Goal: Task Accomplishment & Management: Manage account settings

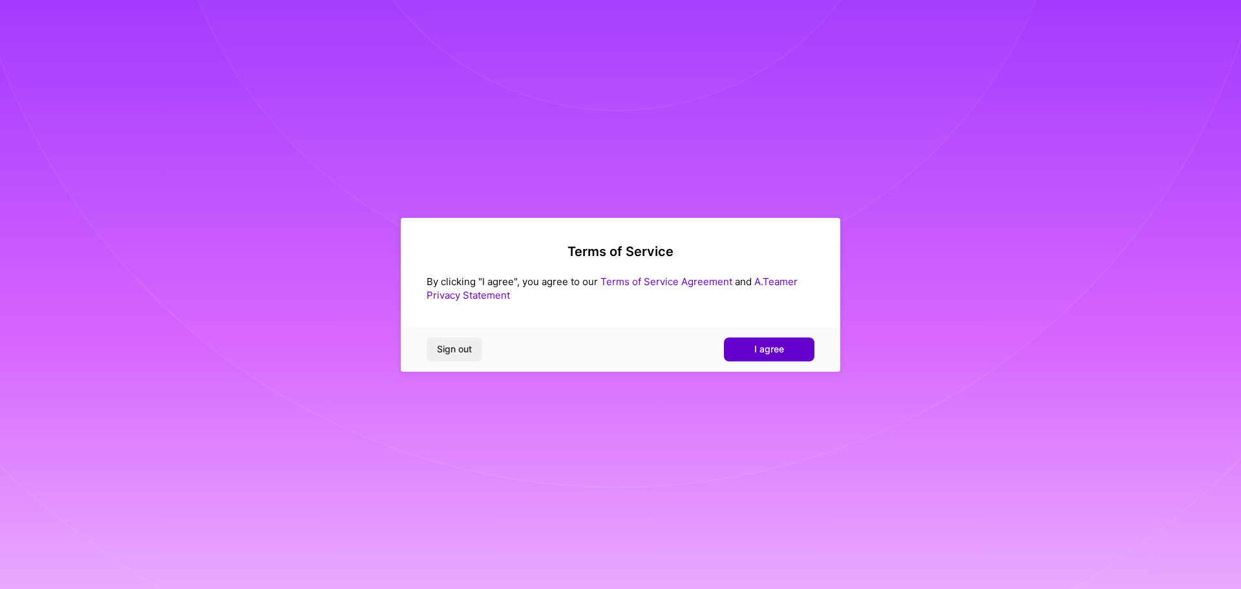
click at [777, 356] on button "I agree" at bounding box center [769, 349] width 91 height 23
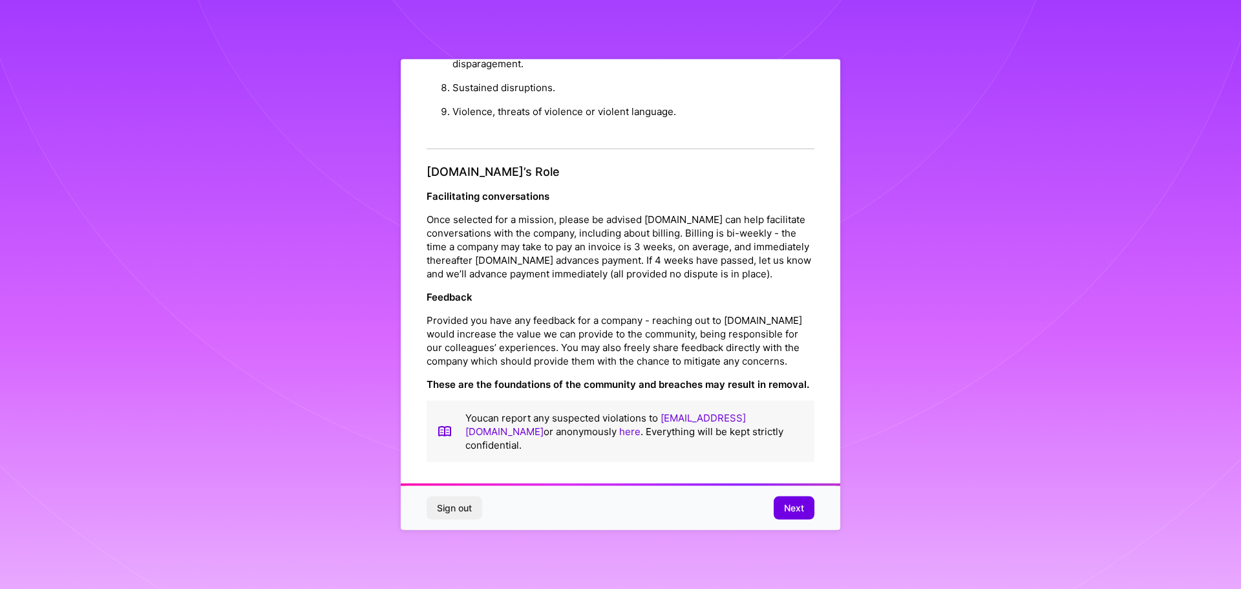
scroll to position [1, 0]
click at [806, 509] on button "Next" at bounding box center [794, 508] width 41 height 23
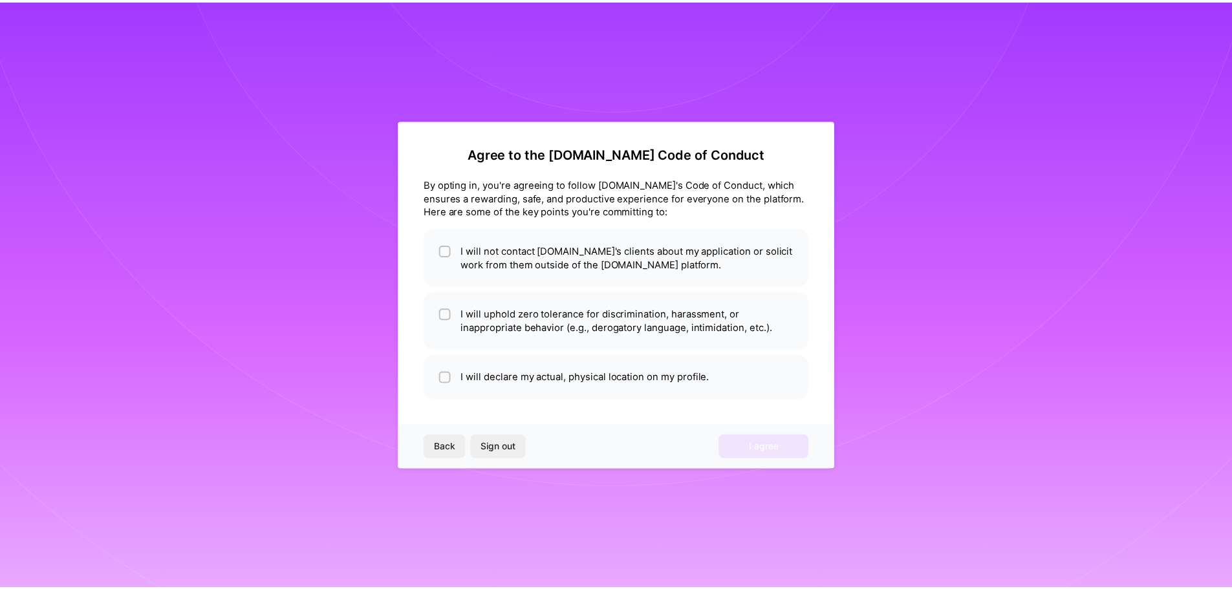
scroll to position [0, 0]
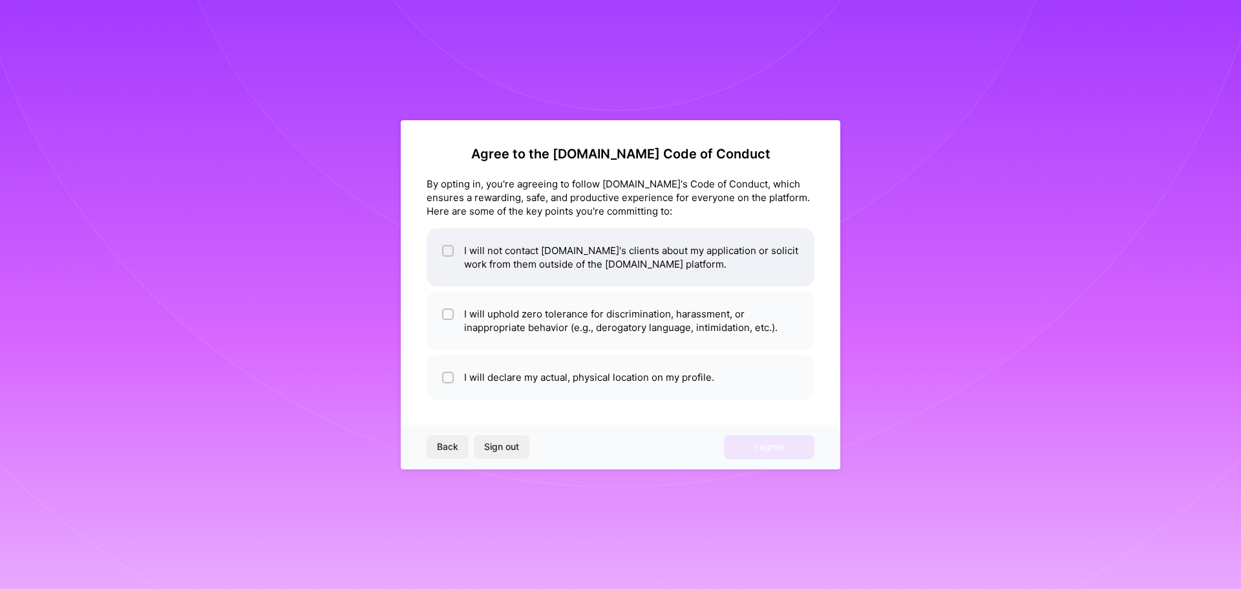
click at [550, 260] on li "I will not contact [DOMAIN_NAME]'s clients about my application or solicit work…" at bounding box center [621, 257] width 388 height 58
checkbox input "true"
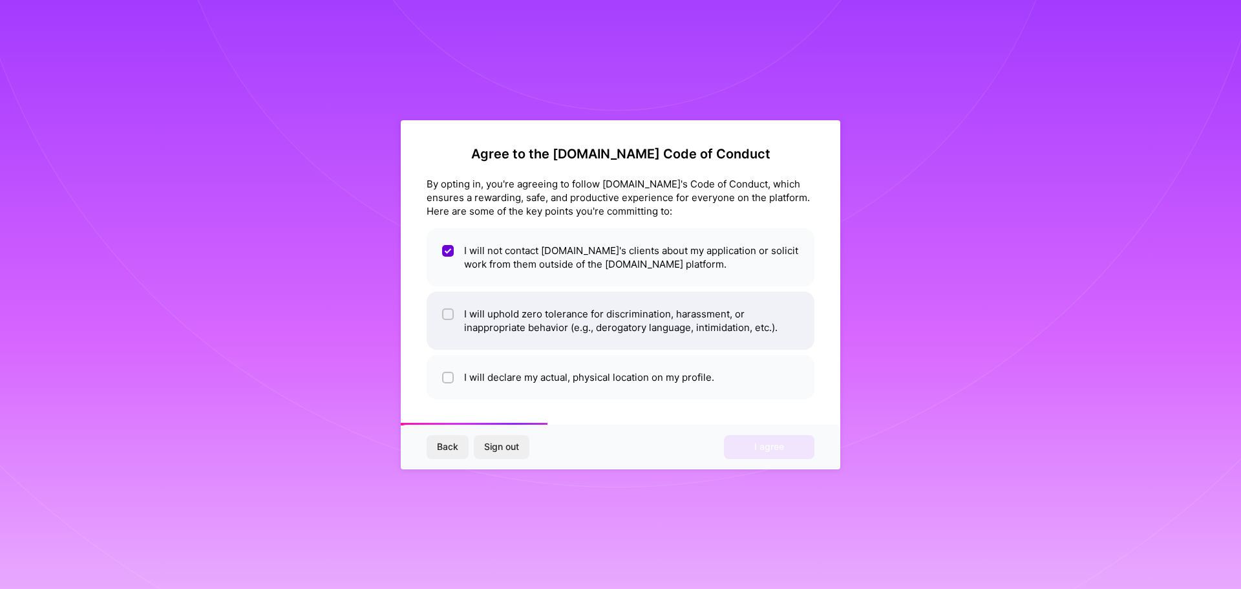
click at [529, 305] on li "I will uphold zero tolerance for discrimination, harassment, or inappropriate b…" at bounding box center [621, 321] width 388 height 58
checkbox input "true"
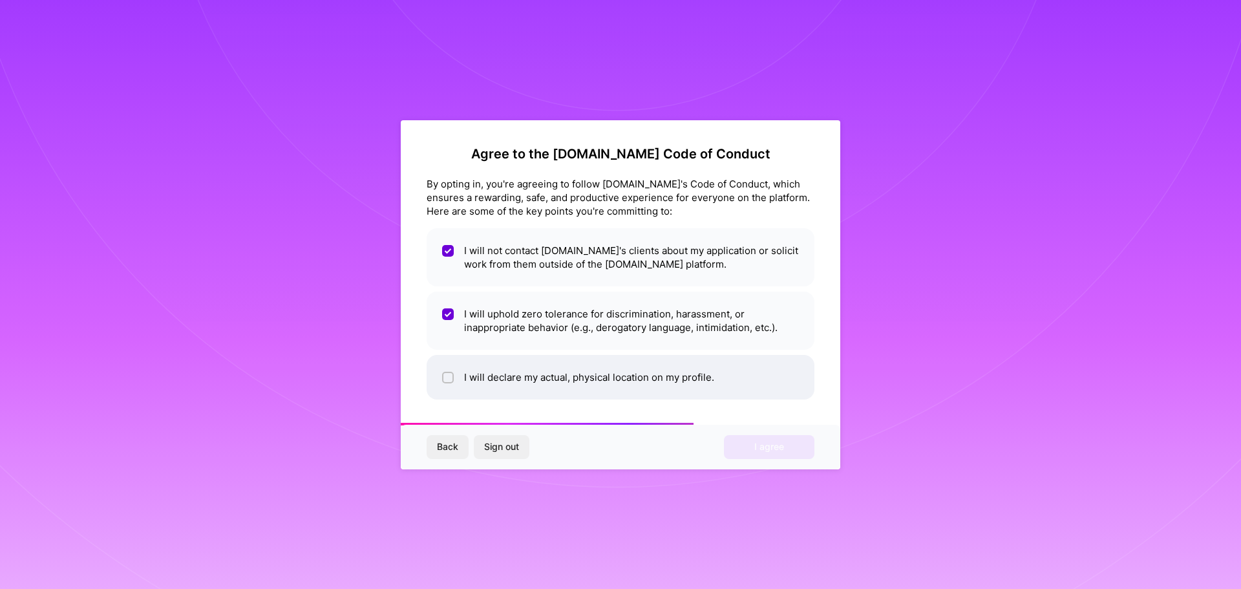
click at [505, 381] on li "I will declare my actual, physical location on my profile." at bounding box center [621, 377] width 388 height 45
checkbox input "true"
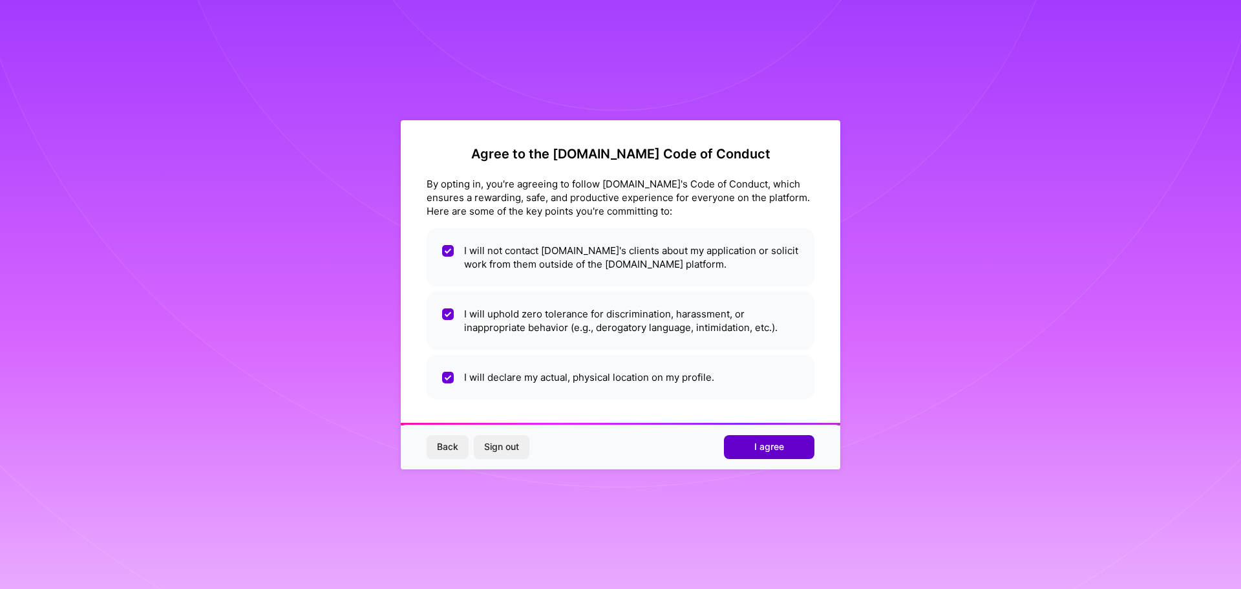
click at [756, 451] on span "I agree" at bounding box center [770, 446] width 30 height 13
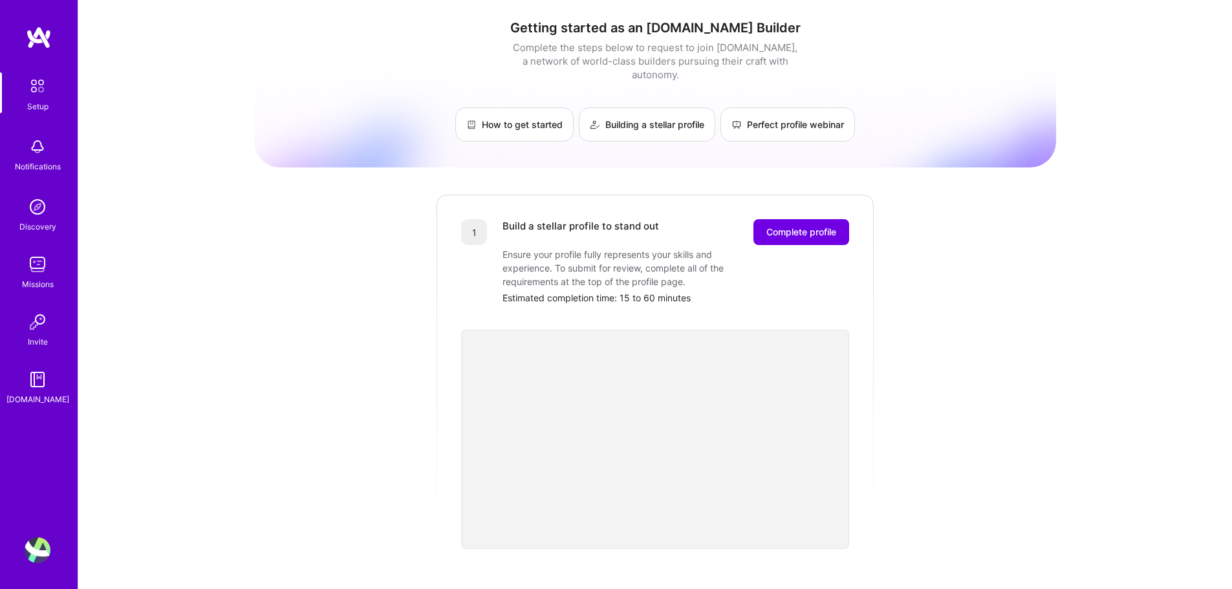
click at [766, 201] on div "1 Build a stellar profile to stand out Complete profile Ensure your profile ful…" at bounding box center [655, 371] width 440 height 356
click at [778, 226] on span "Complete profile" at bounding box center [801, 232] width 70 height 13
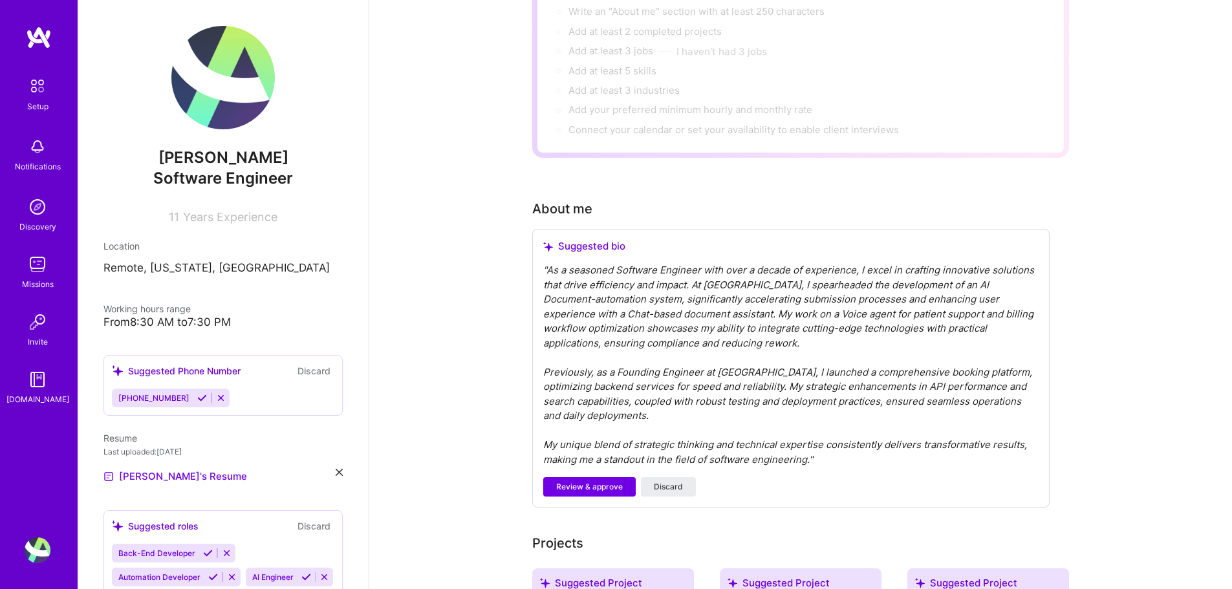
scroll to position [310, 0]
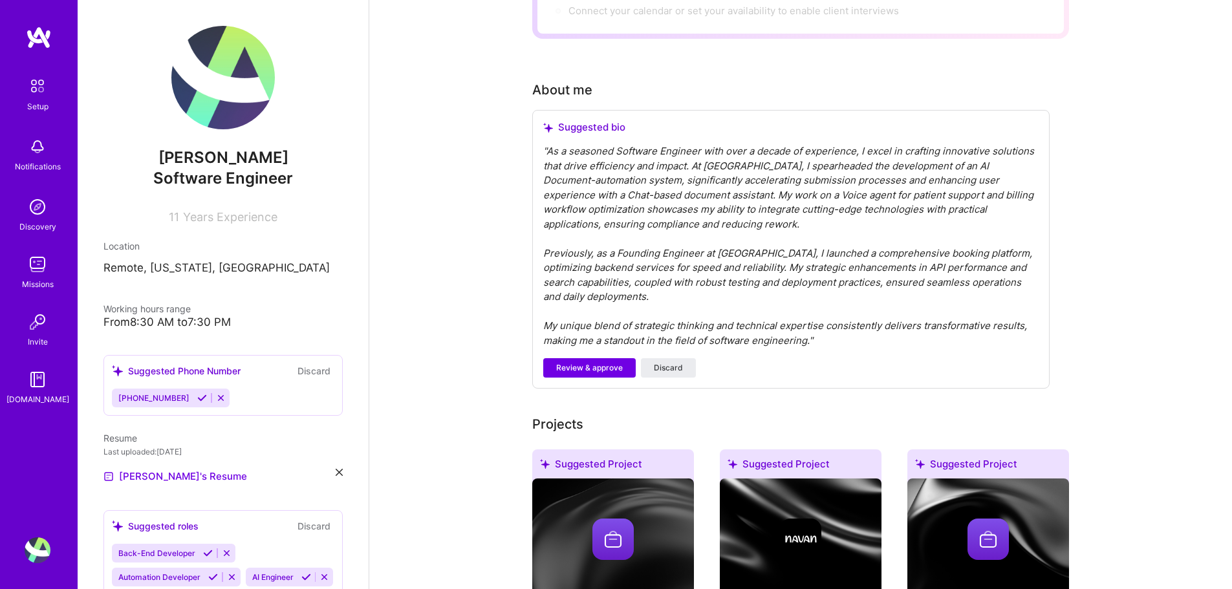
click at [693, 225] on div "" As a seasoned Software Engineer with over a decade of experience, I excel in …" at bounding box center [790, 246] width 495 height 204
click at [678, 239] on div "" As a seasoned Software Engineer with over a decade of experience, I excel in …" at bounding box center [790, 246] width 495 height 204
click at [660, 252] on div "" As a seasoned Software Engineer with over a decade of experience, I excel in …" at bounding box center [790, 246] width 495 height 204
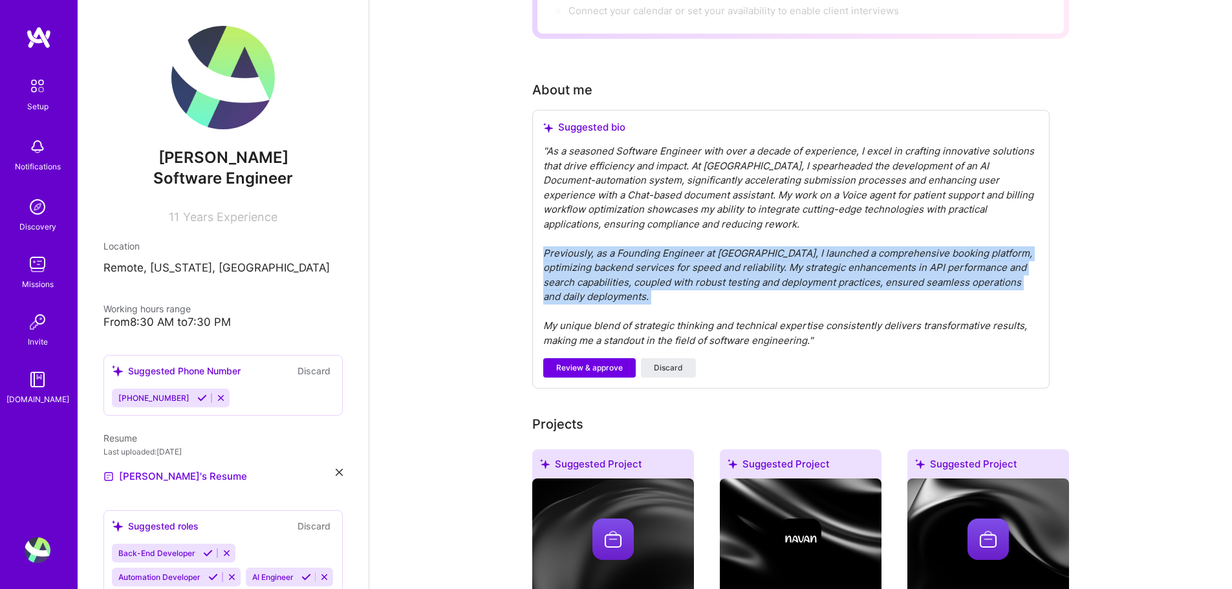
click at [660, 252] on div "" As a seasoned Software Engineer with over a decade of experience, I excel in …" at bounding box center [790, 246] width 495 height 204
click at [592, 362] on span "Review & approve" at bounding box center [589, 368] width 67 height 12
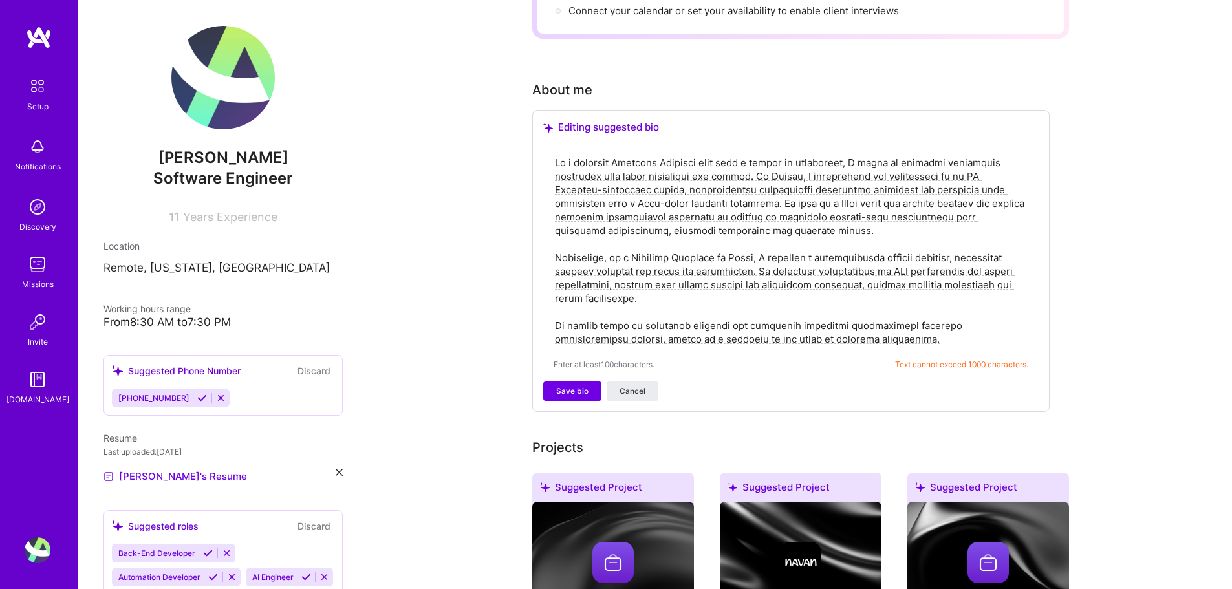
click at [710, 245] on textarea at bounding box center [790, 251] width 475 height 193
click at [815, 270] on textarea at bounding box center [790, 251] width 475 height 193
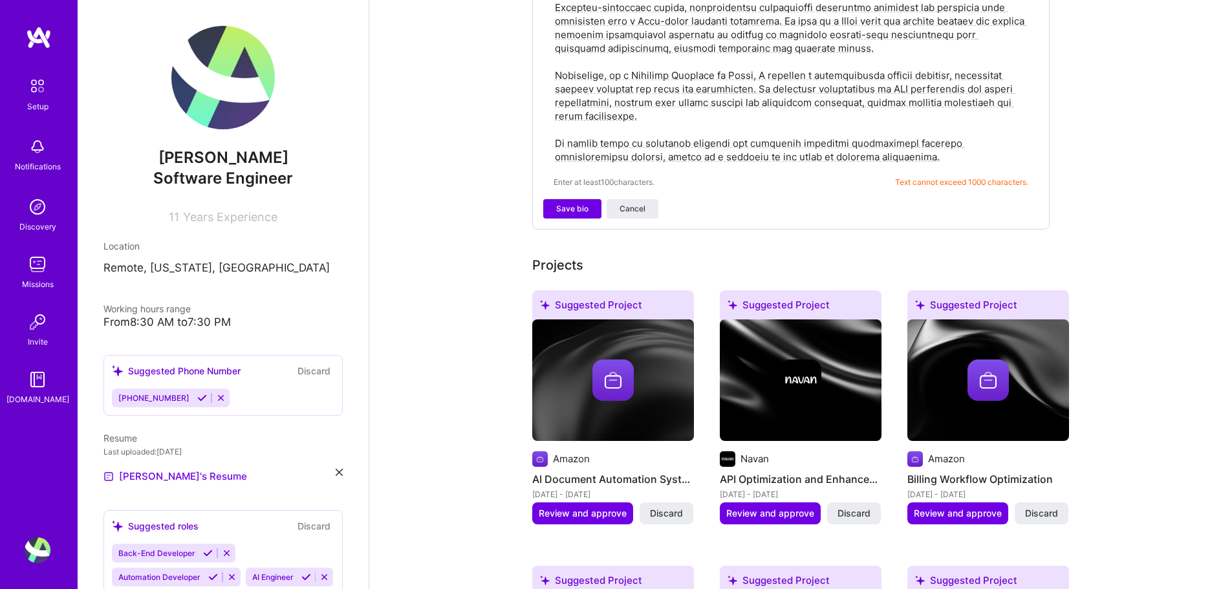
scroll to position [249, 0]
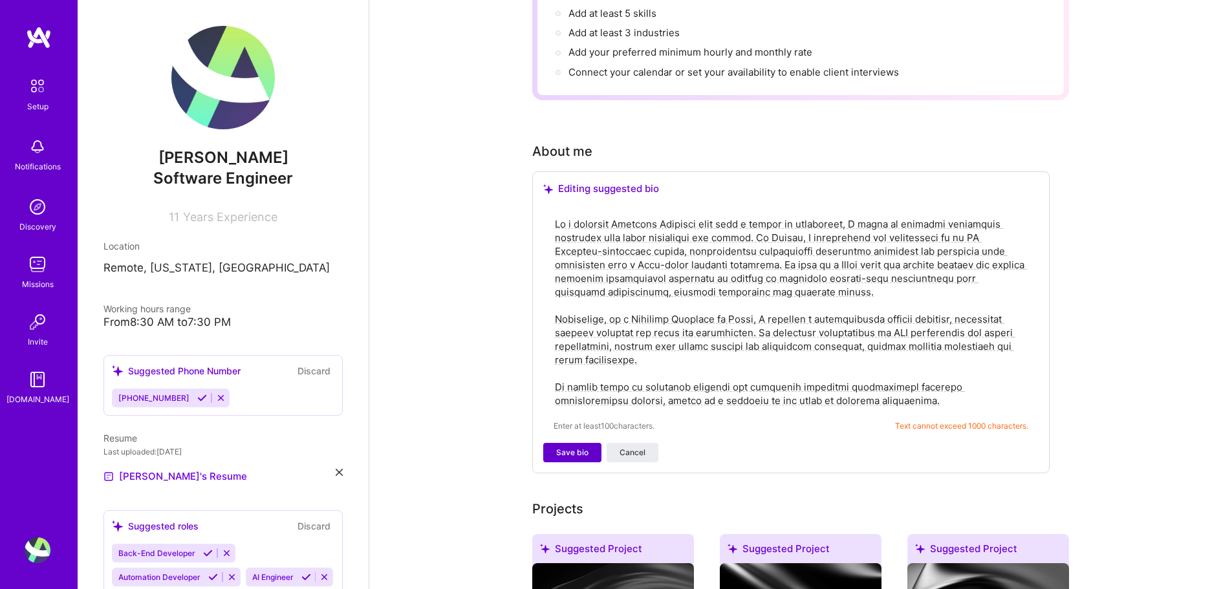
click at [572, 447] on span "Save bio" at bounding box center [572, 453] width 32 height 12
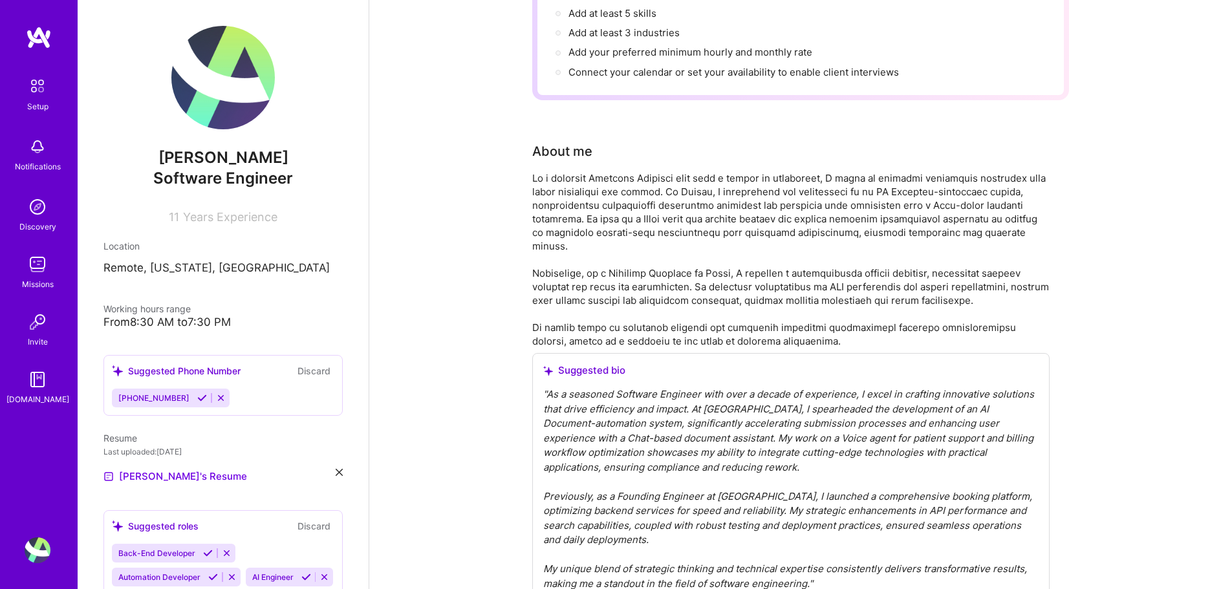
click at [738, 254] on div at bounding box center [790, 259] width 517 height 177
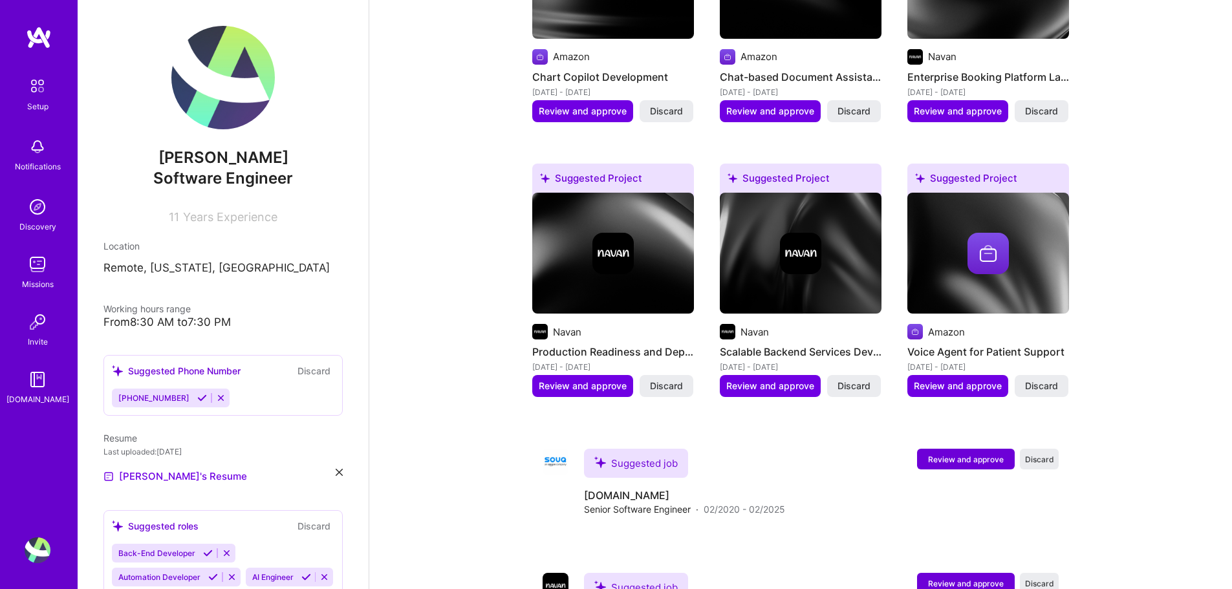
scroll to position [155, 0]
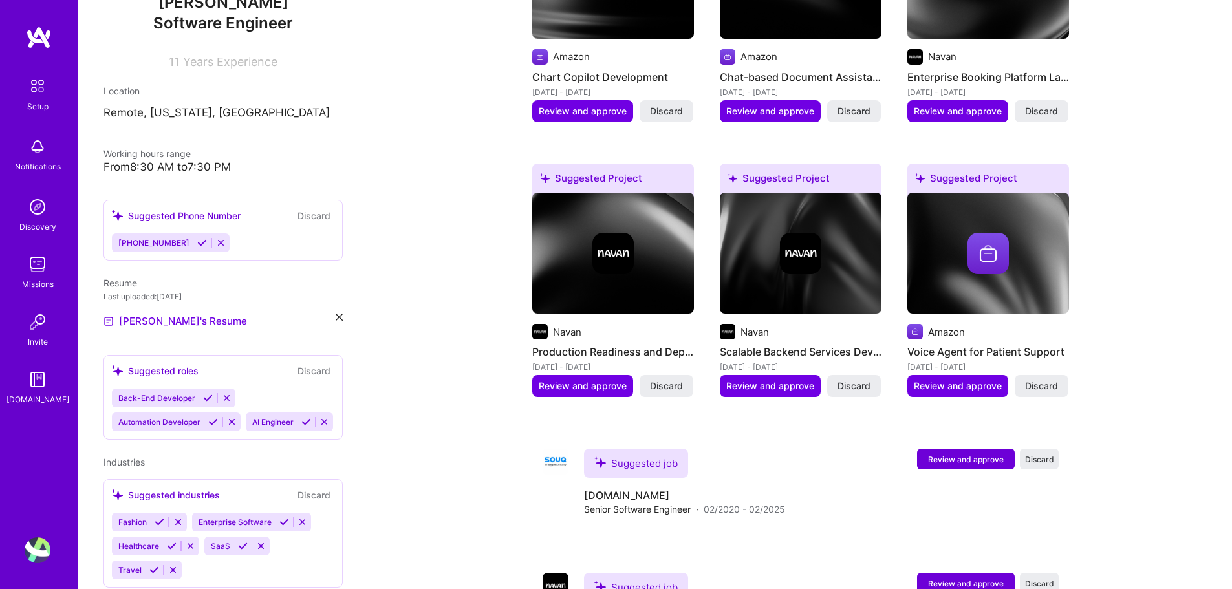
click at [301, 427] on icon at bounding box center [306, 422] width 10 height 10
click at [203, 394] on icon at bounding box center [208, 398] width 10 height 10
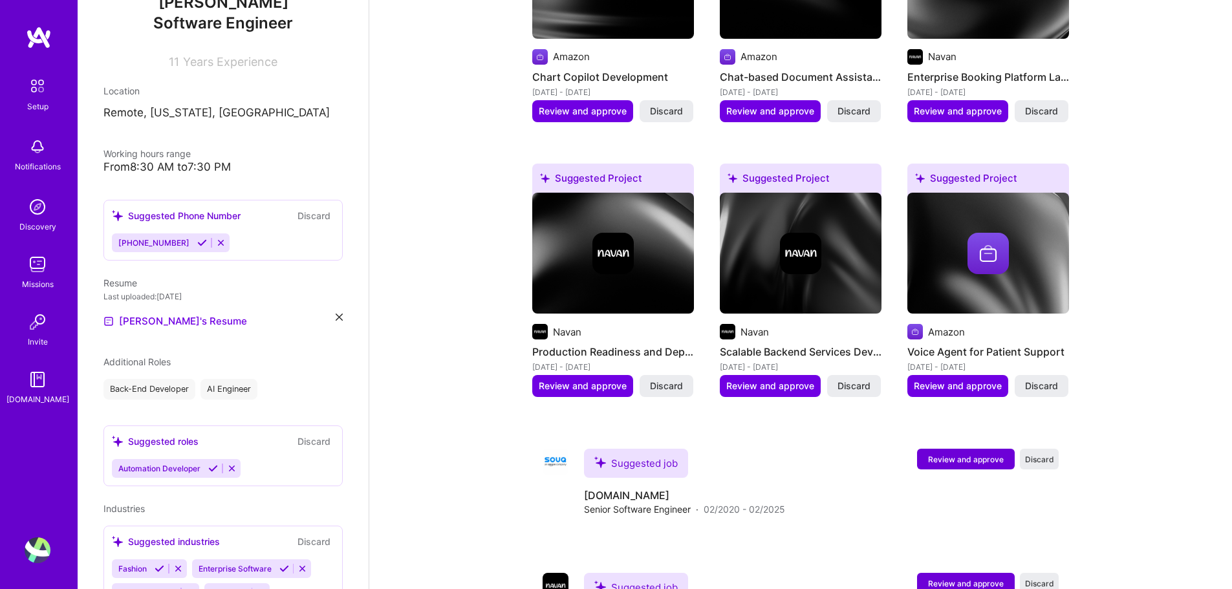
click at [167, 442] on div "Suggested roles" at bounding box center [155, 441] width 87 height 14
click at [142, 442] on div "Suggested roles" at bounding box center [155, 441] width 87 height 14
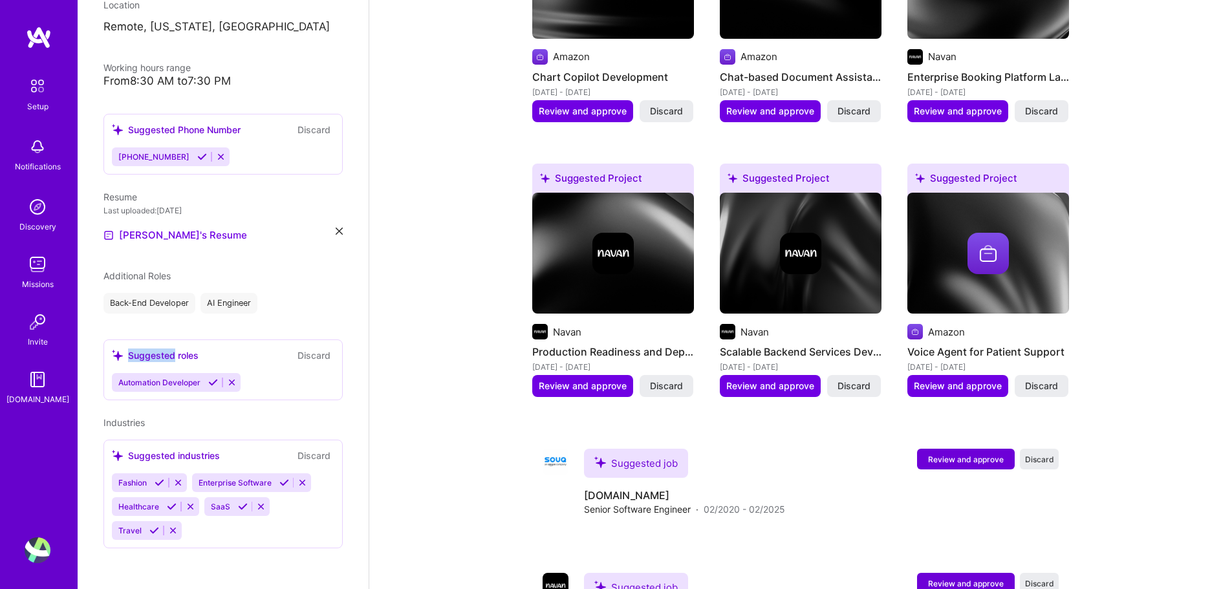
scroll to position [242, 0]
click at [168, 508] on icon at bounding box center [172, 506] width 10 height 10
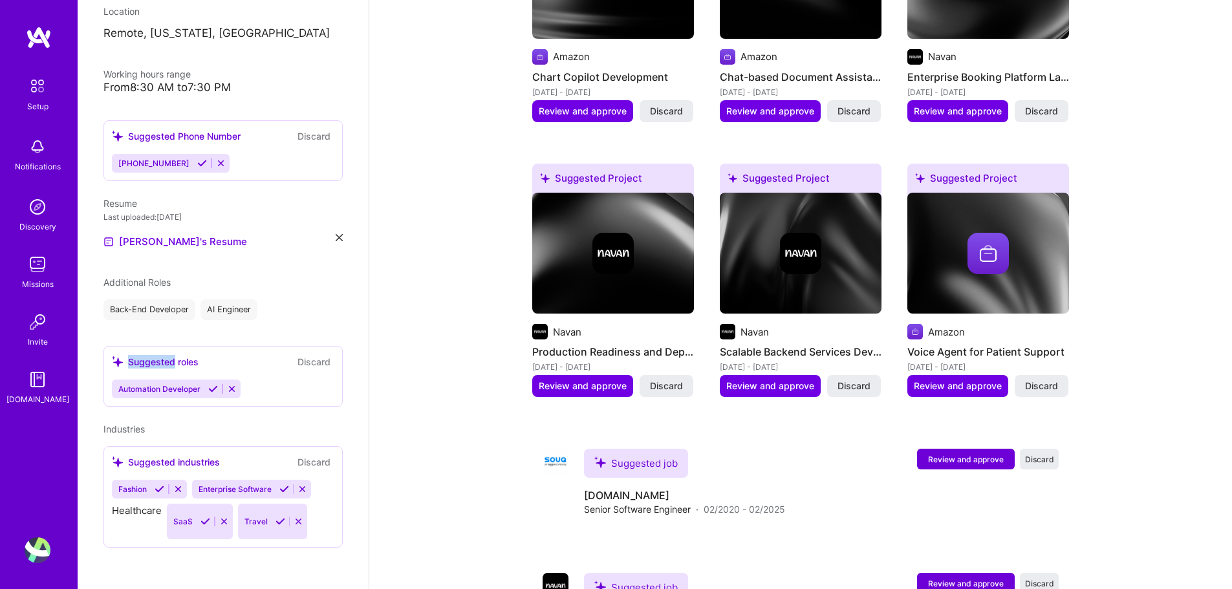
scroll to position [218, 0]
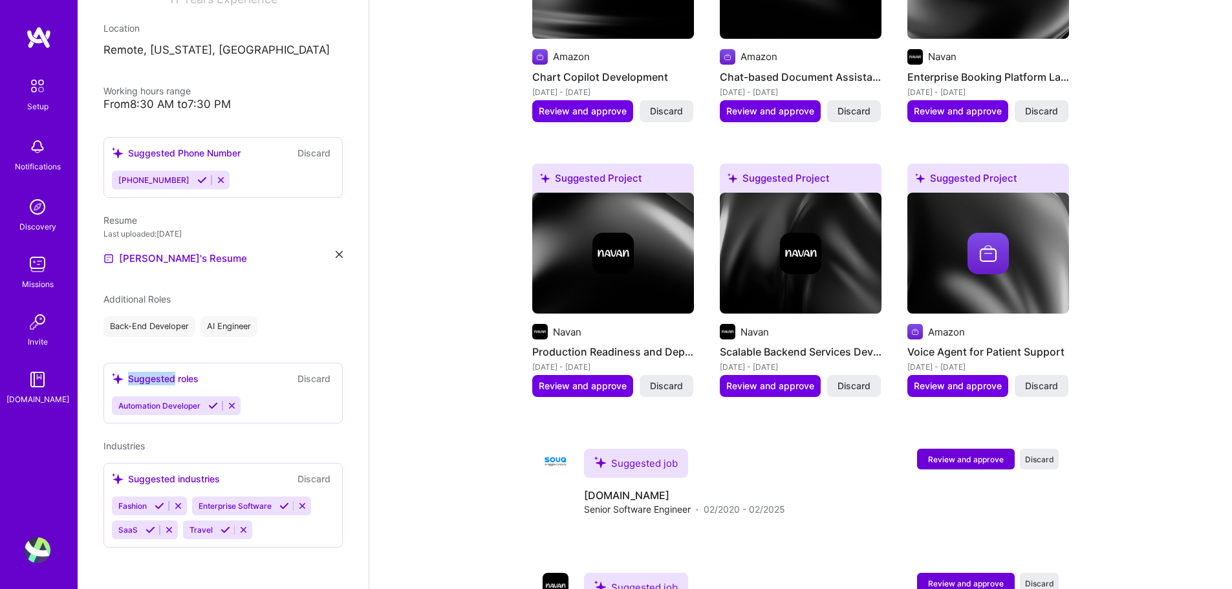
click at [222, 530] on icon at bounding box center [225, 530] width 10 height 10
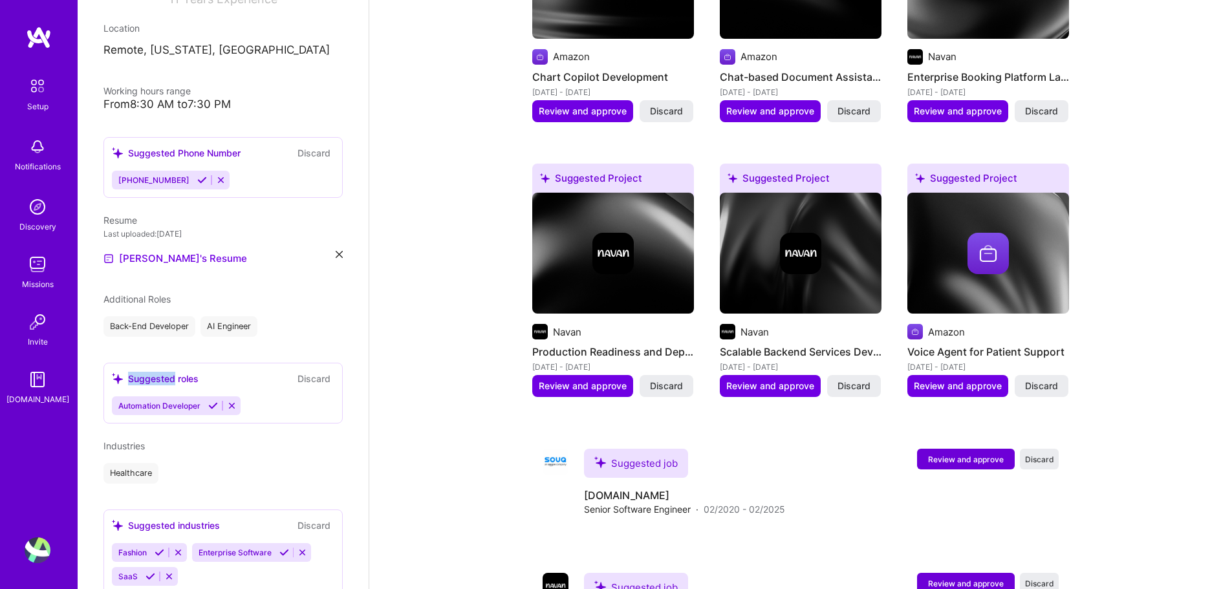
click at [147, 576] on icon at bounding box center [150, 577] width 10 height 10
click at [285, 553] on icon at bounding box center [284, 553] width 10 height 10
click at [217, 556] on div "Fashion" at bounding box center [223, 552] width 222 height 19
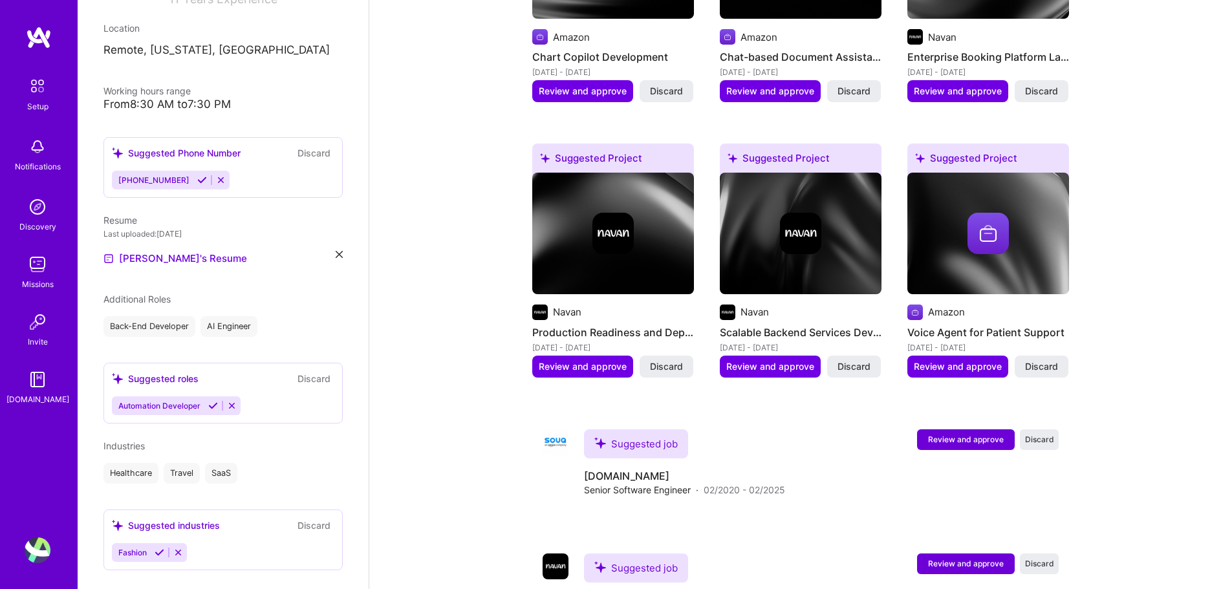
click at [207, 553] on div "Fashion" at bounding box center [223, 552] width 222 height 19
click at [207, 553] on div "Suggested industries Discard Fashion" at bounding box center [222, 539] width 239 height 61
click at [202, 562] on div "Fashion" at bounding box center [223, 552] width 222 height 19
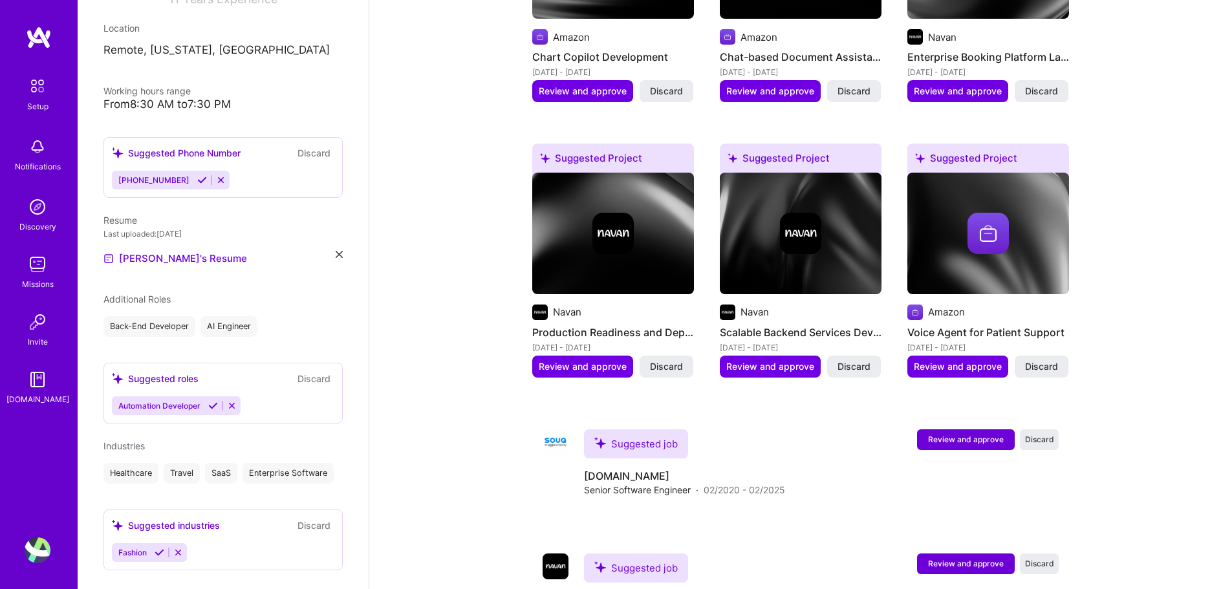
drag, startPoint x: 202, startPoint y: 581, endPoint x: 249, endPoint y: 515, distance: 81.3
click at [202, 570] on div "Suggested industries Discard Fashion" at bounding box center [222, 539] width 239 height 61
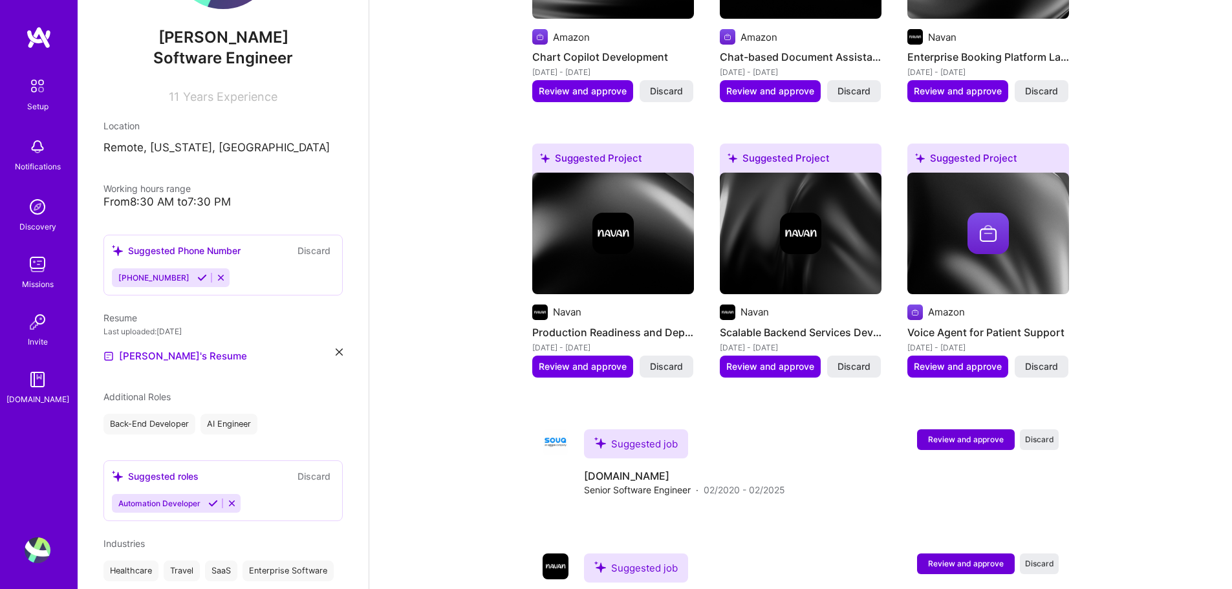
scroll to position [0, 0]
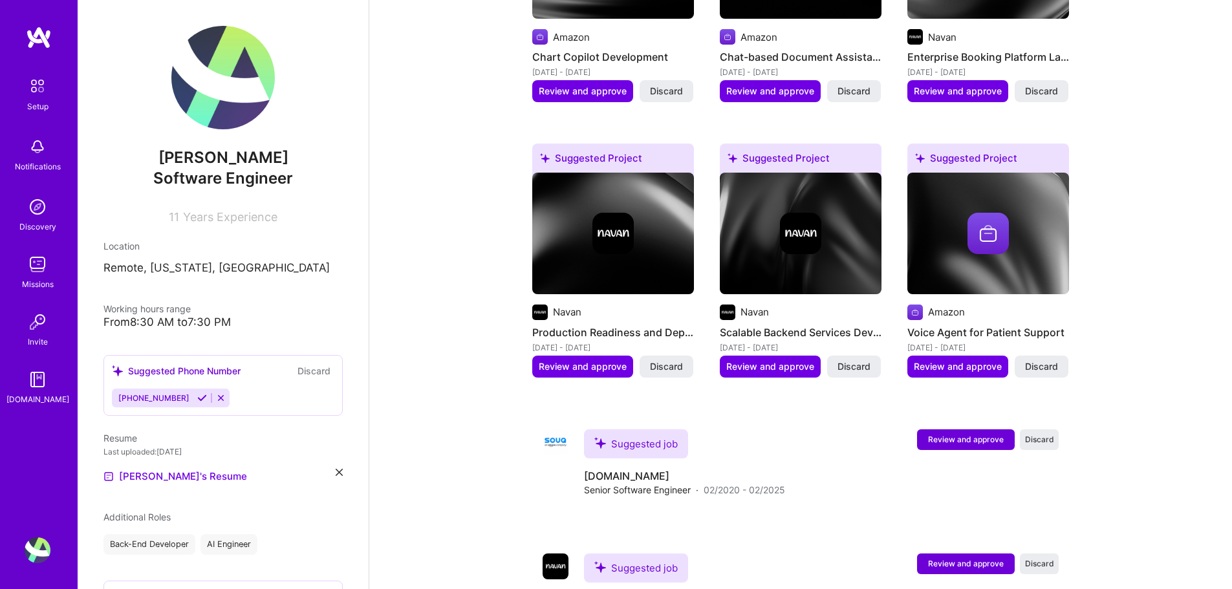
click at [246, 211] on span "Years Experience" at bounding box center [230, 217] width 94 height 14
click at [264, 156] on span "[PERSON_NAME]" at bounding box center [222, 157] width 239 height 19
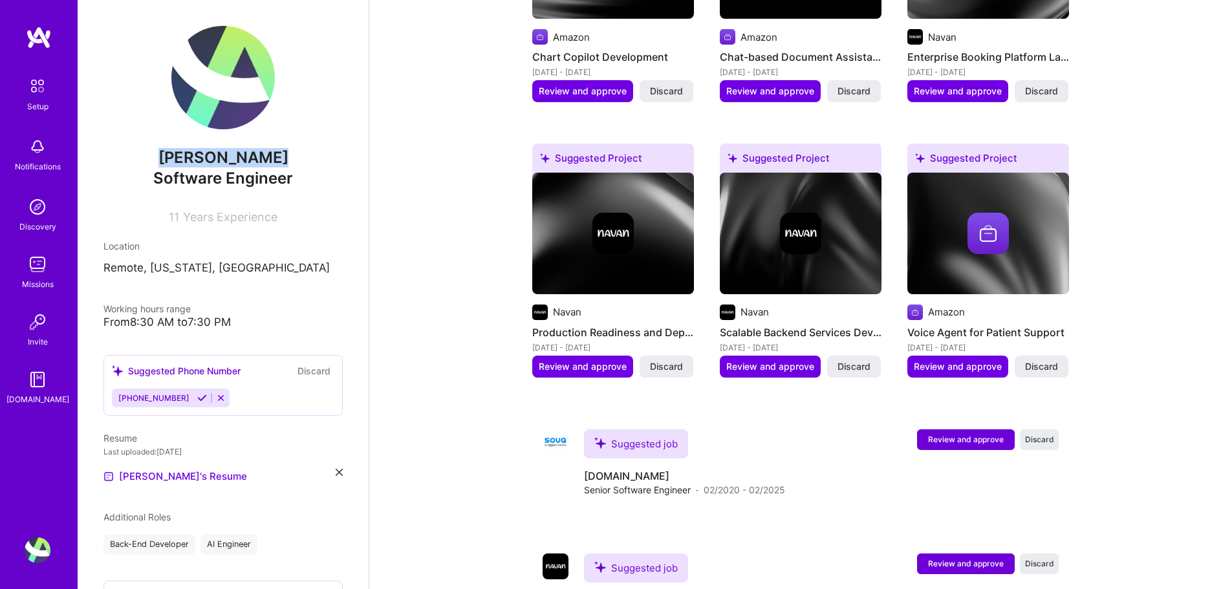
click at [264, 156] on span "[PERSON_NAME]" at bounding box center [222, 157] width 239 height 19
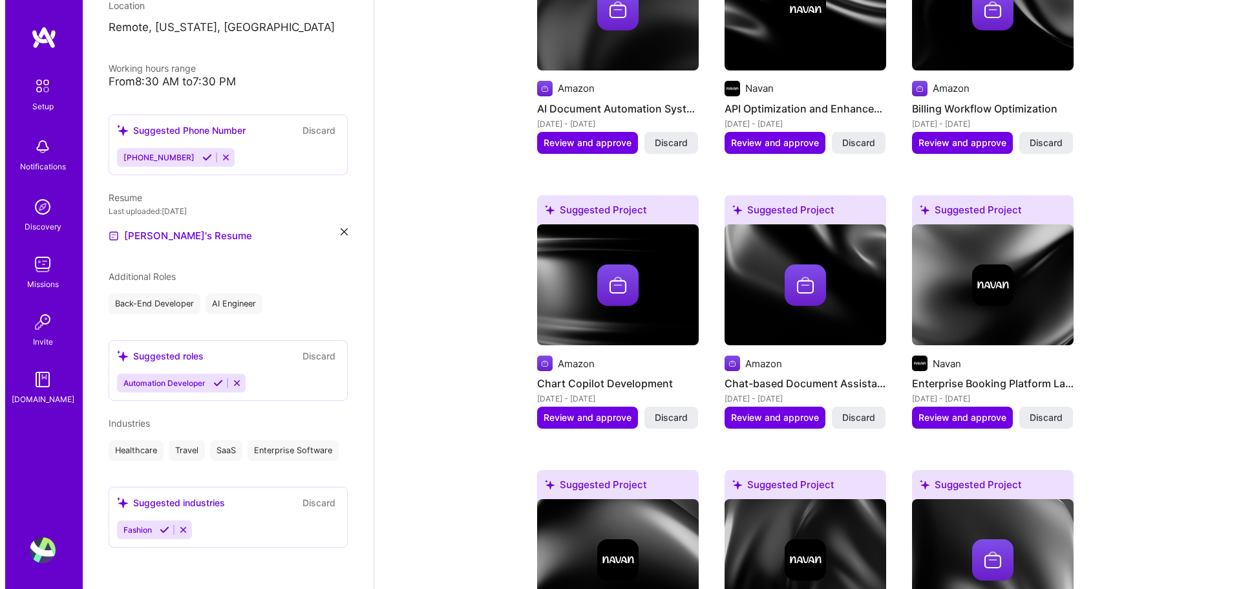
scroll to position [614, 0]
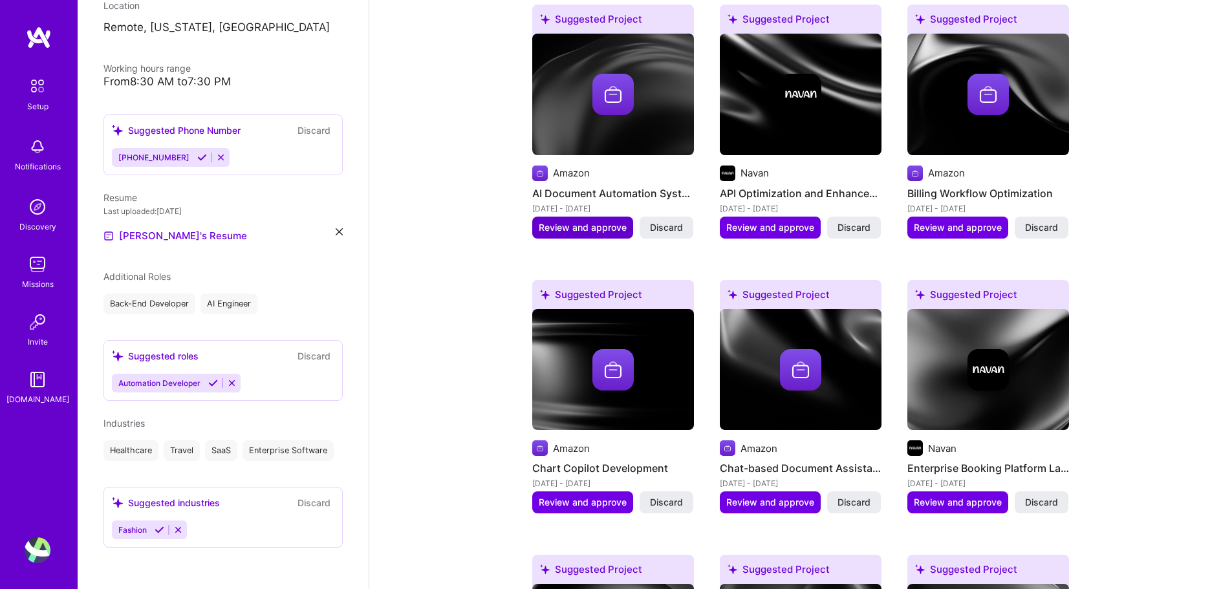
click at [588, 221] on span "Review and approve" at bounding box center [583, 227] width 88 height 13
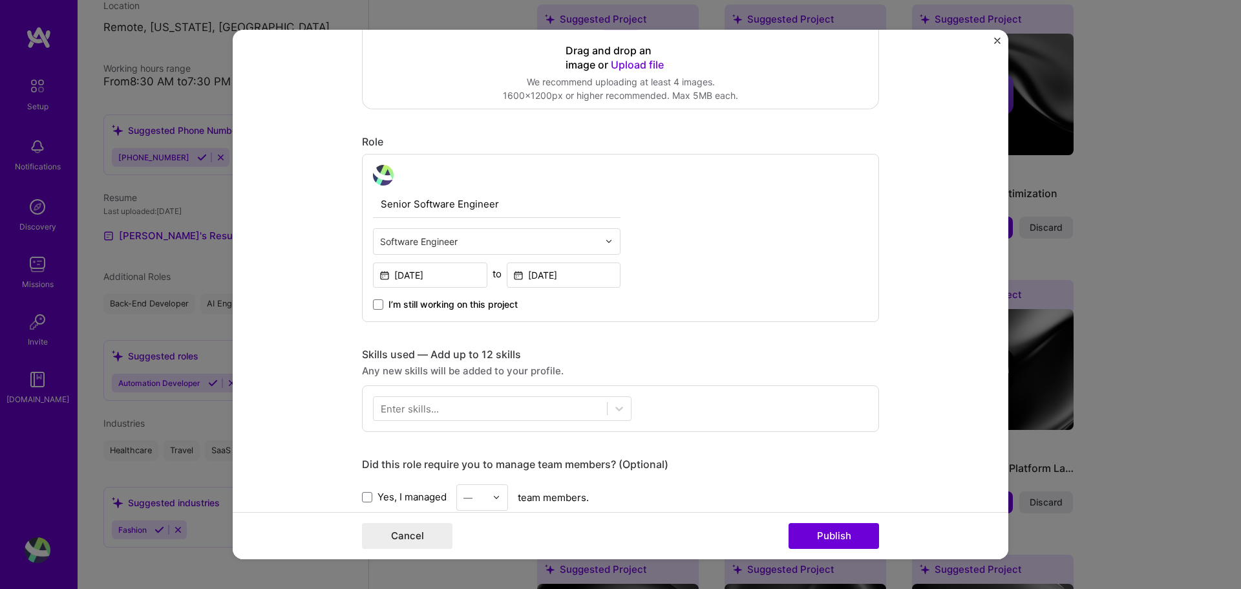
scroll to position [388, 0]
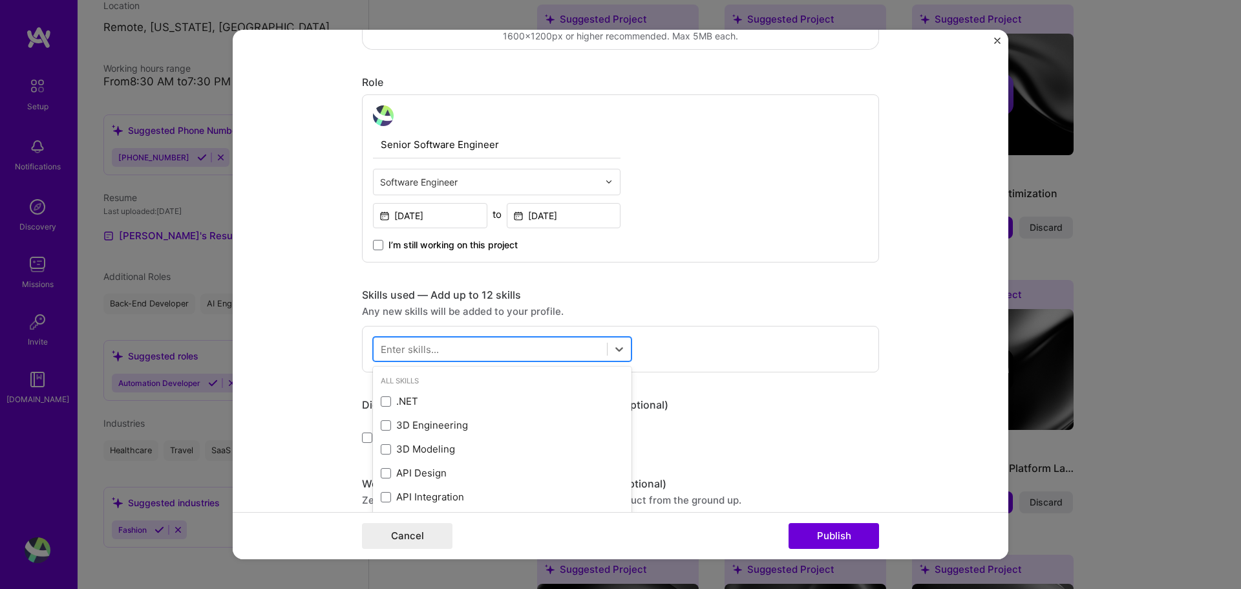
click at [447, 356] on div at bounding box center [490, 348] width 233 height 21
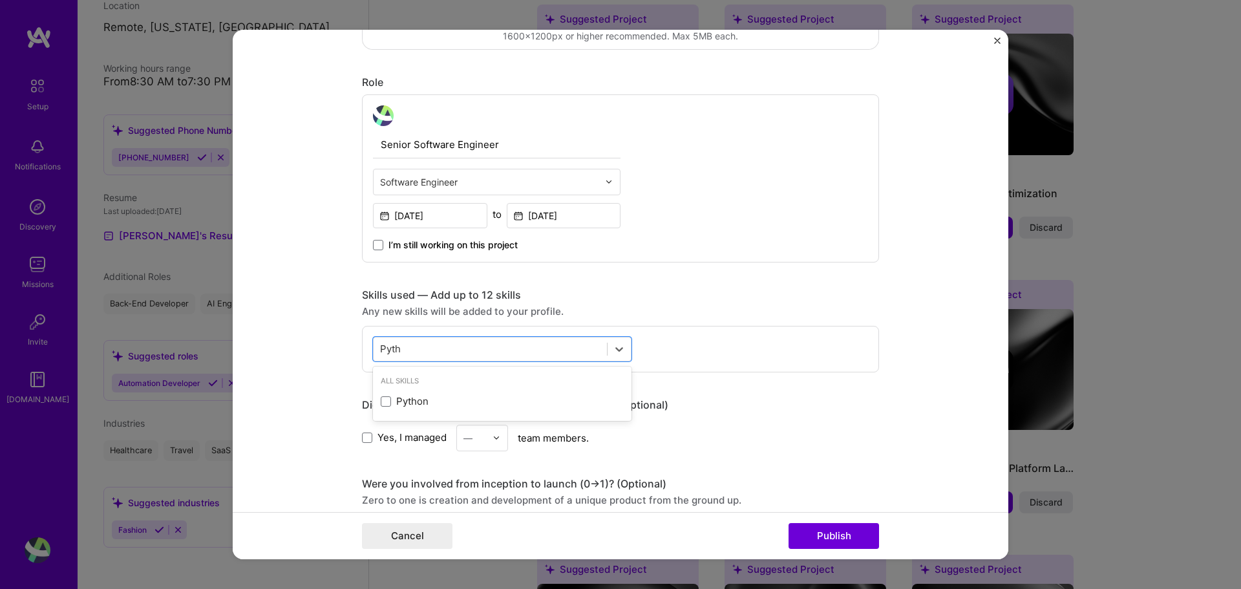
type input "Pytho"
click at [436, 396] on div "Python" at bounding box center [502, 401] width 243 height 14
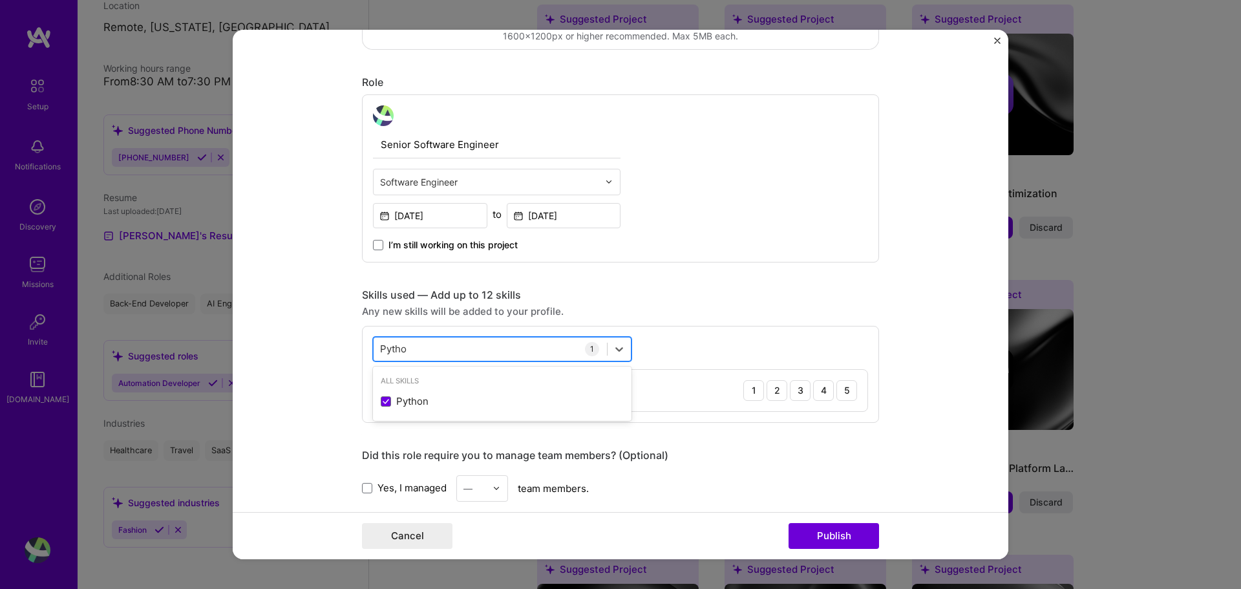
click at [458, 352] on div "[PERSON_NAME]" at bounding box center [490, 348] width 233 height 21
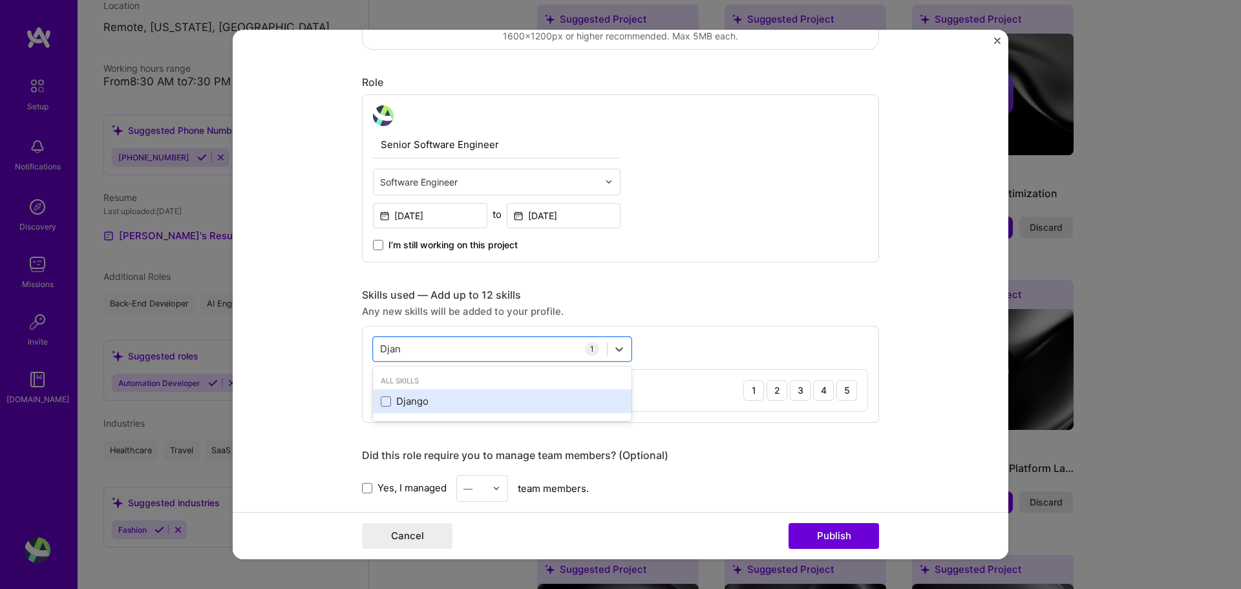
click at [427, 397] on div "Django" at bounding box center [502, 401] width 243 height 14
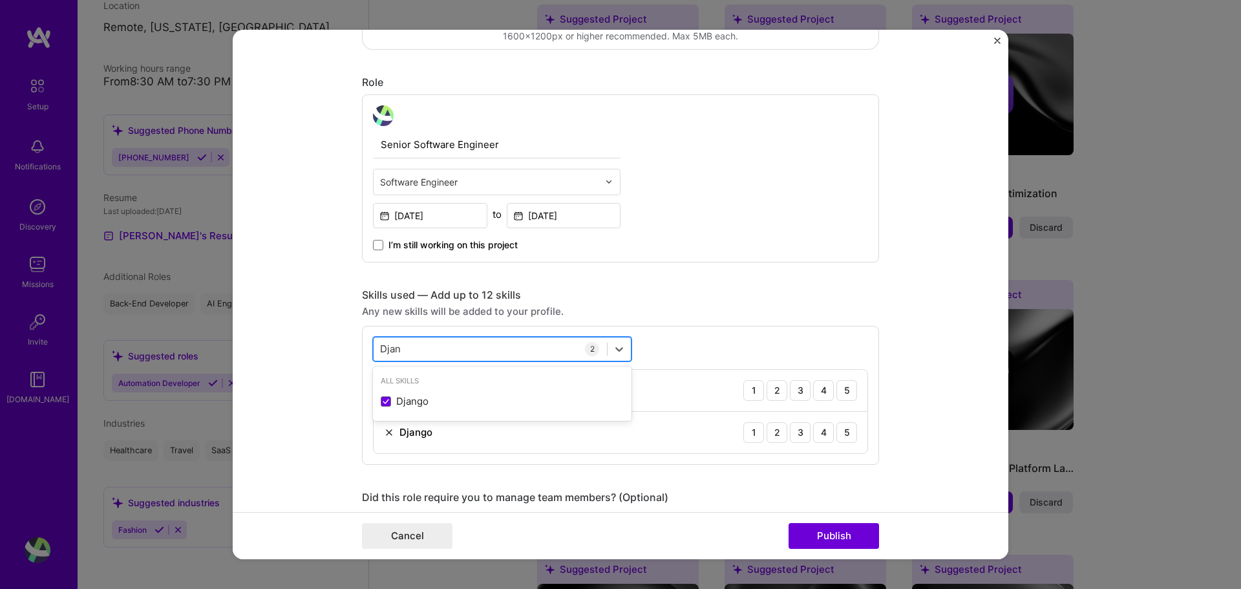
click at [437, 353] on div "[PERSON_NAME]" at bounding box center [490, 348] width 233 height 21
click at [439, 345] on div "[PERSON_NAME]" at bounding box center [490, 348] width 233 height 21
type input "D"
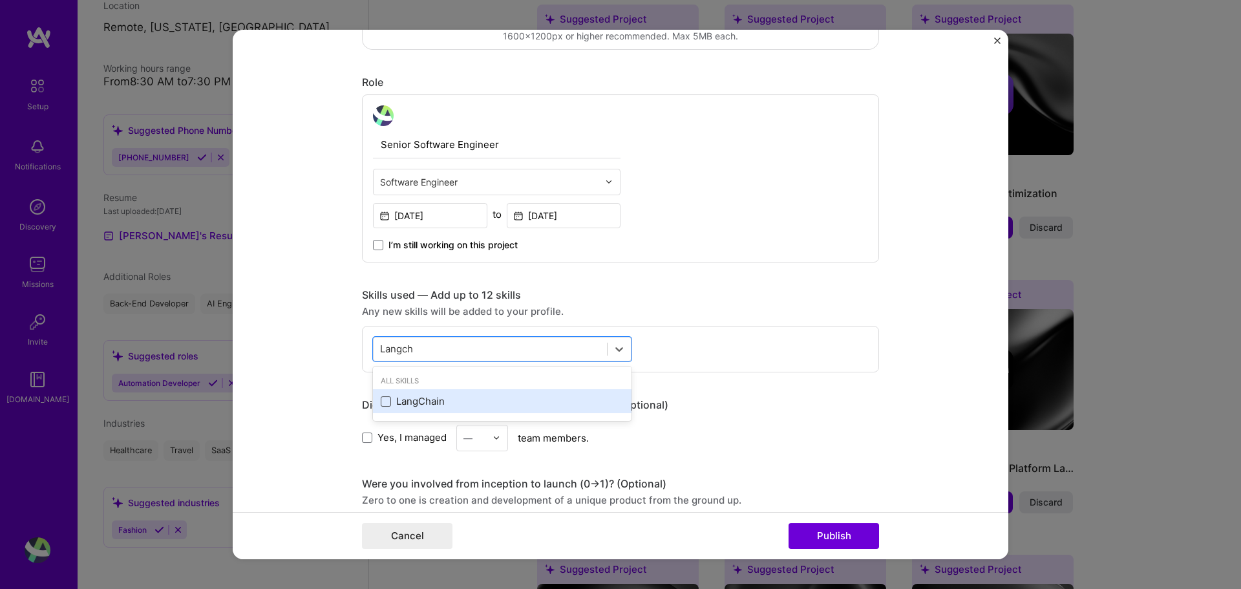
click at [386, 400] on span at bounding box center [386, 401] width 10 height 10
click at [0, 0] on input "checkbox" at bounding box center [0, 0] width 0 height 0
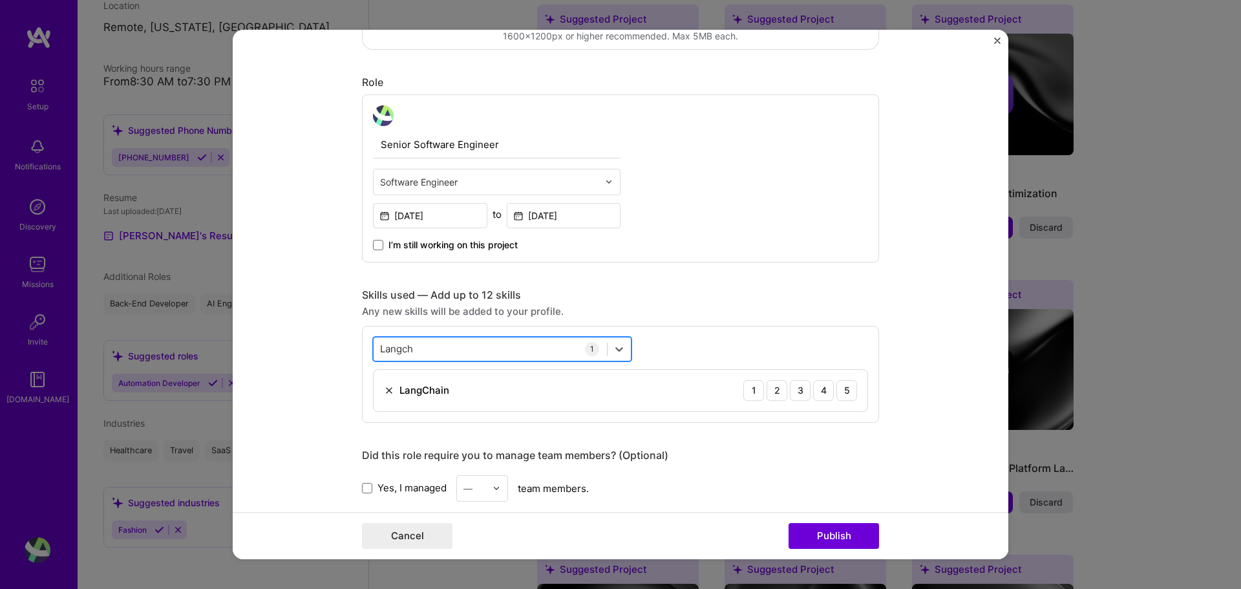
click at [435, 350] on div "Langch Langch" at bounding box center [490, 348] width 233 height 21
type input "L"
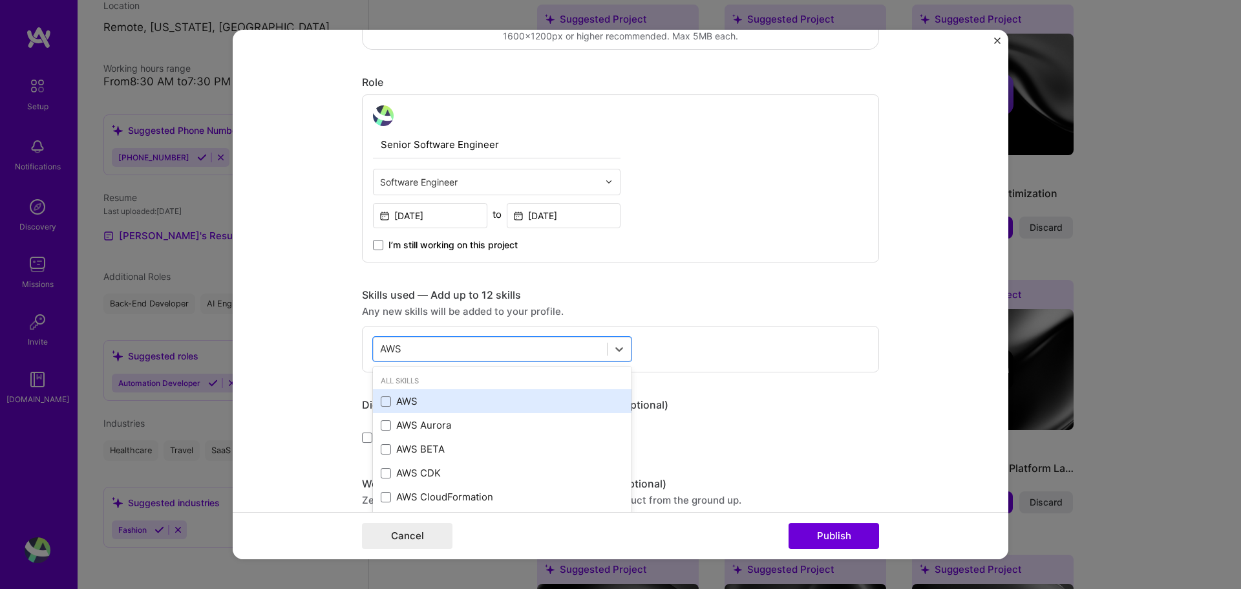
click at [394, 398] on div "AWS" at bounding box center [502, 401] width 243 height 14
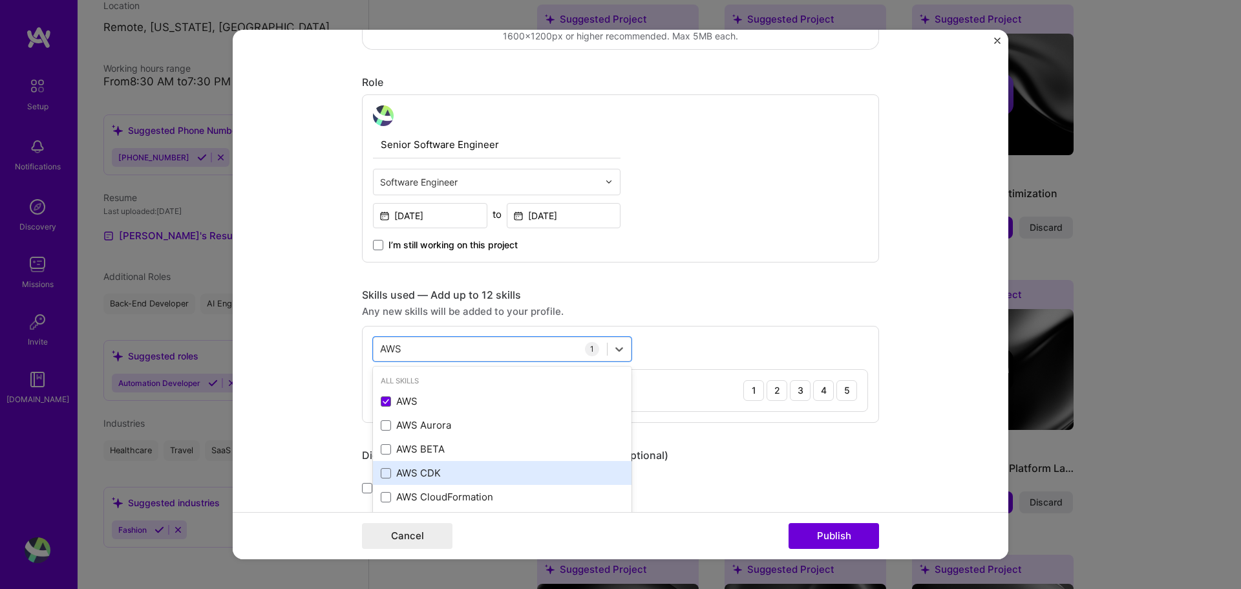
click at [407, 477] on div "AWS CDK" at bounding box center [502, 473] width 243 height 14
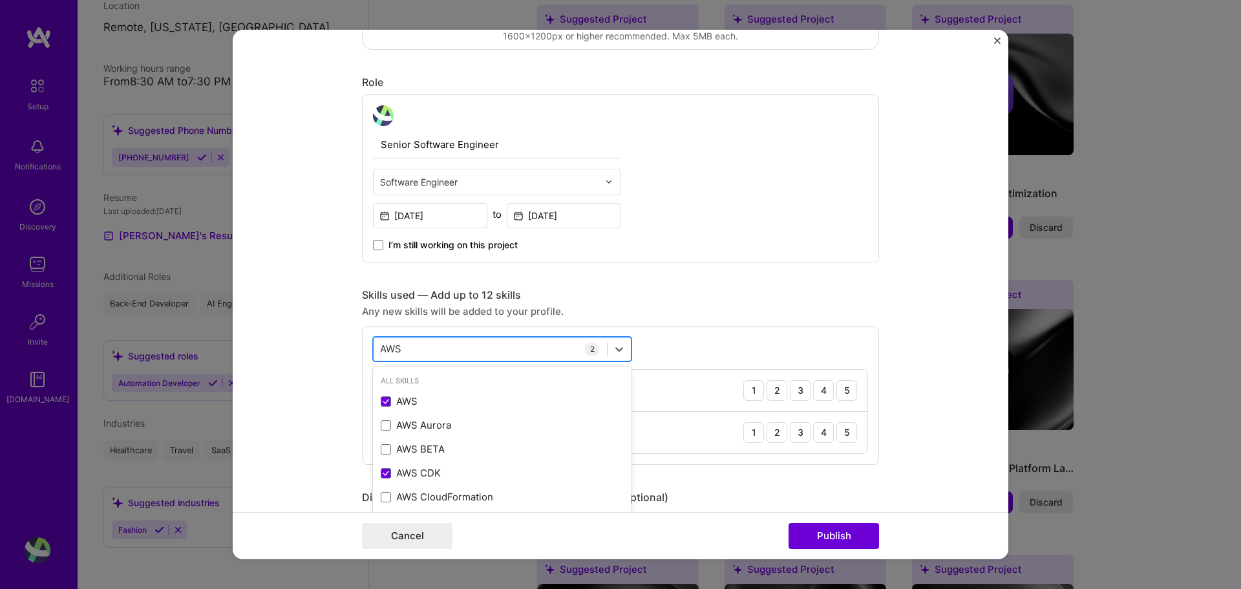
click at [489, 340] on div "AWS AWS" at bounding box center [490, 348] width 233 height 21
type input "A"
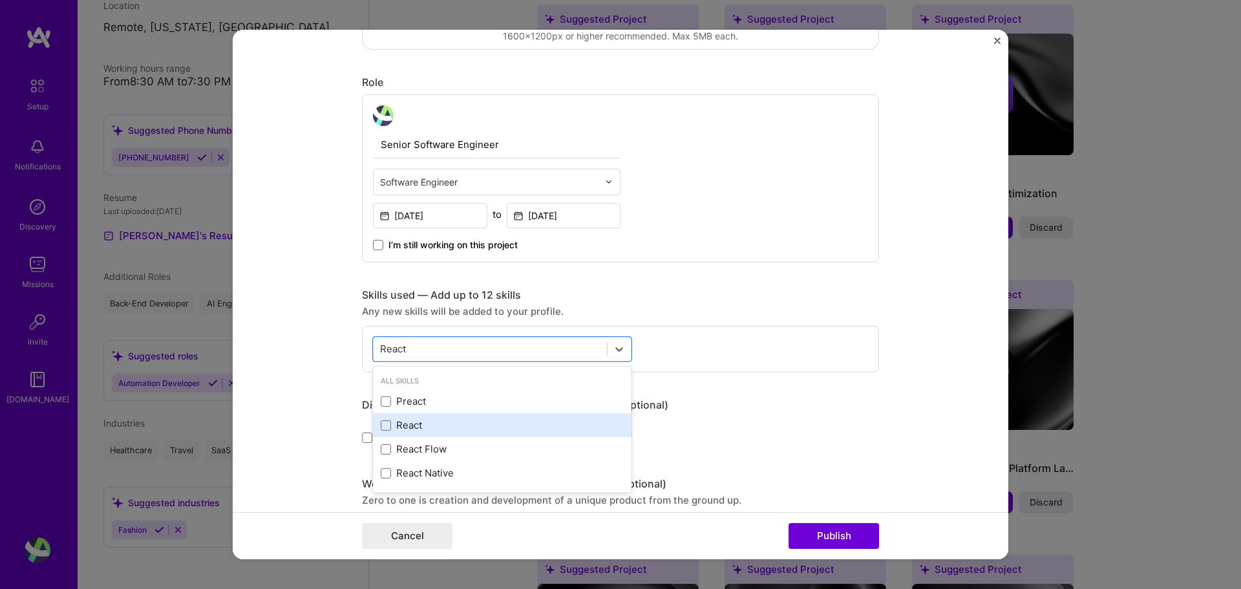
click at [381, 419] on div "React" at bounding box center [502, 425] width 243 height 14
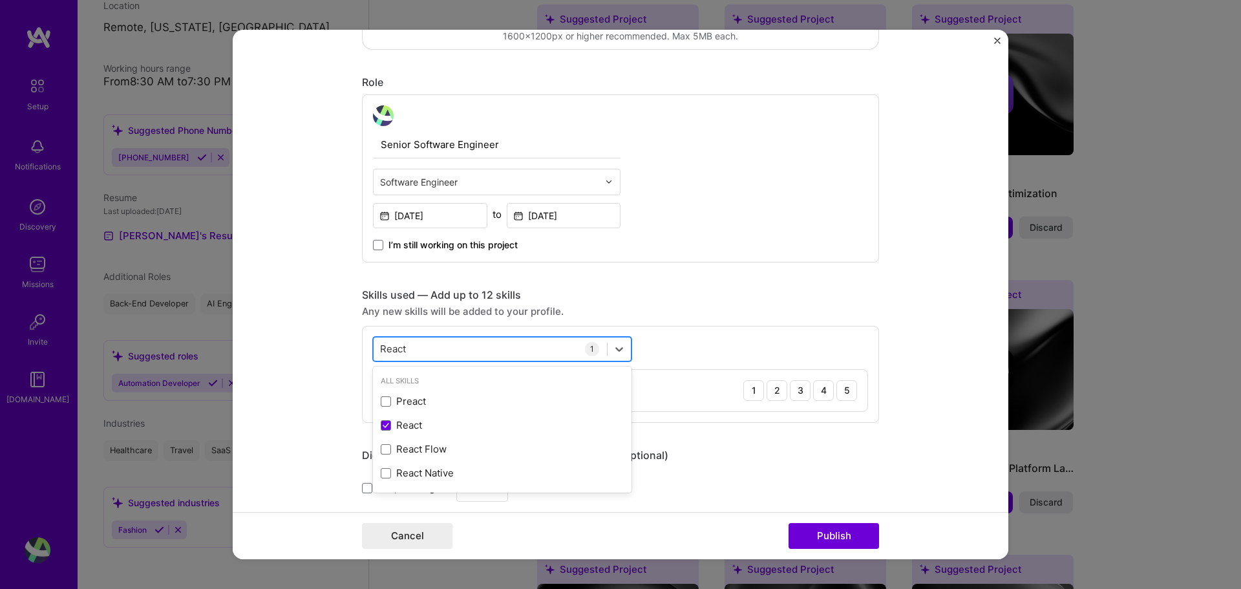
click at [423, 352] on div "React React" at bounding box center [490, 348] width 233 height 21
type input "R"
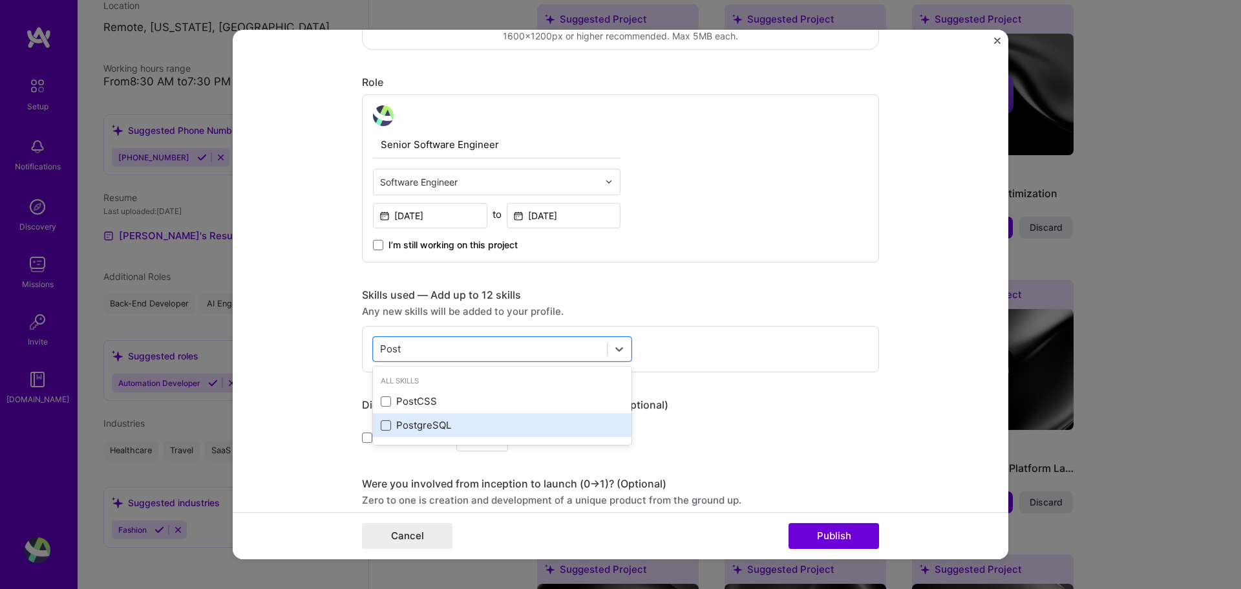
click at [381, 427] on span at bounding box center [386, 425] width 10 height 10
click at [0, 0] on input "checkbox" at bounding box center [0, 0] width 0 height 0
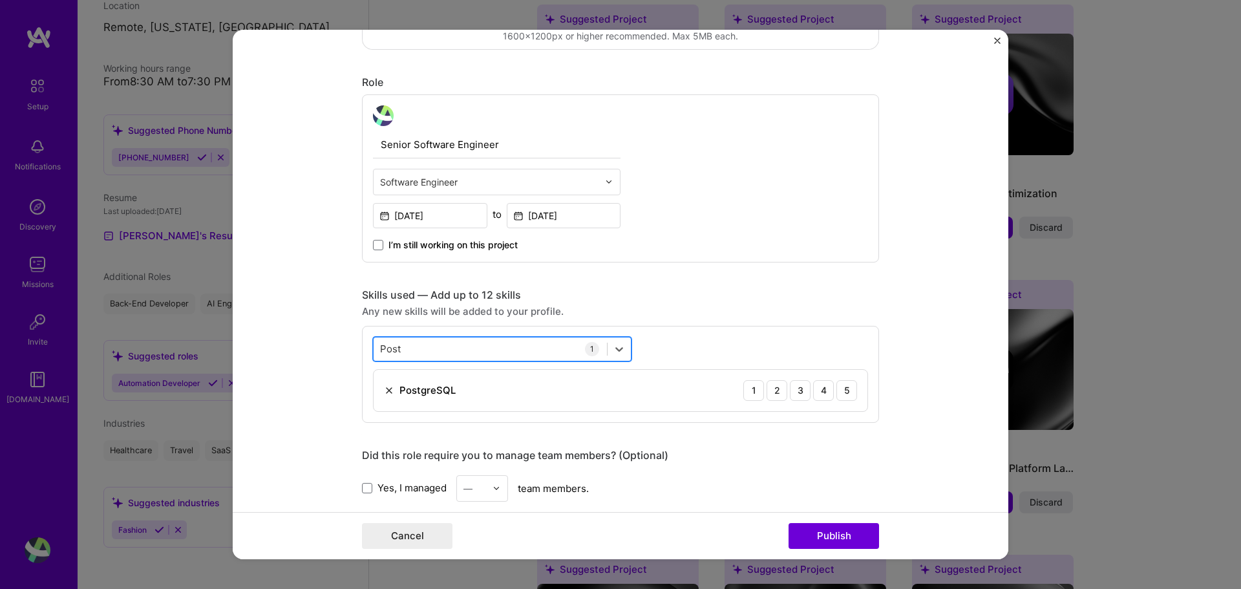
click at [431, 342] on div "Post Post" at bounding box center [490, 348] width 233 height 21
type input "P"
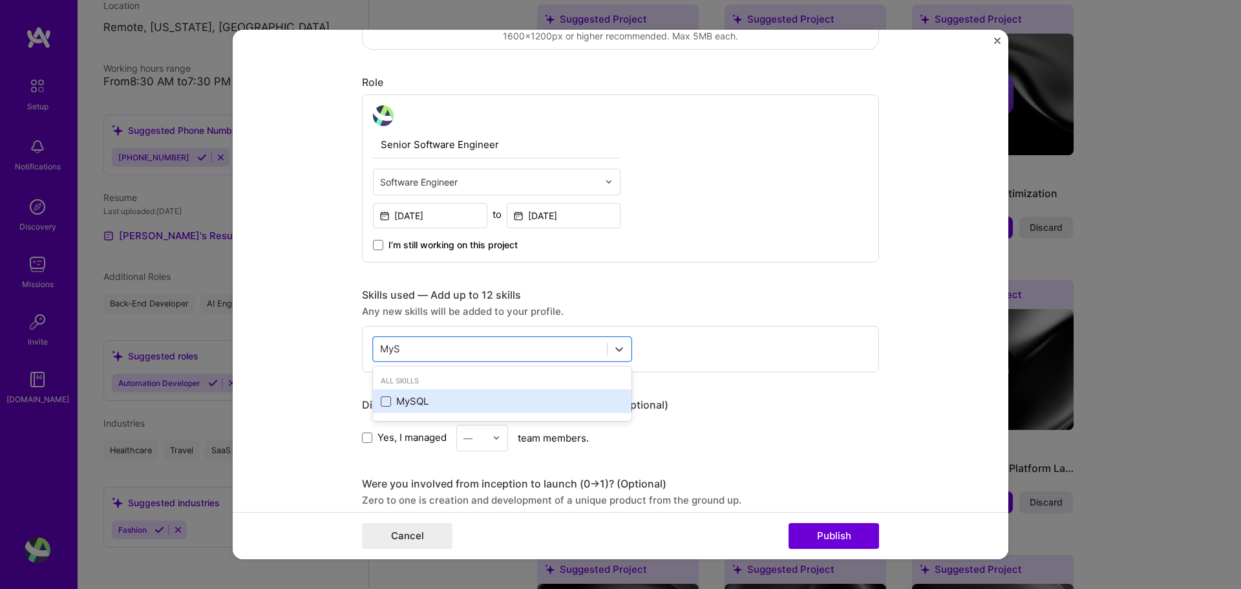
click at [381, 402] on span at bounding box center [386, 401] width 10 height 10
click at [0, 0] on input "checkbox" at bounding box center [0, 0] width 0 height 0
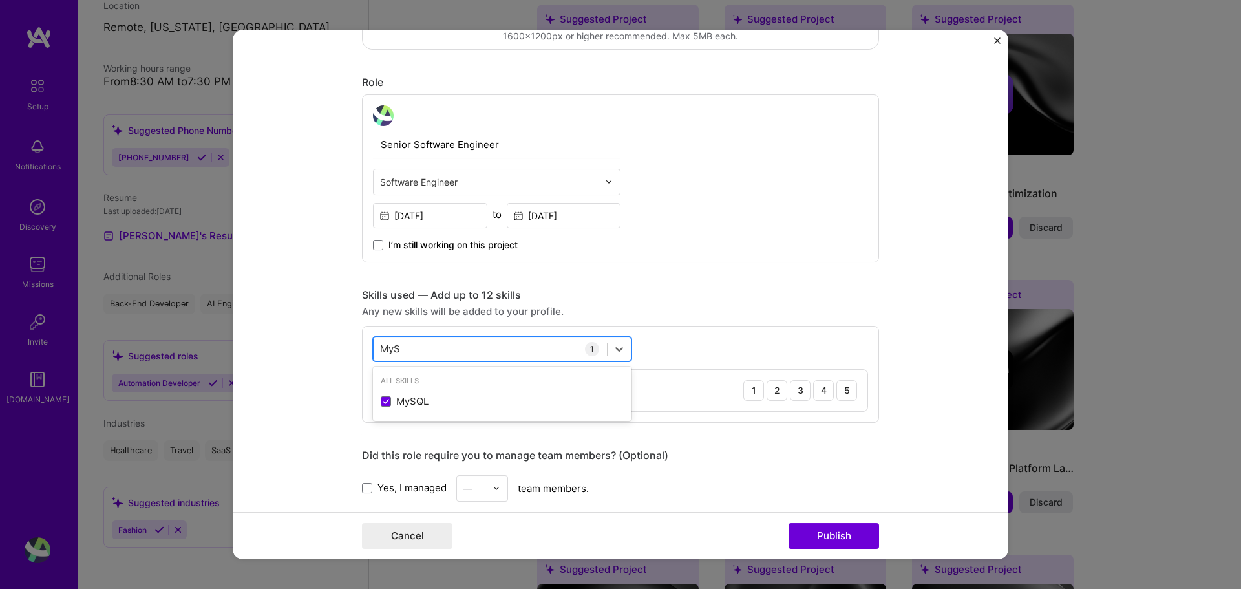
click at [409, 350] on div "MyS MyS" at bounding box center [490, 348] width 233 height 21
type input "M"
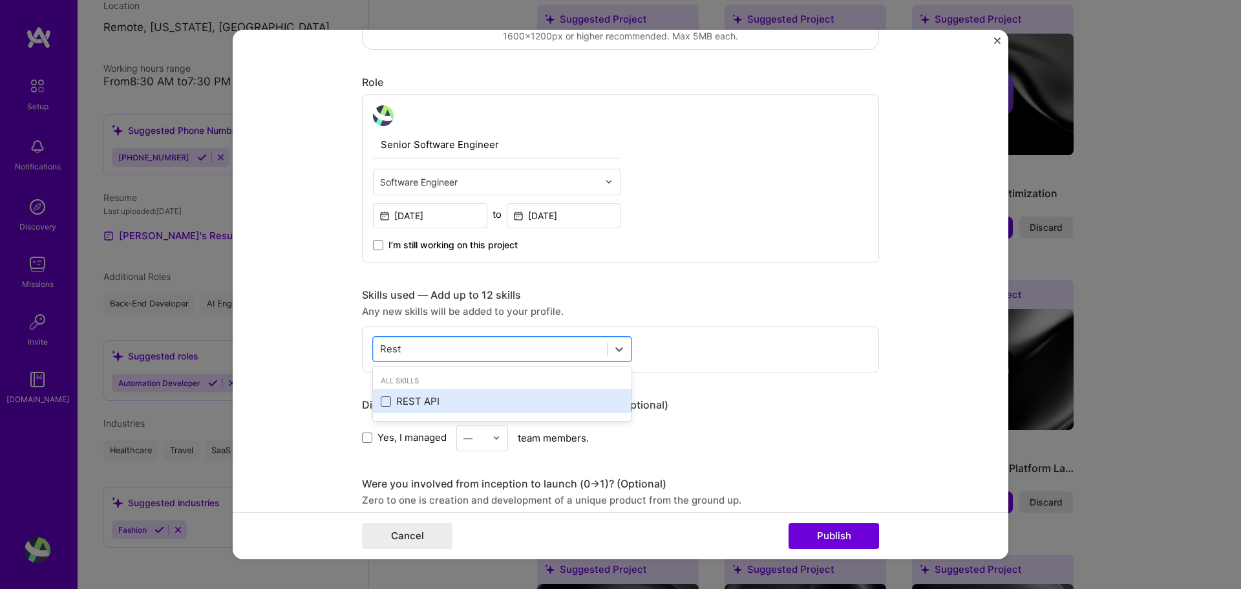
click at [384, 401] on span at bounding box center [386, 401] width 10 height 10
click at [0, 0] on input "checkbox" at bounding box center [0, 0] width 0 height 0
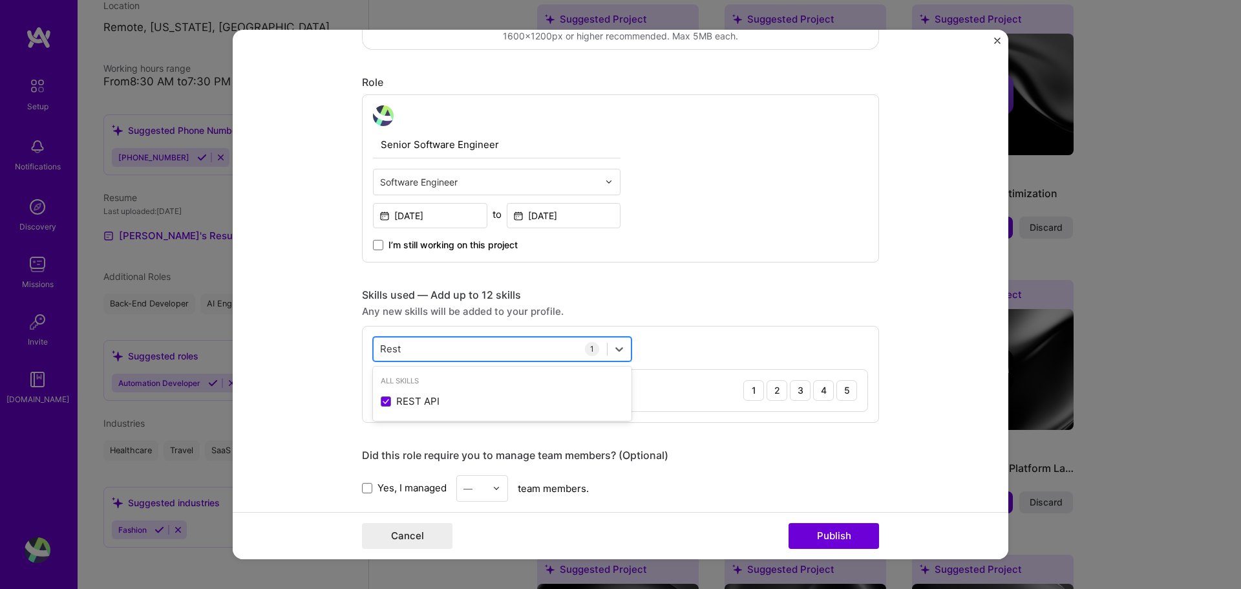
click at [419, 352] on div "Rest Rest" at bounding box center [490, 348] width 233 height 21
type input "R"
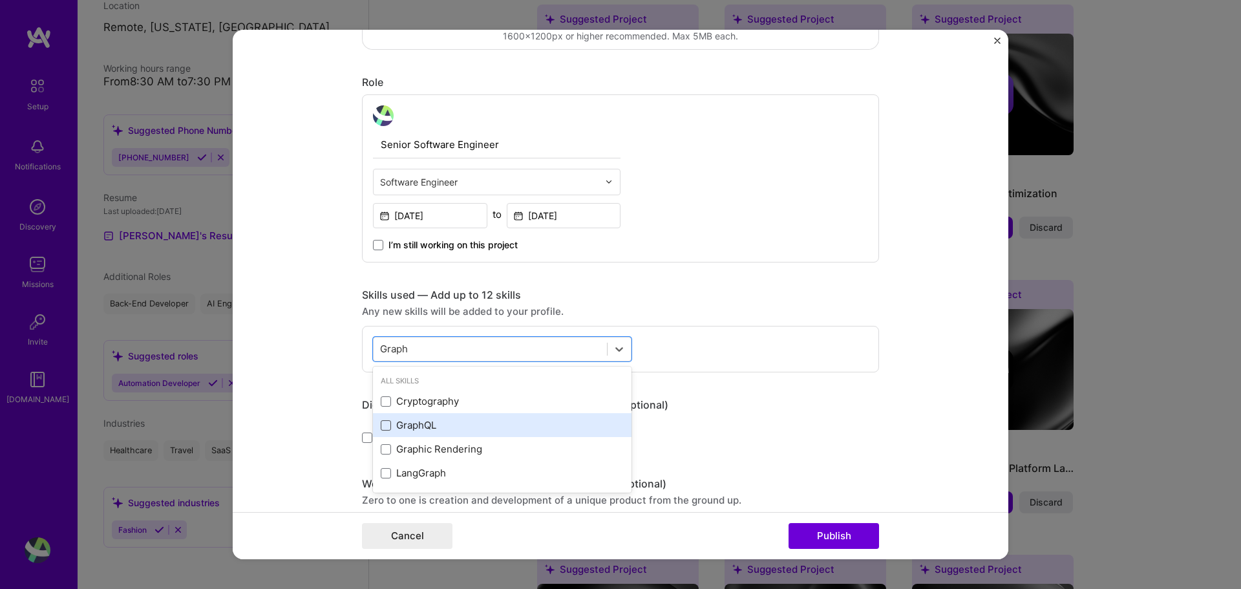
click at [381, 425] on span at bounding box center [386, 425] width 10 height 10
click at [0, 0] on input "checkbox" at bounding box center [0, 0] width 0 height 0
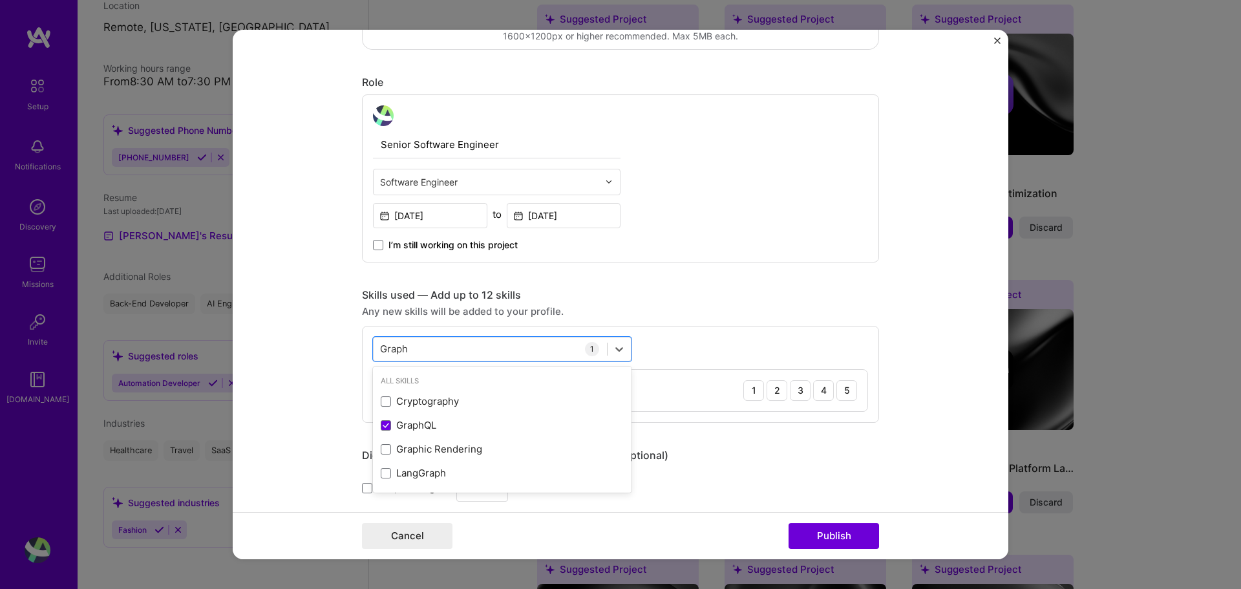
click at [456, 328] on div "option GraphQL, selected. option Cryptography focused, 0 of 2. 4 results availa…" at bounding box center [620, 374] width 517 height 97
click at [450, 339] on div "Graph Graph" at bounding box center [490, 348] width 233 height 21
type input "G"
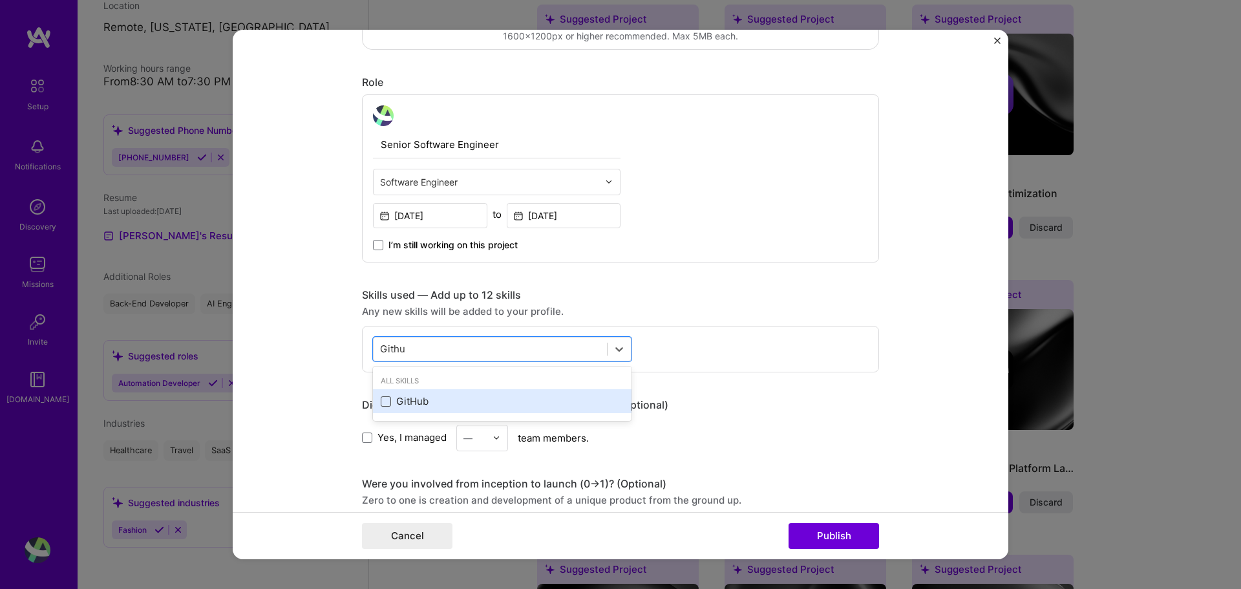
click at [381, 400] on span at bounding box center [386, 401] width 10 height 10
click at [0, 0] on input "checkbox" at bounding box center [0, 0] width 0 height 0
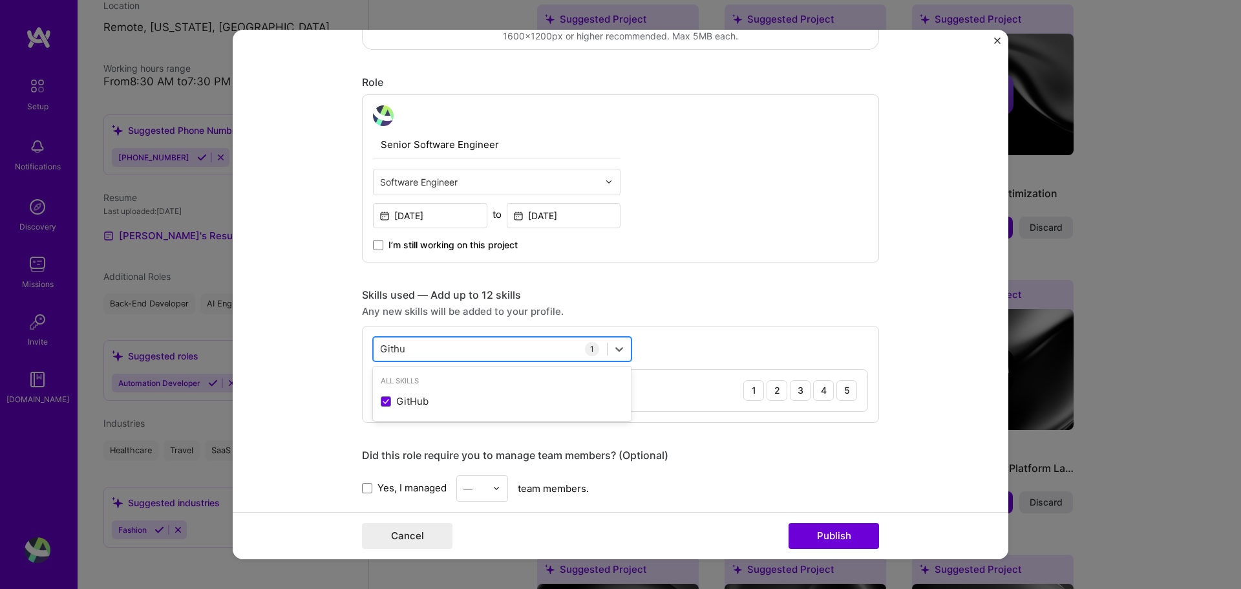
click at [420, 351] on div "[PERSON_NAME]" at bounding box center [490, 348] width 233 height 21
type input "G"
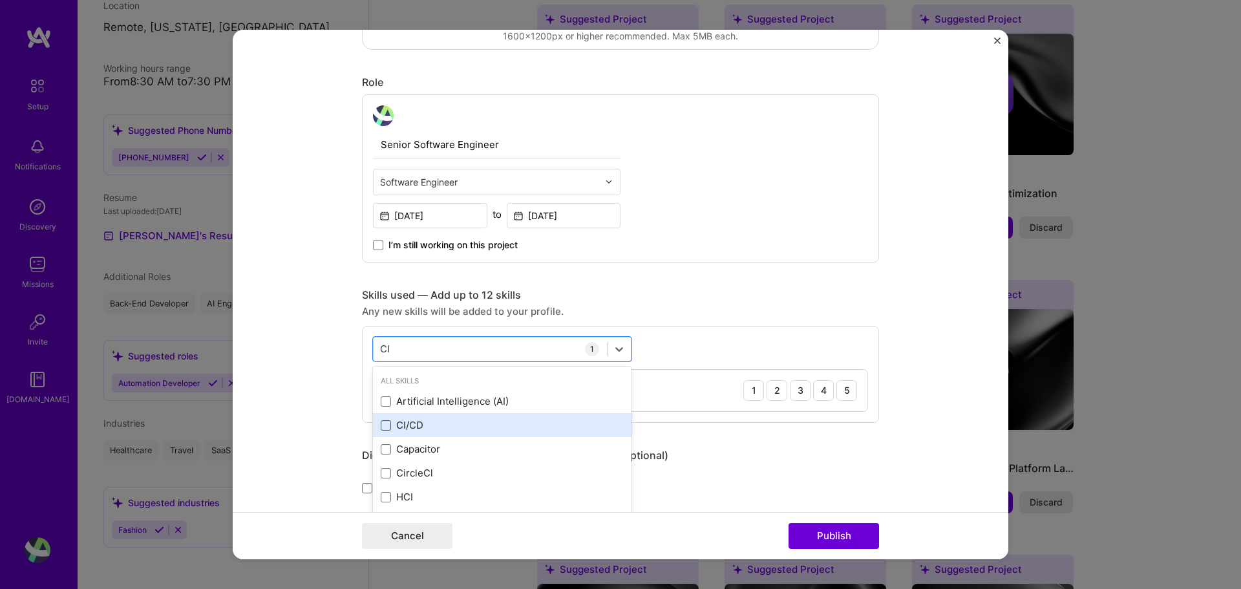
click at [381, 425] on span at bounding box center [386, 425] width 10 height 10
click at [0, 0] on input "checkbox" at bounding box center [0, 0] width 0 height 0
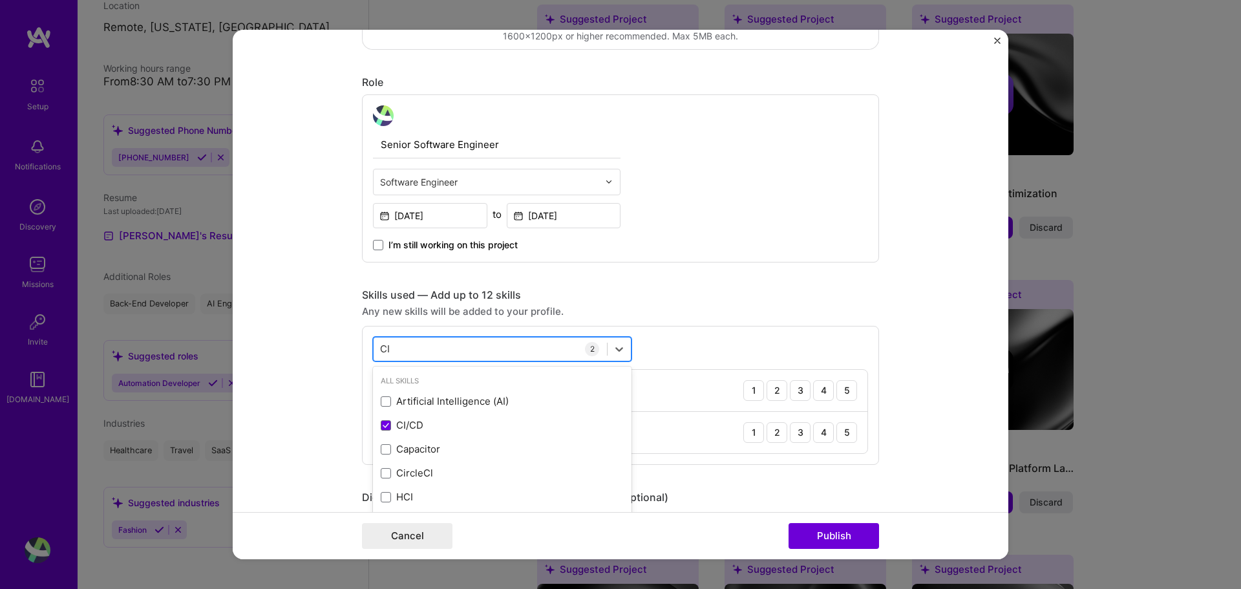
click at [439, 346] on div "CI CI" at bounding box center [490, 348] width 233 height 21
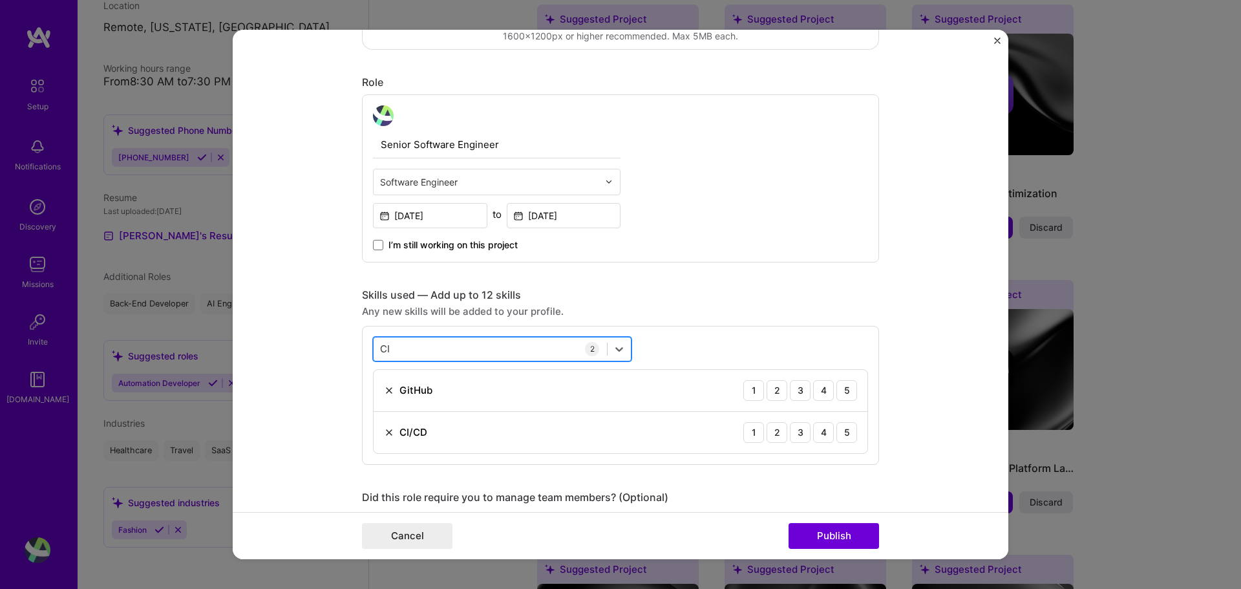
type input "C"
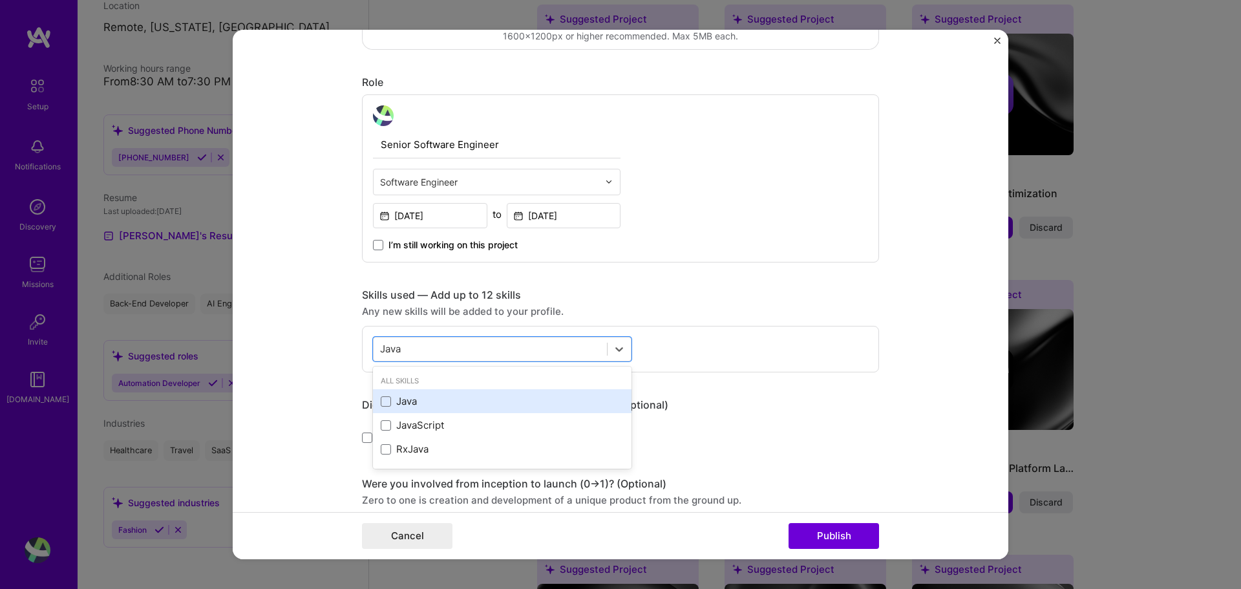
click at [384, 395] on div "Java" at bounding box center [502, 401] width 243 height 14
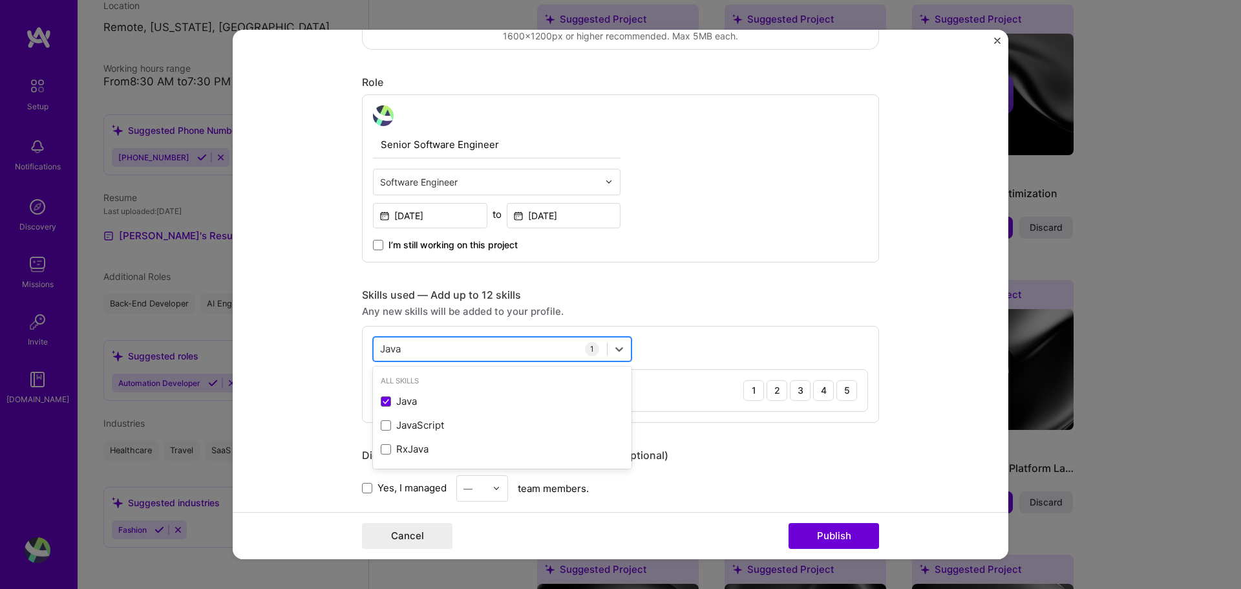
click at [425, 349] on div "Java Java" at bounding box center [490, 348] width 233 height 21
type input "J"
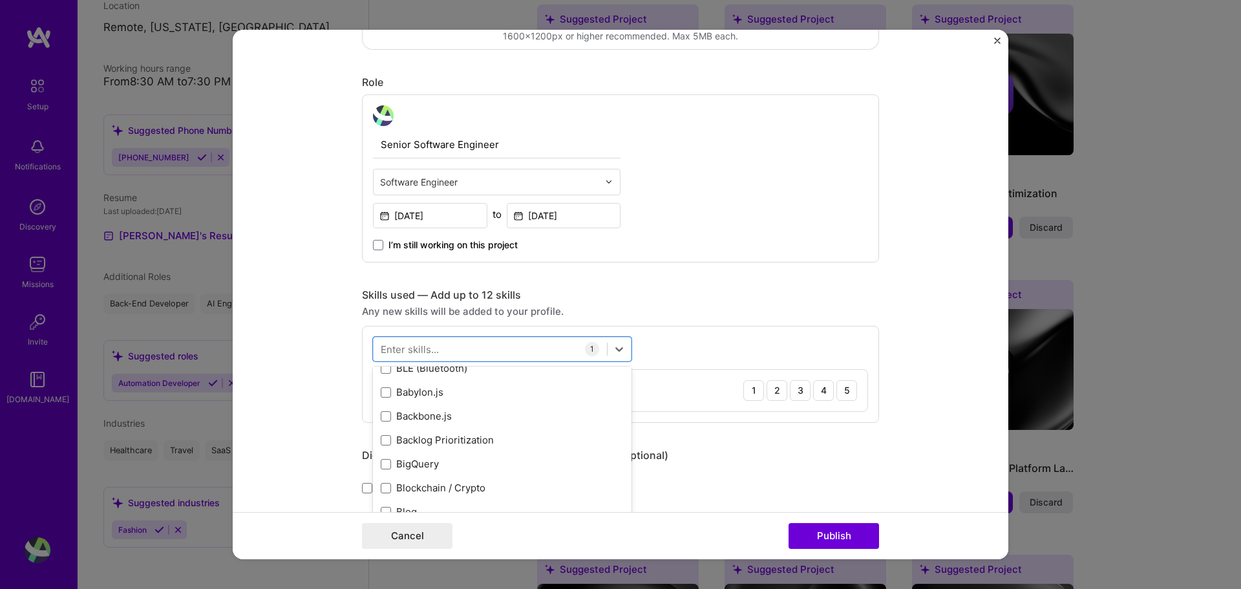
scroll to position [1319, 0]
click at [482, 335] on div "option Java, selected. option Boto3 focused, 0 of 2. 378 results available. Use…" at bounding box center [620, 374] width 517 height 97
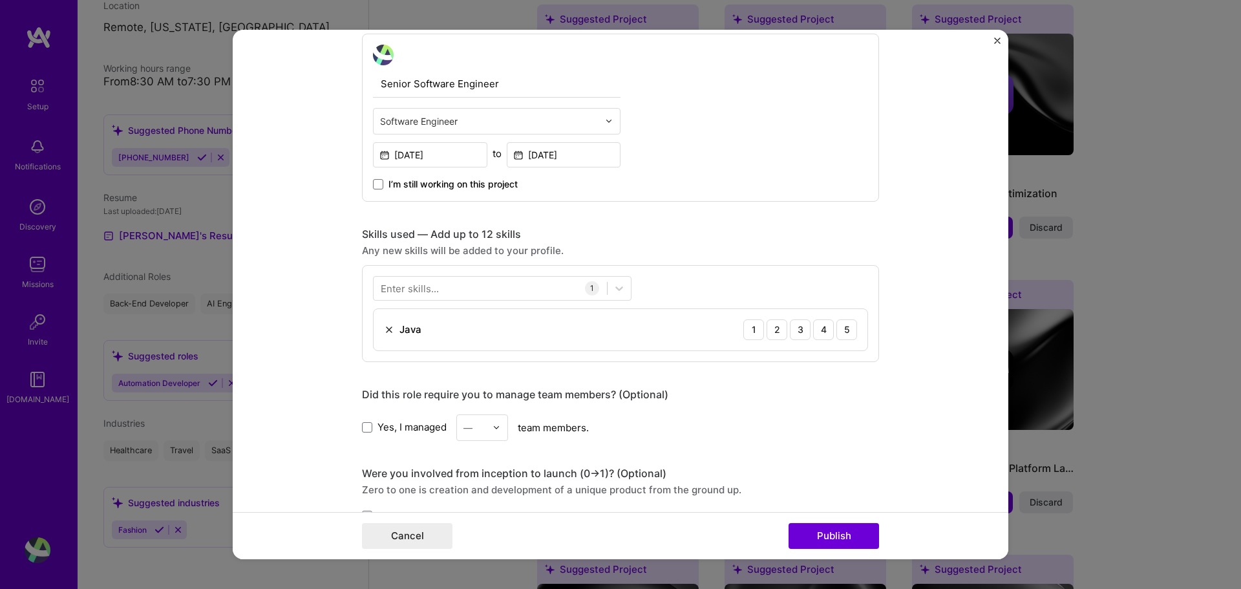
scroll to position [388, 0]
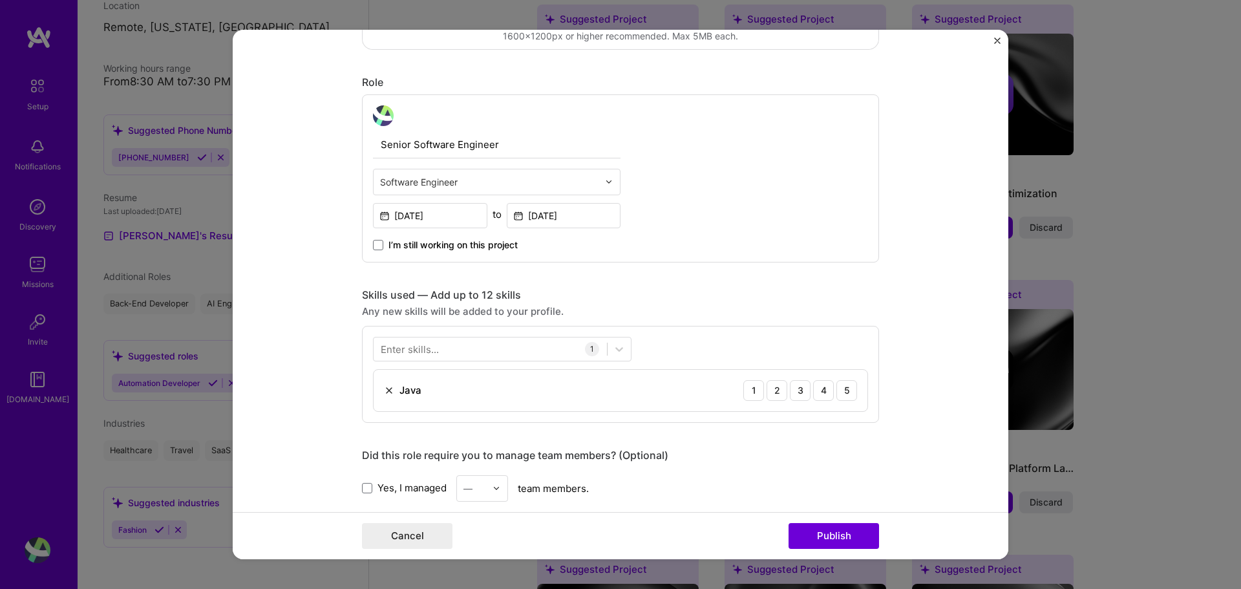
click at [480, 400] on div "Java 1 2 3 4 5" at bounding box center [621, 390] width 494 height 41
click at [737, 293] on div "Skills used — Add up to 12 skills" at bounding box center [620, 295] width 517 height 14
click at [820, 391] on div "4" at bounding box center [823, 390] width 21 height 21
click at [790, 387] on div "3" at bounding box center [800, 390] width 21 height 21
click at [760, 394] on div "1 2 3 4 5" at bounding box center [801, 390] width 114 height 21
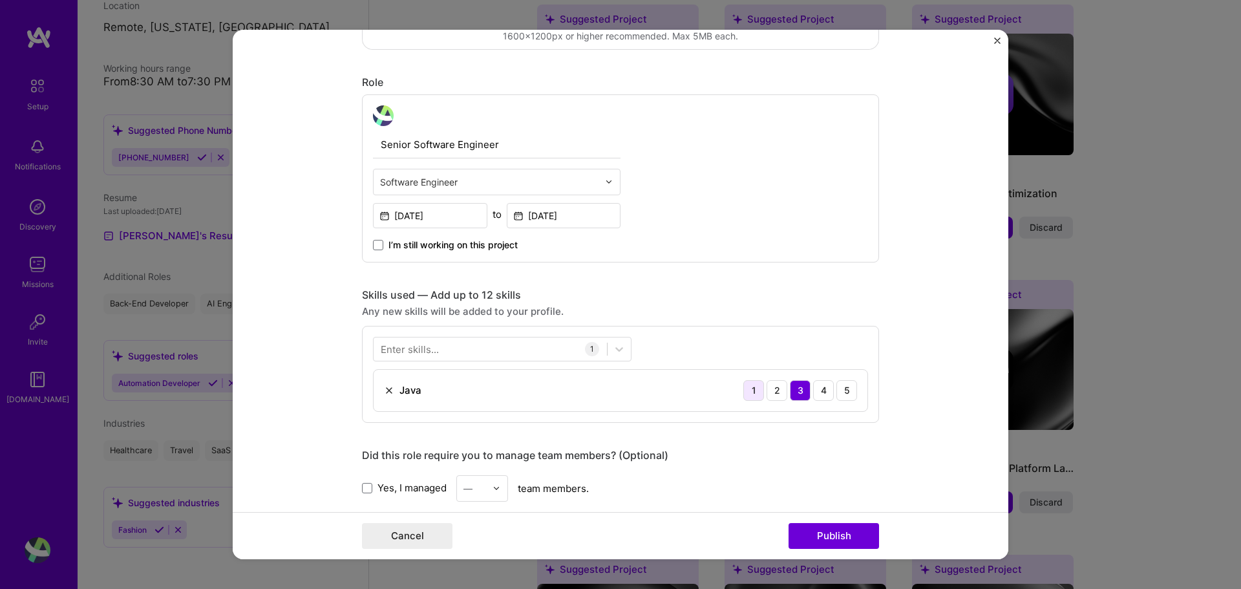
click at [747, 390] on div "1" at bounding box center [754, 390] width 21 height 21
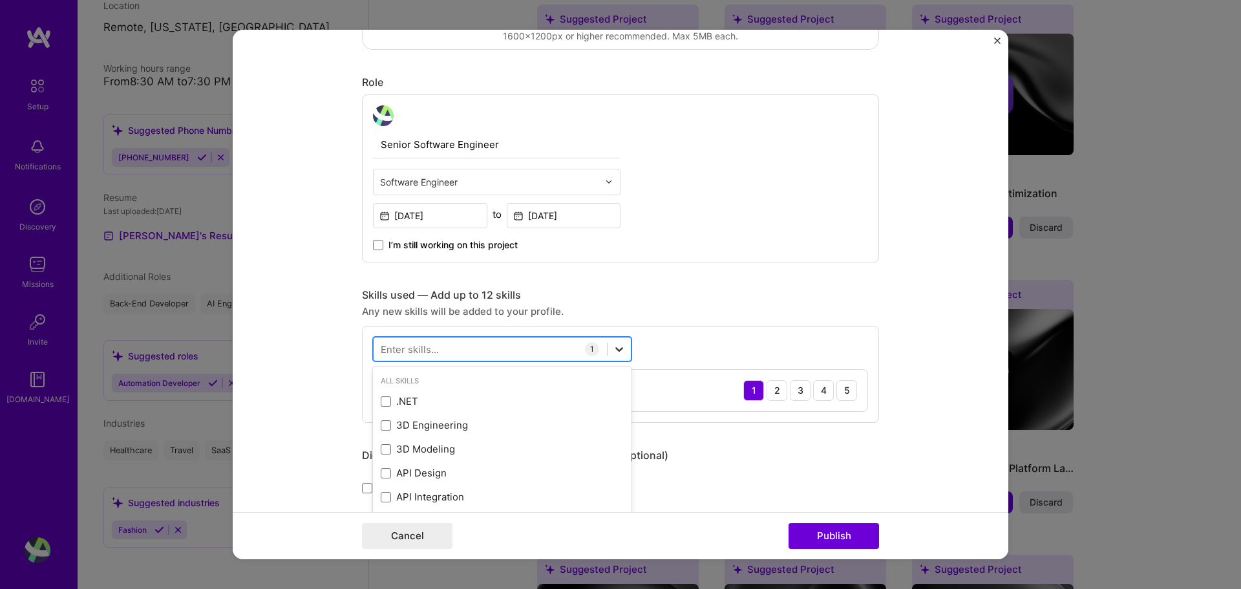
click at [613, 350] on icon at bounding box center [619, 349] width 13 height 13
click at [511, 354] on div at bounding box center [490, 348] width 233 height 21
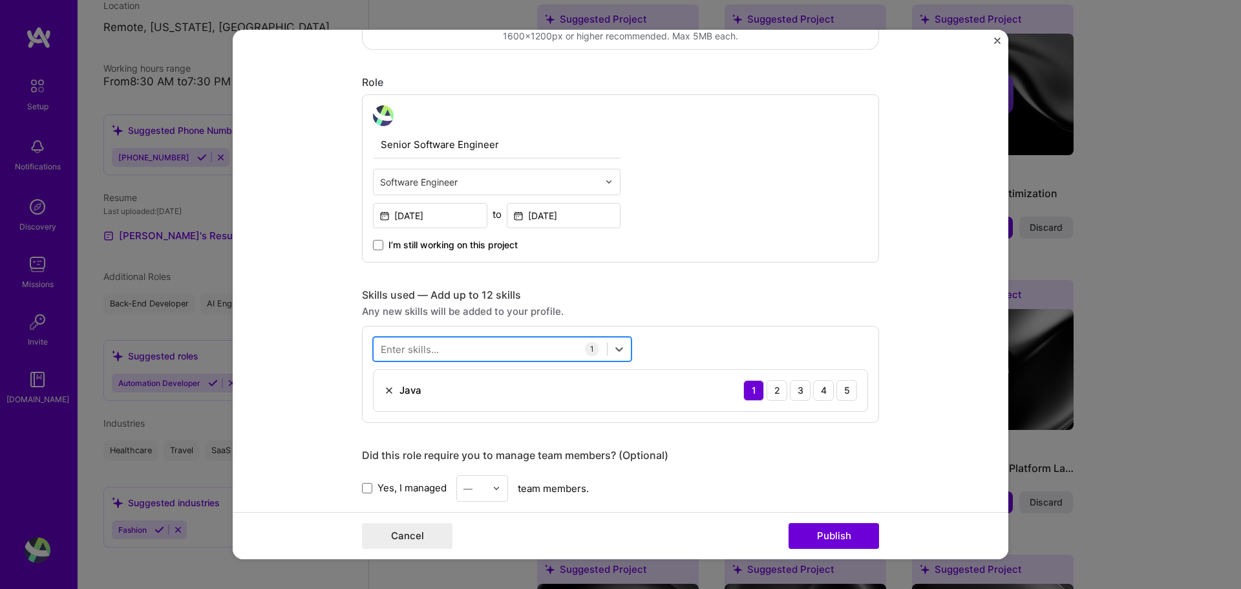
click at [511, 354] on div at bounding box center [490, 348] width 233 height 21
click at [432, 348] on div "Enter skills..." at bounding box center [410, 349] width 58 height 14
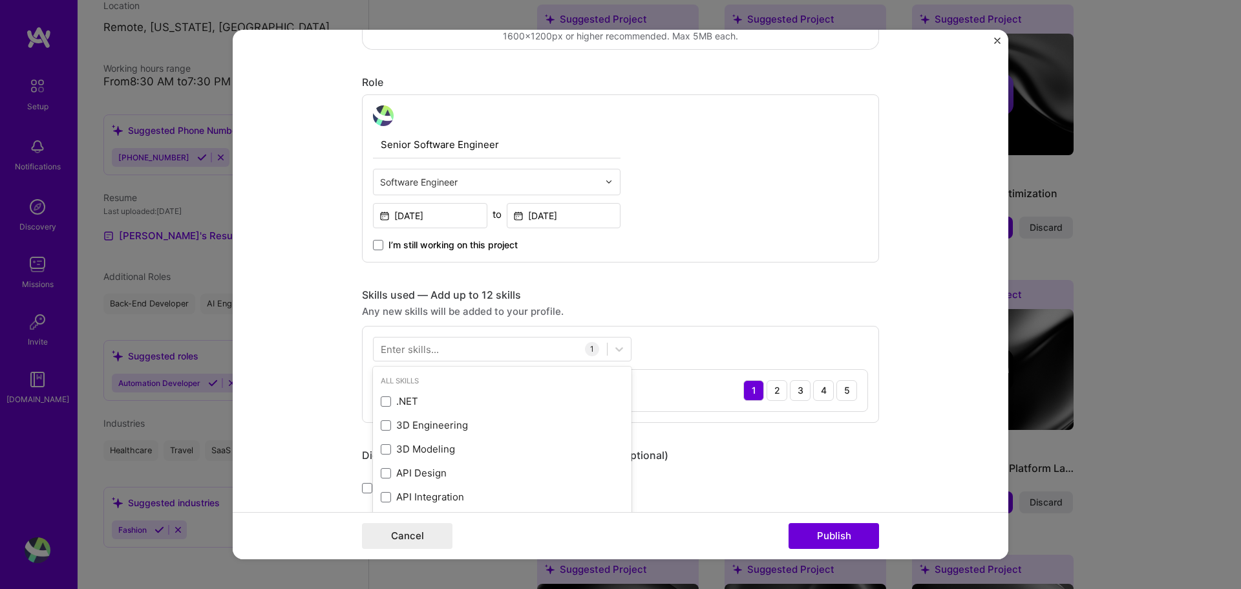
click at [432, 348] on div "Enter skills..." at bounding box center [410, 349] width 58 height 14
click at [430, 354] on div "Enter skills..." at bounding box center [410, 349] width 58 height 14
click at [433, 351] on div "Enter skills..." at bounding box center [410, 349] width 58 height 14
click at [911, 431] on form "Editing suggested project This project is suggested based on your LinkedIn, res…" at bounding box center [621, 295] width 776 height 530
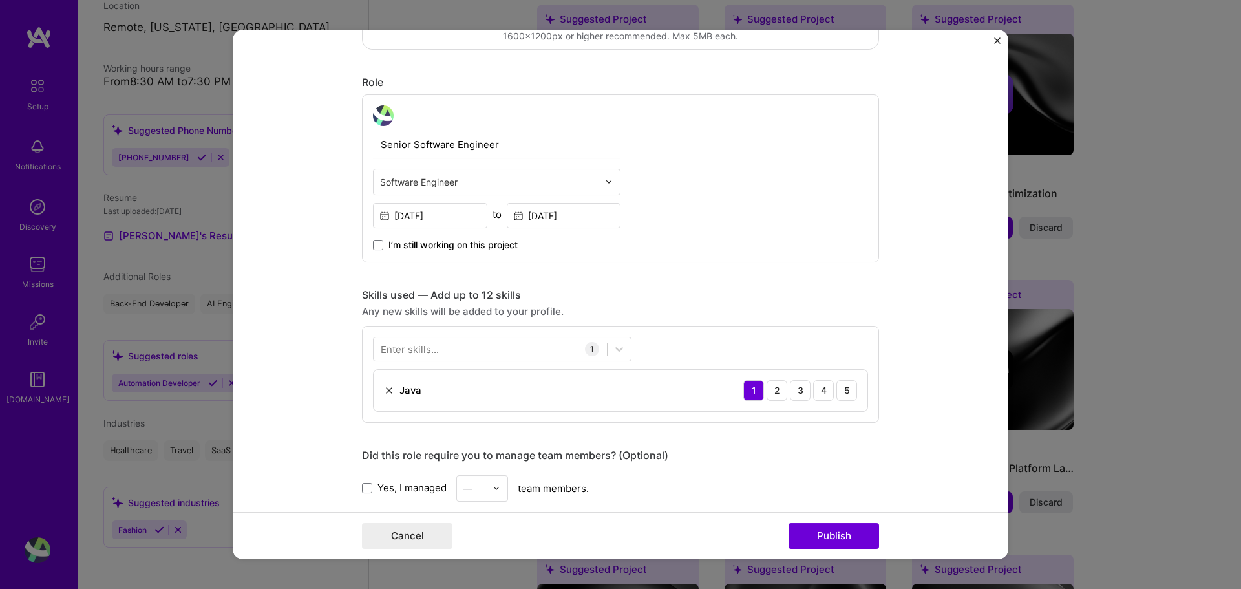
click at [763, 352] on div "Enter skills... 1 Java 1 2 3 4 5" at bounding box center [620, 374] width 517 height 97
click at [764, 400] on div "1 2 3 4 5" at bounding box center [801, 390] width 114 height 21
click at [767, 395] on div "2" at bounding box center [777, 390] width 21 height 21
click at [790, 392] on div "3" at bounding box center [800, 390] width 21 height 21
click at [813, 392] on div "4" at bounding box center [823, 390] width 21 height 21
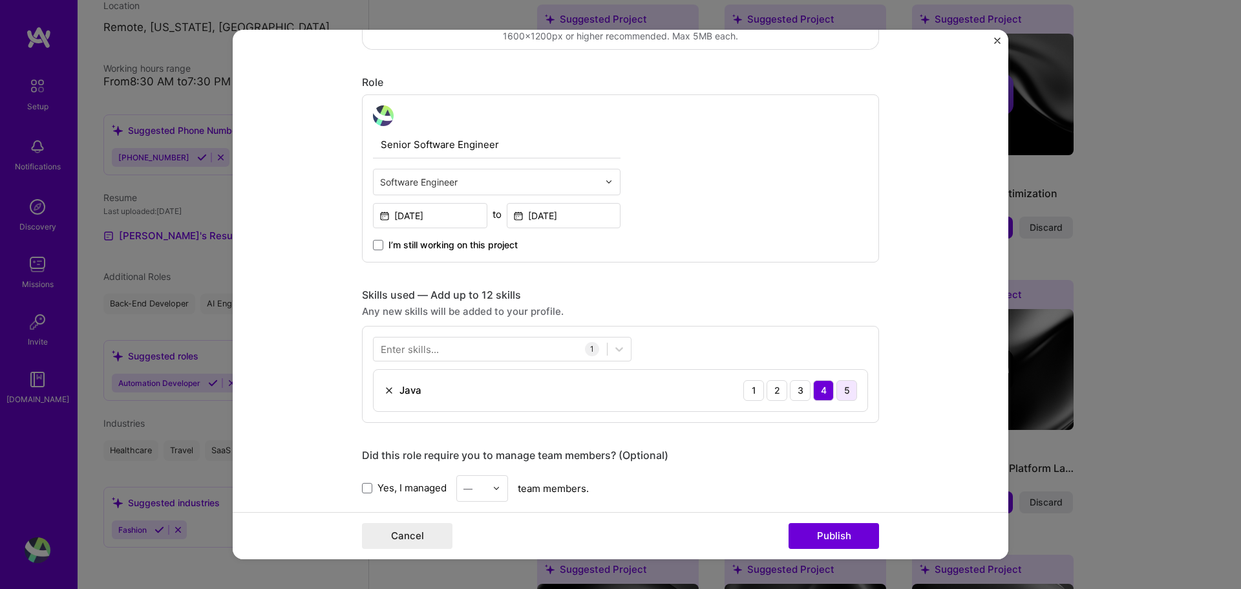
click at [837, 393] on div "5" at bounding box center [847, 390] width 21 height 21
click at [777, 261] on div "Senior Software Engineer Software Engineer [DATE] to [DATE] I’m still working o…" at bounding box center [620, 178] width 517 height 168
click at [573, 378] on div "Java 1 2 3 4 5" at bounding box center [621, 390] width 494 height 41
drag, startPoint x: 573, startPoint y: 378, endPoint x: 656, endPoint y: 378, distance: 82.8
click at [656, 378] on div "Java 1 2 3 4 5" at bounding box center [621, 390] width 494 height 41
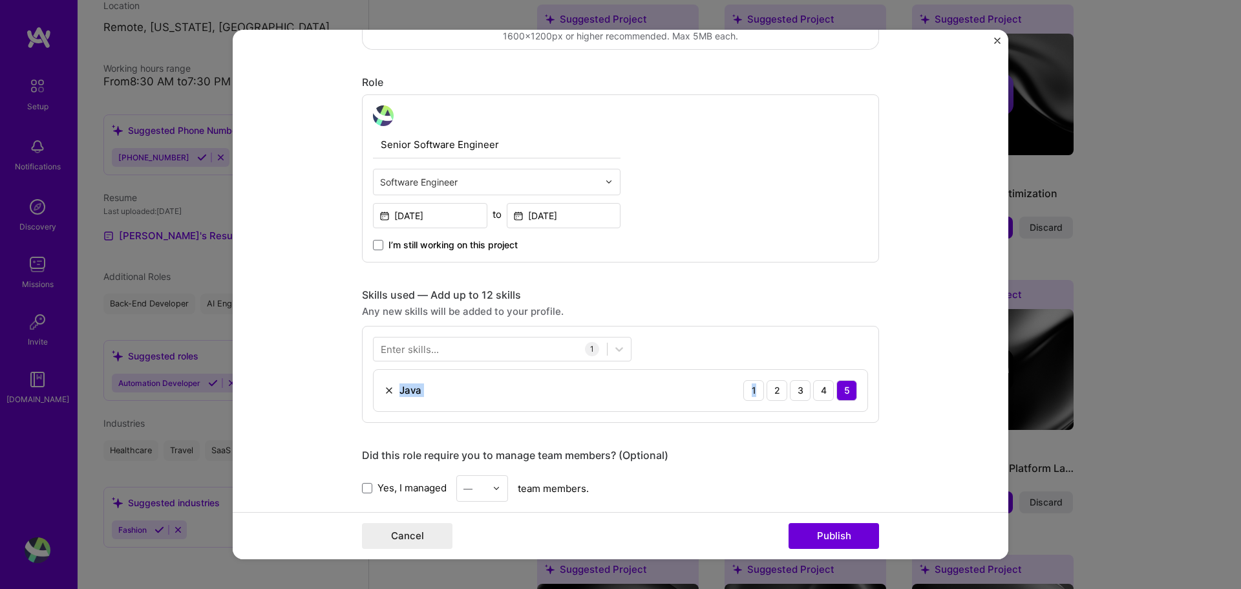
click at [656, 378] on div "Java 1 2 3 4 5" at bounding box center [621, 390] width 494 height 41
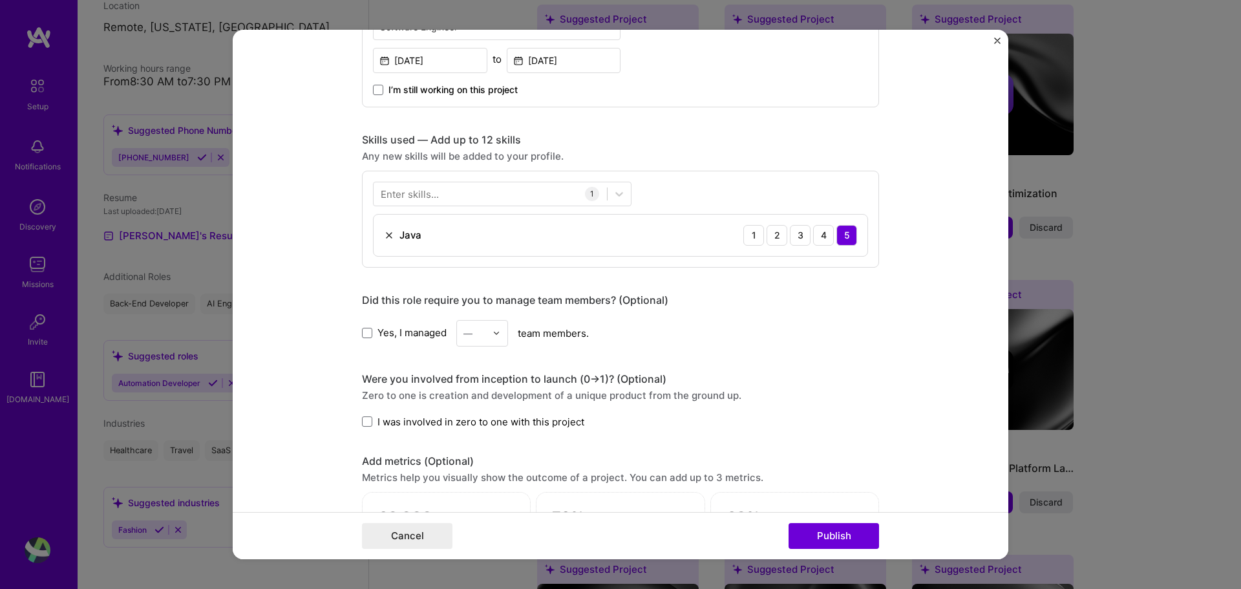
click at [670, 279] on div "Editing suggested project This project is suggested based on your LinkedIn, res…" at bounding box center [620, 207] width 517 height 1391
click at [425, 200] on div "Enter skills..." at bounding box center [410, 194] width 58 height 14
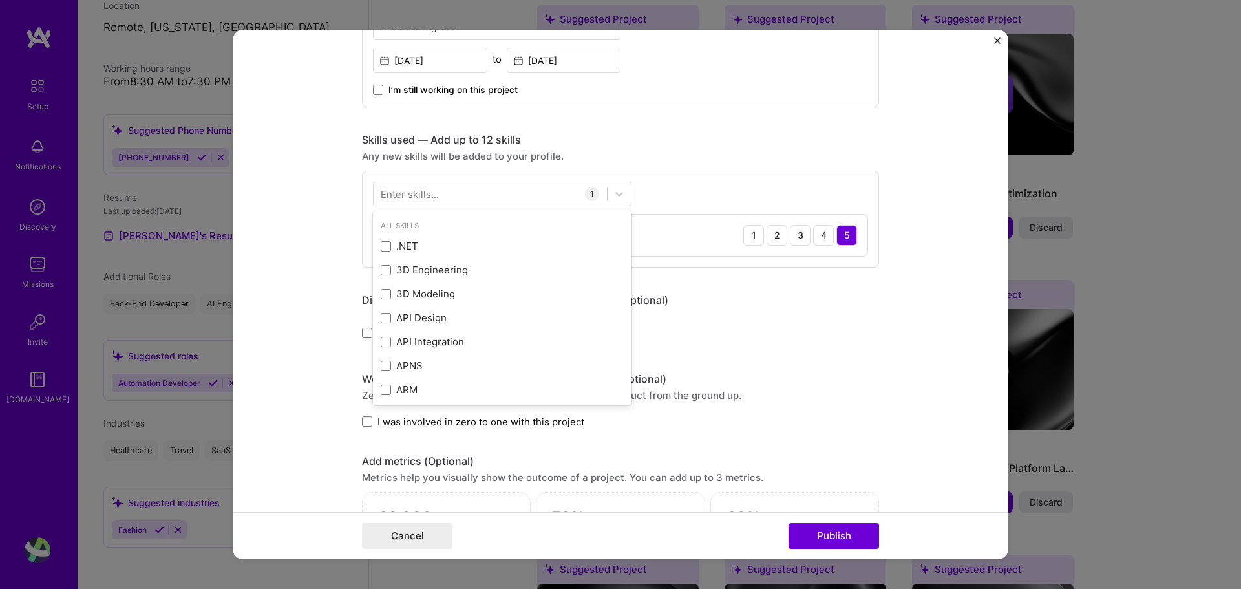
click at [431, 191] on div "Enter skills..." at bounding box center [410, 194] width 58 height 14
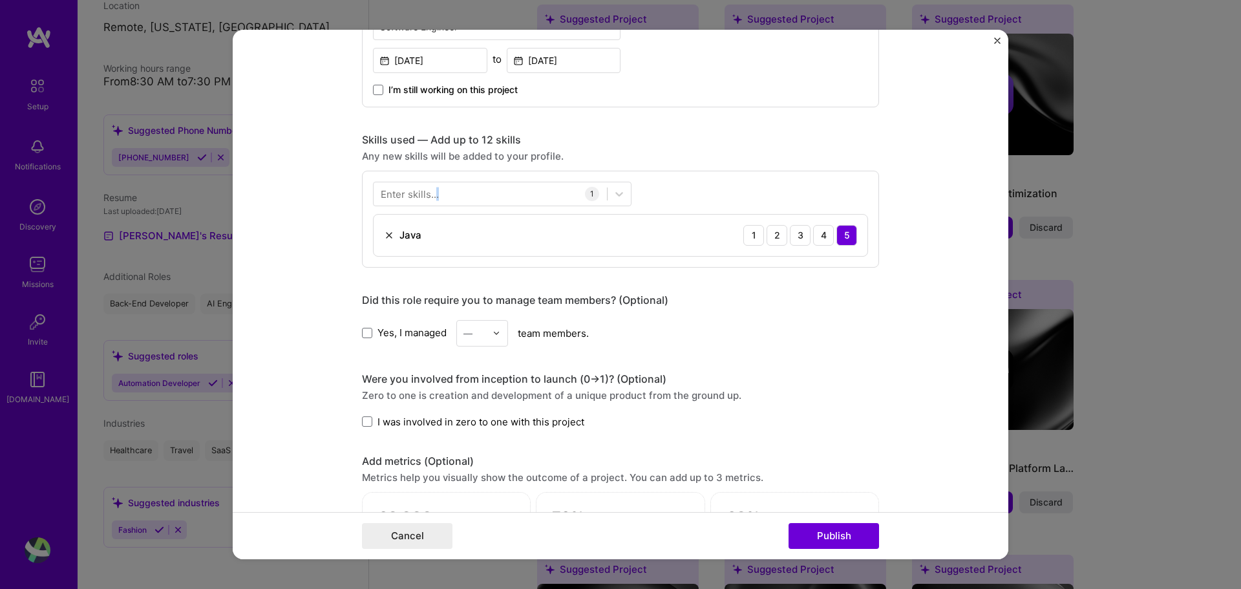
click at [431, 191] on div "Enter skills..." at bounding box center [410, 194] width 58 height 14
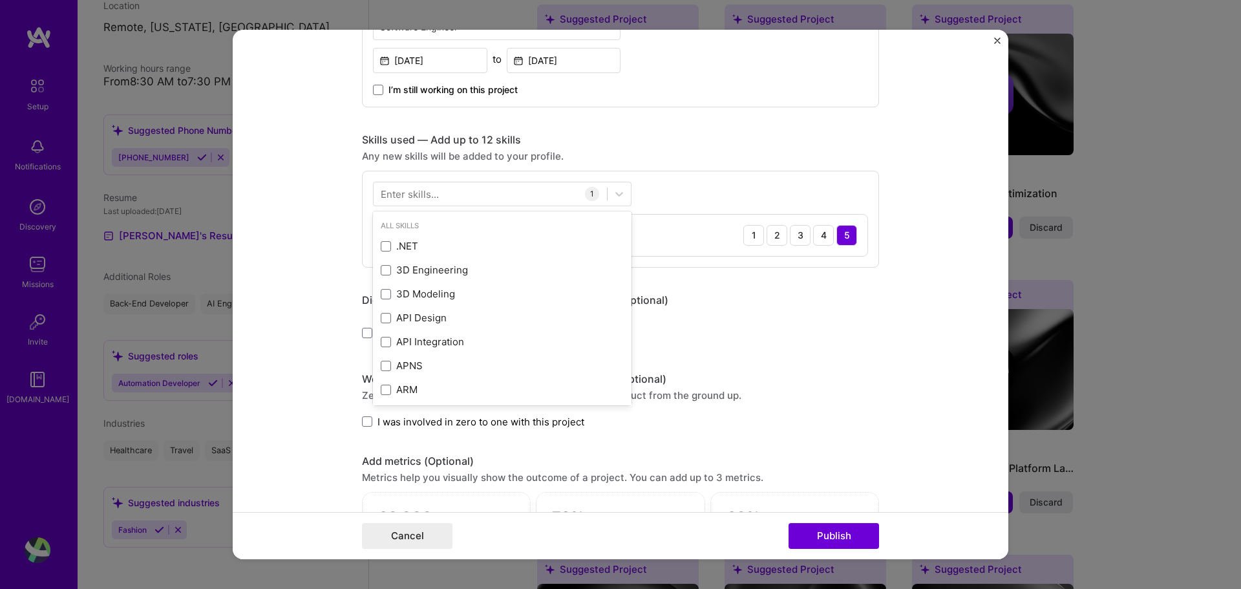
click at [423, 191] on div "Enter skills..." at bounding box center [410, 194] width 58 height 14
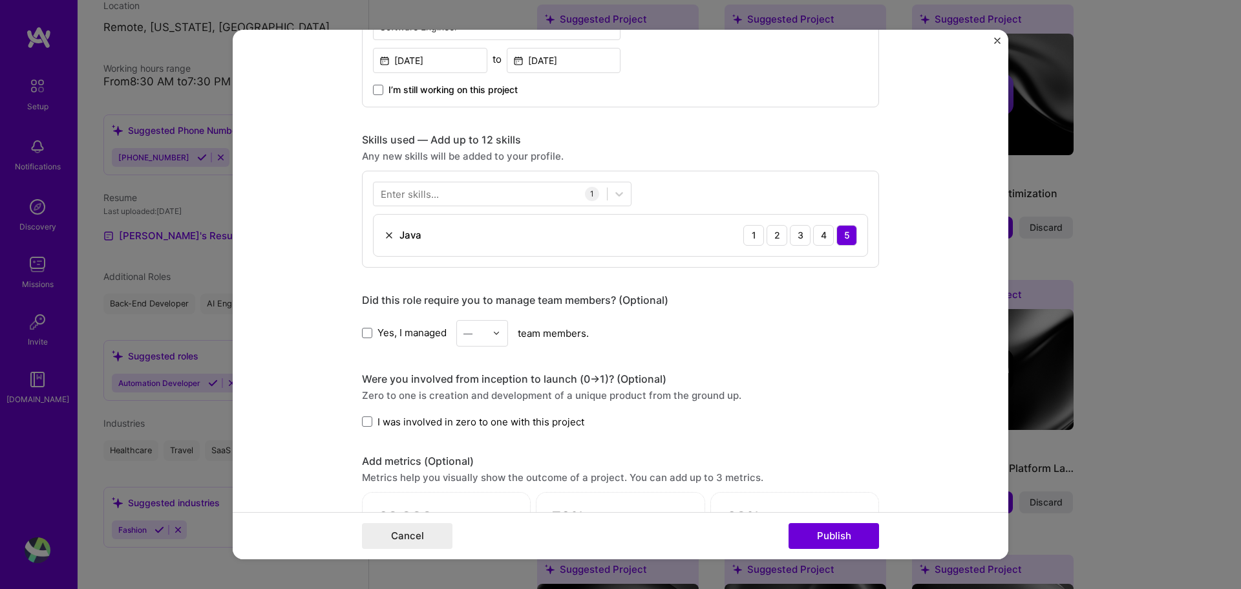
click at [423, 191] on div "Enter skills..." at bounding box center [410, 194] width 58 height 14
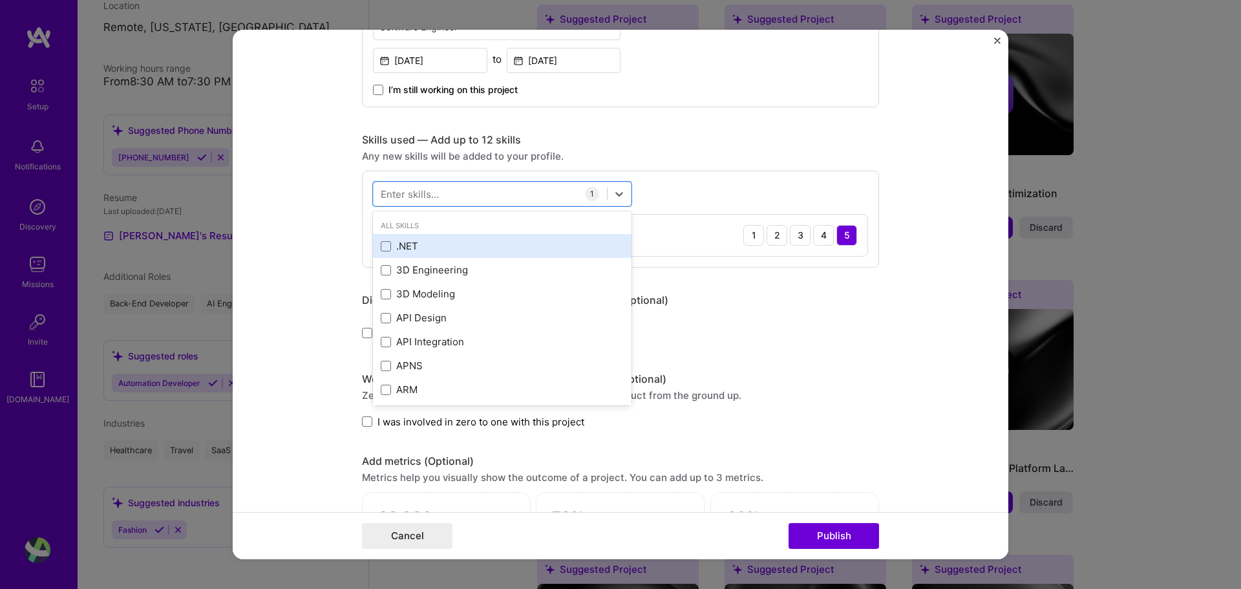
click at [485, 242] on div ".NET" at bounding box center [502, 246] width 243 height 14
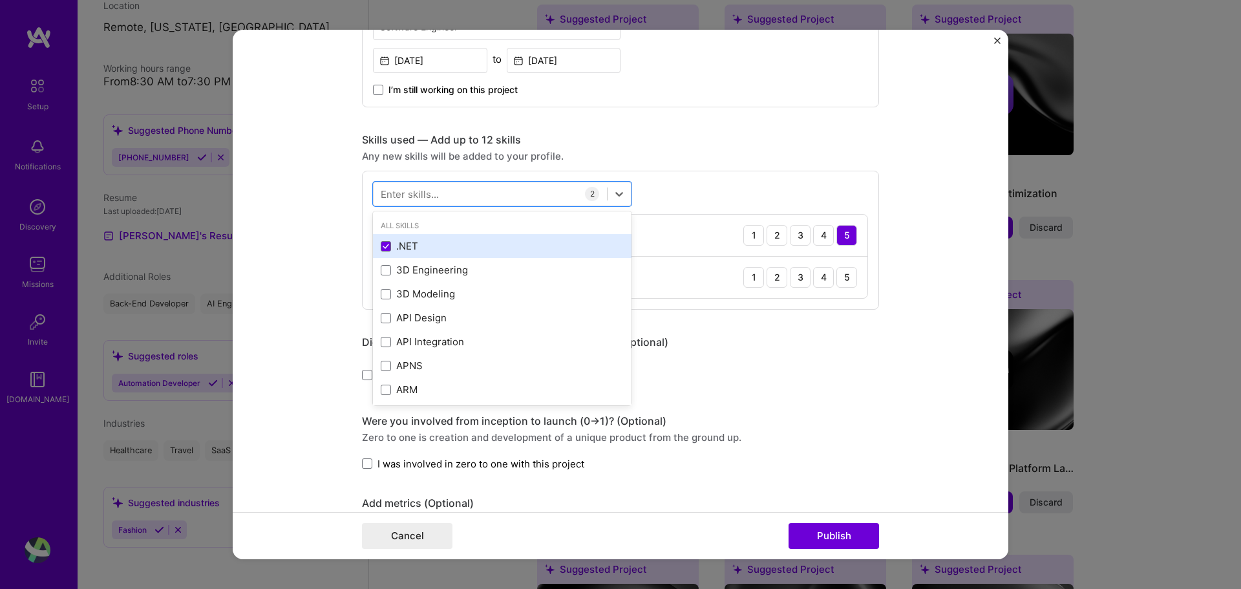
click at [416, 248] on div ".NET" at bounding box center [502, 246] width 243 height 14
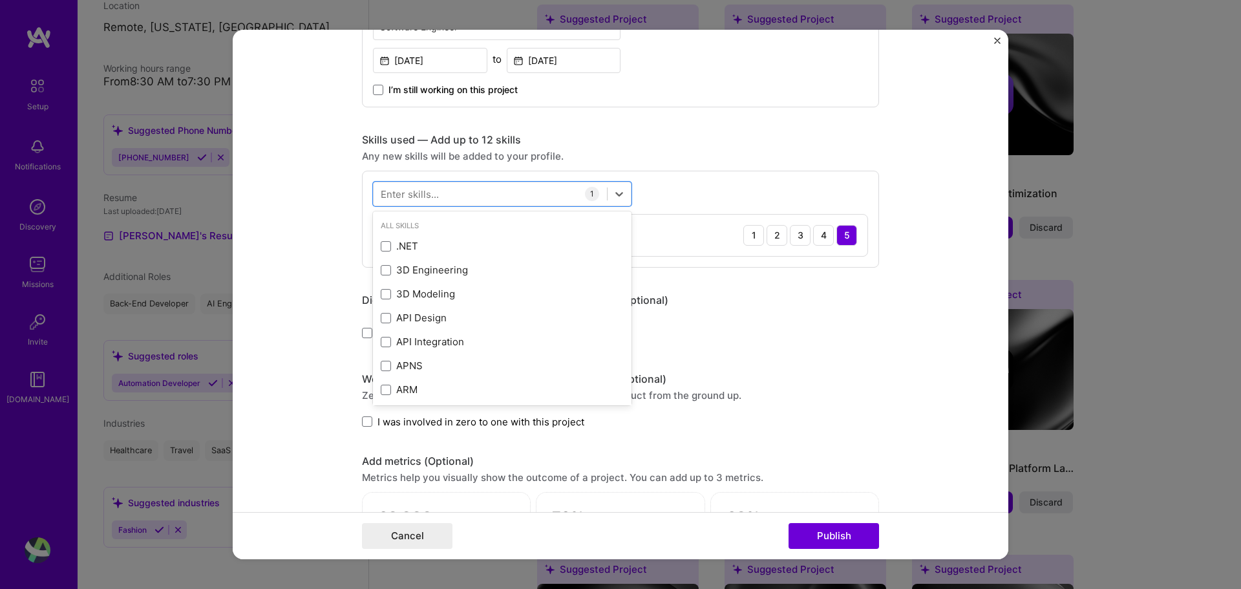
click at [429, 198] on div "Enter skills..." at bounding box center [410, 194] width 58 height 14
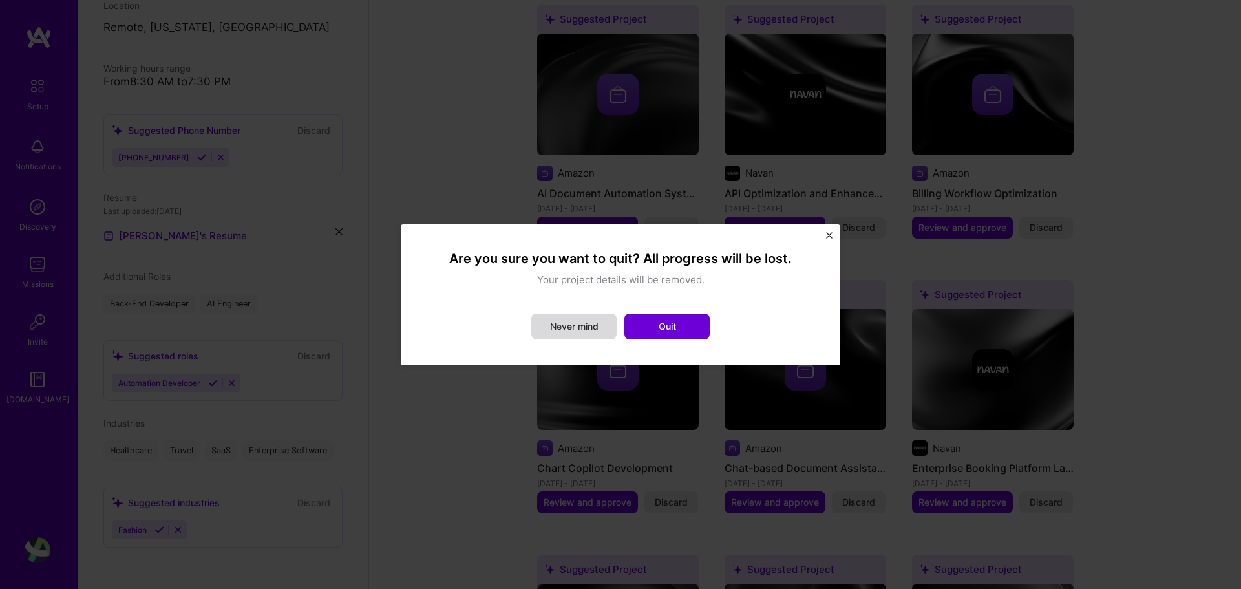
click at [581, 321] on button "Never mind" at bounding box center [573, 327] width 85 height 26
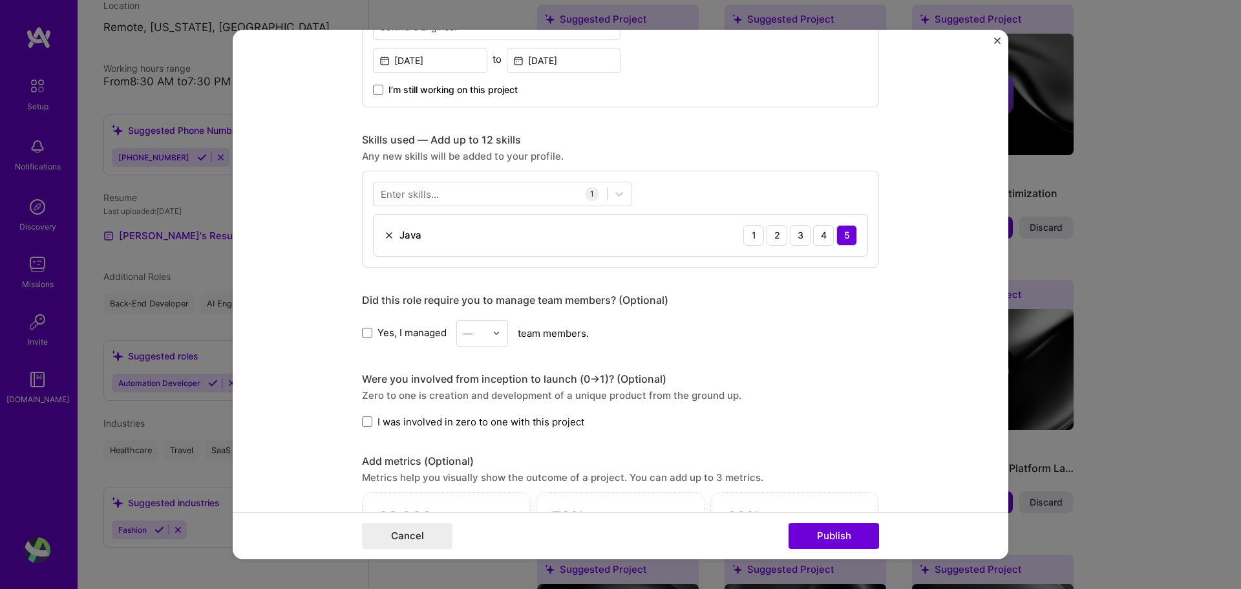
click at [445, 215] on div "Java 1 2 3 4 5" at bounding box center [621, 235] width 494 height 41
click at [387, 233] on img at bounding box center [389, 235] width 10 height 10
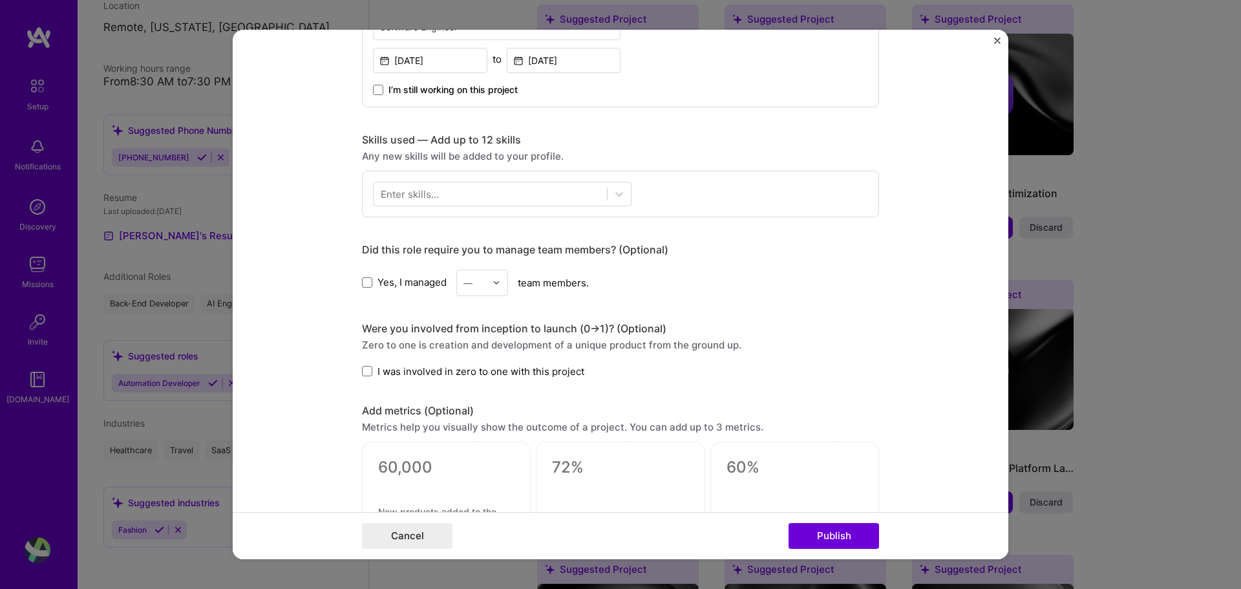
click at [411, 210] on div "Enter skills..." at bounding box center [620, 194] width 517 height 47
click at [427, 195] on div "Enter skills..." at bounding box center [410, 194] width 58 height 14
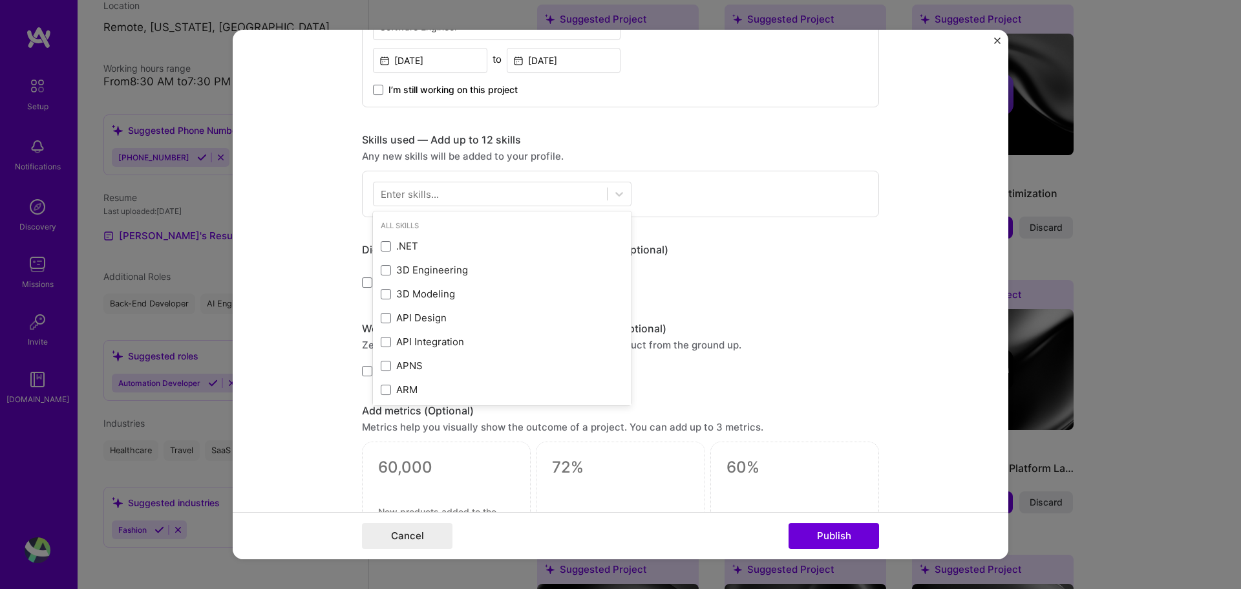
click at [427, 195] on div "Enter skills..." at bounding box center [410, 194] width 58 height 14
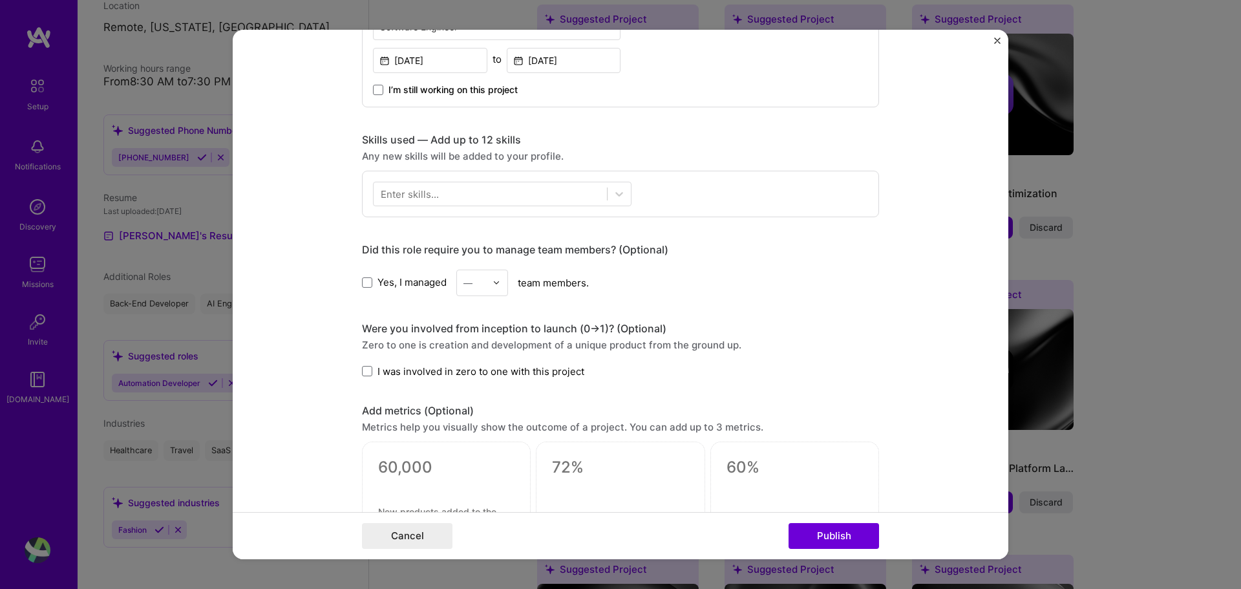
click at [427, 195] on div "Enter skills..." at bounding box center [410, 194] width 58 height 14
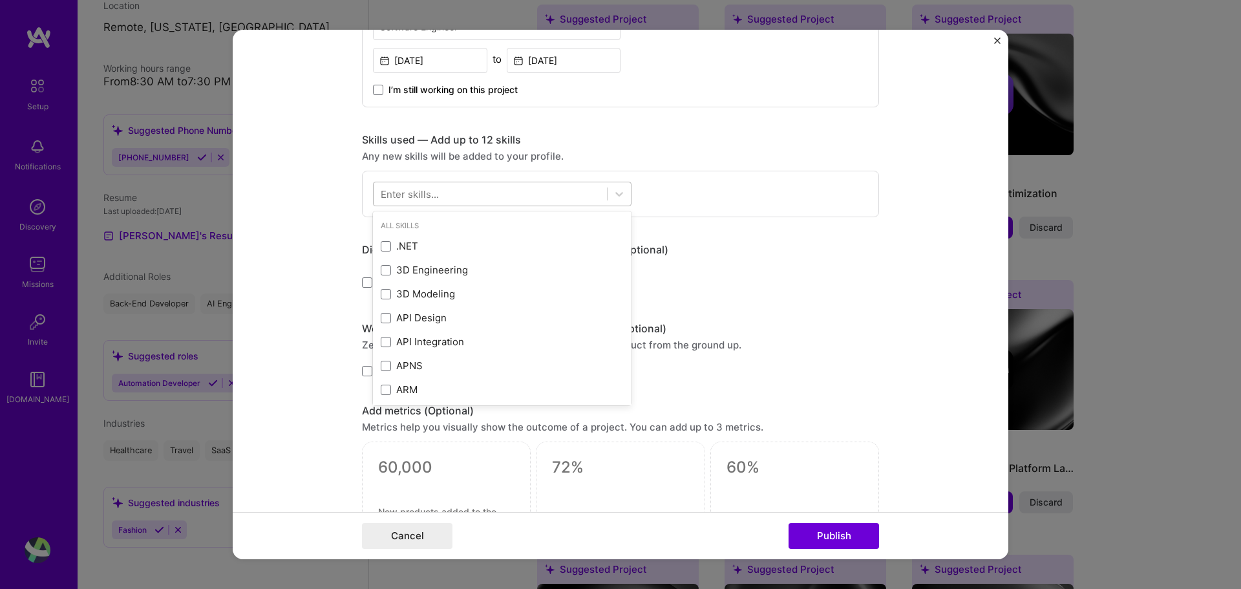
click at [584, 187] on div at bounding box center [490, 193] width 233 height 21
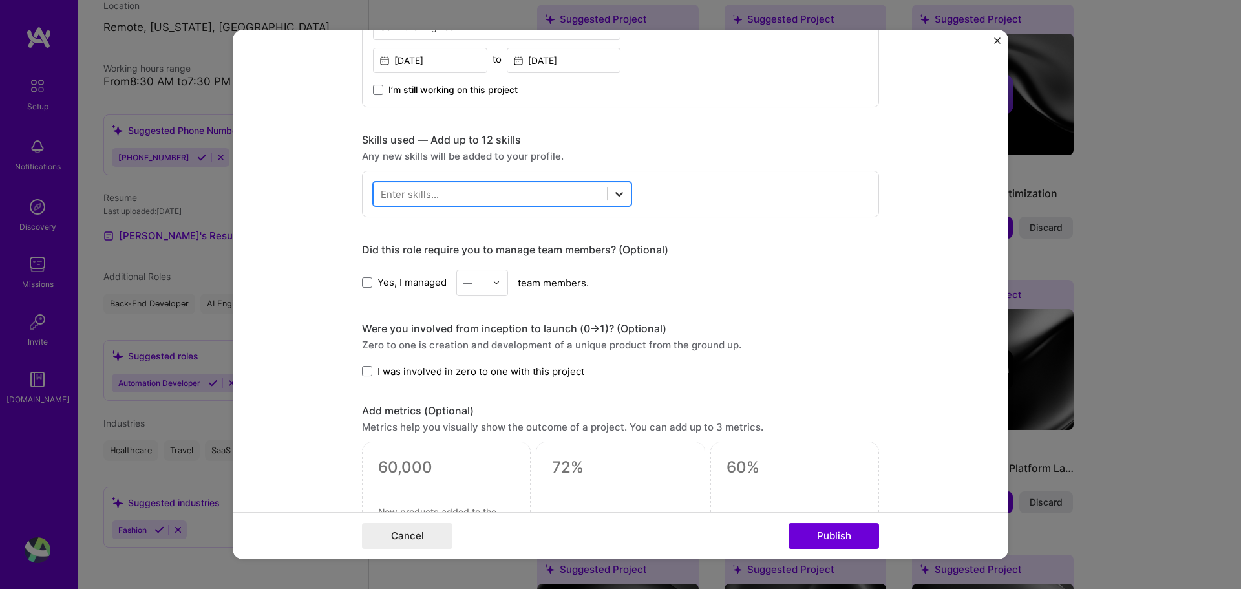
click at [613, 195] on icon at bounding box center [619, 194] width 13 height 13
click at [518, 199] on div at bounding box center [490, 193] width 233 height 21
click at [381, 246] on span at bounding box center [386, 246] width 10 height 10
click at [0, 0] on input "checkbox" at bounding box center [0, 0] width 0 height 0
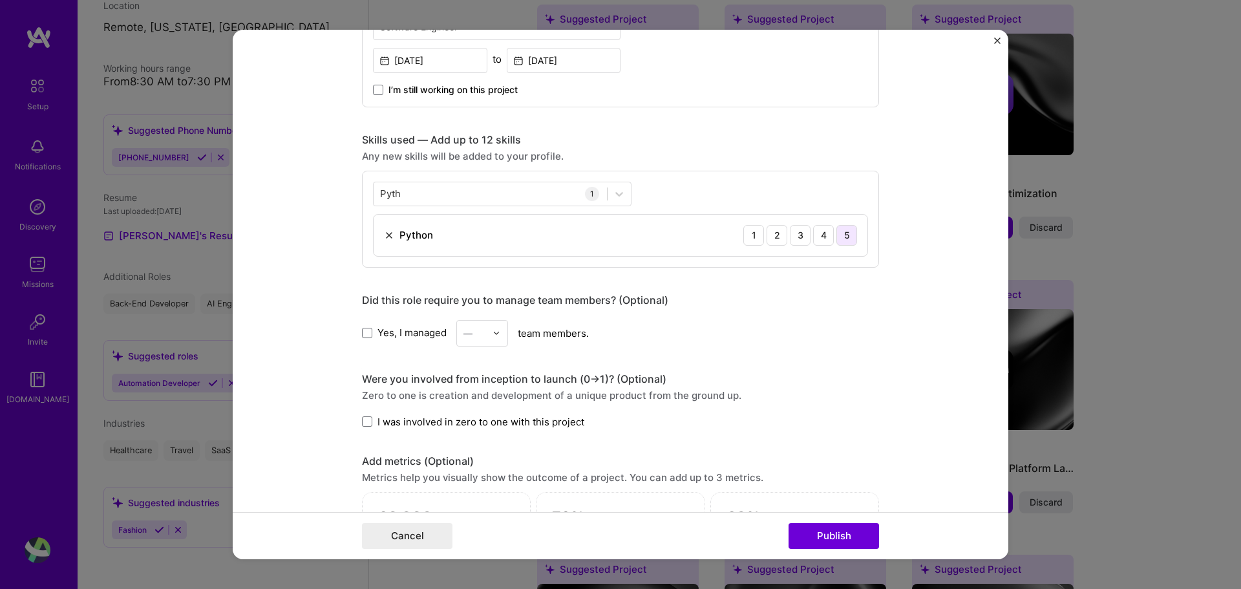
click at [842, 242] on div "5" at bounding box center [847, 235] width 21 height 21
click at [471, 198] on div "Pyth Pyth" at bounding box center [490, 193] width 233 height 21
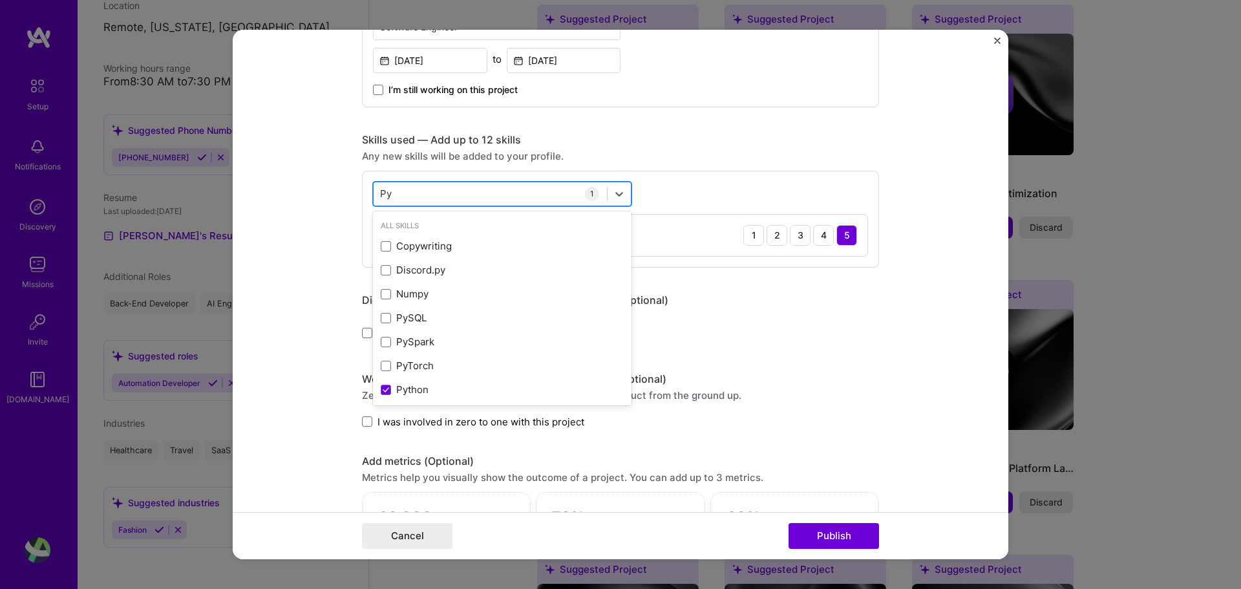
type input "P"
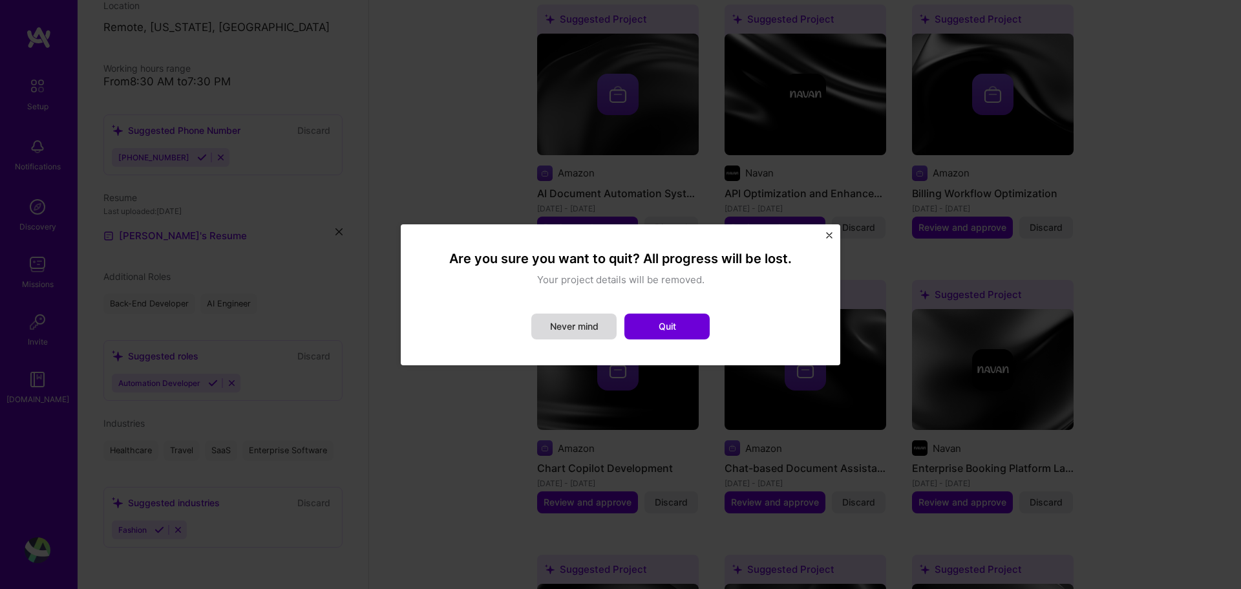
click at [534, 334] on button "Never mind" at bounding box center [573, 327] width 85 height 26
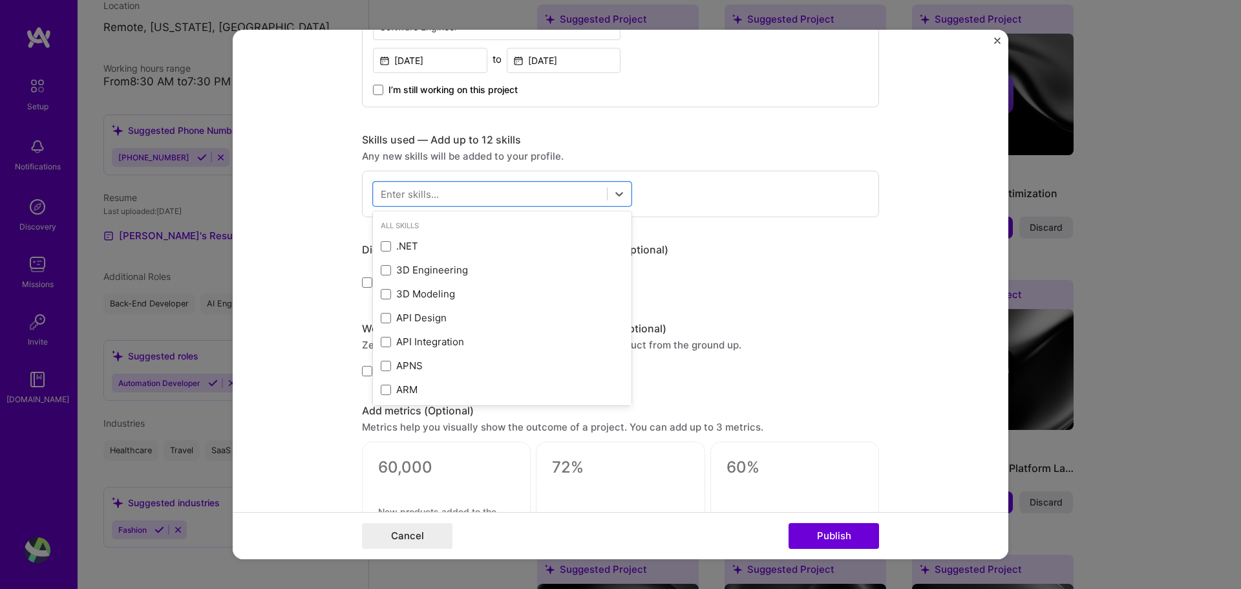
click at [772, 261] on div "Did this role require you to manage team members? (Optional) Yes, I managed — t…" at bounding box center [620, 269] width 517 height 53
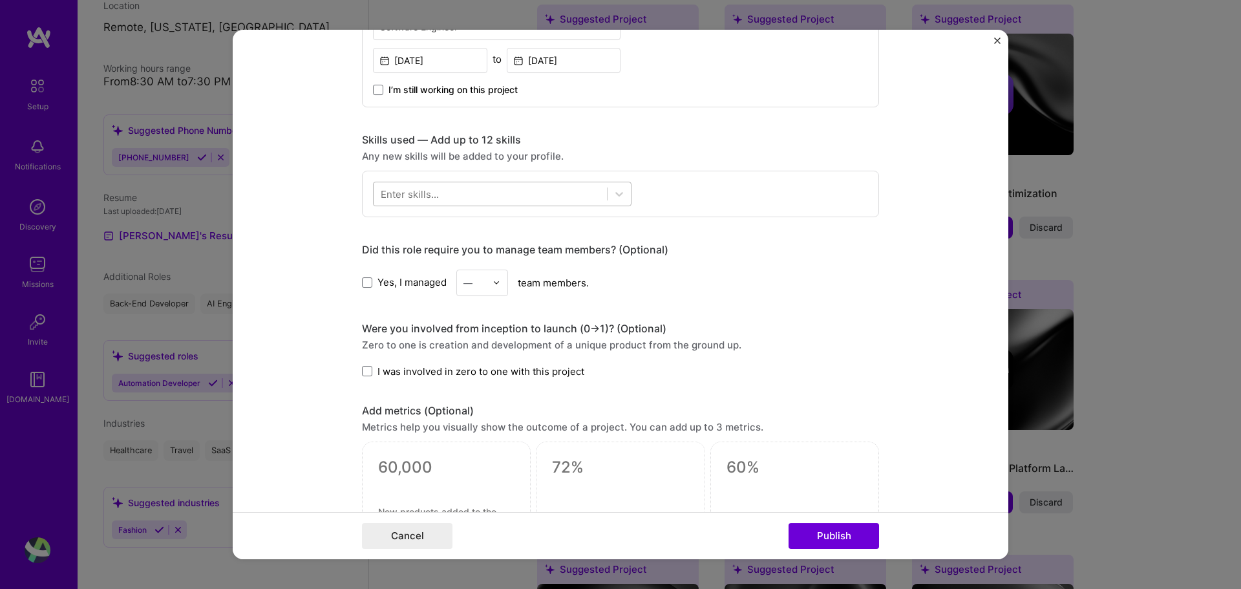
click at [519, 188] on div at bounding box center [490, 193] width 233 height 21
click at [389, 241] on div "Python" at bounding box center [502, 246] width 243 height 14
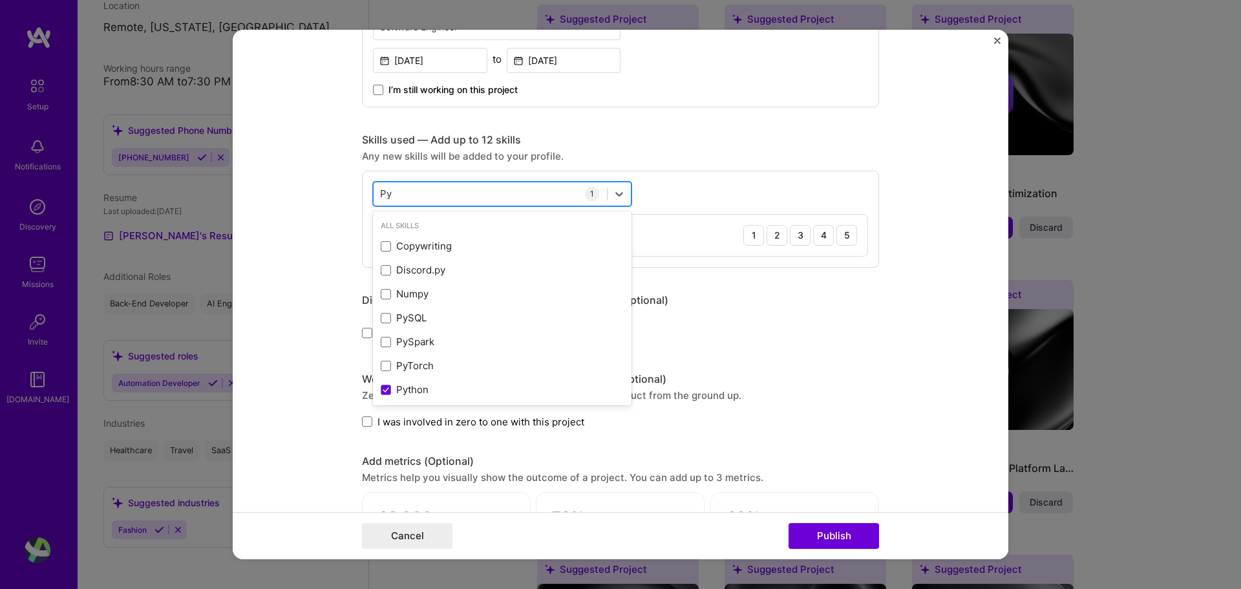
type input "P"
type input "J"
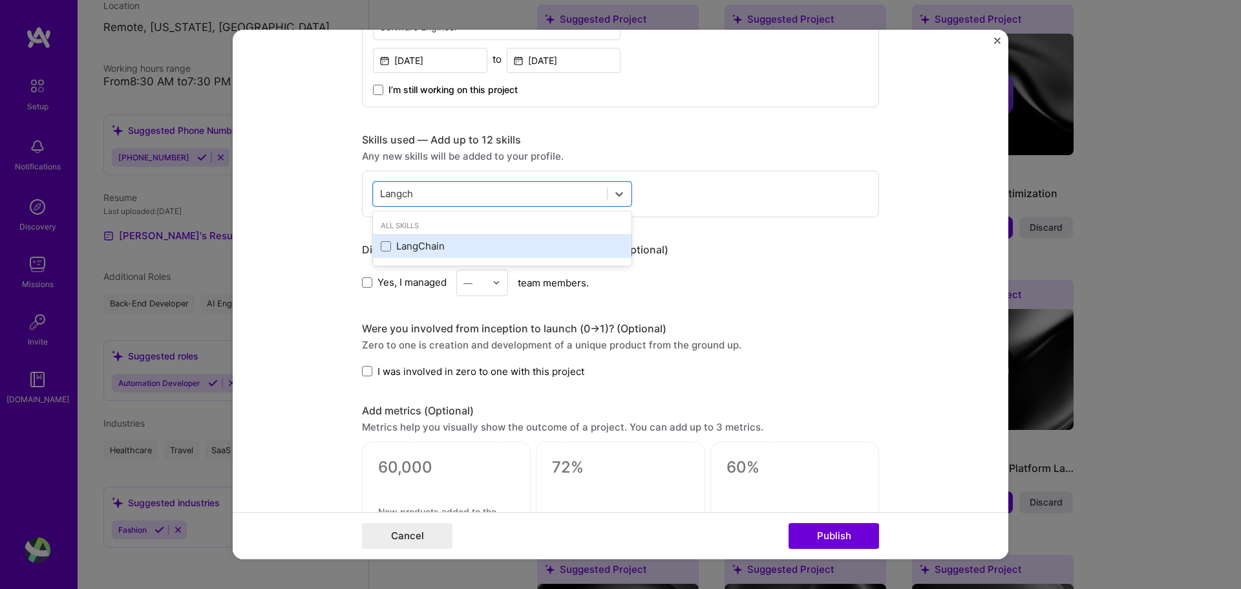
click at [406, 244] on div "LangChain" at bounding box center [502, 246] width 243 height 14
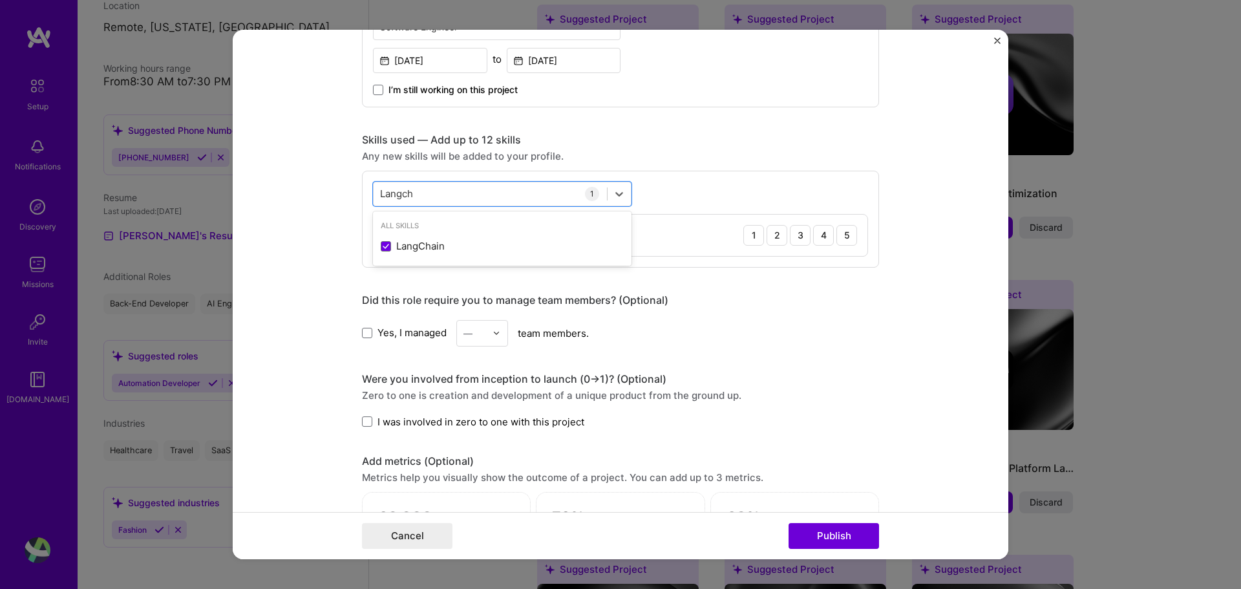
click at [585, 196] on div "1" at bounding box center [592, 194] width 14 height 14
click at [758, 166] on div "Skills used — Add up to 12 skills Any new skills will be added to your profile.…" at bounding box center [620, 200] width 517 height 134
click at [850, 234] on div "5" at bounding box center [847, 235] width 21 height 21
click at [498, 230] on div "LangChain 1 2 3 4 5" at bounding box center [621, 235] width 494 height 41
drag, startPoint x: 537, startPoint y: 226, endPoint x: 526, endPoint y: 259, distance: 35.4
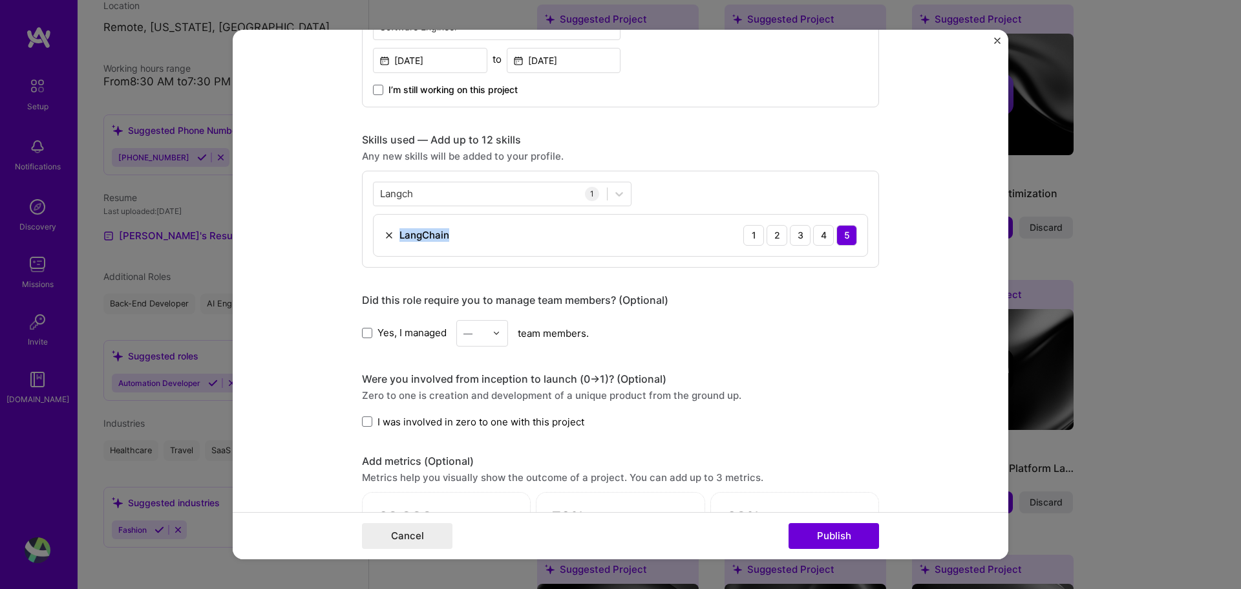
click at [526, 259] on div "Langch Langch 1 LangChain 1 2 3 4 5" at bounding box center [620, 219] width 517 height 97
click at [521, 196] on div "Langch Langch" at bounding box center [490, 193] width 233 height 21
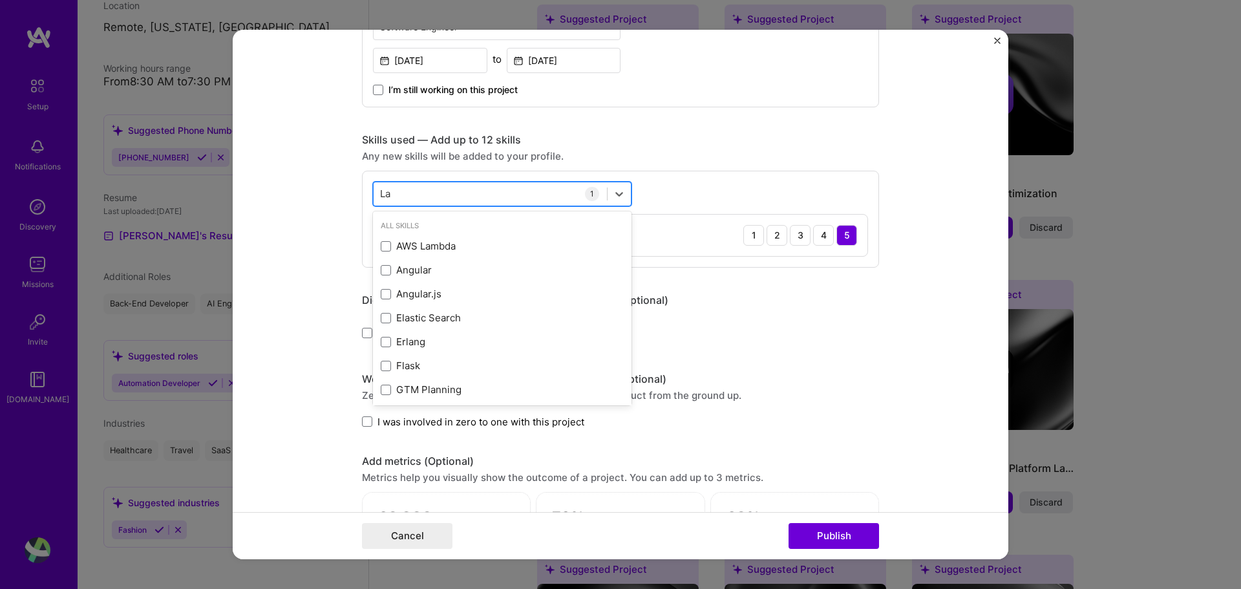
type input "L"
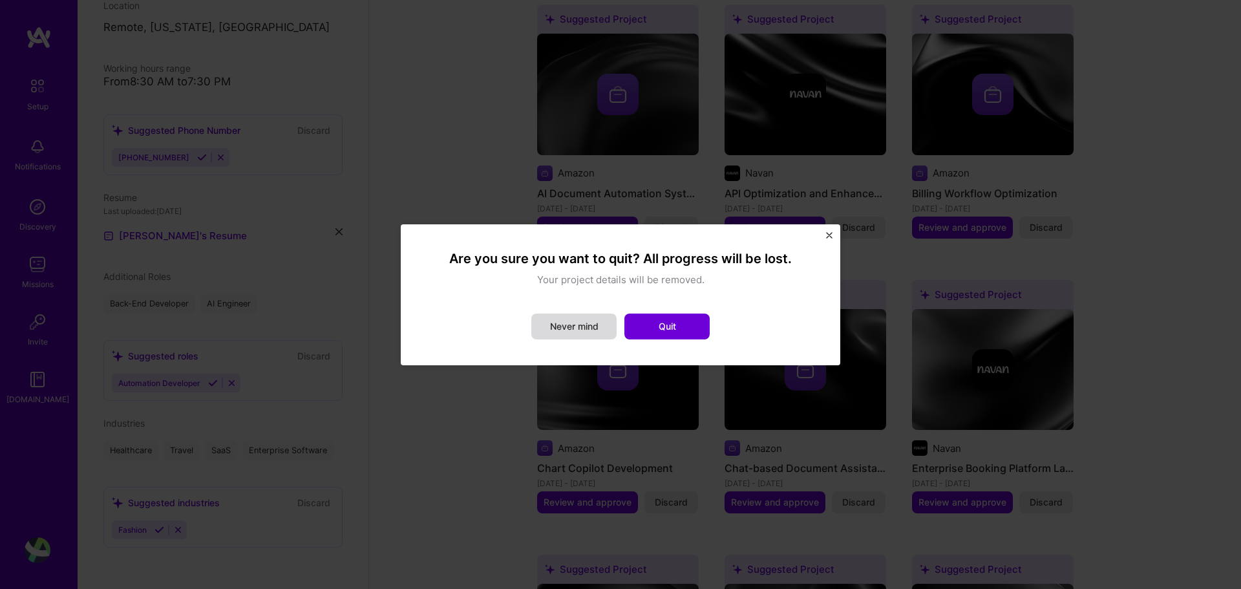
click at [575, 328] on button "Never mind" at bounding box center [573, 327] width 85 height 26
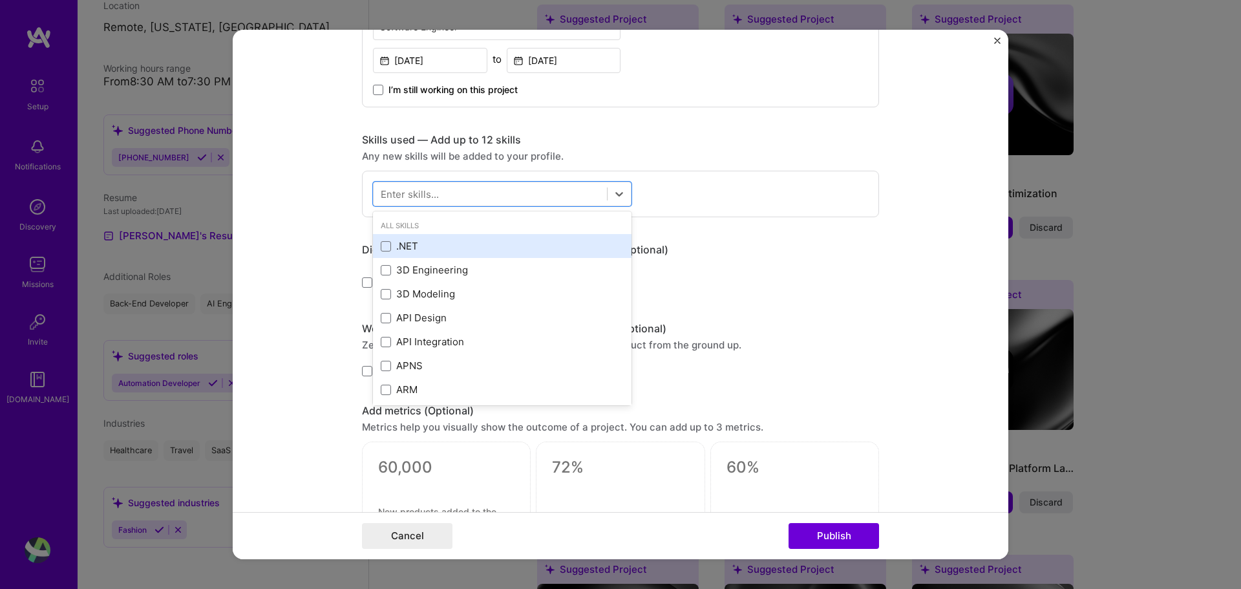
click at [537, 250] on div ".NET" at bounding box center [502, 246] width 243 height 14
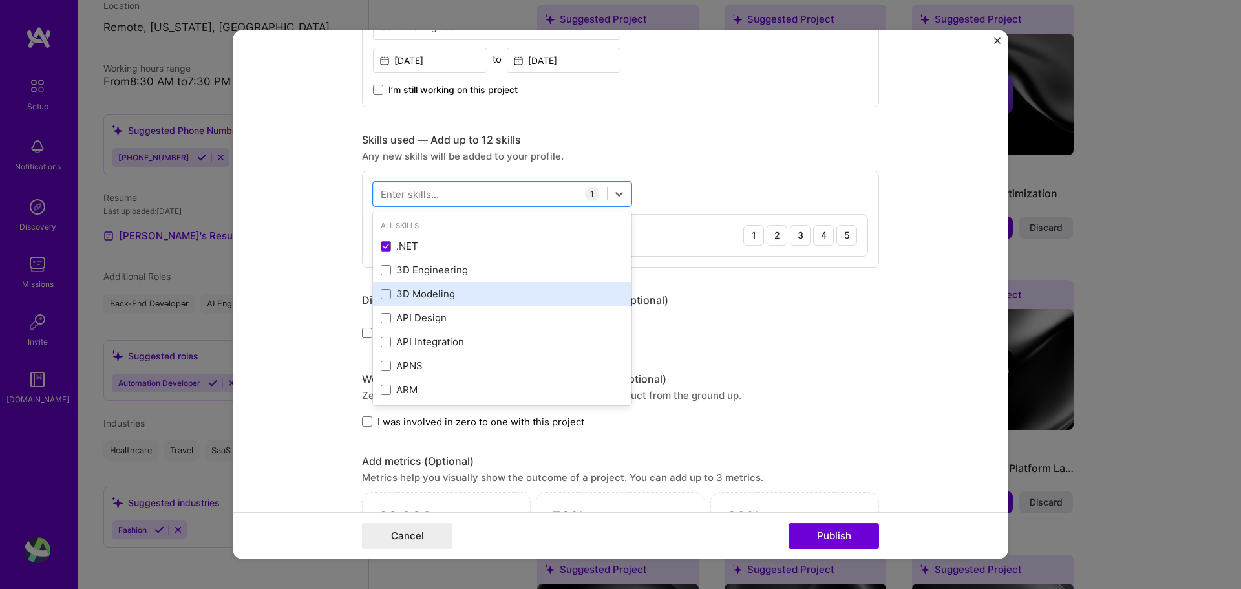
click at [427, 289] on div "3D Modeling" at bounding box center [502, 294] width 243 height 14
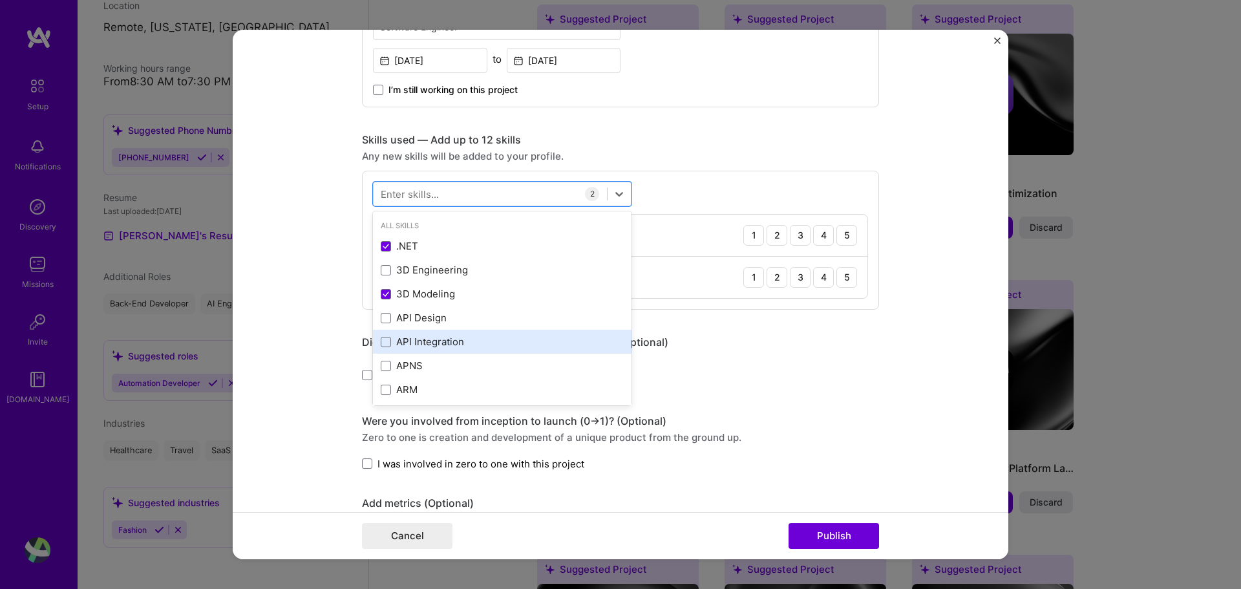
click at [425, 330] on div "API Integration" at bounding box center [502, 342] width 259 height 24
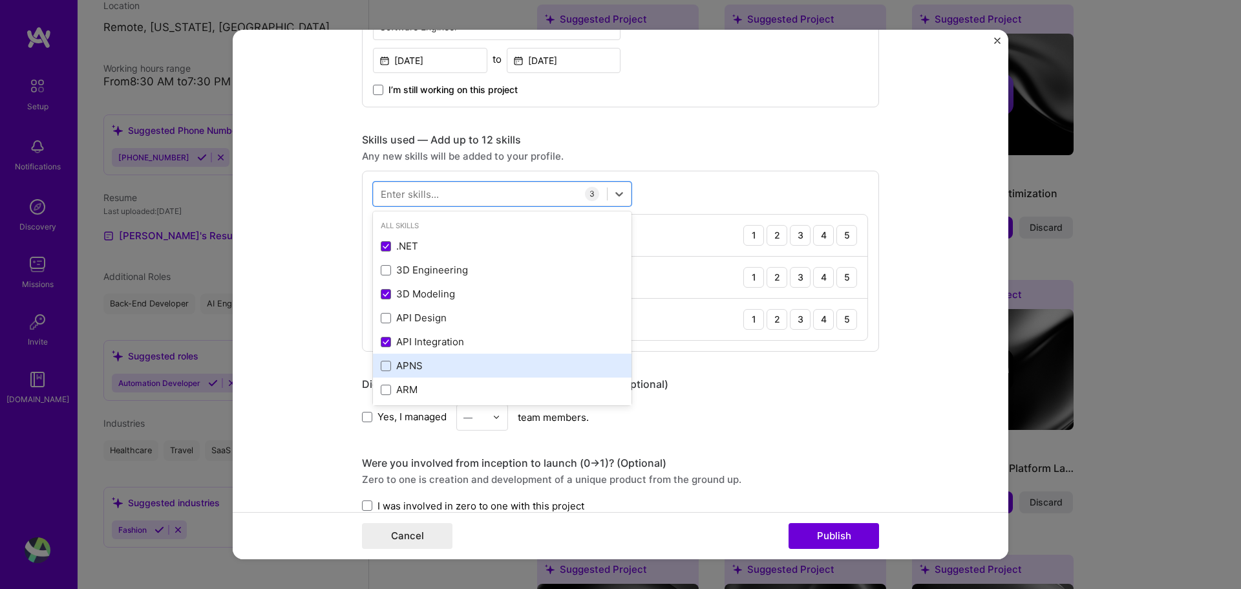
click at [431, 361] on div "APNS" at bounding box center [502, 366] width 243 height 14
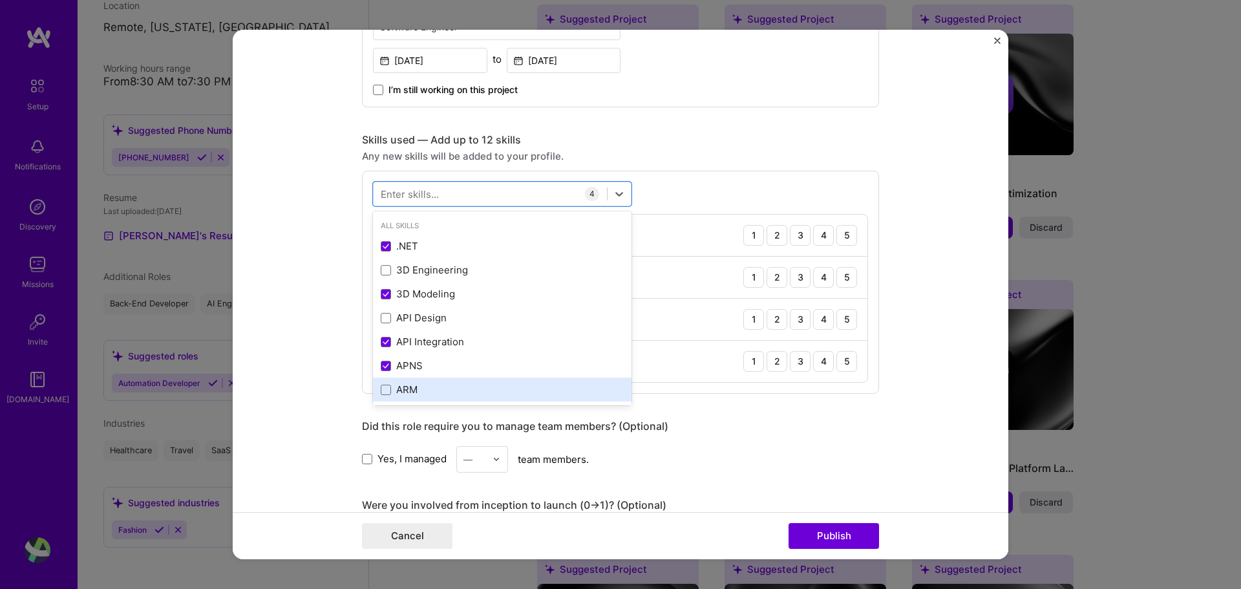
click at [435, 378] on div "ARM" at bounding box center [502, 390] width 259 height 24
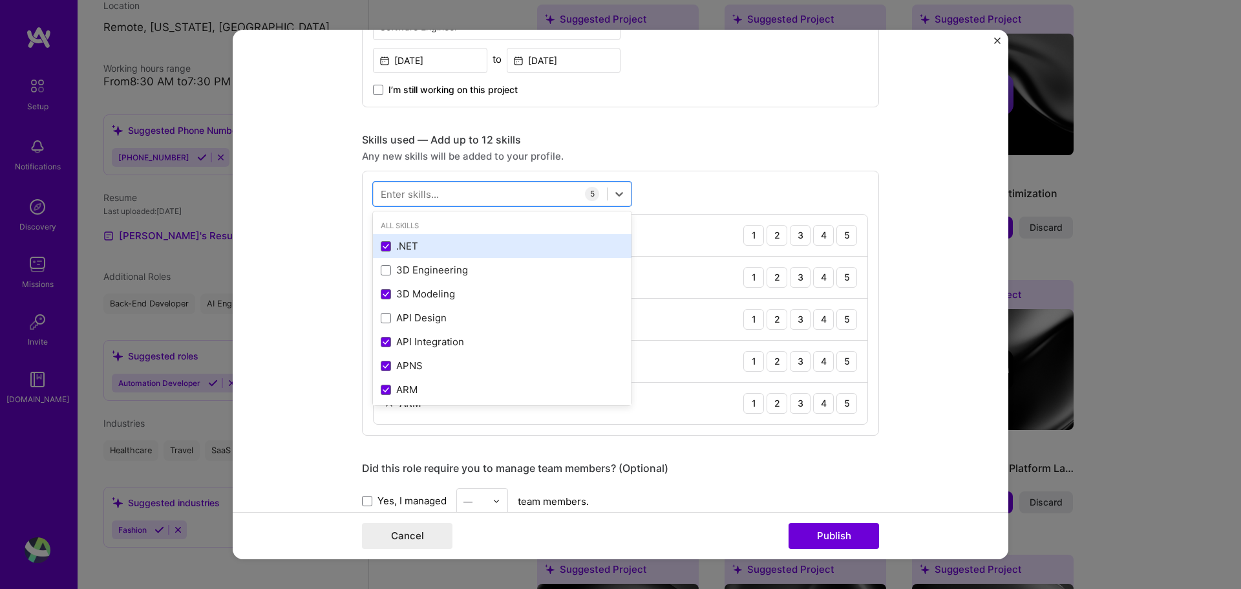
click at [455, 244] on div ".NET" at bounding box center [502, 246] width 243 height 14
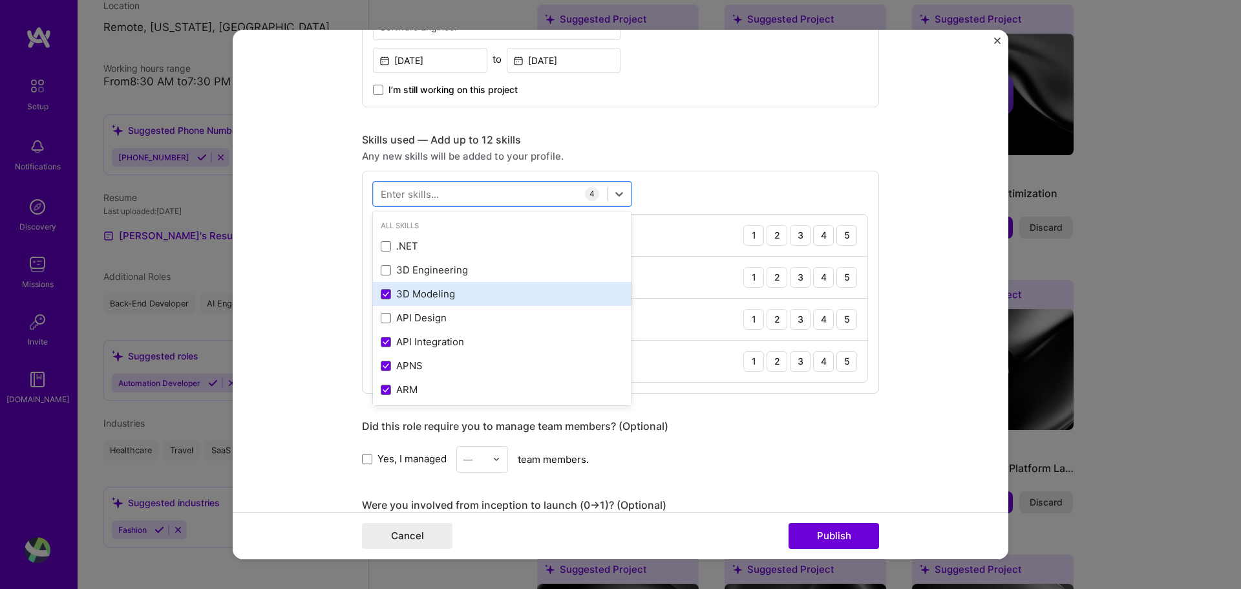
click at [438, 297] on div "3D Modeling" at bounding box center [502, 294] width 243 height 14
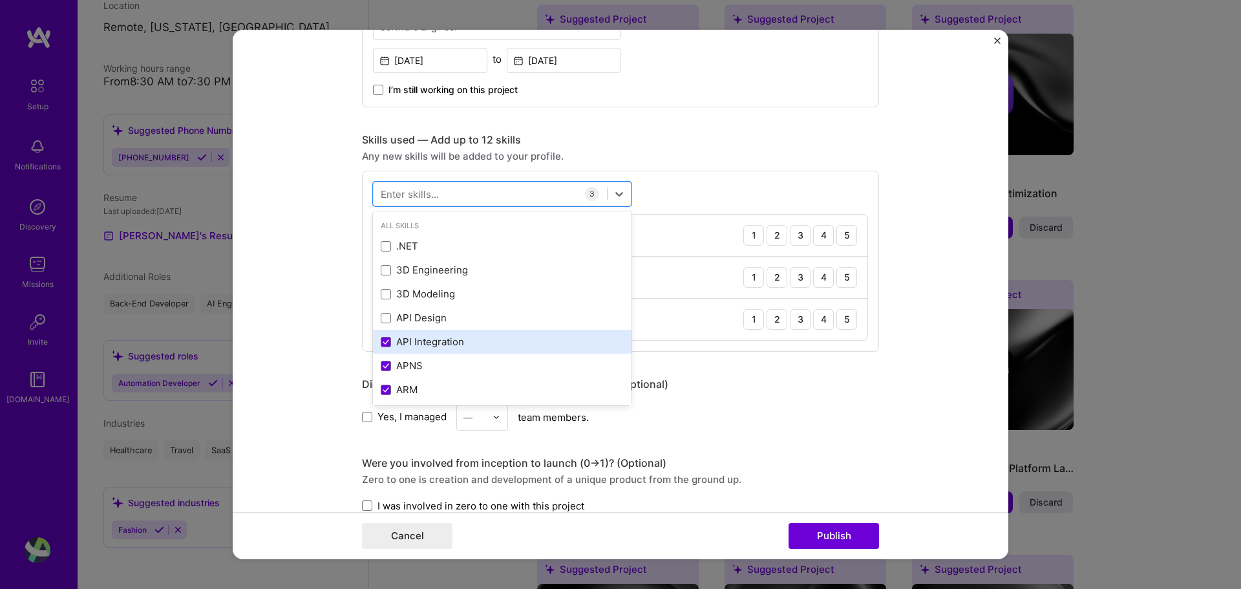
click at [431, 345] on div "API Integration" at bounding box center [502, 342] width 243 height 14
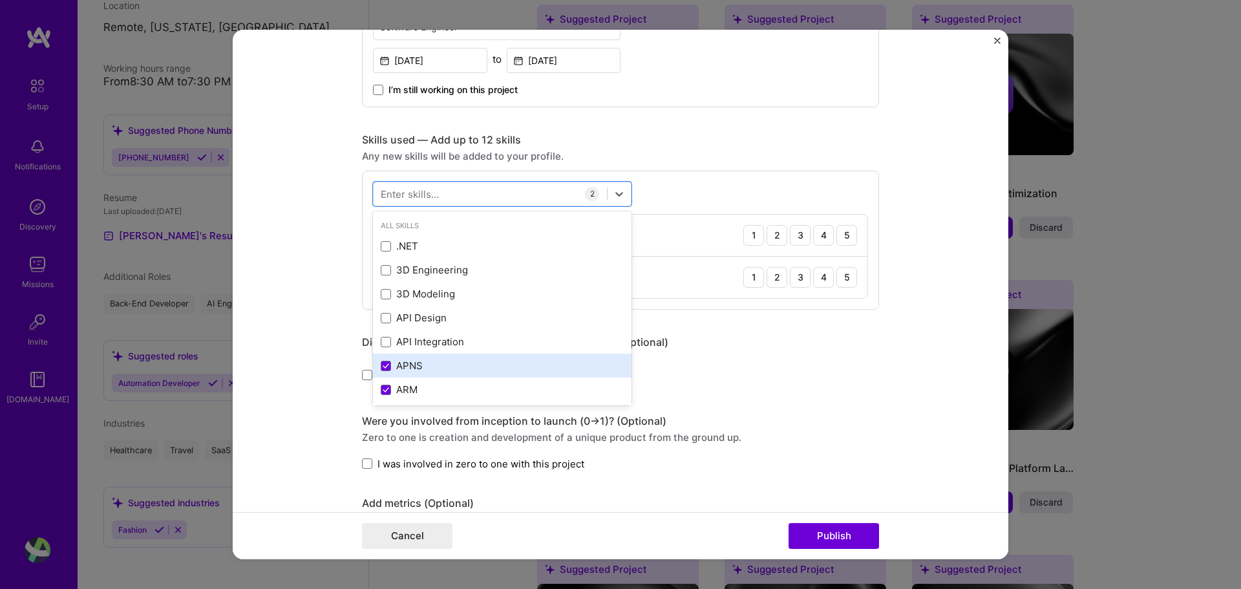
click at [424, 369] on div "APNS" at bounding box center [502, 366] width 243 height 14
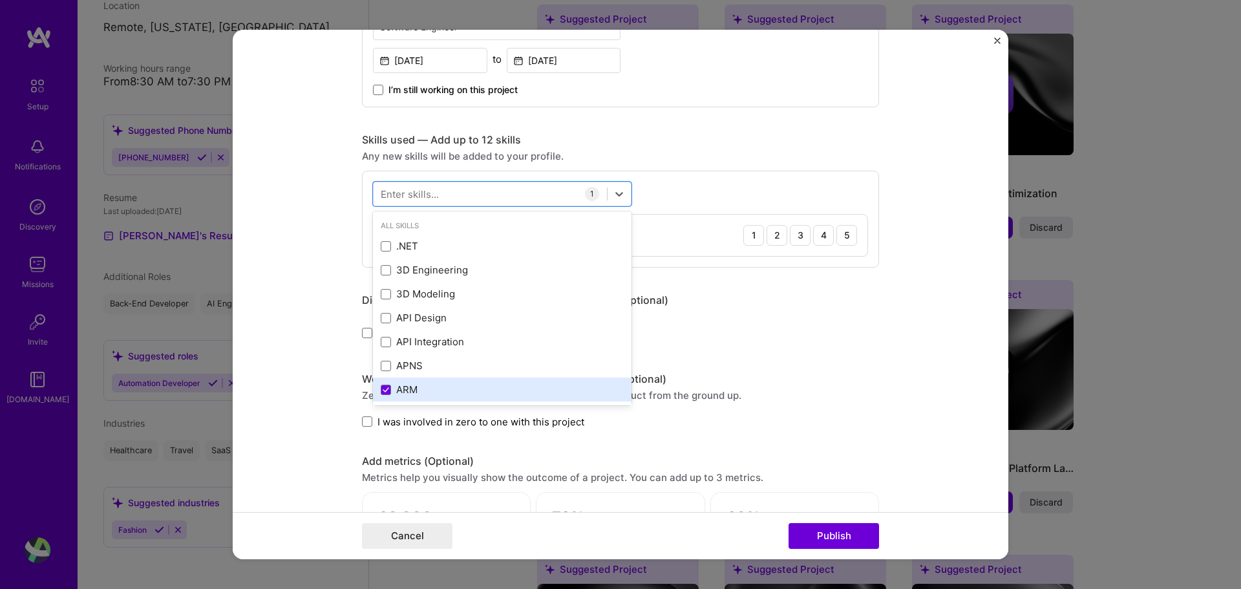
click at [419, 391] on div "ARM" at bounding box center [502, 390] width 243 height 14
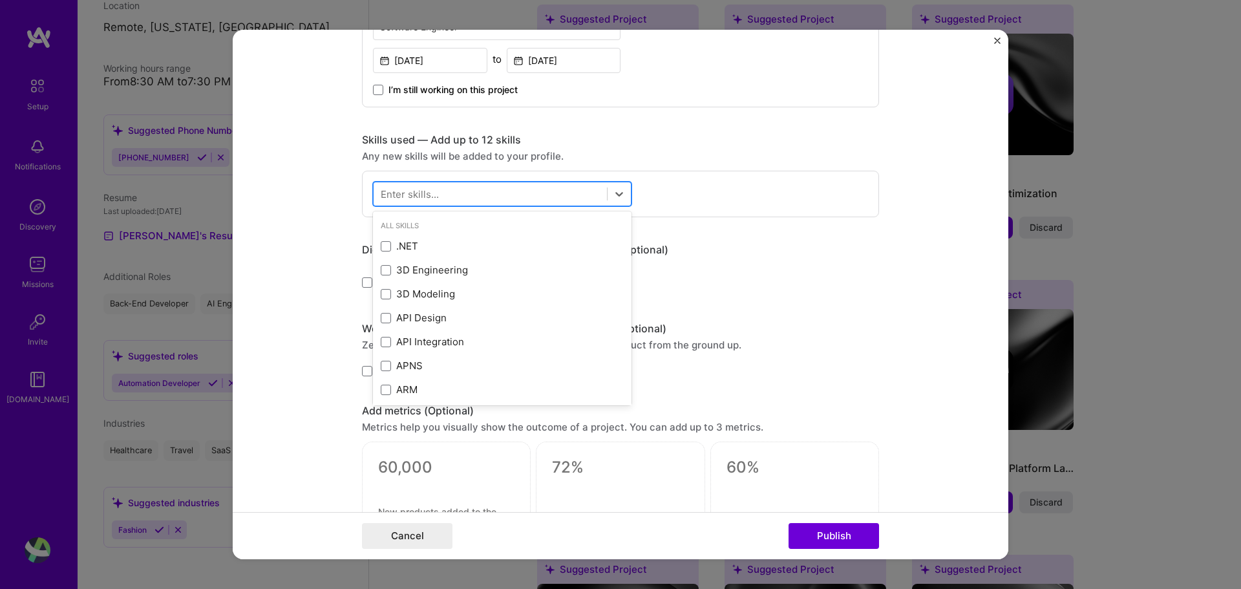
click at [464, 182] on div at bounding box center [502, 194] width 259 height 25
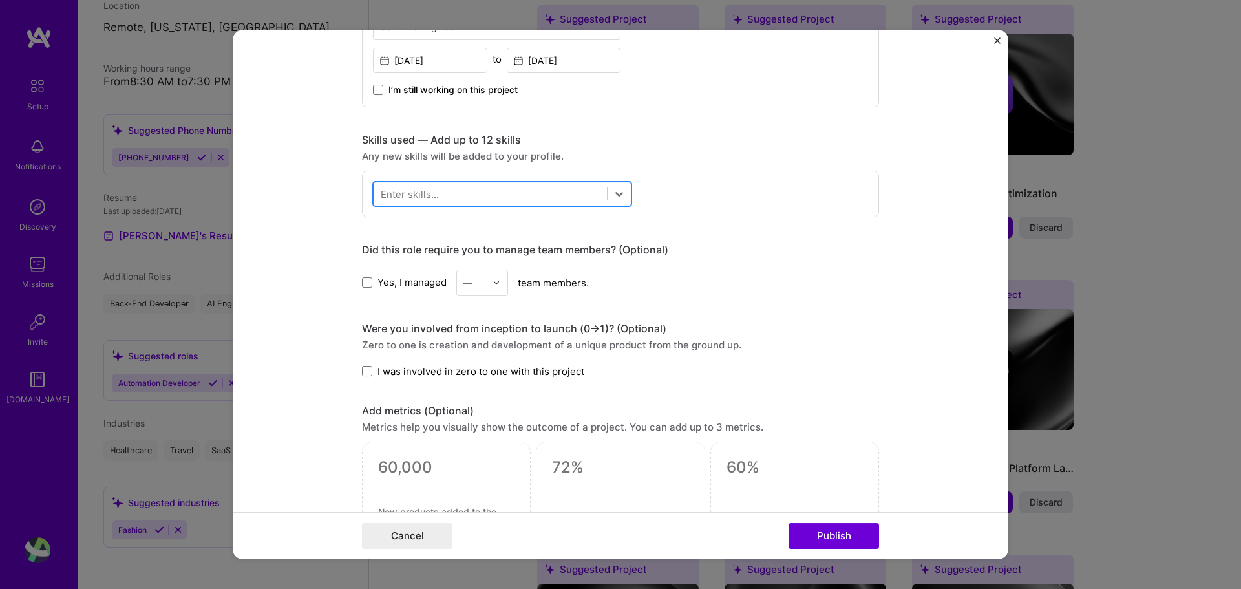
click at [460, 189] on div at bounding box center [490, 193] width 233 height 21
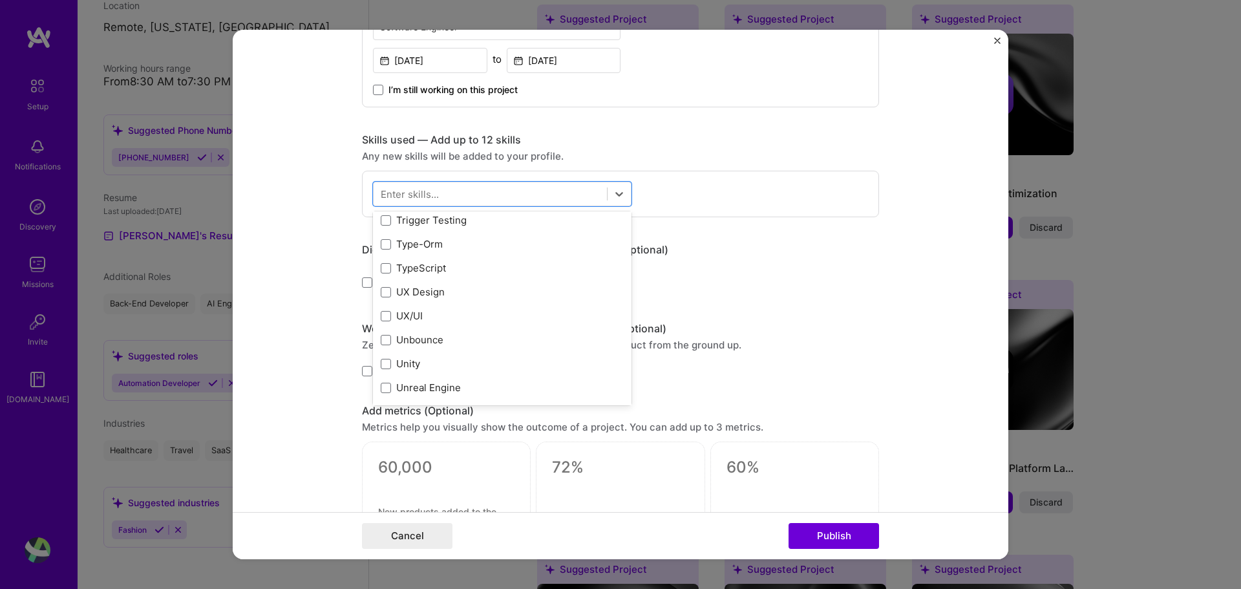
scroll to position [8103, 0]
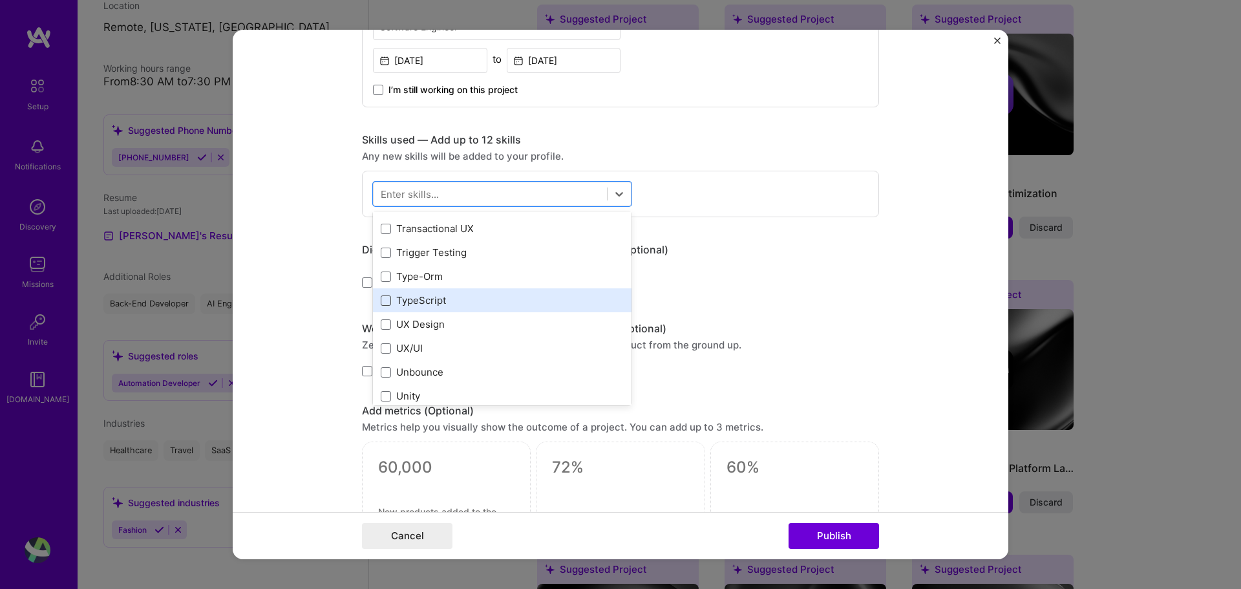
click at [381, 299] on span at bounding box center [386, 300] width 10 height 10
click at [0, 0] on input "checkbox" at bounding box center [0, 0] width 0 height 0
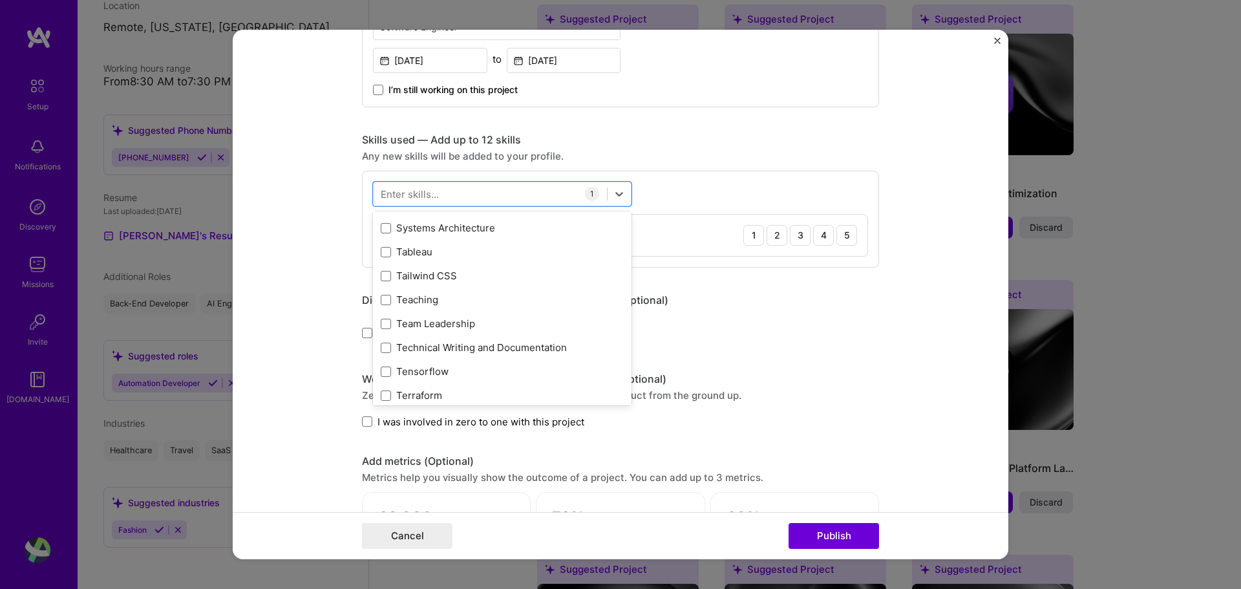
scroll to position [7715, 0]
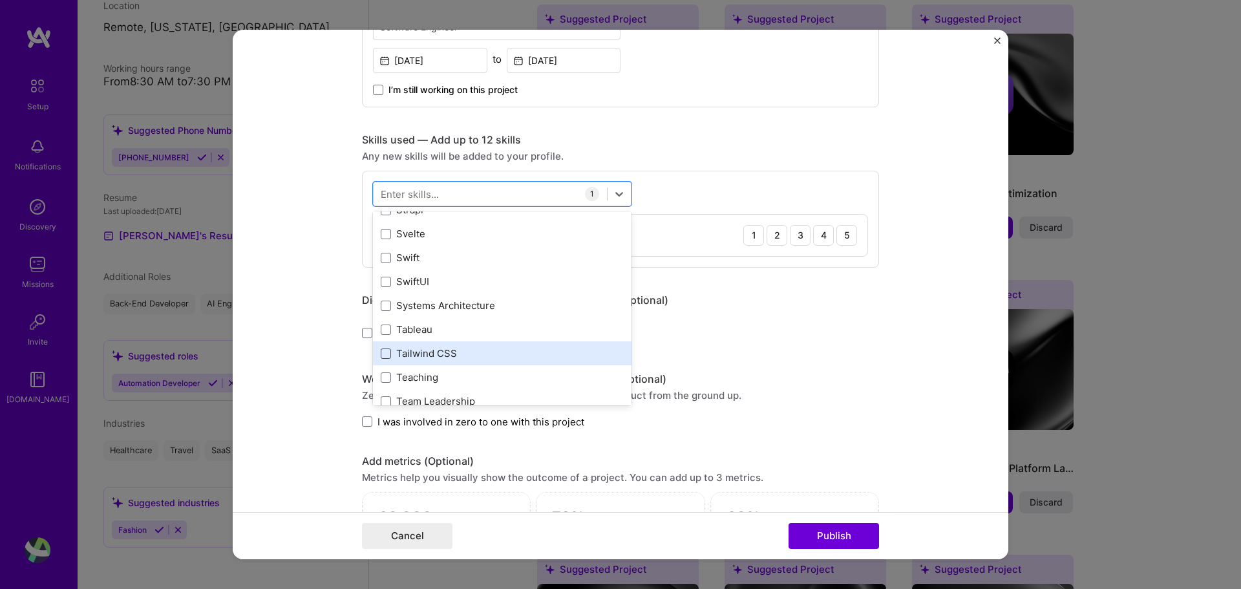
click at [381, 350] on span at bounding box center [386, 353] width 10 height 10
click at [0, 0] on input "checkbox" at bounding box center [0, 0] width 0 height 0
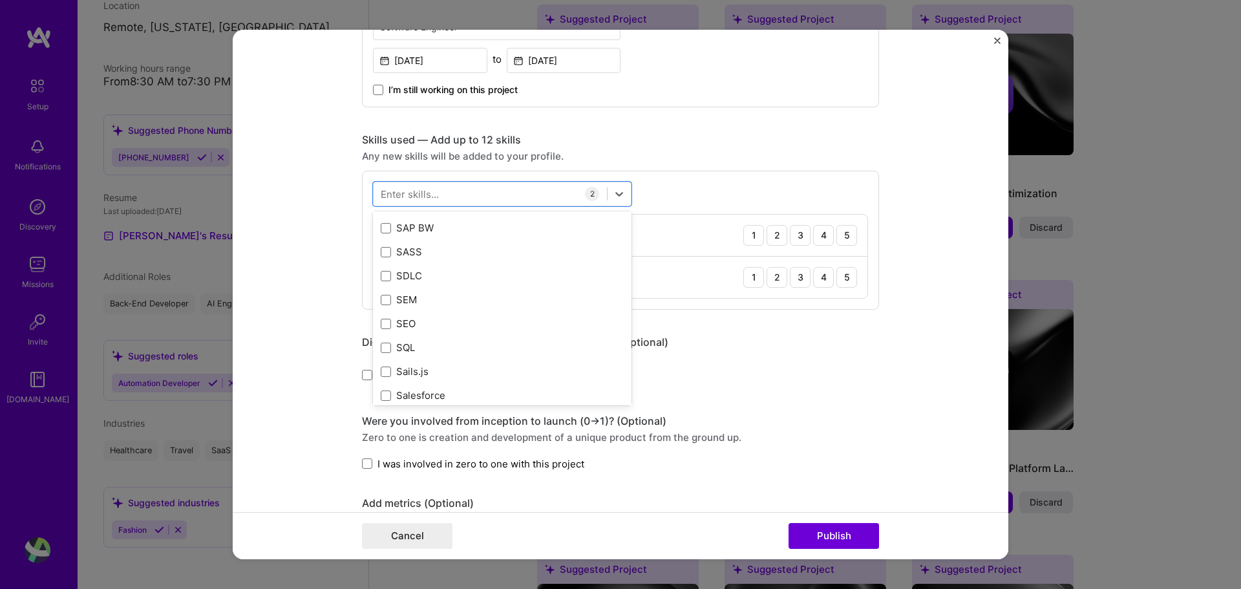
scroll to position [6784, 0]
click at [381, 370] on span at bounding box center [386, 375] width 10 height 10
click at [0, 0] on input "checkbox" at bounding box center [0, 0] width 0 height 0
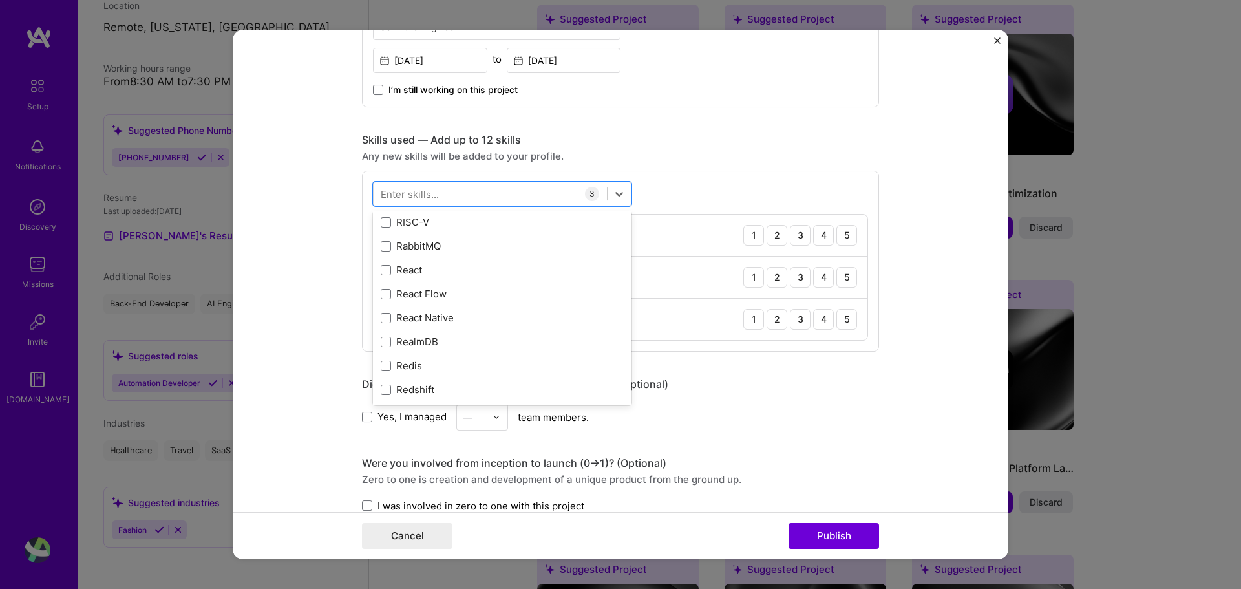
scroll to position [6319, 0]
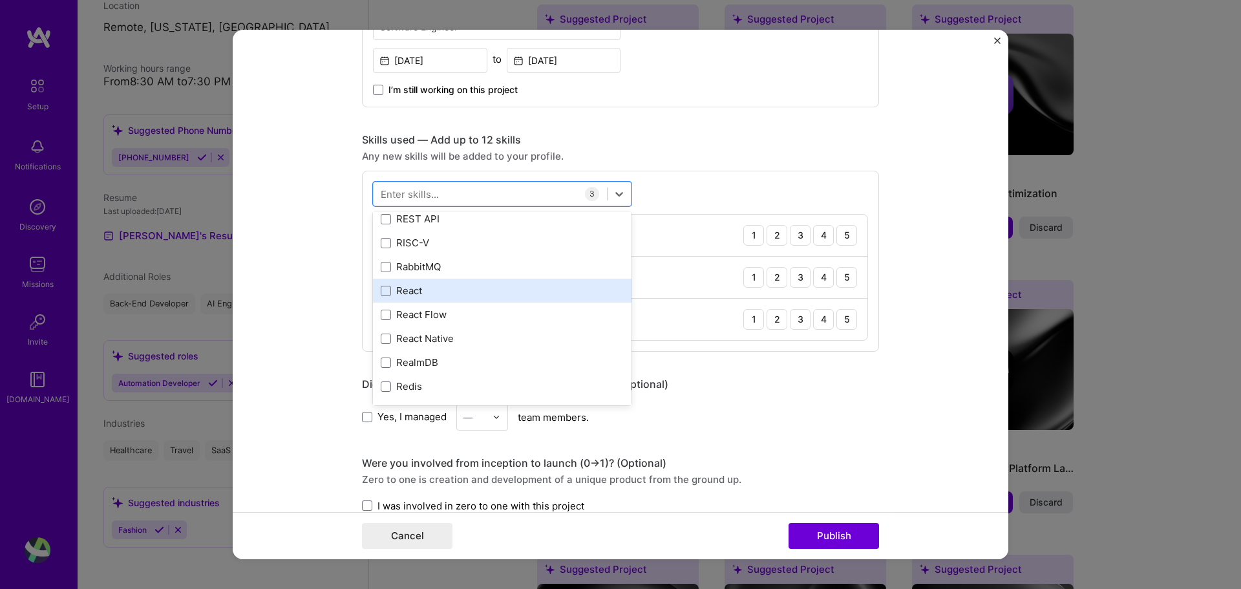
click at [408, 299] on div "React" at bounding box center [502, 291] width 259 height 24
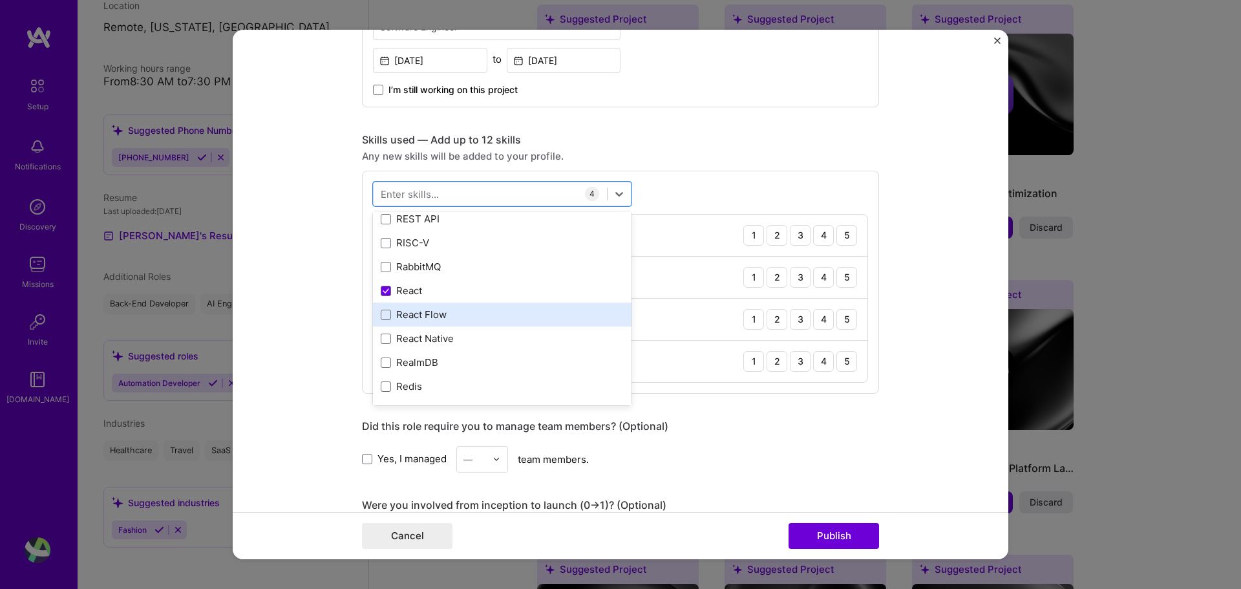
scroll to position [6164, 0]
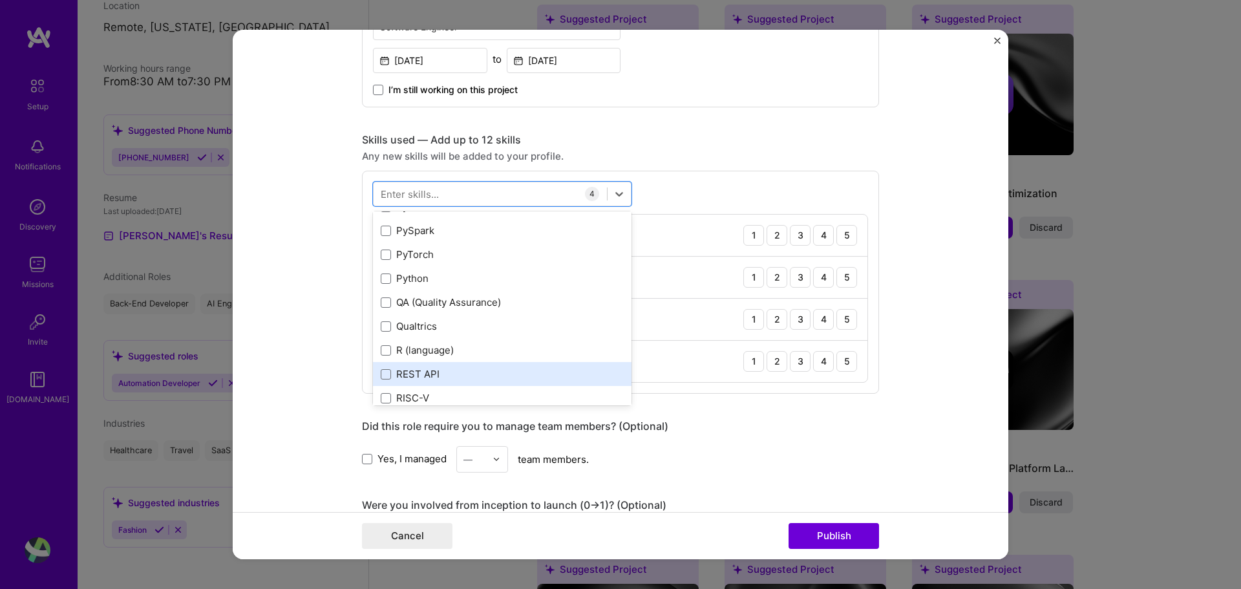
click at [398, 367] on div "REST API" at bounding box center [502, 374] width 259 height 24
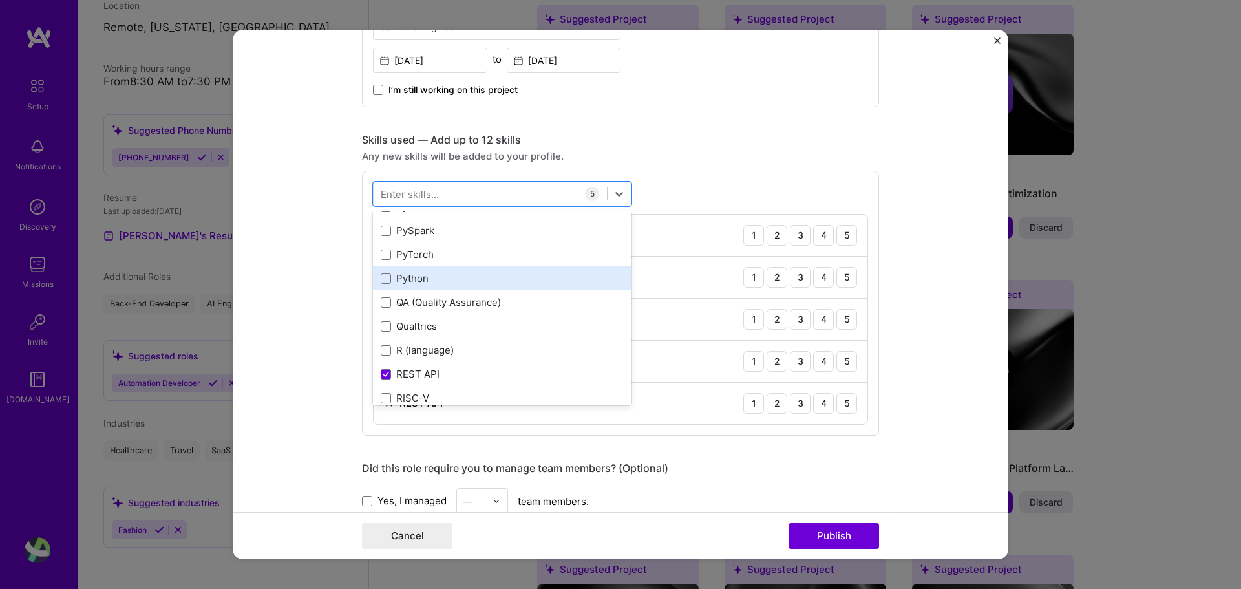
drag, startPoint x: 424, startPoint y: 277, endPoint x: 434, endPoint y: 276, distance: 9.7
click at [424, 277] on div "Python" at bounding box center [502, 279] width 243 height 14
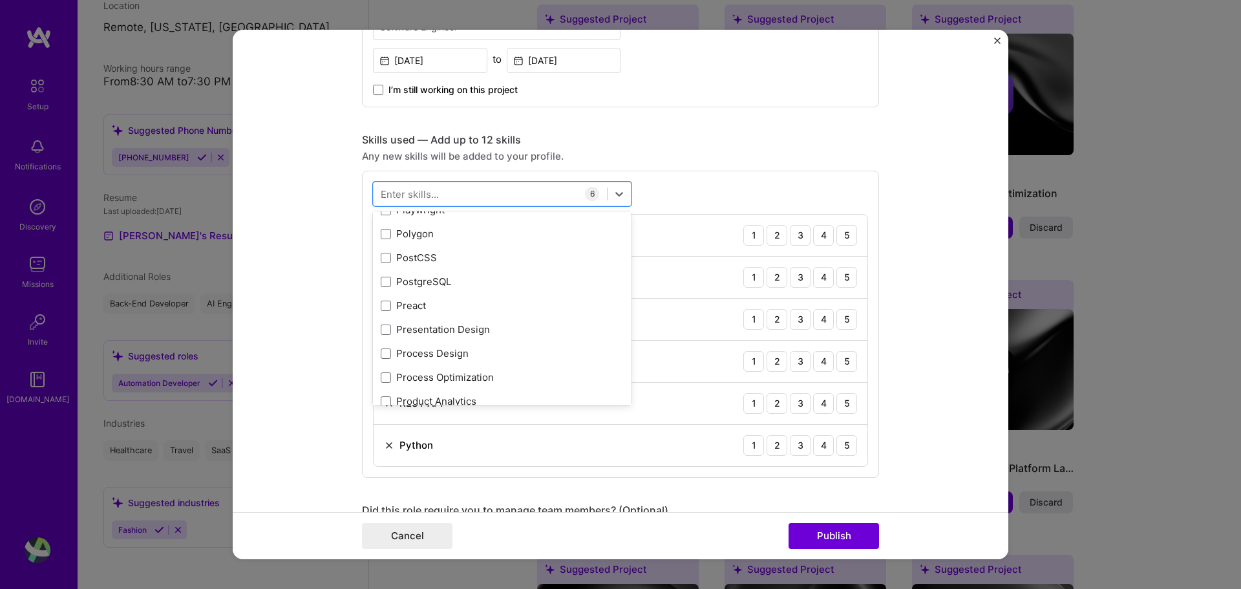
scroll to position [5776, 0]
click at [485, 273] on div "PostgreSQL" at bounding box center [502, 284] width 259 height 24
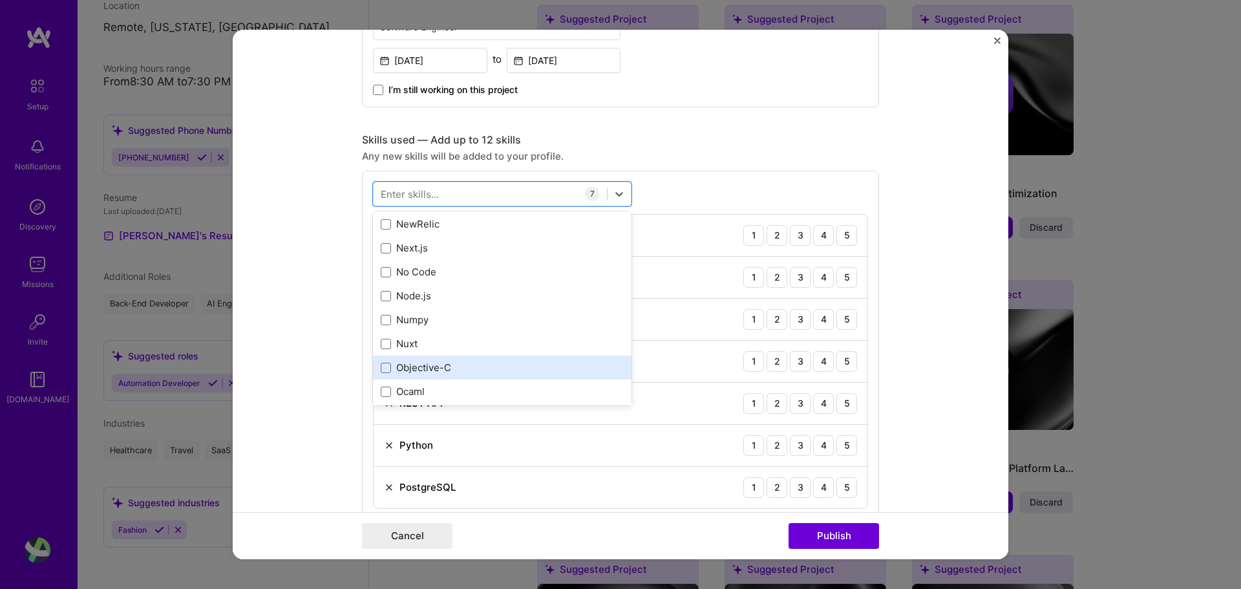
scroll to position [5233, 0]
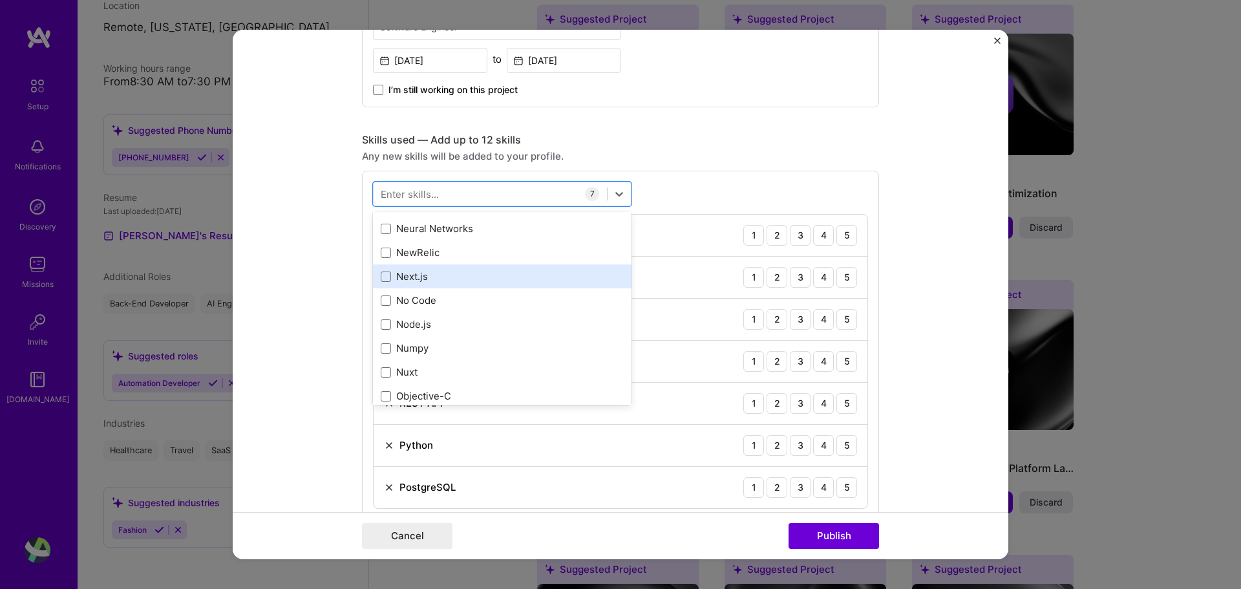
click at [483, 283] on div "Next.js" at bounding box center [502, 277] width 243 height 14
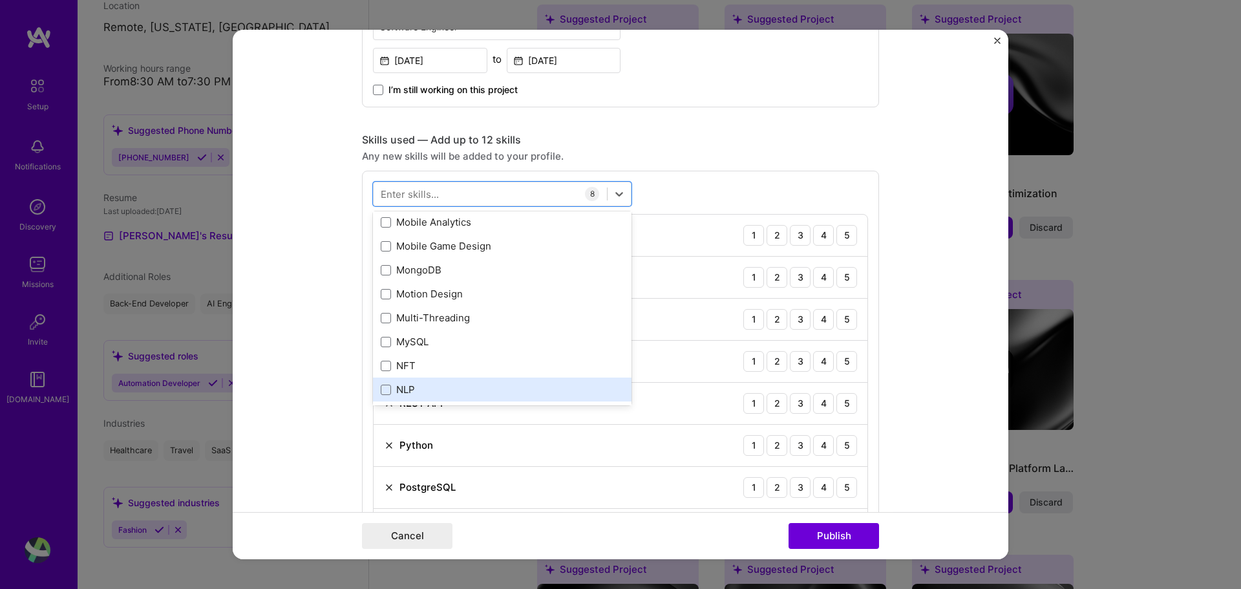
scroll to position [5000, 0]
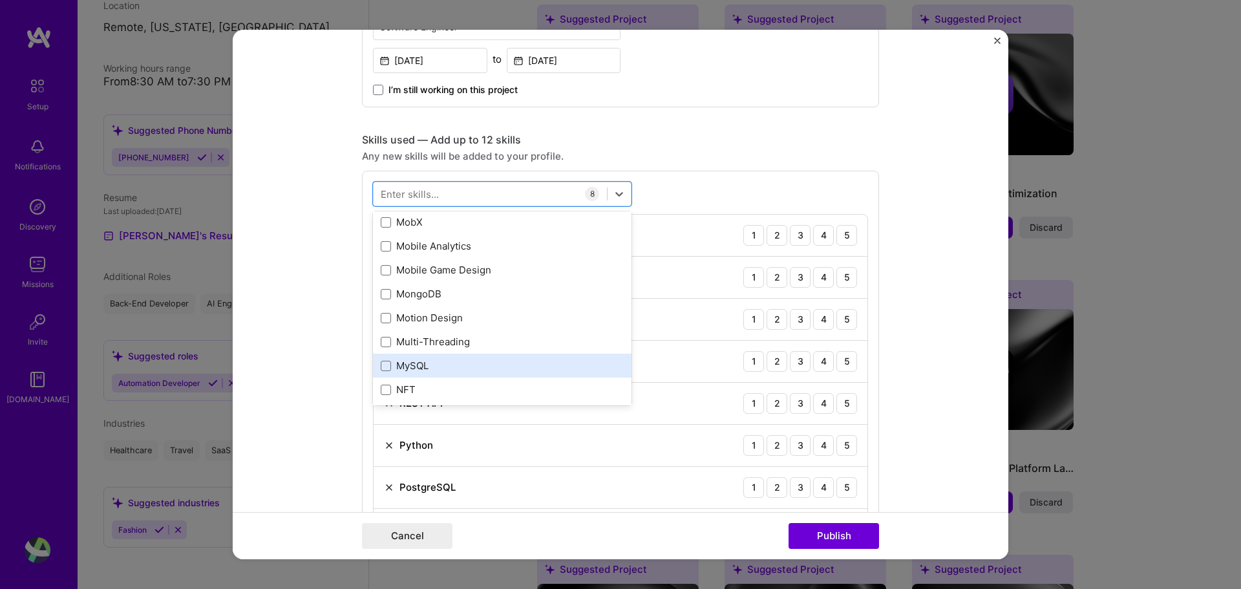
click at [440, 369] on div "MySQL" at bounding box center [502, 366] width 243 height 14
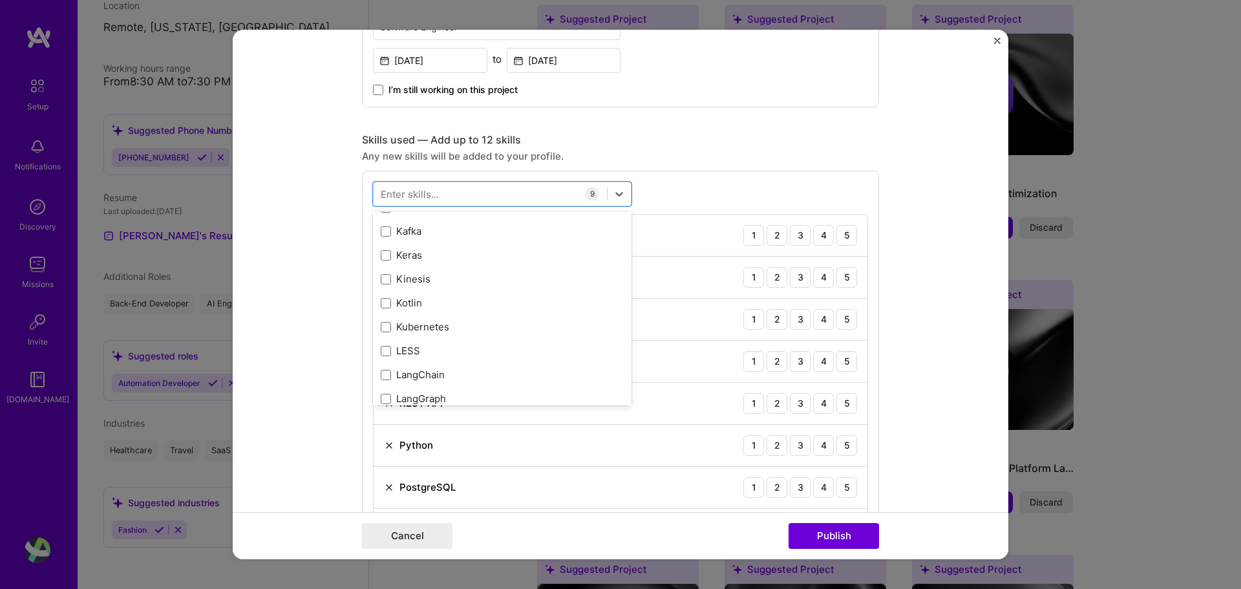
scroll to position [4224, 0]
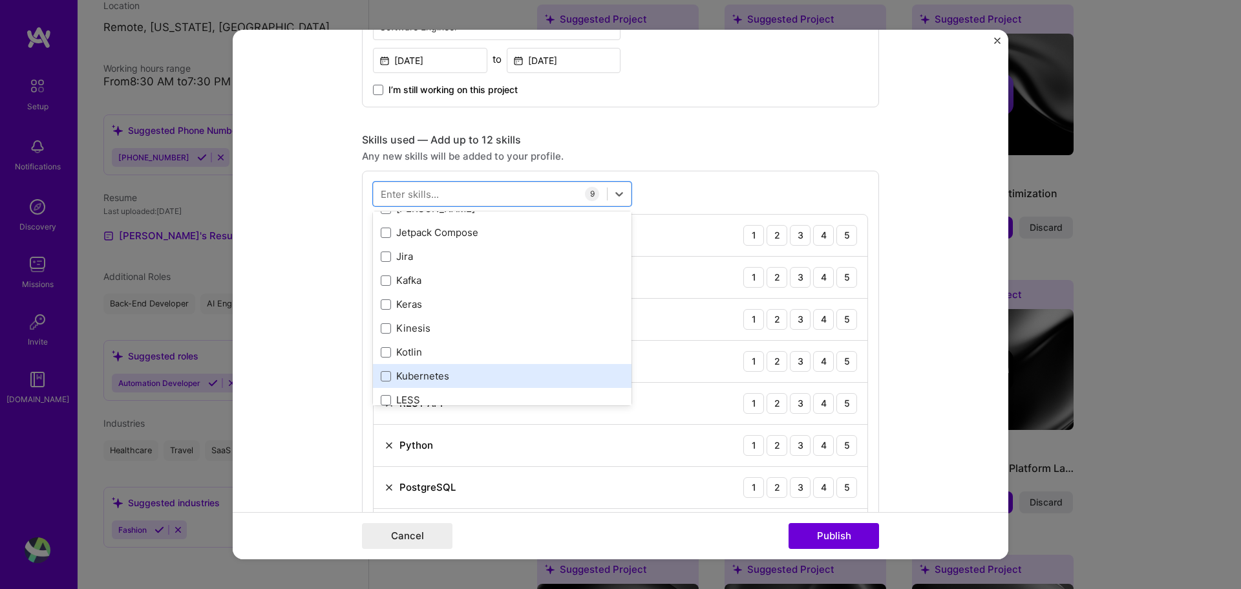
click at [451, 366] on div "Kubernetes" at bounding box center [502, 376] width 259 height 24
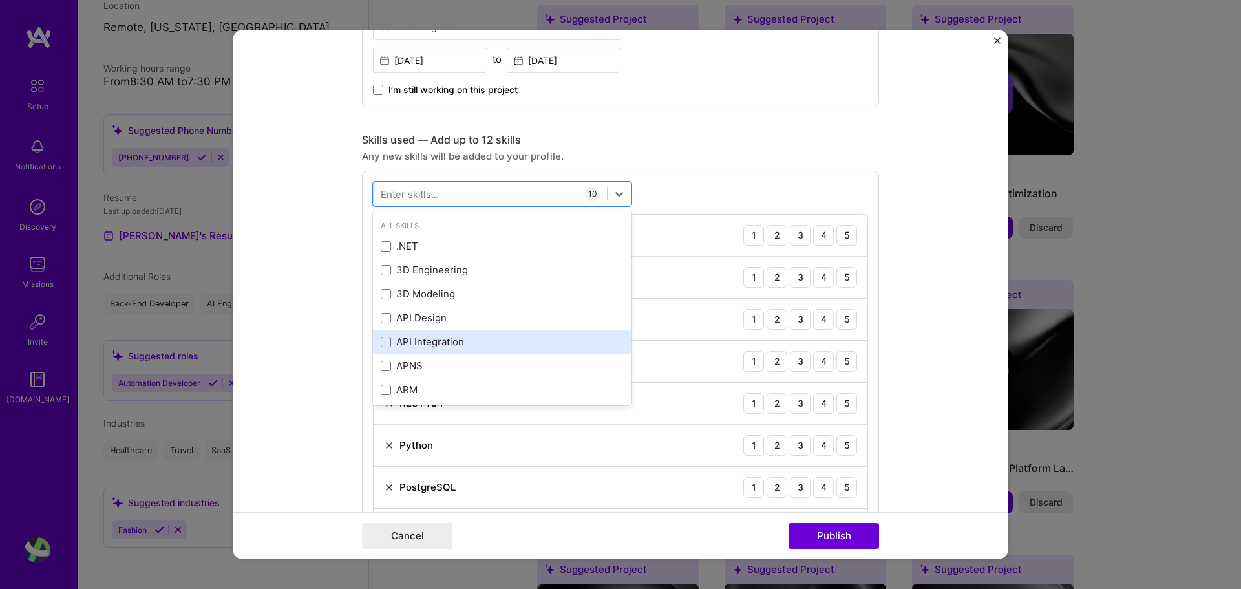
scroll to position [155, 0]
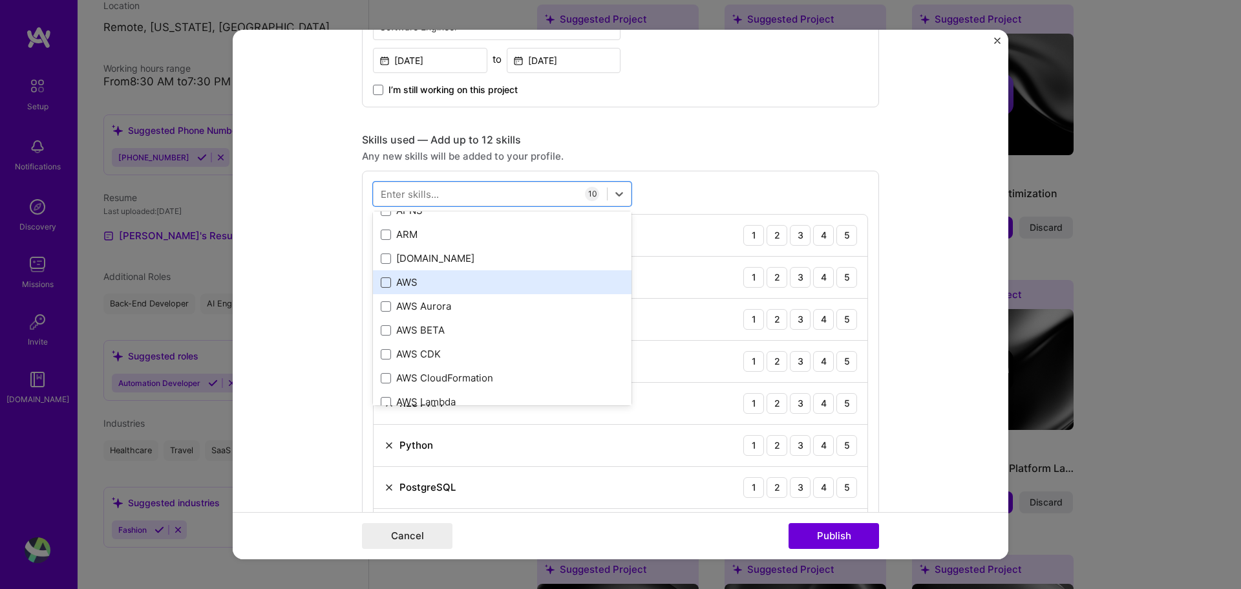
click at [381, 284] on span at bounding box center [386, 282] width 10 height 10
click at [0, 0] on input "checkbox" at bounding box center [0, 0] width 0 height 0
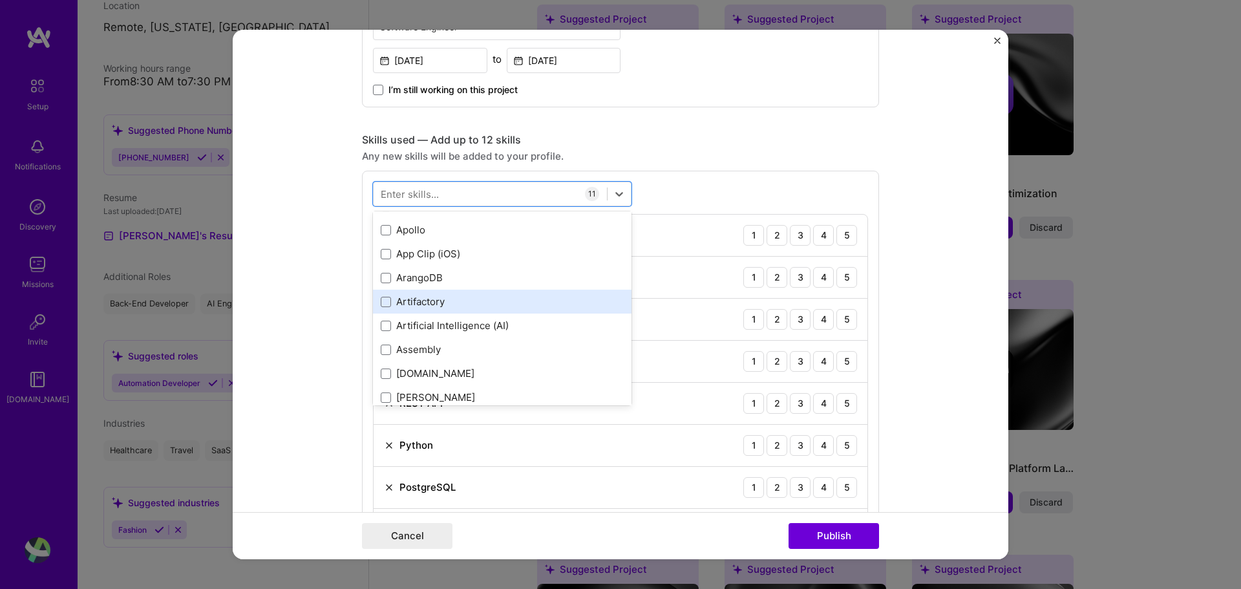
scroll to position [853, 0]
click at [383, 301] on span at bounding box center [386, 302] width 10 height 10
click at [0, 0] on input "checkbox" at bounding box center [0, 0] width 0 height 0
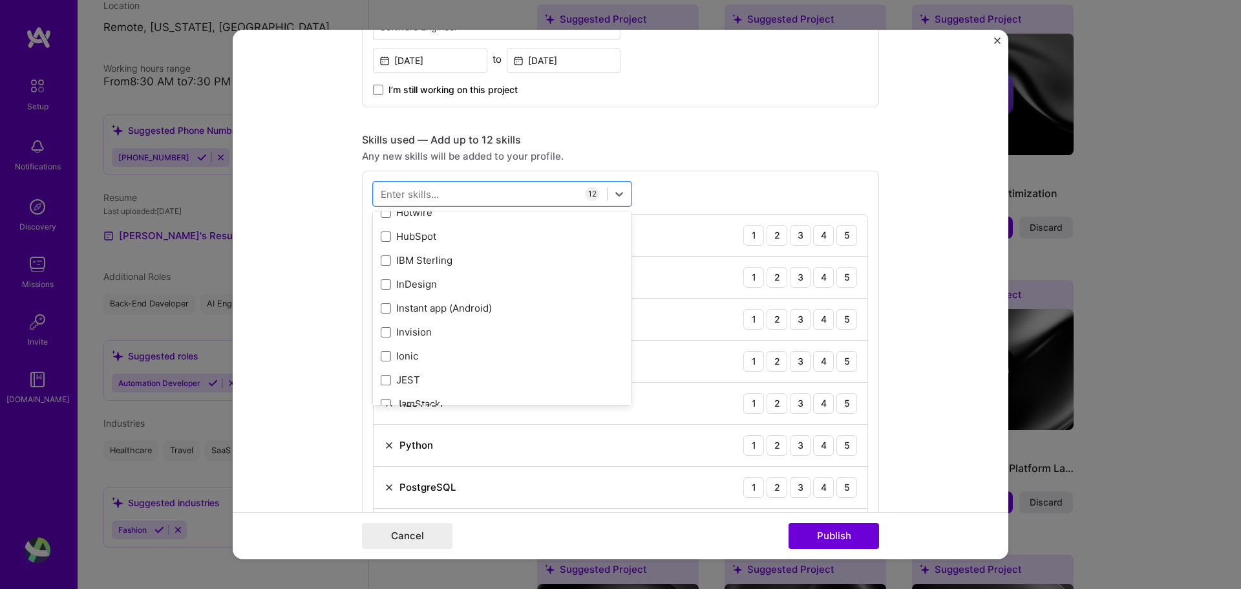
scroll to position [4345, 0]
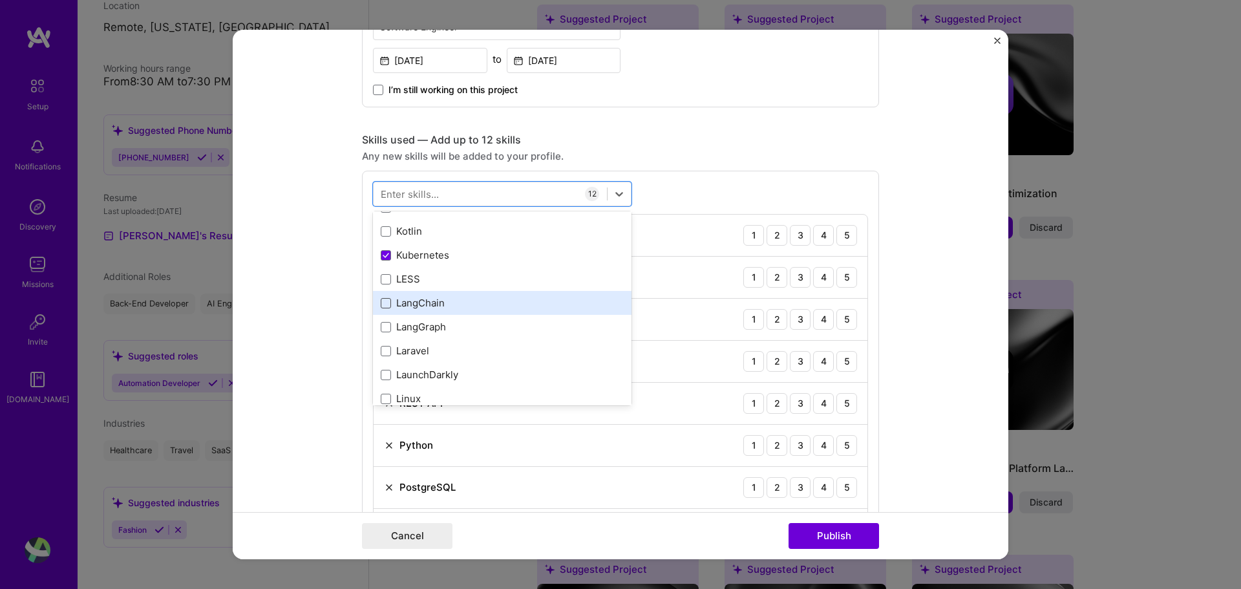
click at [381, 301] on span at bounding box center [386, 303] width 10 height 10
click at [0, 0] on input "checkbox" at bounding box center [0, 0] width 0 height 0
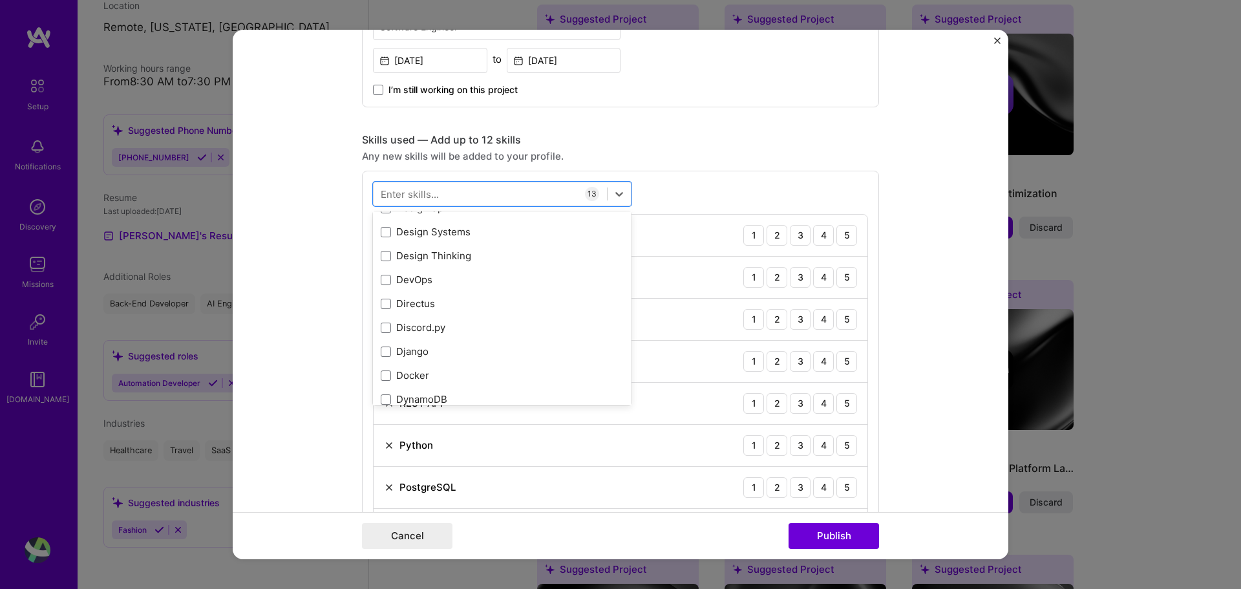
scroll to position [2483, 0]
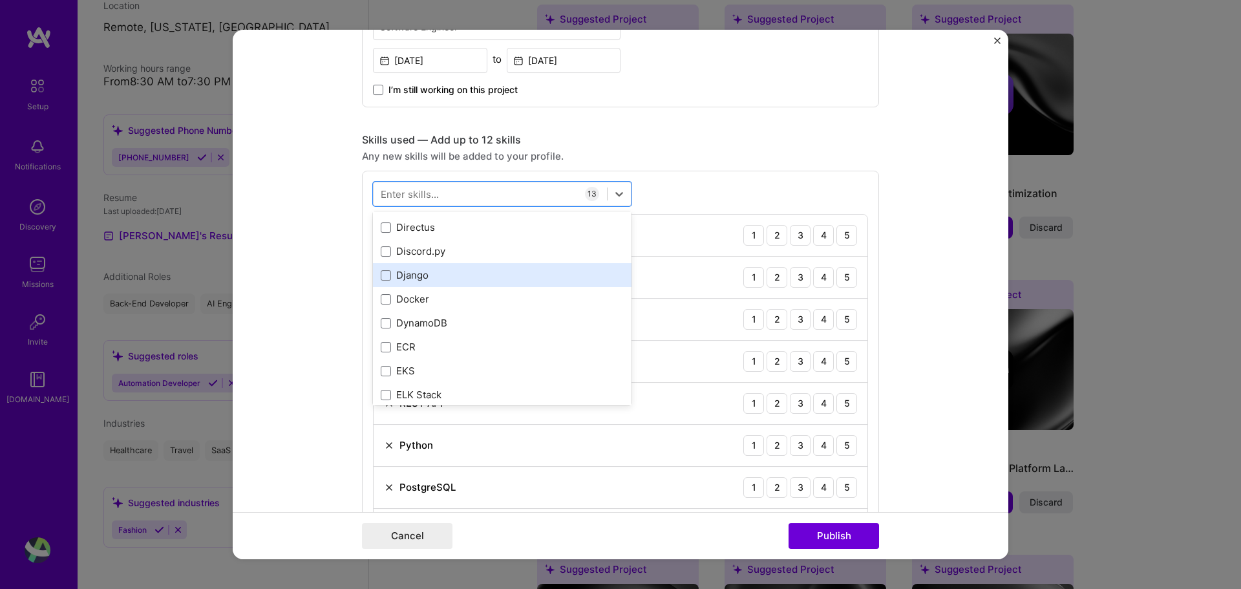
click at [409, 279] on div "Django" at bounding box center [502, 275] width 243 height 14
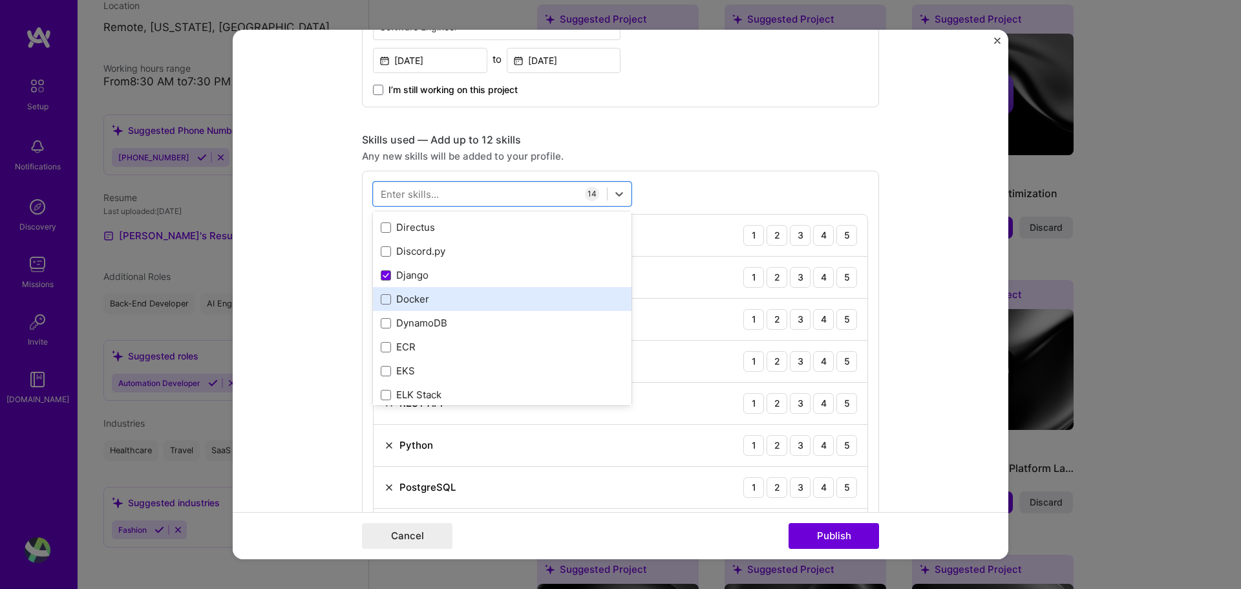
click at [393, 296] on div "Docker" at bounding box center [502, 299] width 243 height 14
click at [706, 166] on div "Skills used — Add up to 12 skills Any new skills will be added to your profile.…" at bounding box center [620, 494] width 517 height 723
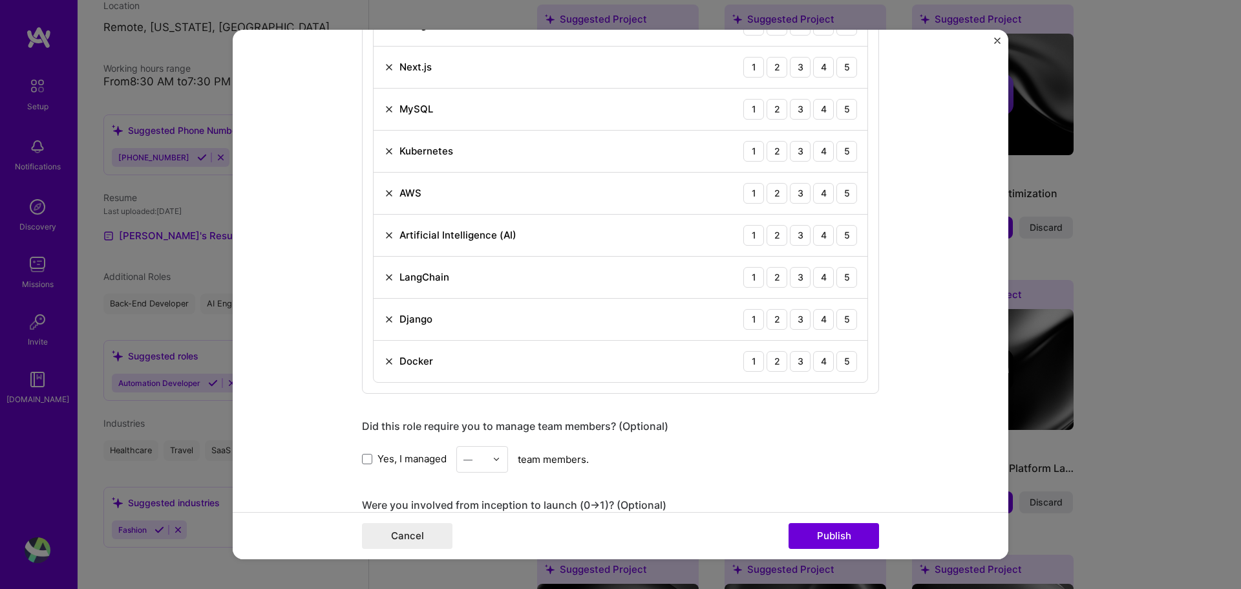
scroll to position [1009, 0]
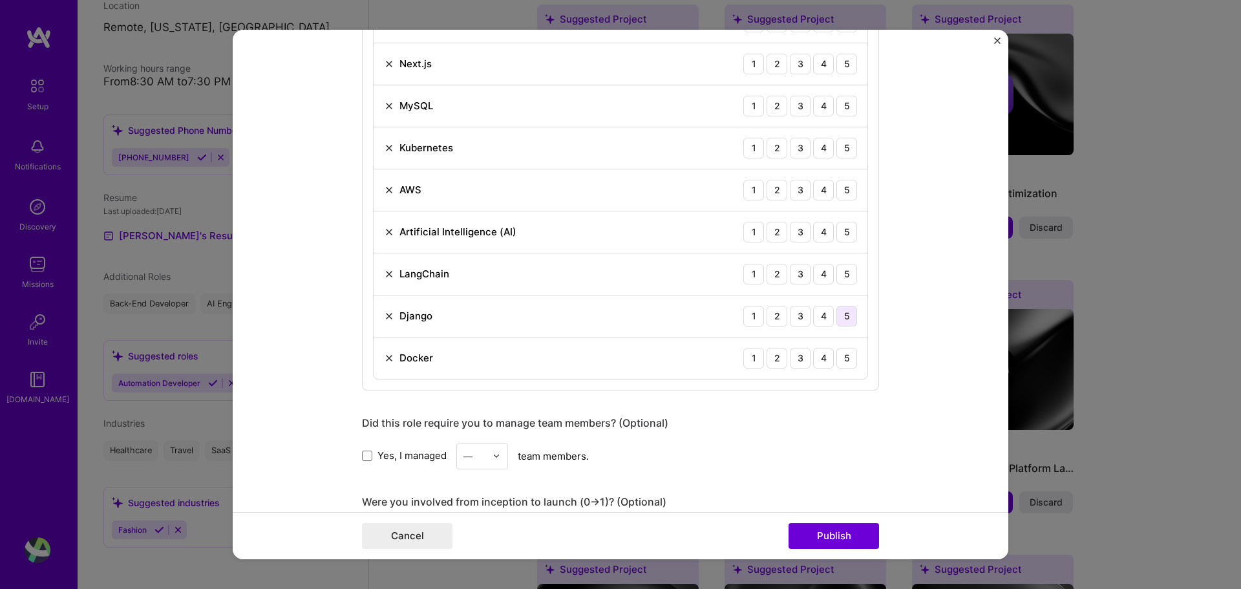
click at [842, 313] on div "5" at bounding box center [847, 316] width 21 height 21
click at [846, 275] on div "5" at bounding box center [847, 274] width 21 height 21
click at [846, 241] on div "5" at bounding box center [847, 232] width 21 height 21
click at [843, 194] on div "5" at bounding box center [847, 190] width 21 height 21
click at [843, 153] on div "5" at bounding box center [847, 148] width 21 height 21
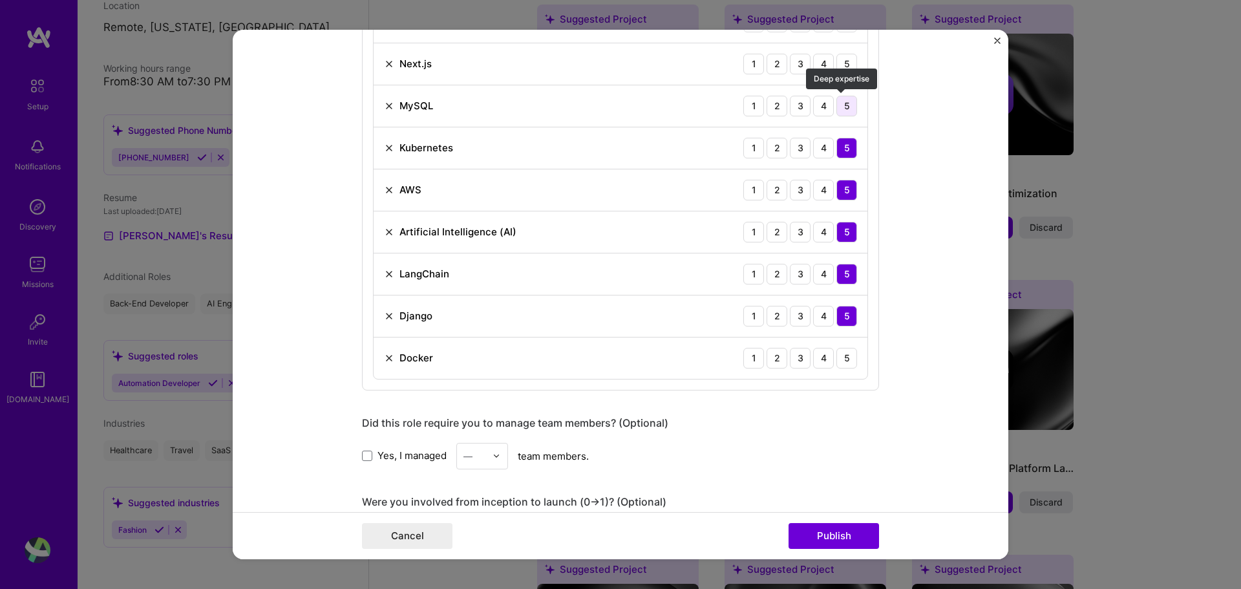
click at [838, 114] on div "5" at bounding box center [847, 106] width 21 height 21
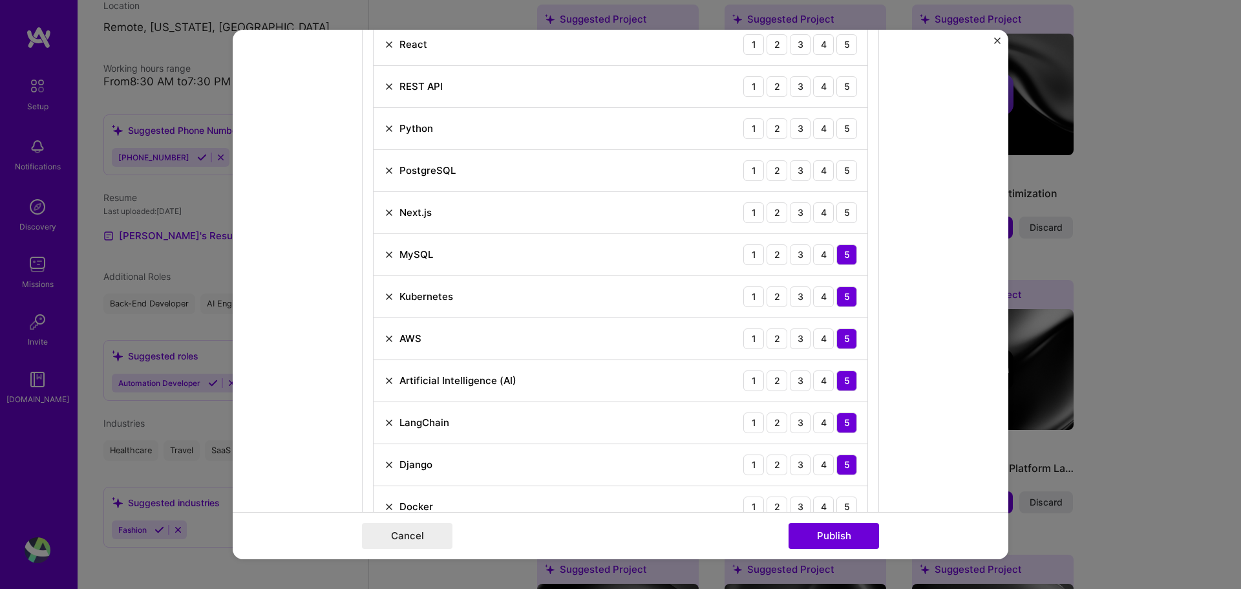
scroll to position [853, 0]
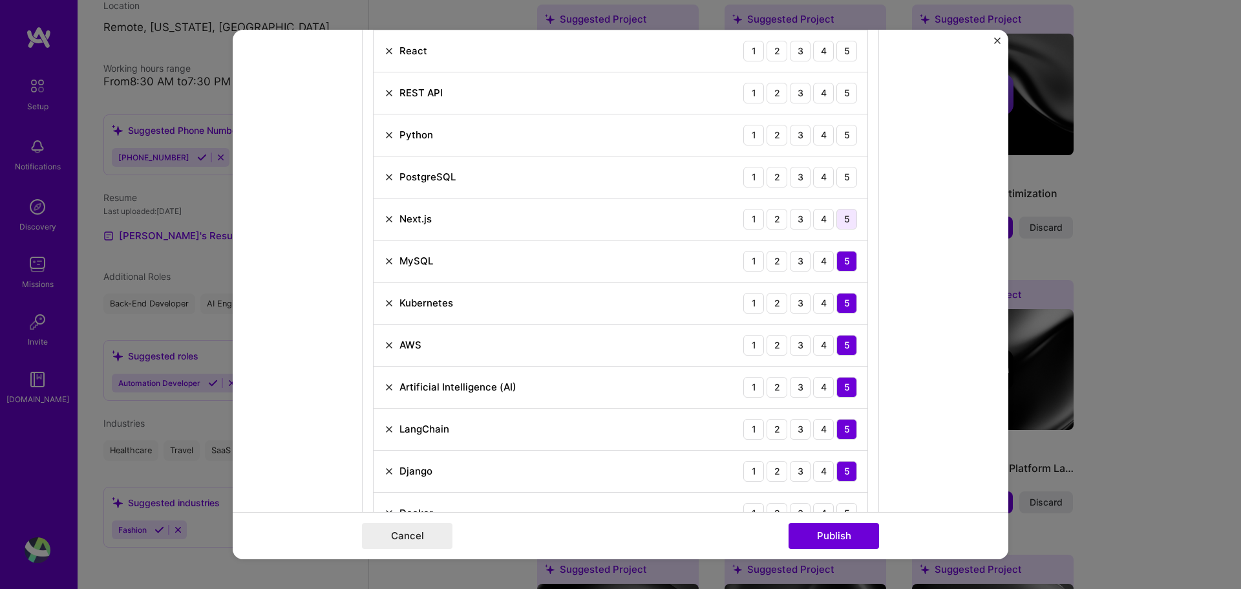
click at [837, 227] on div "5" at bounding box center [847, 219] width 21 height 21
click at [843, 136] on div "5" at bounding box center [847, 135] width 21 height 21
click at [847, 178] on div "5" at bounding box center [847, 177] width 21 height 21
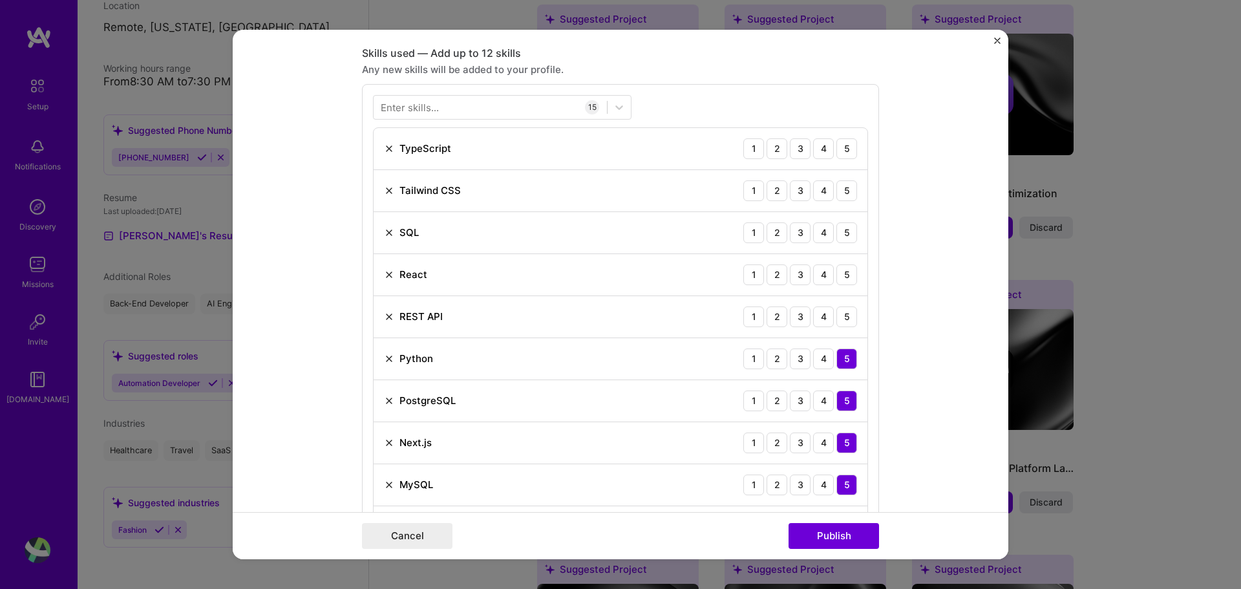
scroll to position [621, 0]
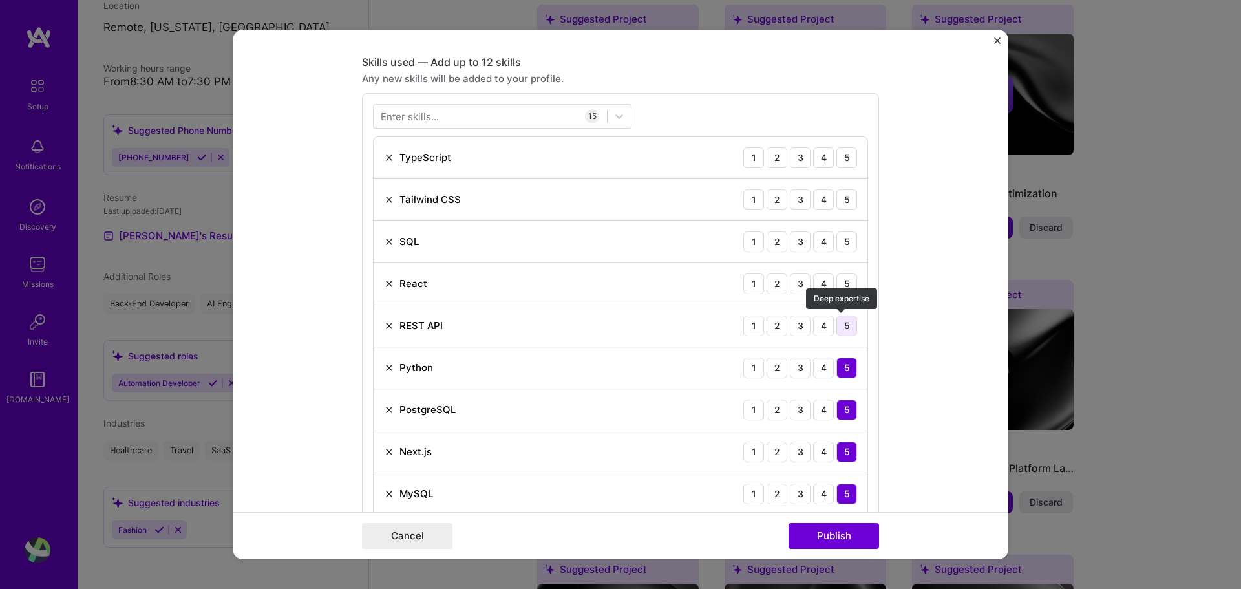
click at [841, 329] on div "5" at bounding box center [847, 326] width 21 height 21
click at [849, 288] on div "5" at bounding box center [847, 283] width 21 height 21
click at [837, 243] on div "5" at bounding box center [847, 241] width 21 height 21
click at [841, 209] on div "5" at bounding box center [847, 199] width 21 height 21
click at [849, 151] on div "5" at bounding box center [847, 157] width 21 height 21
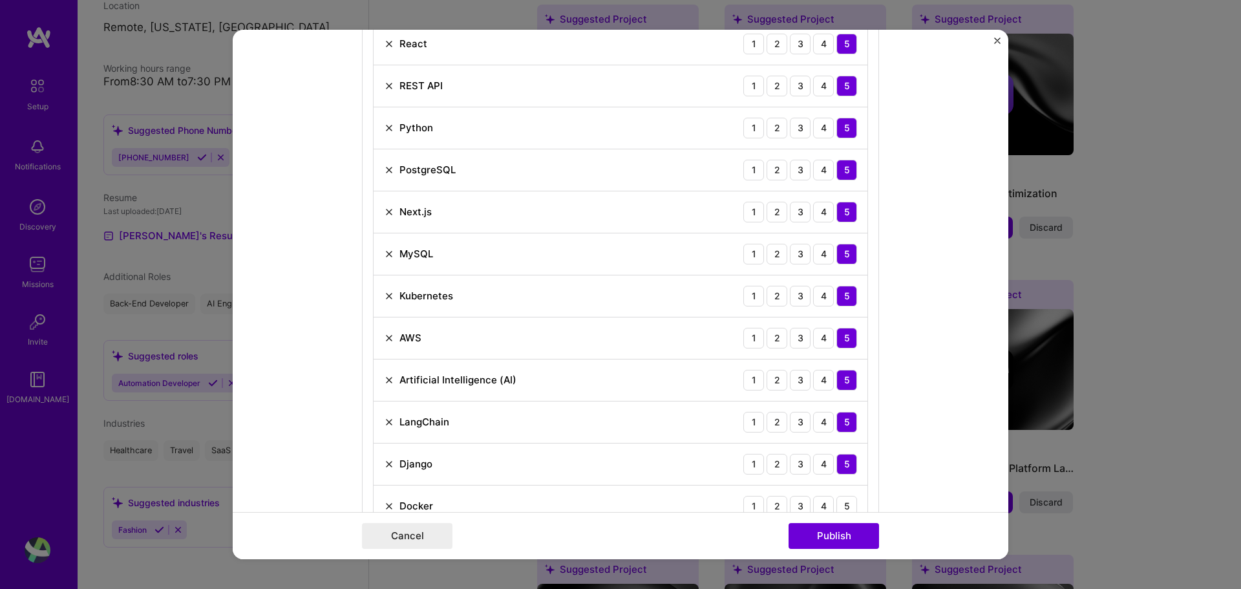
scroll to position [931, 0]
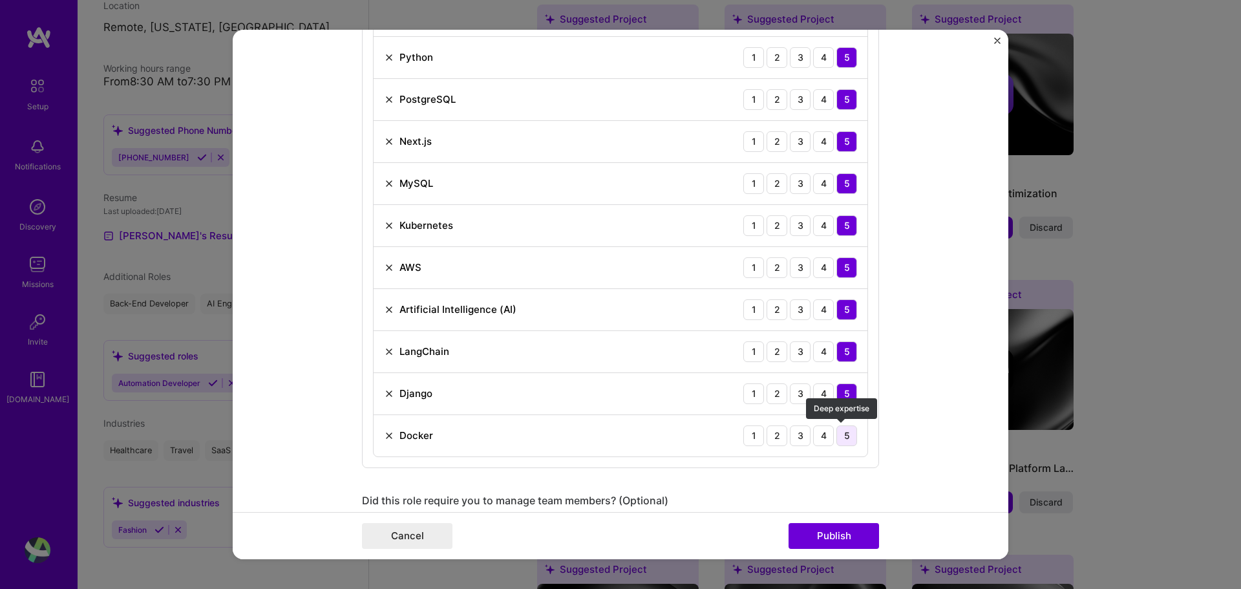
click at [843, 433] on div "5" at bounding box center [847, 435] width 21 height 21
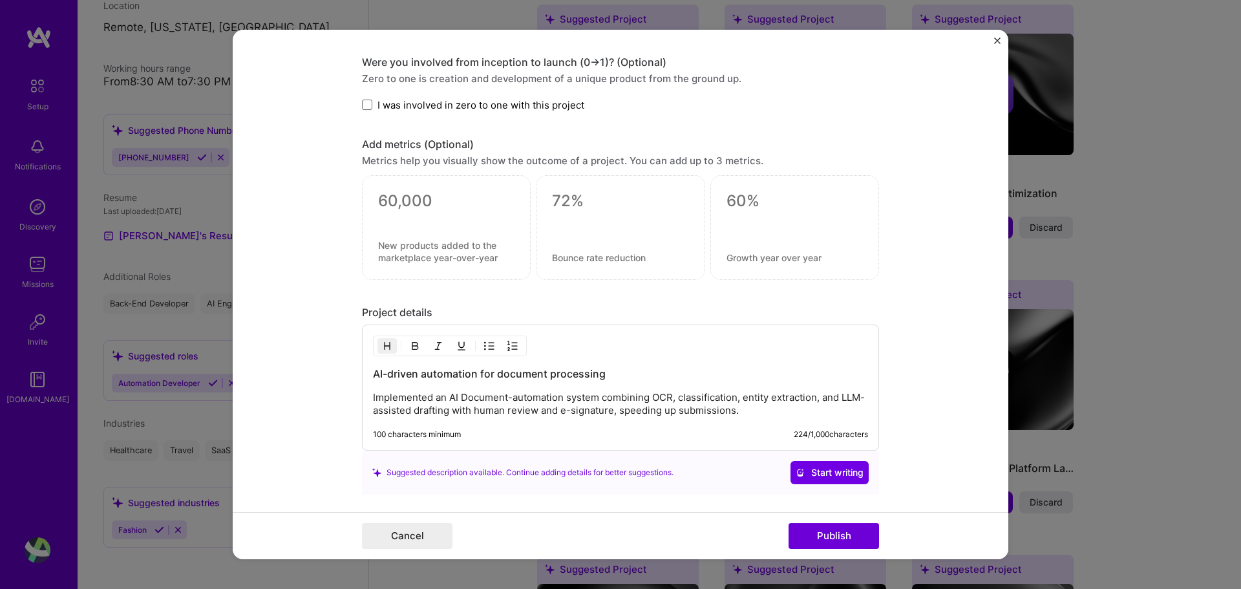
scroll to position [1547, 0]
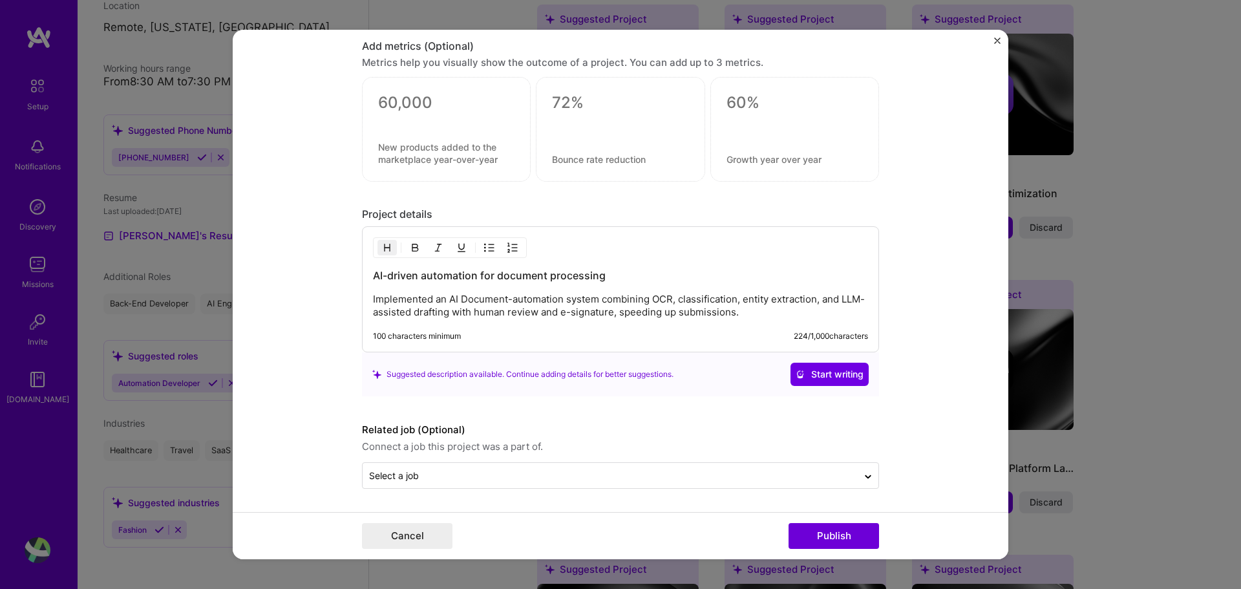
click at [588, 292] on div "AI-driven automation for document processing Implemented an AI Document-automat…" at bounding box center [620, 293] width 495 height 50
click at [584, 314] on p "Implemented an AI Document-automation system combining OCR, classification, ent…" at bounding box center [620, 306] width 495 height 26
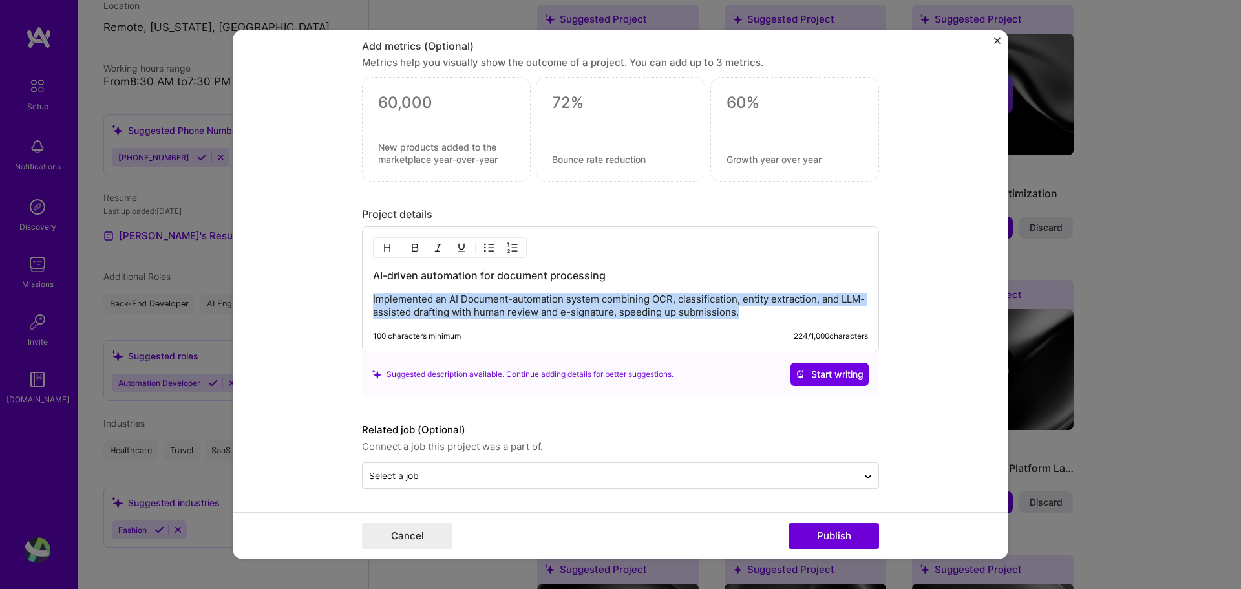
click at [584, 314] on p "Implemented an AI Document-automation system combining OCR, classification, ent…" at bounding box center [620, 306] width 495 height 26
click at [685, 286] on div "AI-driven automation for document processing Implemented an AI Document-automat…" at bounding box center [620, 293] width 495 height 50
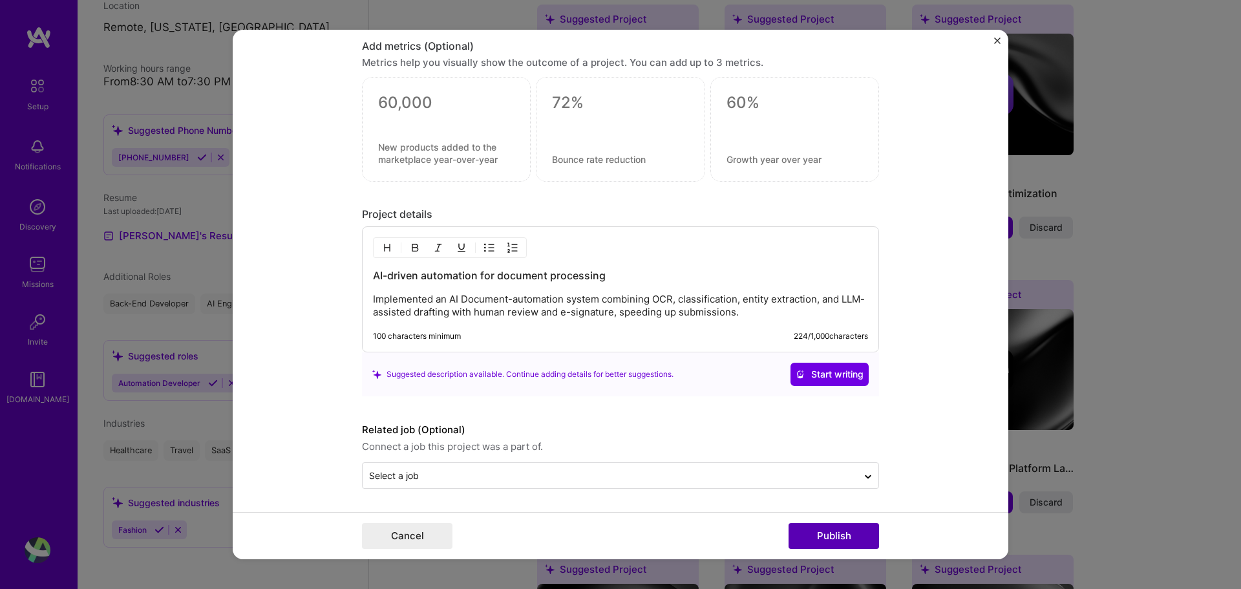
click at [807, 535] on button "Publish" at bounding box center [834, 536] width 91 height 26
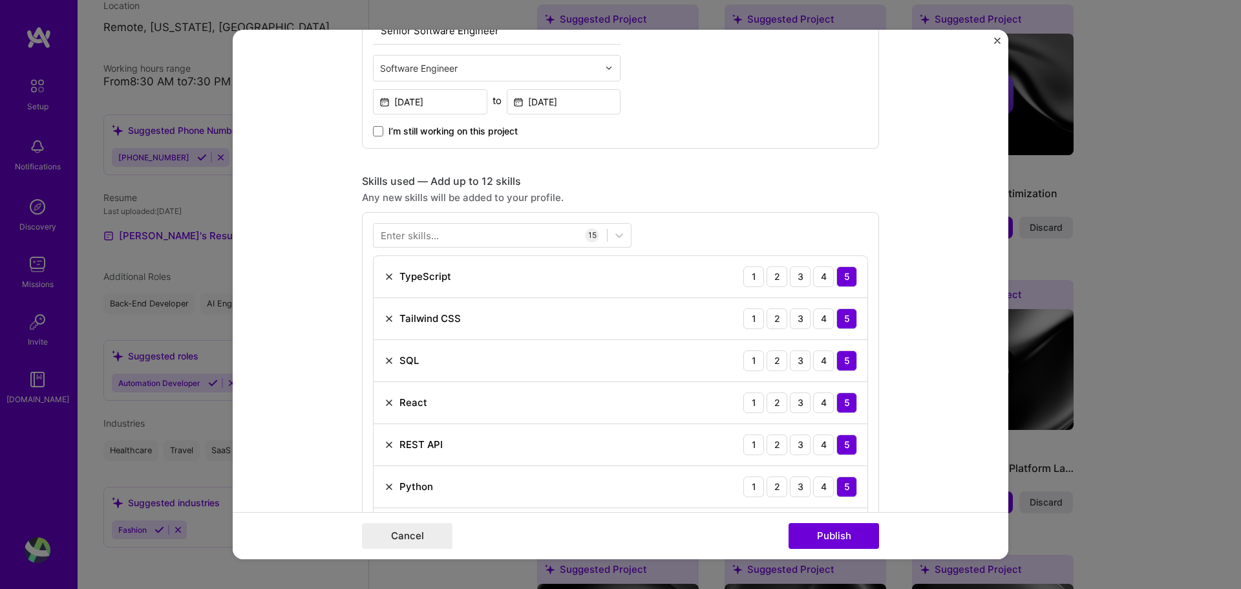
scroll to position [569, 0]
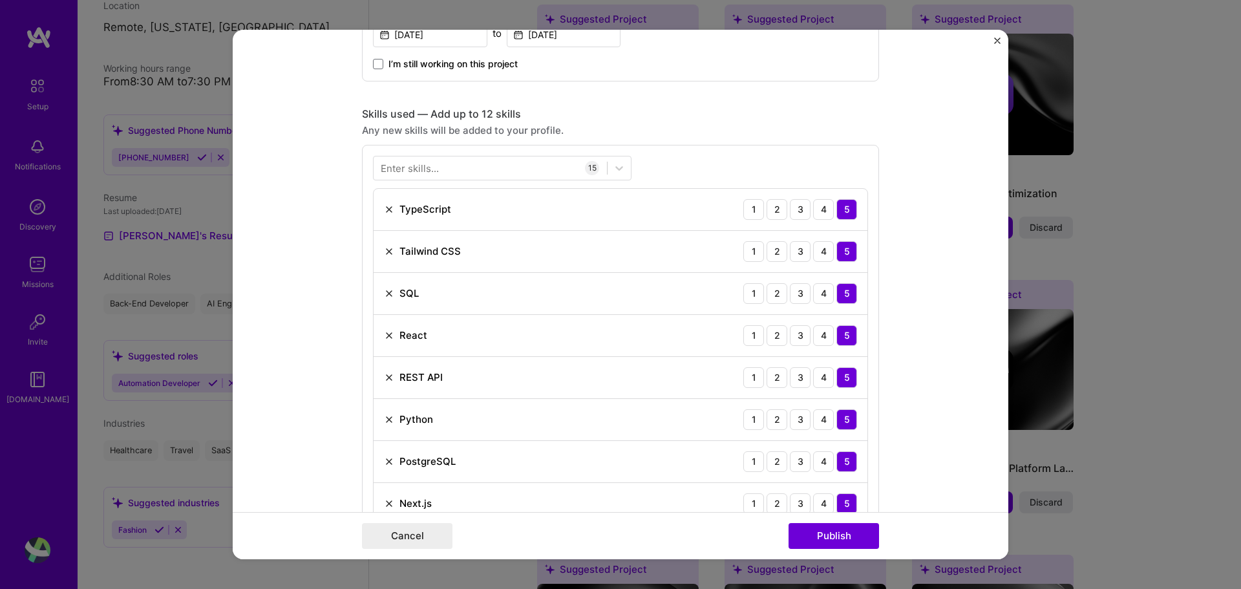
click at [384, 247] on img at bounding box center [389, 251] width 10 height 10
click at [385, 248] on img at bounding box center [389, 251] width 10 height 10
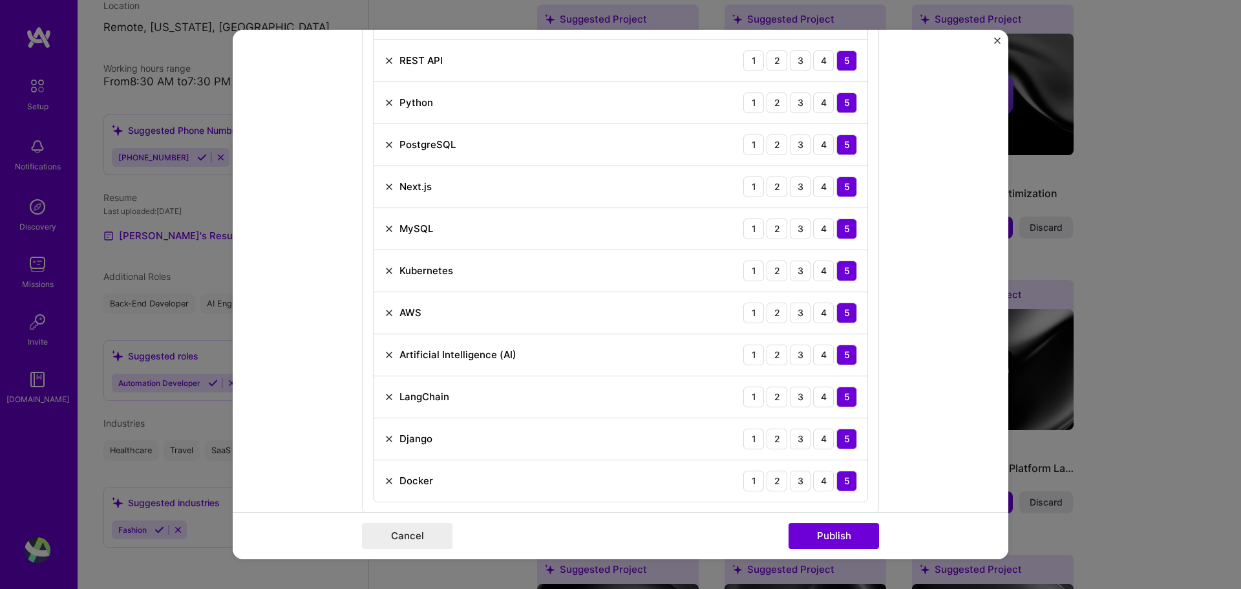
scroll to position [957, 0]
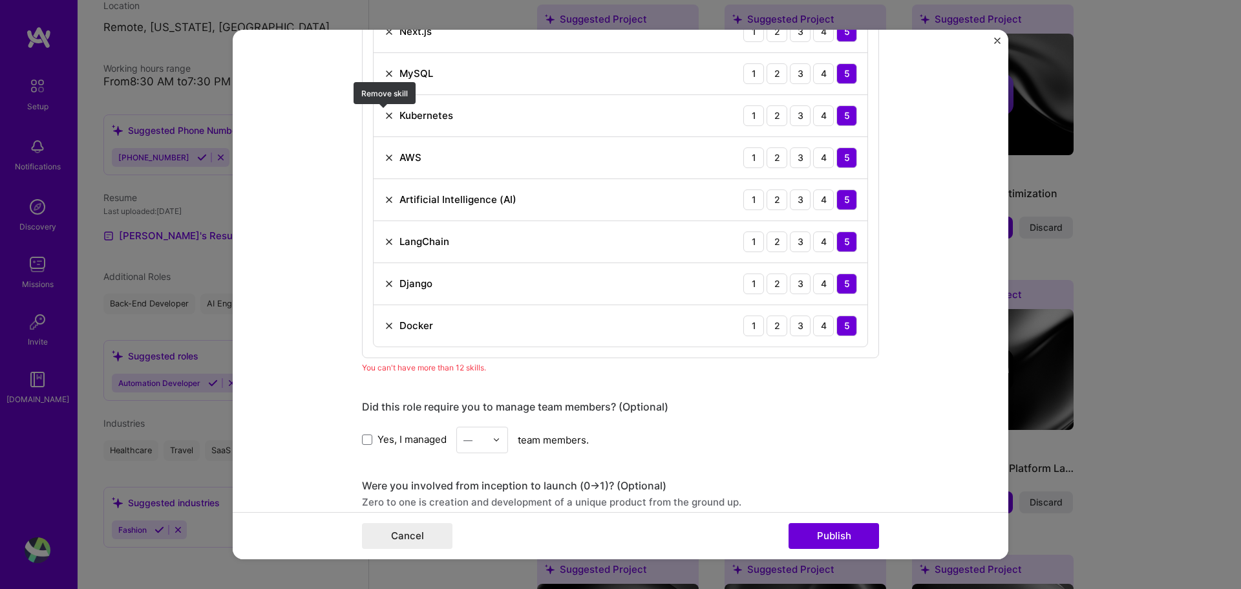
click at [386, 113] on img at bounding box center [389, 116] width 10 height 10
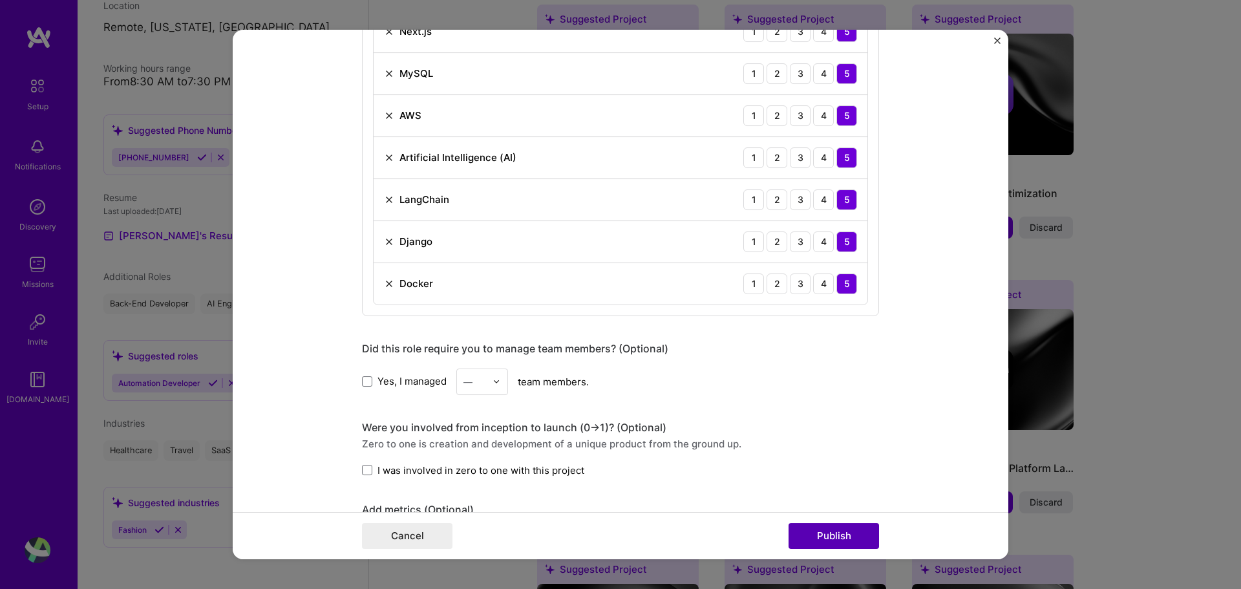
click at [858, 535] on button "Publish" at bounding box center [834, 536] width 91 height 26
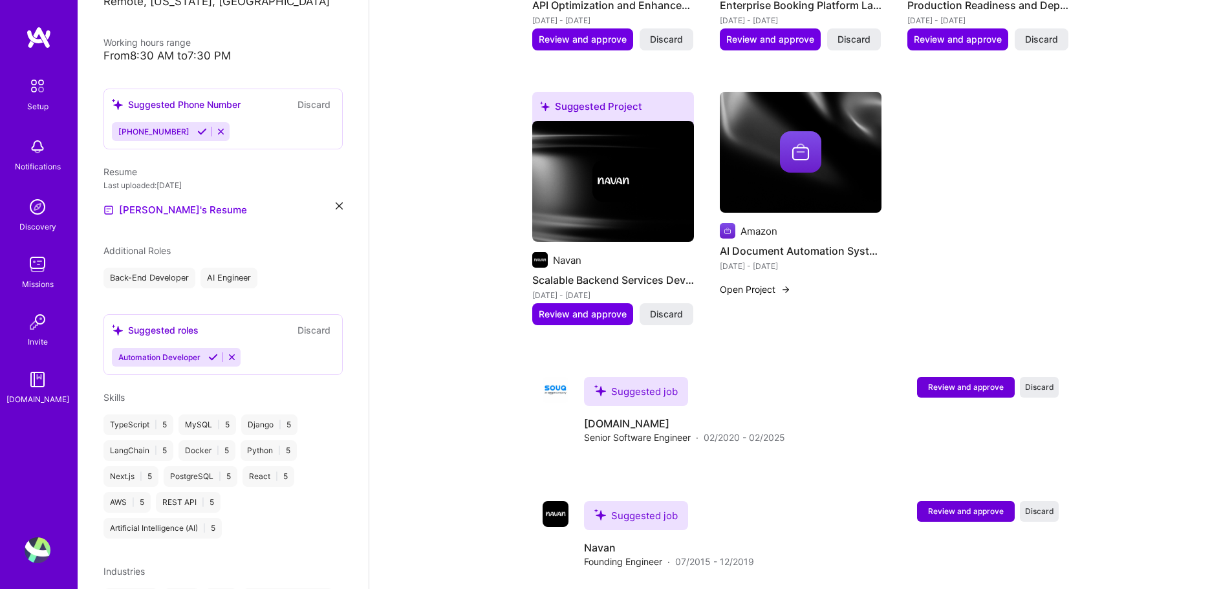
scroll to position [784, 0]
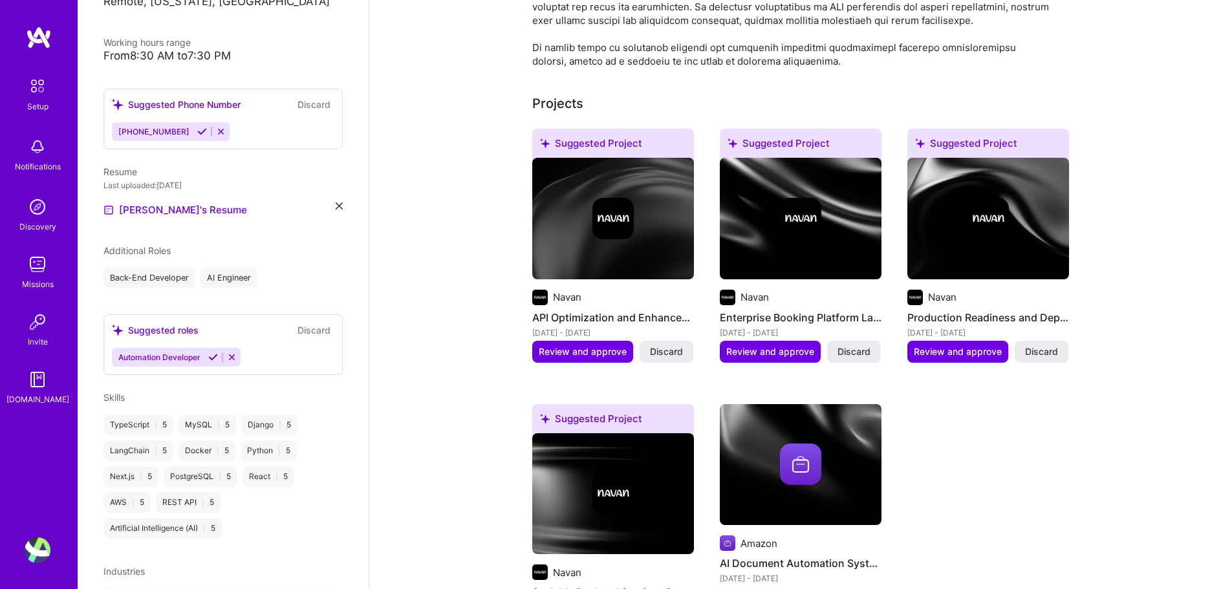
scroll to position [552, 0]
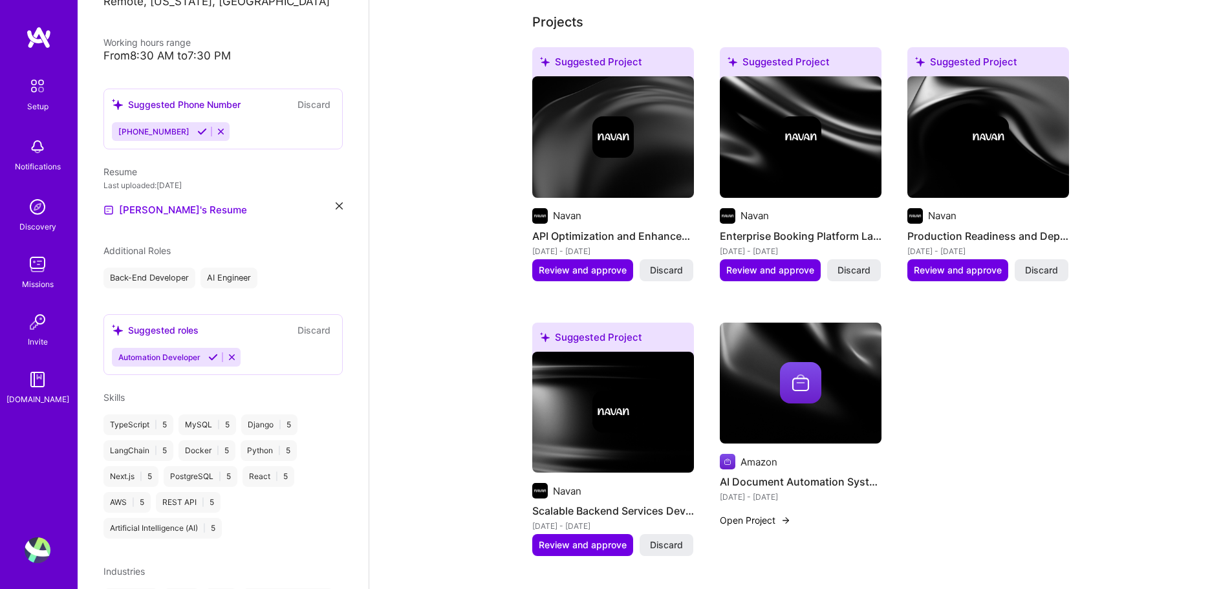
click at [1012, 394] on div "Suggested Project Navan API Optimization and Enhancement [DATE] - [DATE] Review…" at bounding box center [800, 309] width 537 height 524
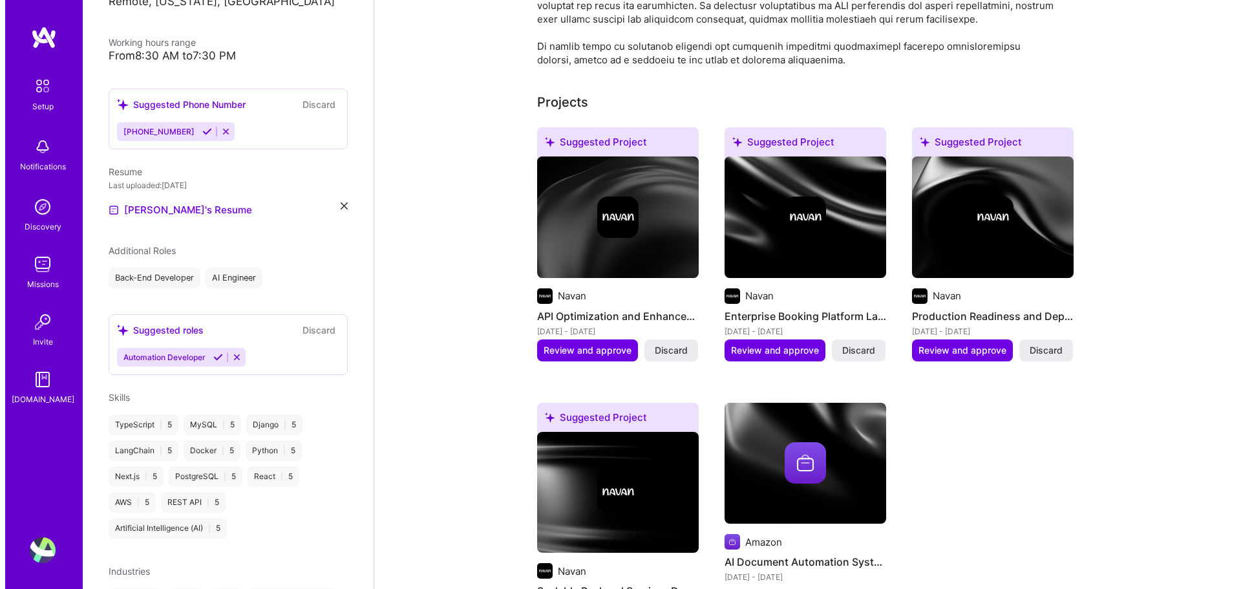
scroll to position [474, 0]
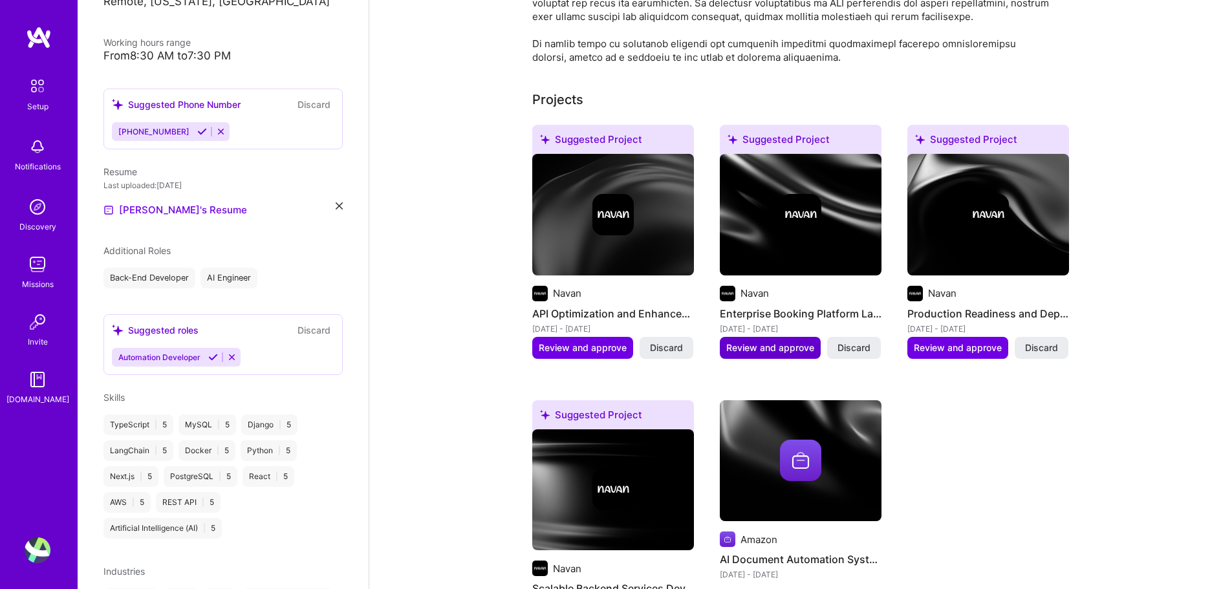
click at [755, 341] on span "Review and approve" at bounding box center [770, 347] width 88 height 13
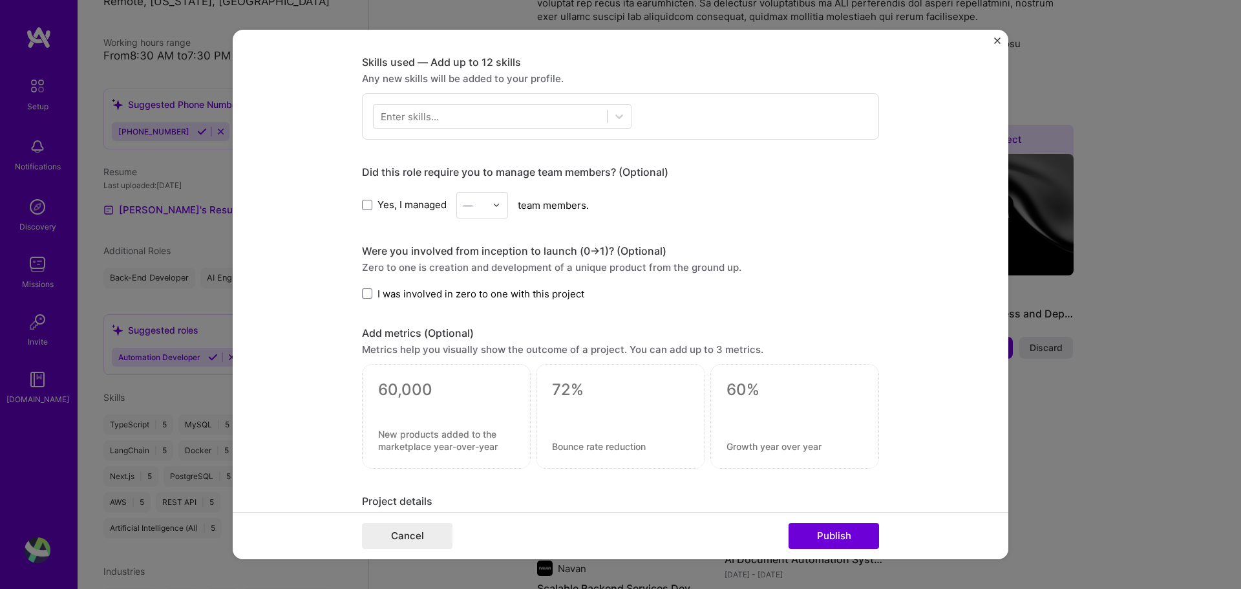
scroll to position [908, 0]
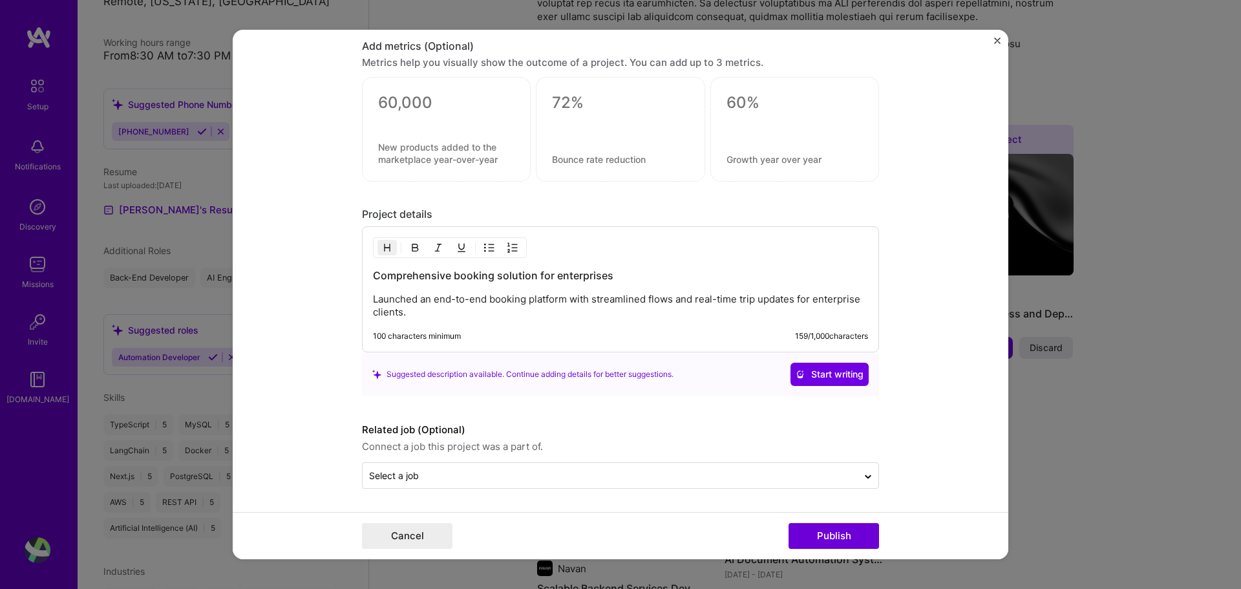
click at [938, 407] on form "Editing suggested project This project is suggested based on your LinkedIn, res…" at bounding box center [621, 295] width 776 height 530
click at [1073, 394] on div "Editing suggested project This project is suggested based on your LinkedIn, res…" at bounding box center [620, 294] width 1241 height 589
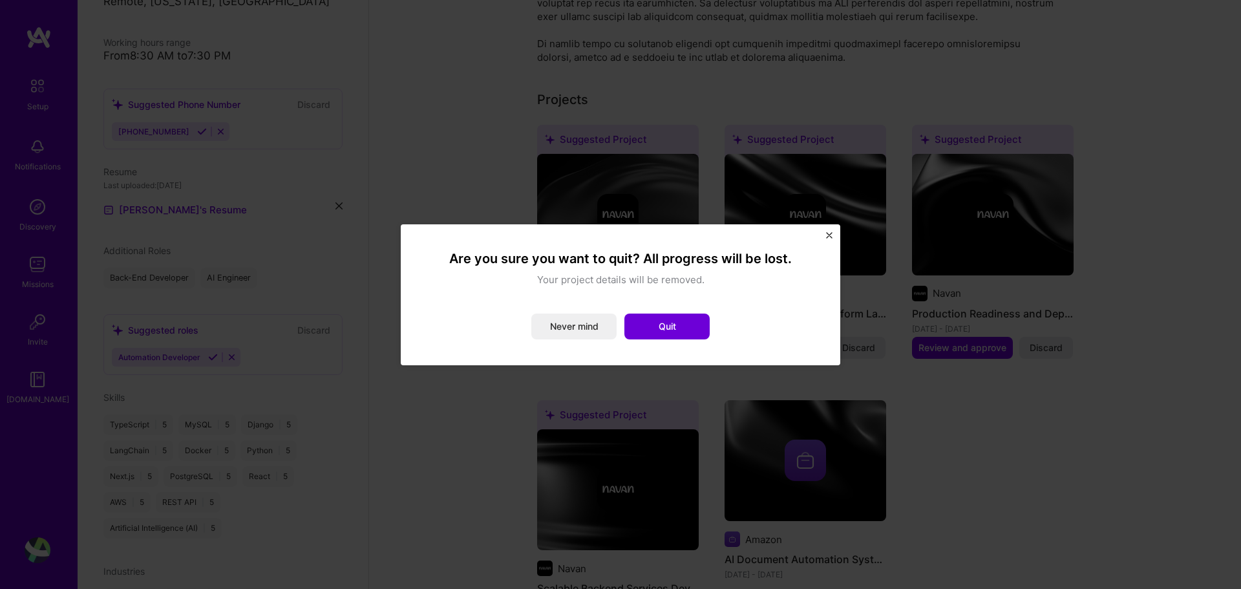
drag, startPoint x: 684, startPoint y: 325, endPoint x: 725, endPoint y: 300, distance: 47.9
click at [725, 300] on div "Are you sure you want to quit? All progress will be lost. Your project details …" at bounding box center [621, 294] width 388 height 89
click at [692, 328] on button "Quit" at bounding box center [667, 327] width 85 height 26
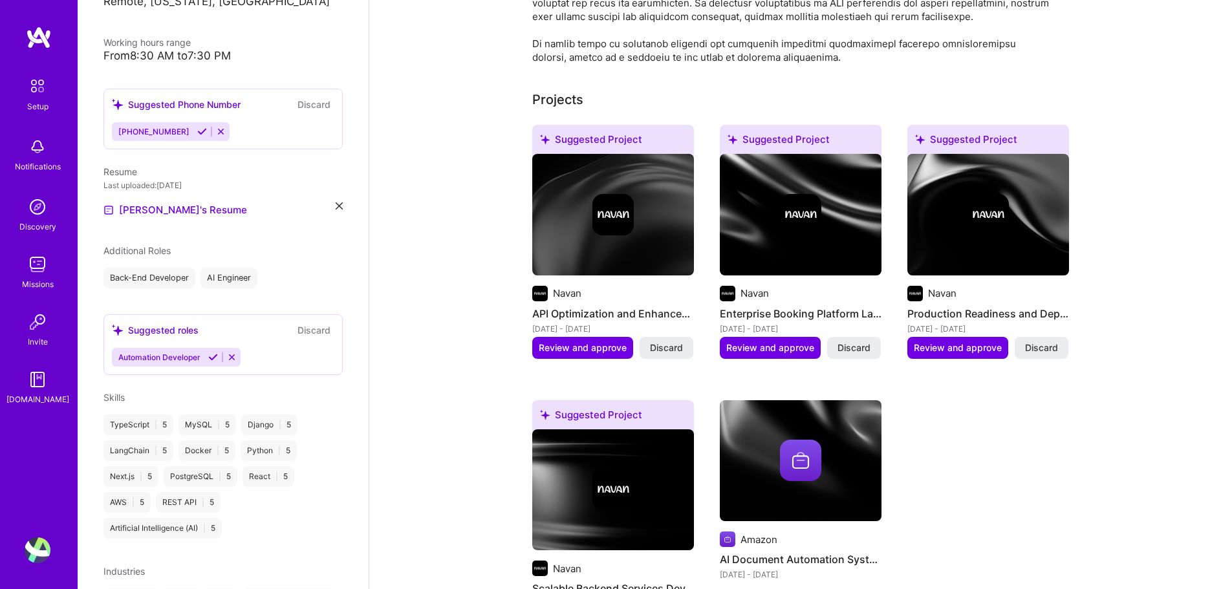
click at [627, 493] on img at bounding box center [613, 490] width 162 height 122
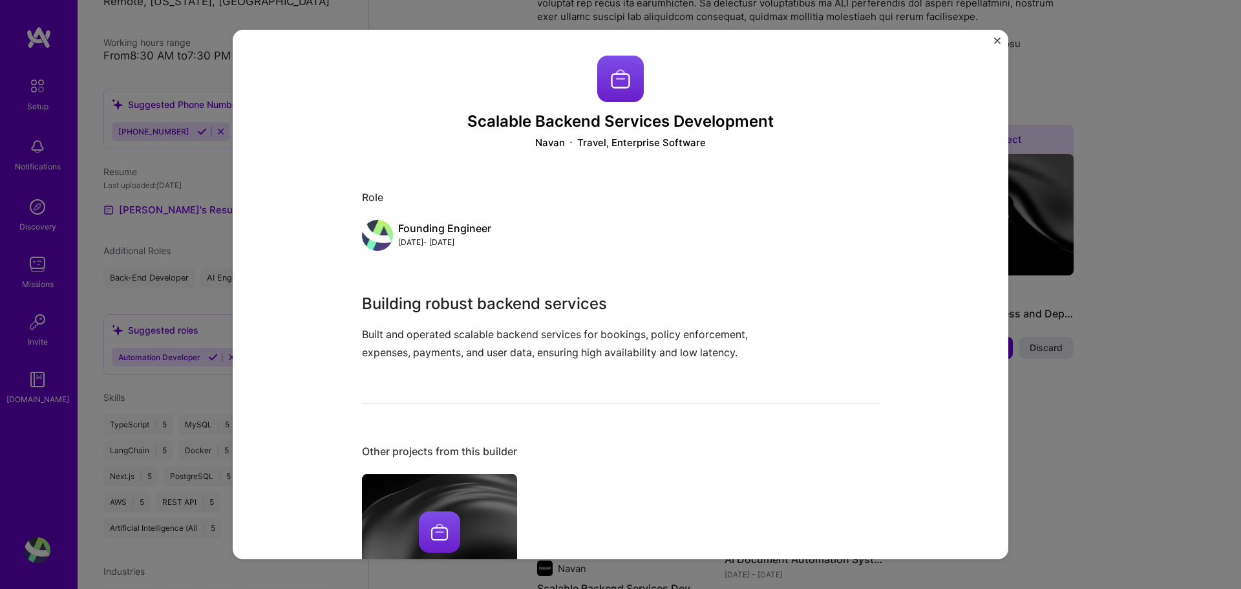
click at [1079, 385] on div "Scalable Backend Services Development Navan Travel, Enterprise Software Role Fo…" at bounding box center [620, 294] width 1241 height 589
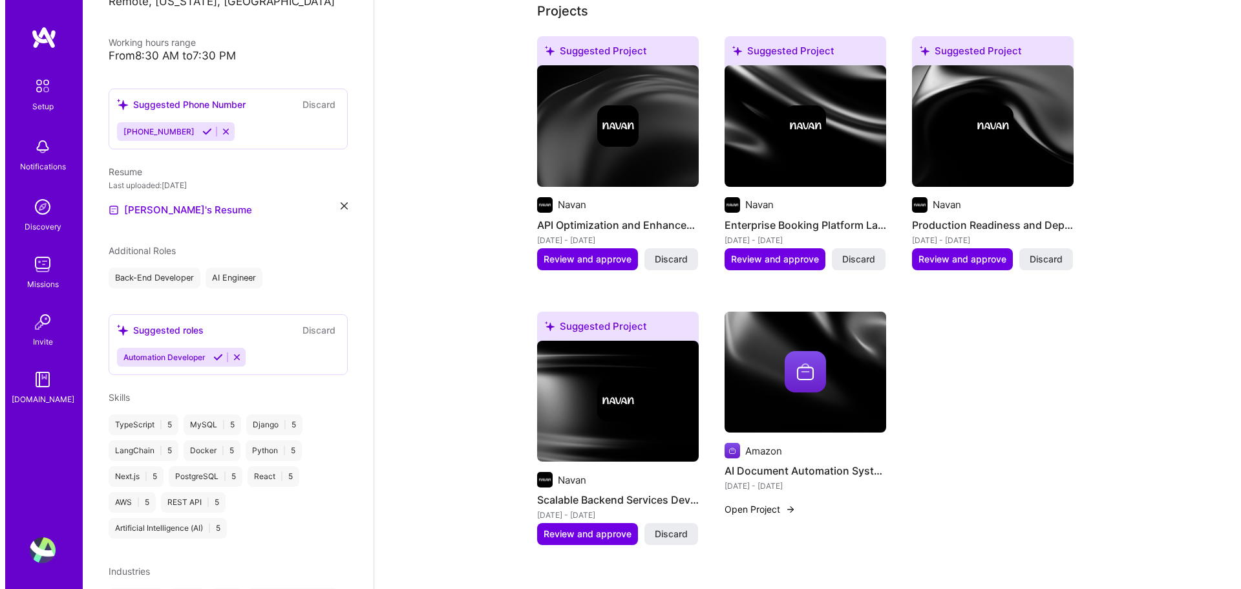
scroll to position [629, 0]
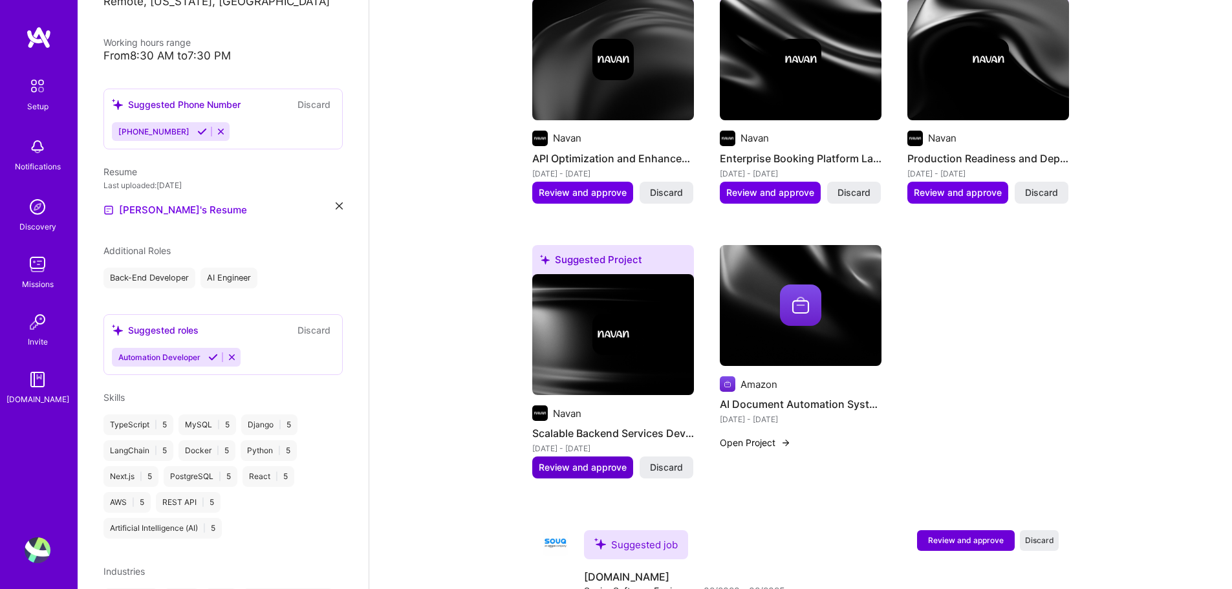
click at [556, 461] on span "Review and approve" at bounding box center [583, 467] width 88 height 13
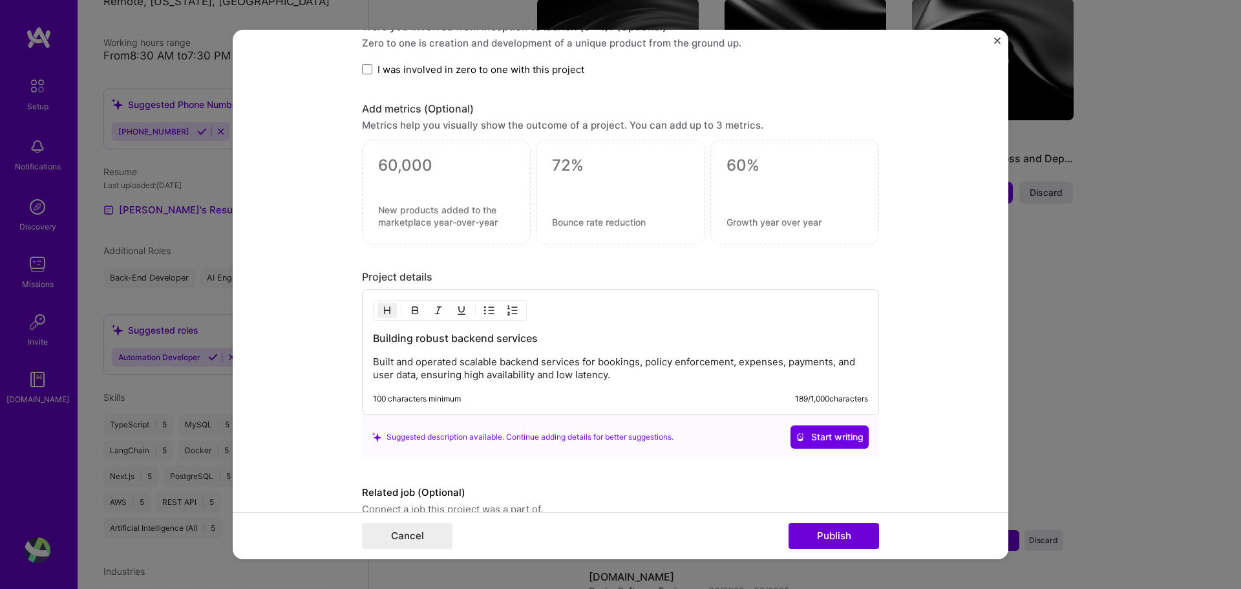
scroll to position [908, 0]
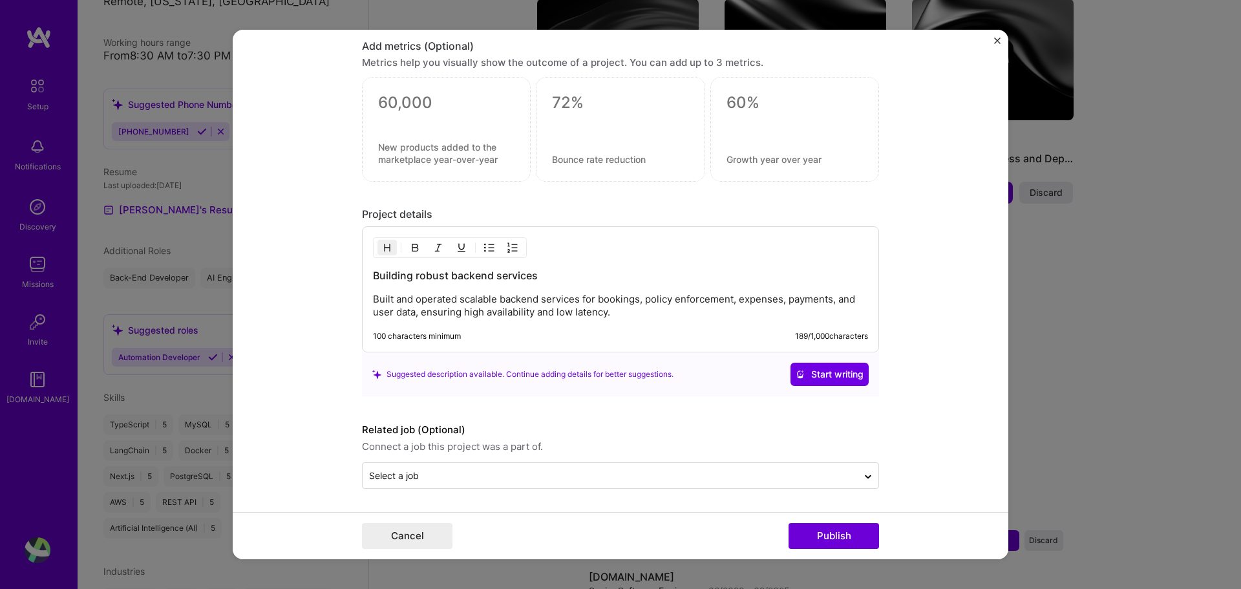
click at [1083, 407] on div "Editing suggested project This project is suggested based on your LinkedIn, res…" at bounding box center [620, 294] width 1241 height 589
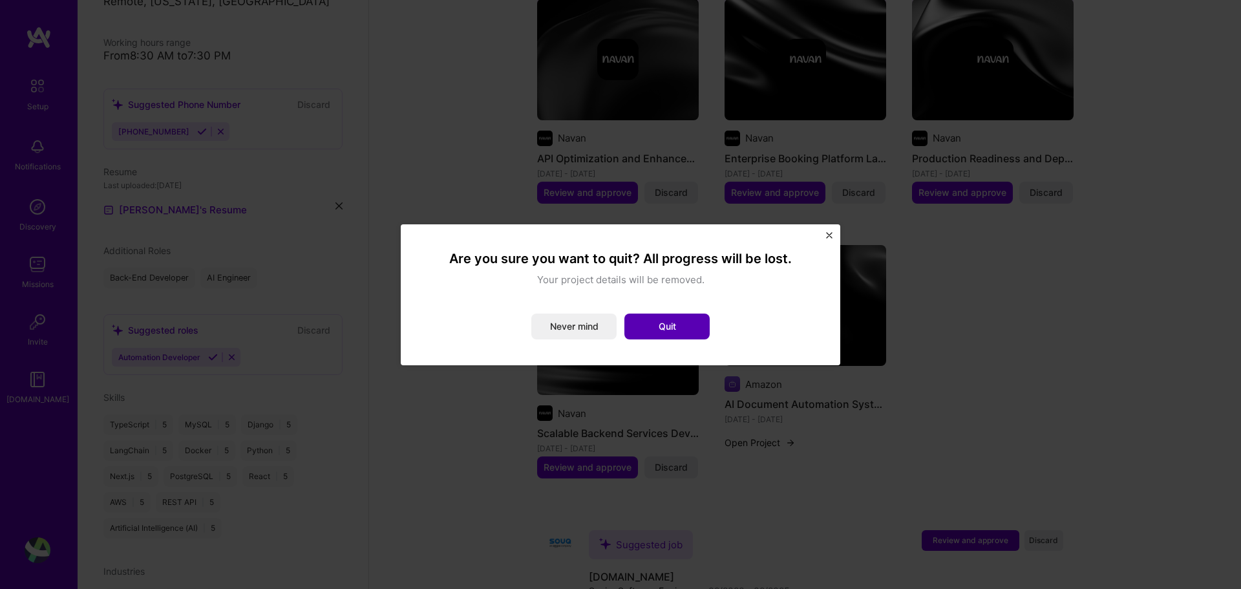
click at [696, 323] on button "Quit" at bounding box center [667, 327] width 85 height 26
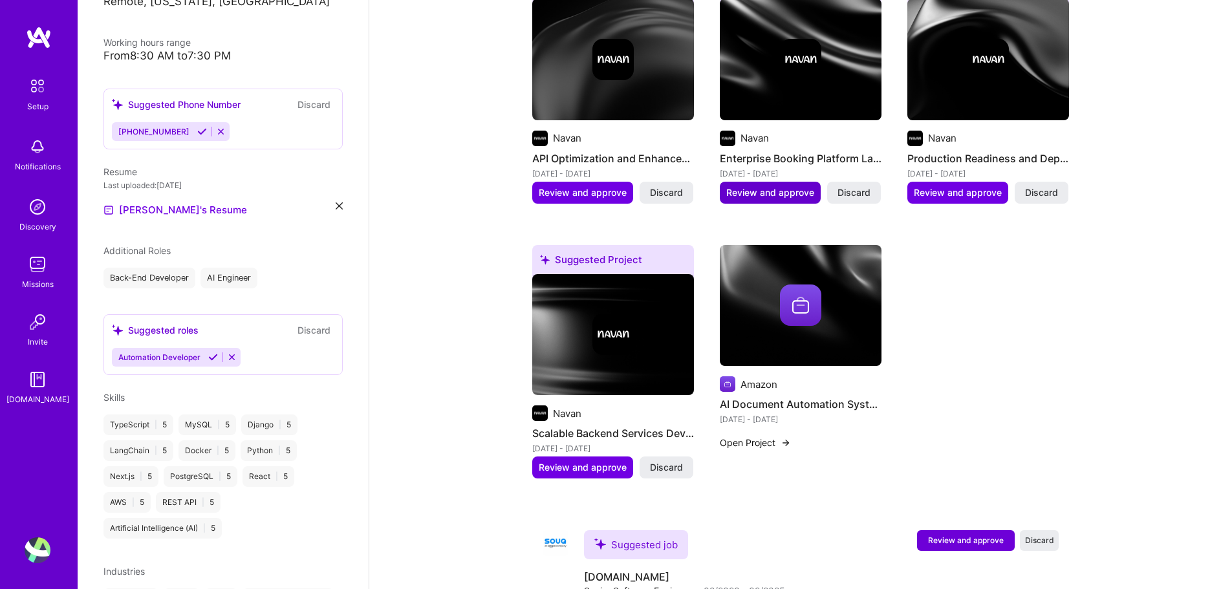
click at [755, 186] on span "Review and approve" at bounding box center [770, 192] width 88 height 13
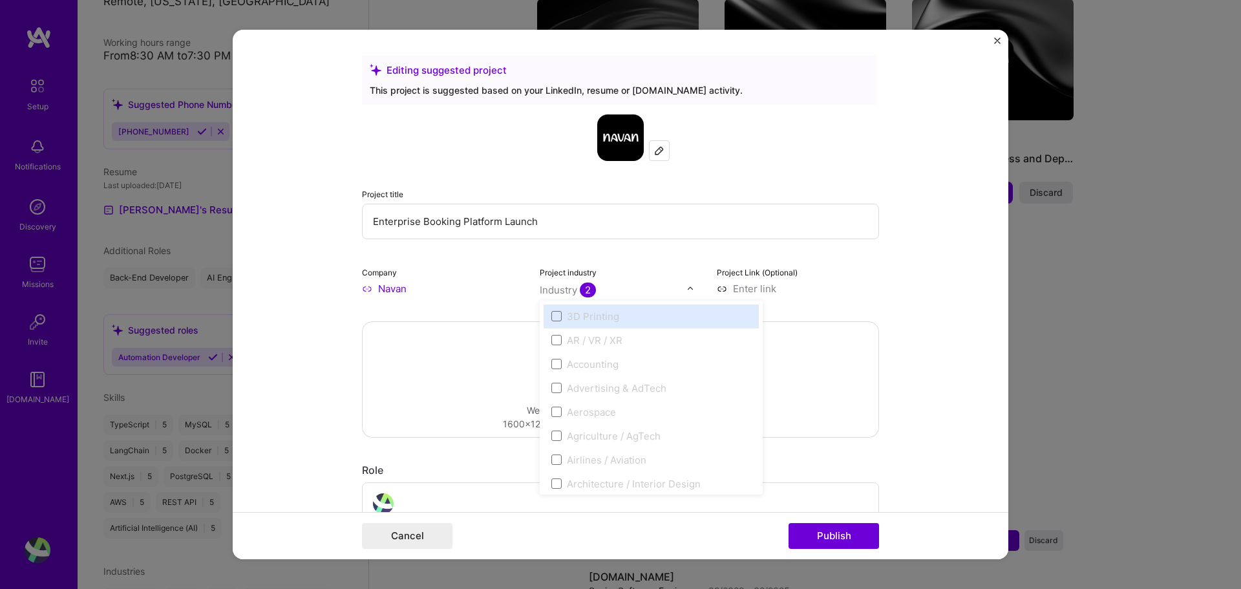
click at [574, 288] on div "Industry 2" at bounding box center [568, 290] width 56 height 14
click at [636, 288] on input "text" at bounding box center [613, 290] width 147 height 14
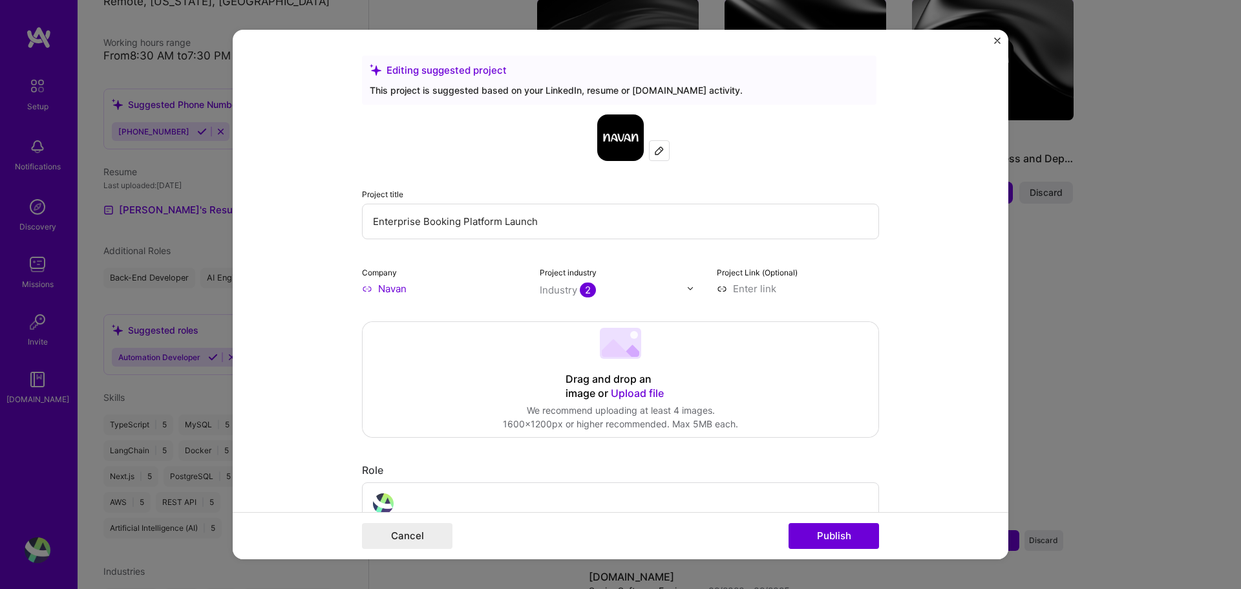
click at [922, 327] on form "Editing suggested project This project is suggested based on your LinkedIn, res…" at bounding box center [621, 295] width 776 height 530
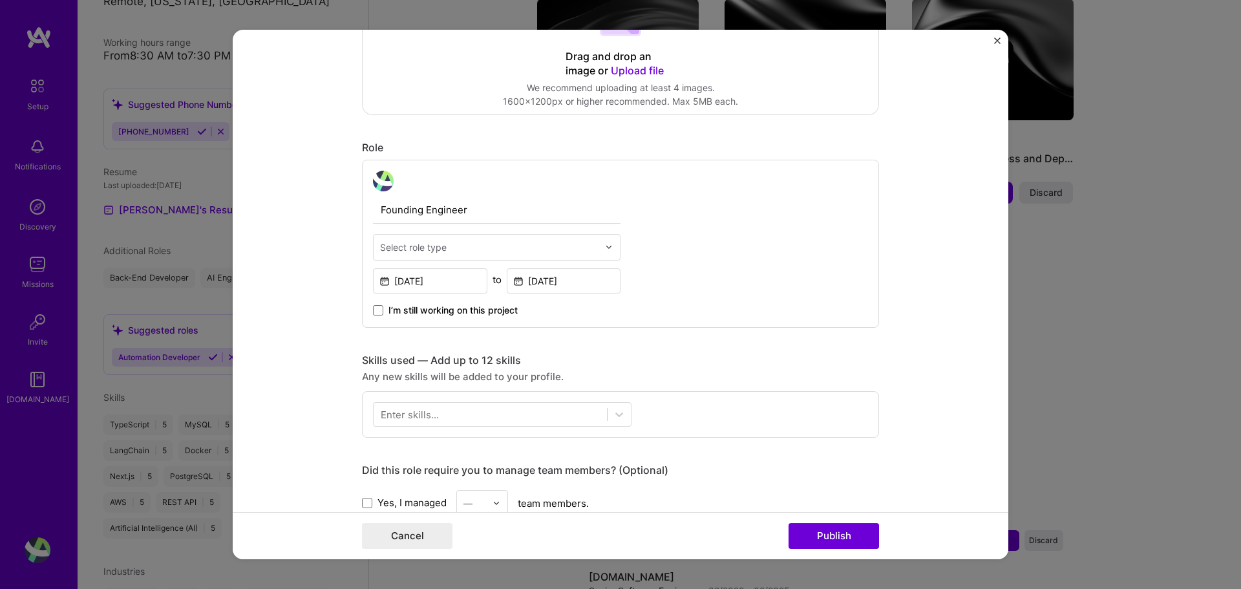
scroll to position [466, 0]
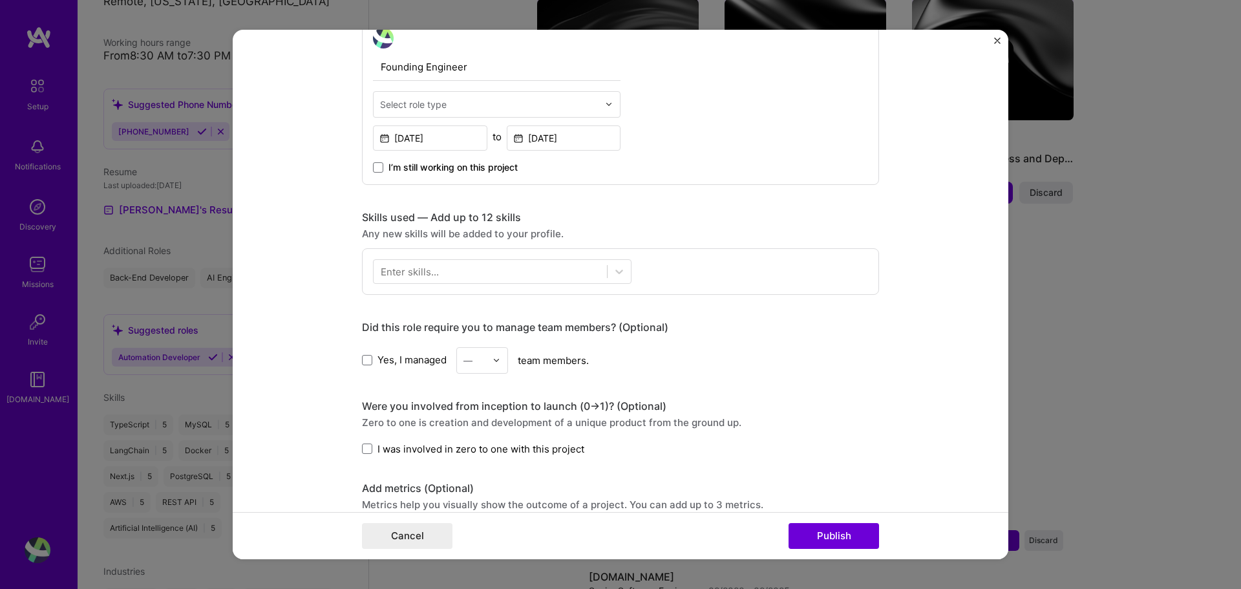
click at [504, 95] on div "Select role type" at bounding box center [489, 104] width 231 height 25
type input "Back"
click at [455, 143] on div "Back-End Developer" at bounding box center [497, 139] width 240 height 24
click at [766, 142] on div "Founding Engineer Back-End Developer [DATE] to [DATE] I’m still working on this…" at bounding box center [620, 101] width 517 height 168
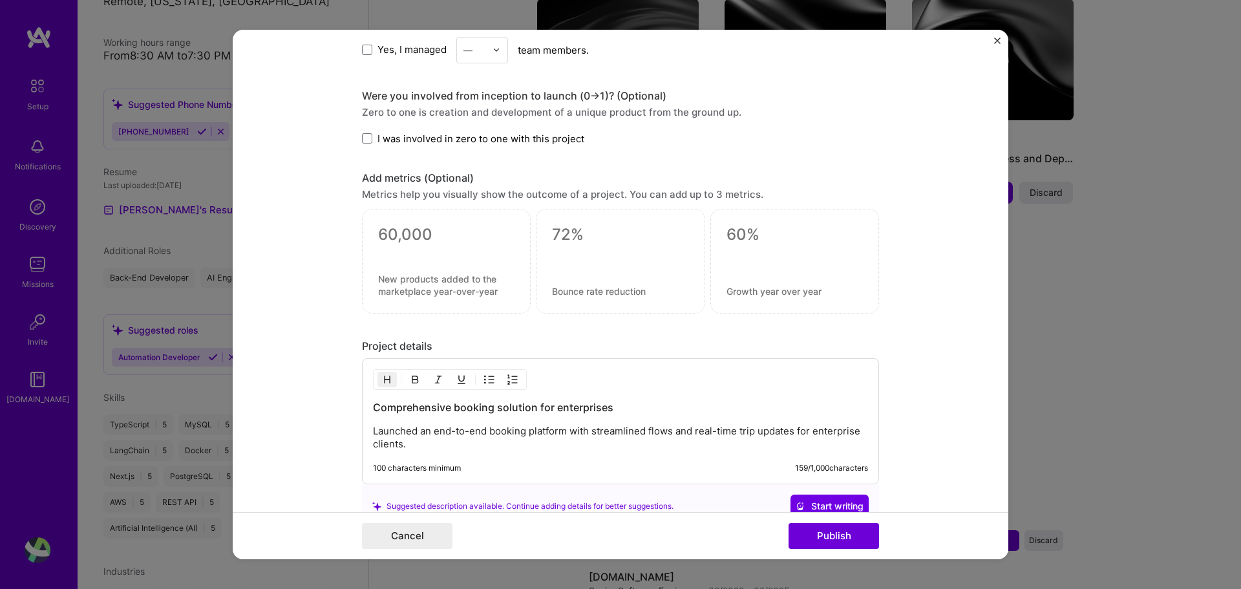
click at [380, 145] on span "I was involved in zero to one with this project" at bounding box center [481, 139] width 207 height 14
click at [0, 0] on input "I was involved in zero to one with this project" at bounding box center [0, 0] width 0 height 0
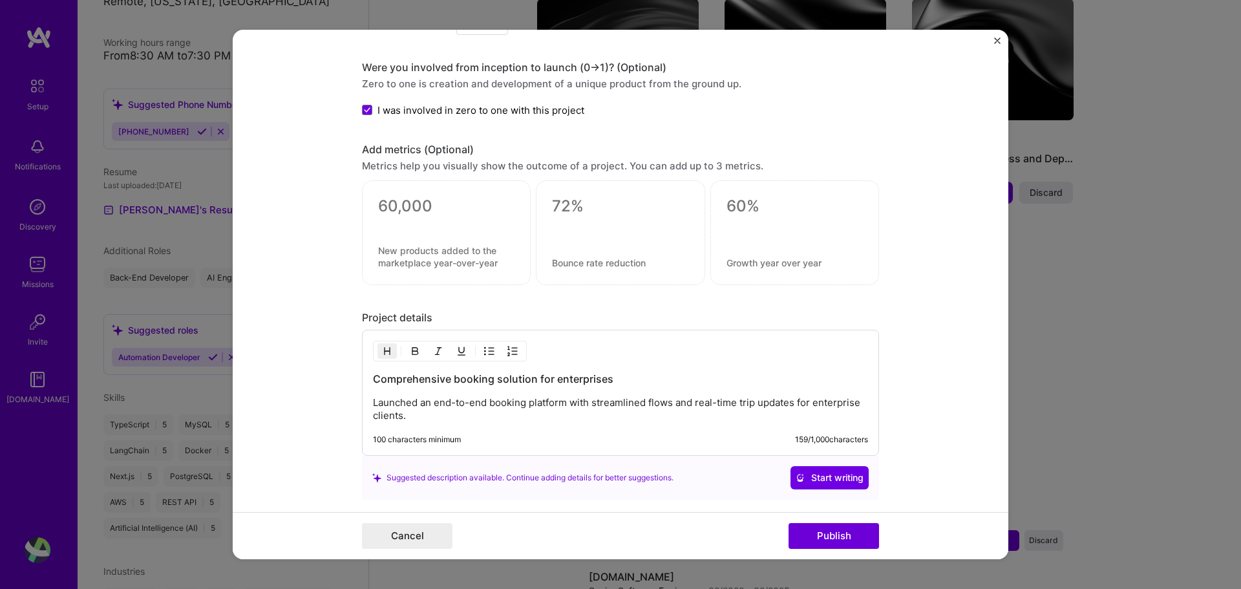
scroll to position [598, 0]
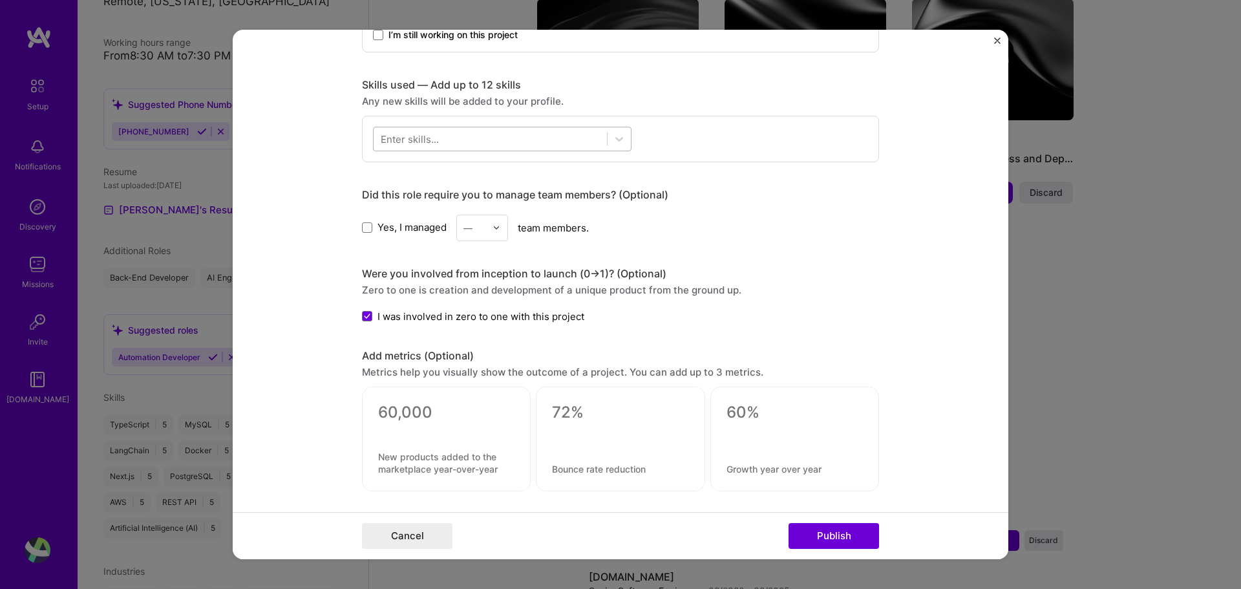
click at [446, 143] on div at bounding box center [490, 138] width 233 height 21
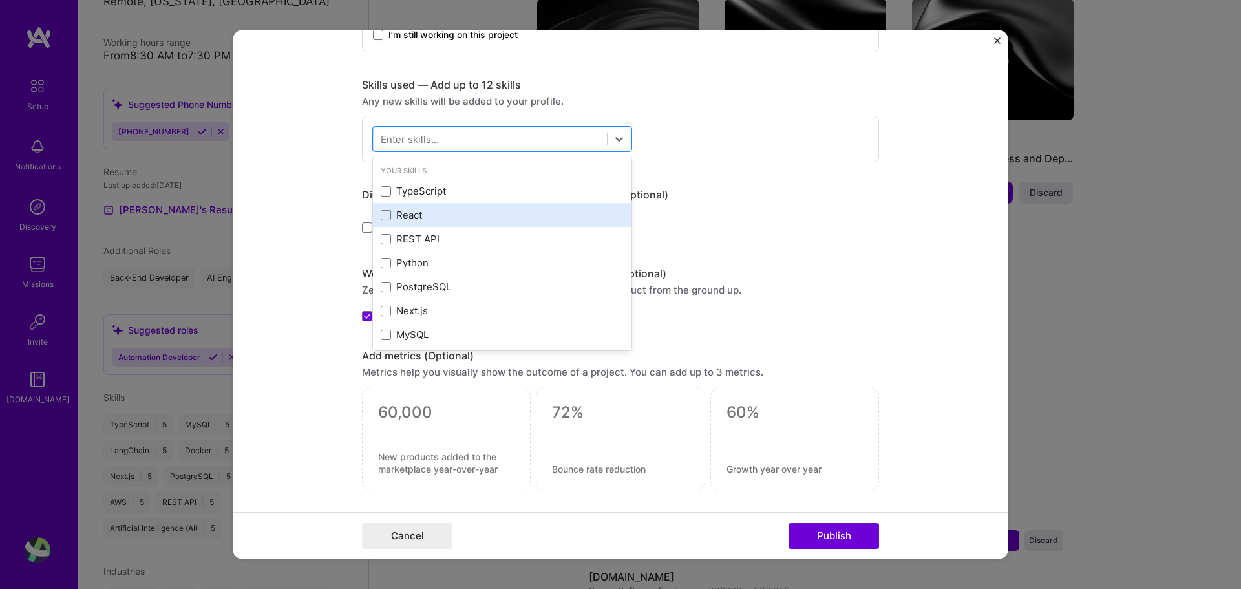
click at [387, 209] on div "React" at bounding box center [502, 215] width 243 height 14
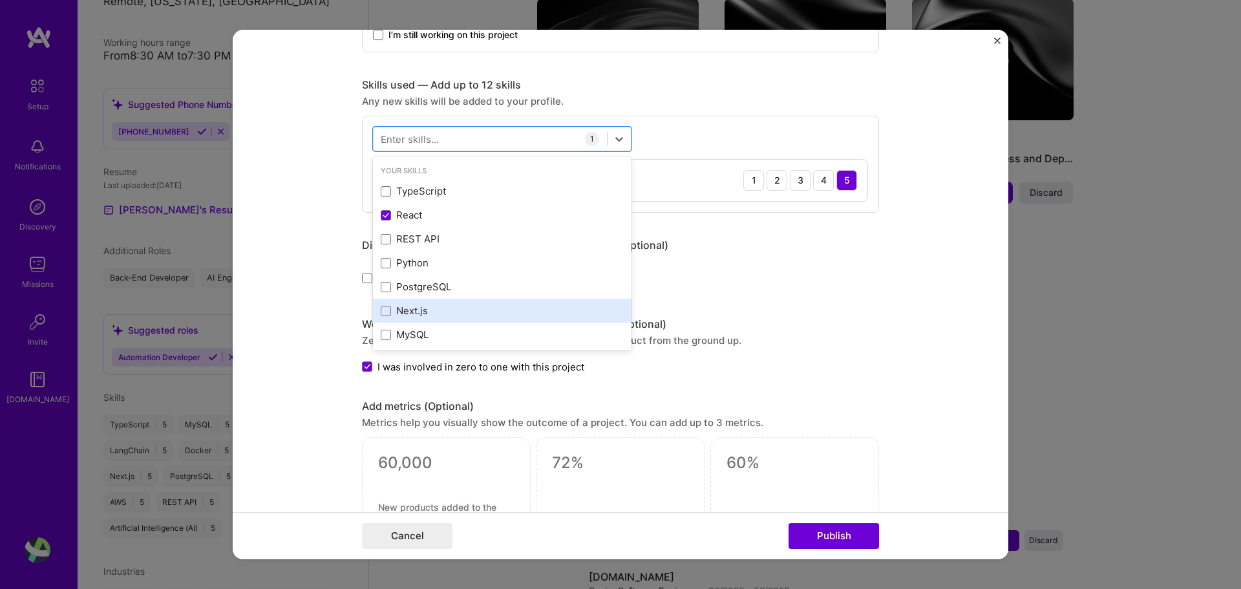
click at [408, 306] on div "Next.js" at bounding box center [502, 311] width 243 height 14
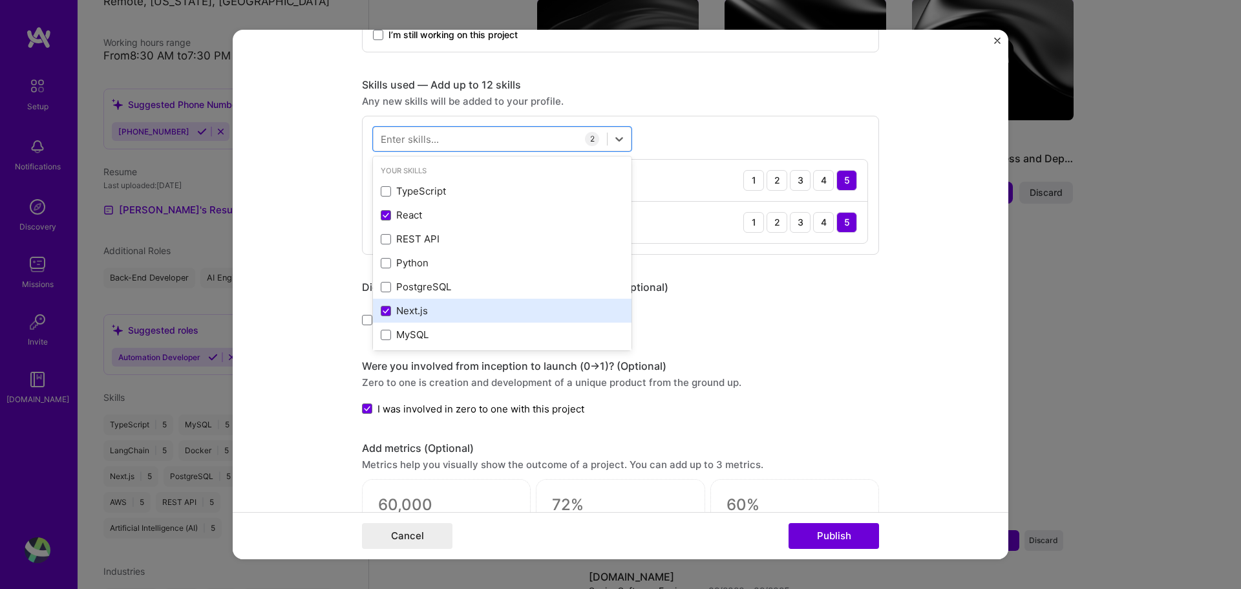
click at [408, 306] on div "Next.js" at bounding box center [502, 311] width 243 height 14
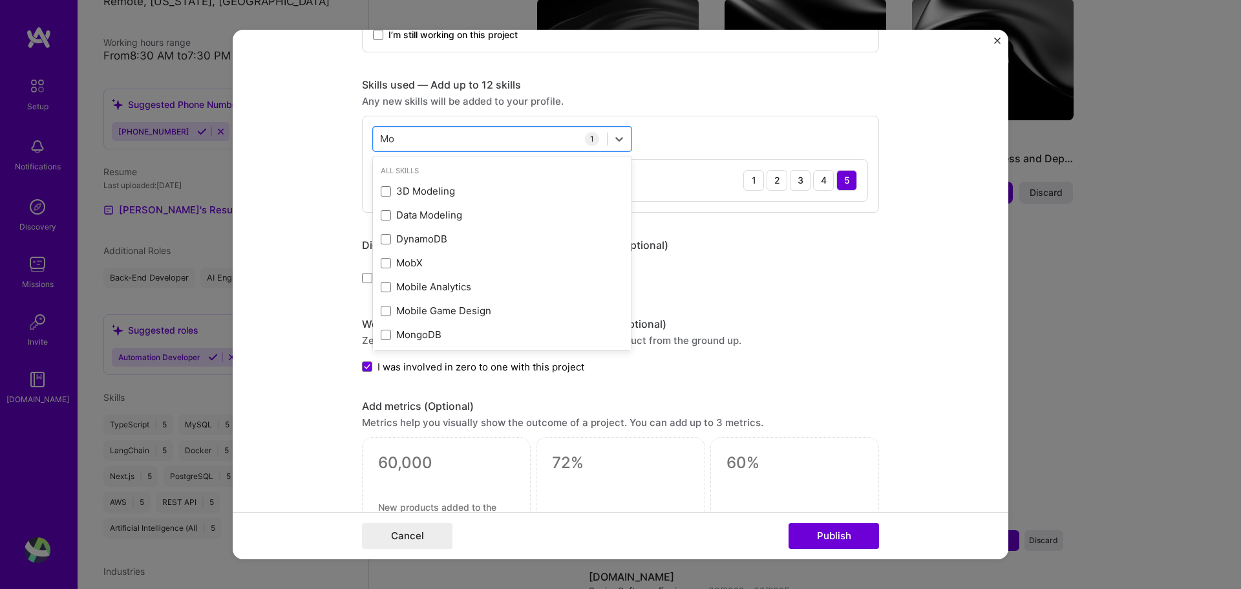
type input "M"
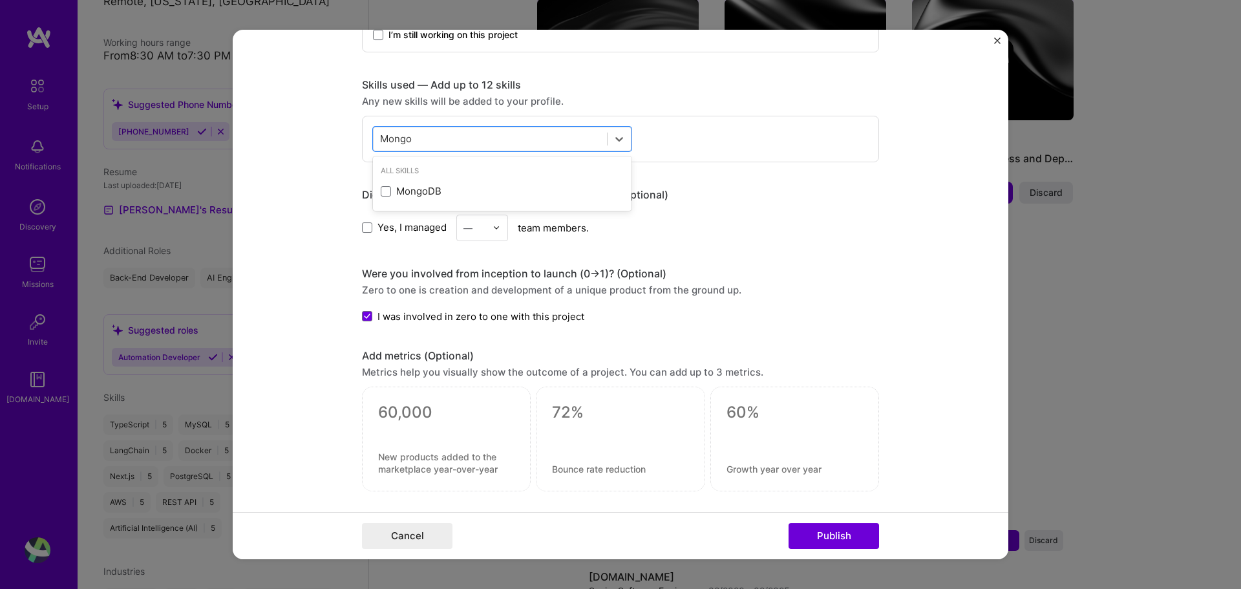
click at [481, 189] on div "MongoDB" at bounding box center [502, 191] width 243 height 14
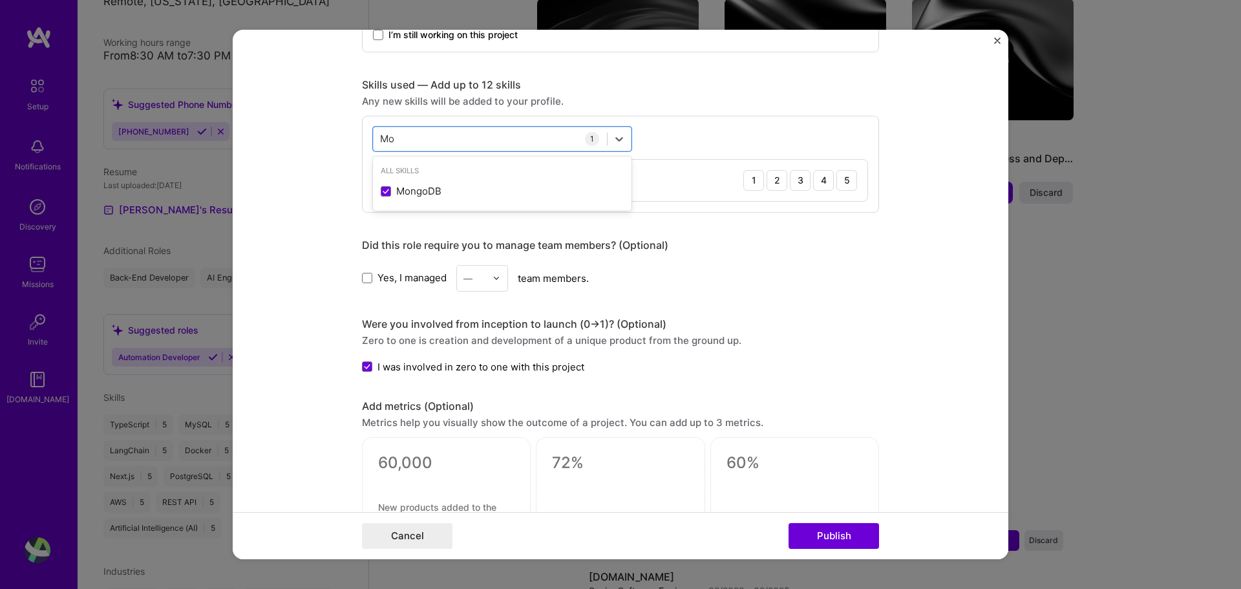
type input "M"
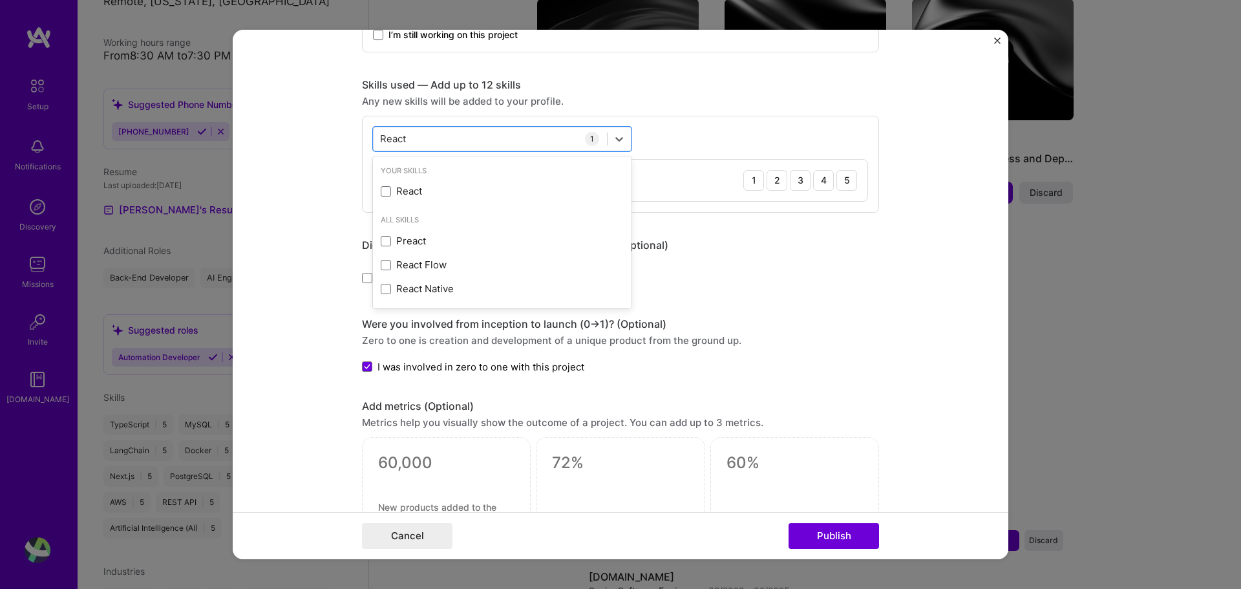
click at [481, 189] on div "React" at bounding box center [502, 191] width 243 height 14
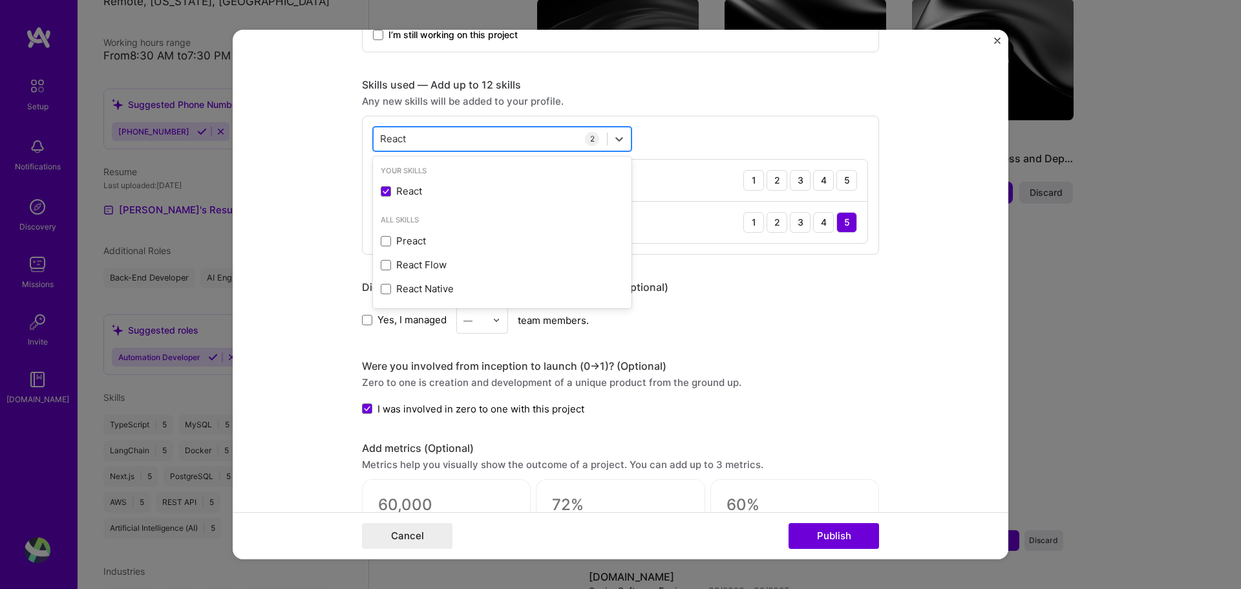
click at [492, 136] on div "React React" at bounding box center [490, 138] width 233 height 21
type input "R"
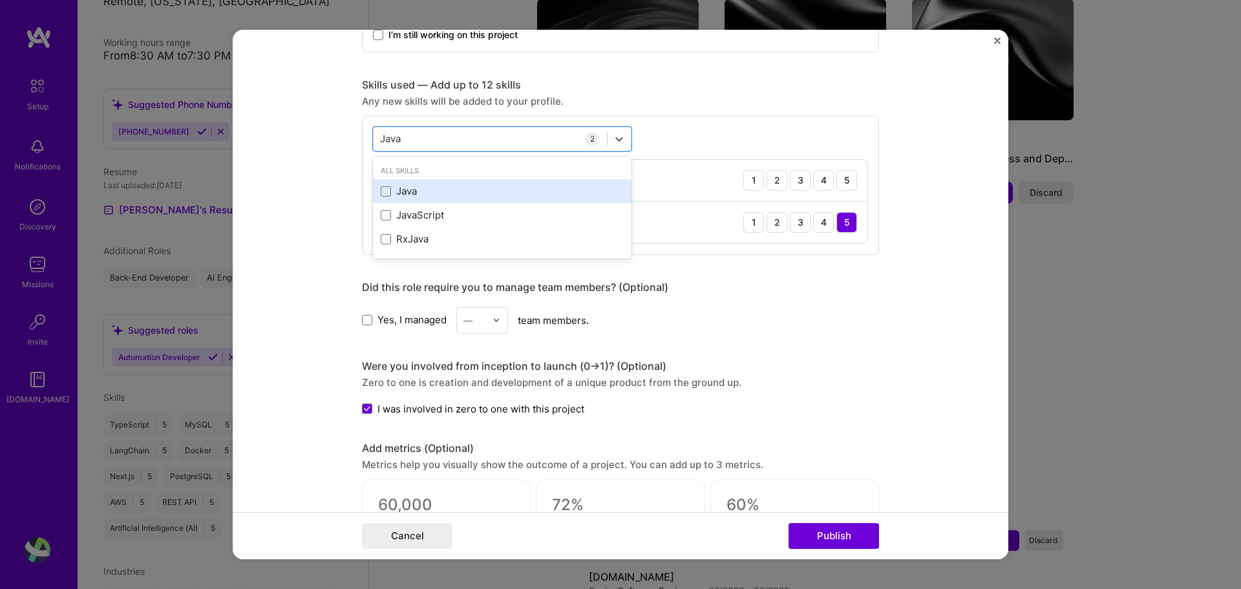
click at [454, 186] on div "Java" at bounding box center [502, 191] width 243 height 14
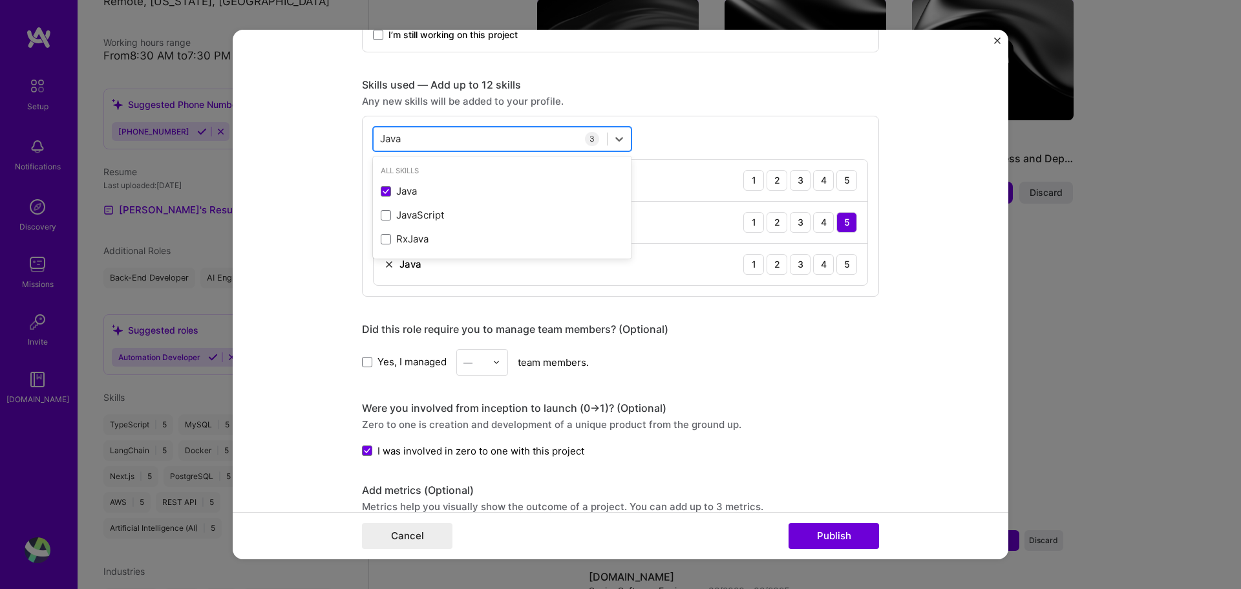
click at [466, 138] on div "Java Java" at bounding box center [490, 138] width 233 height 21
type input "J"
click at [436, 216] on div "JavaScript" at bounding box center [502, 215] width 243 height 14
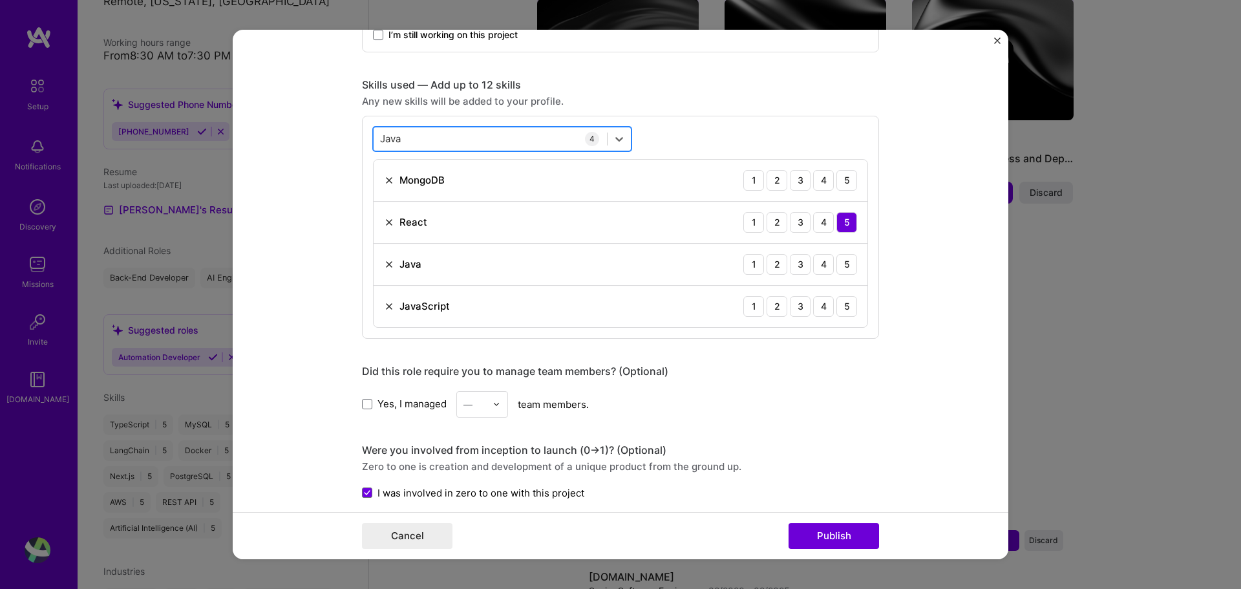
click at [475, 147] on div "Java Java" at bounding box center [490, 138] width 233 height 21
type input "J"
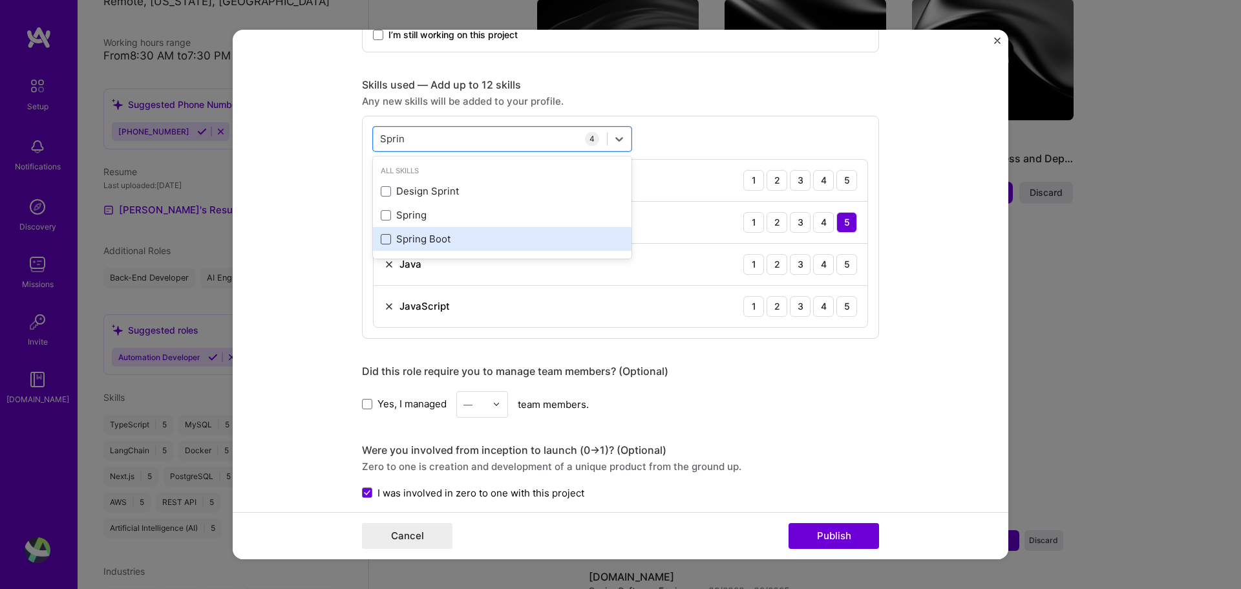
click at [381, 241] on span at bounding box center [386, 239] width 10 height 10
click at [0, 0] on input "checkbox" at bounding box center [0, 0] width 0 height 0
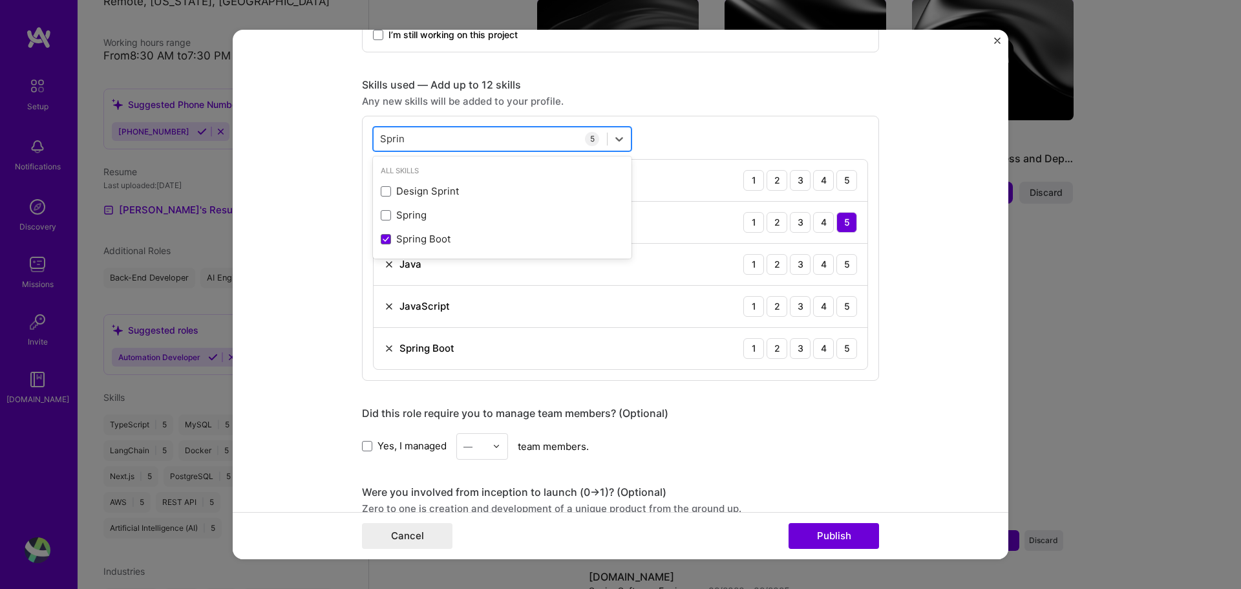
click at [425, 144] on div "Sprin Sprin" at bounding box center [490, 138] width 233 height 21
type input "S"
click at [420, 198] on div "PostgreSQL" at bounding box center [502, 191] width 243 height 14
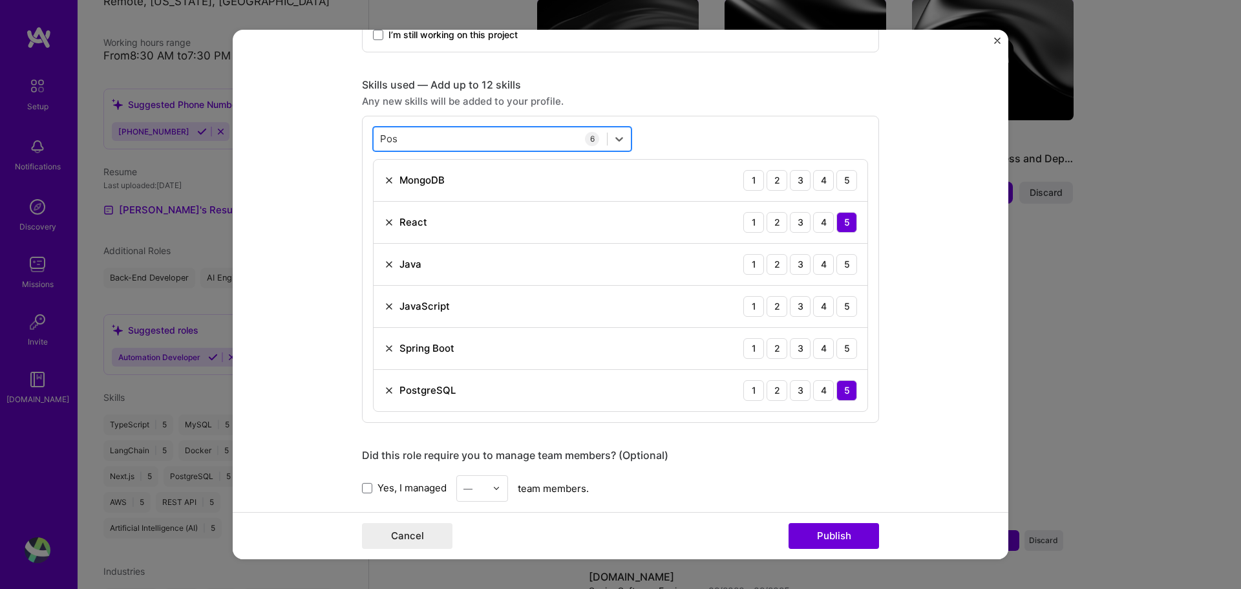
click at [433, 142] on div "Pos Pos" at bounding box center [490, 138] width 233 height 21
type input "P"
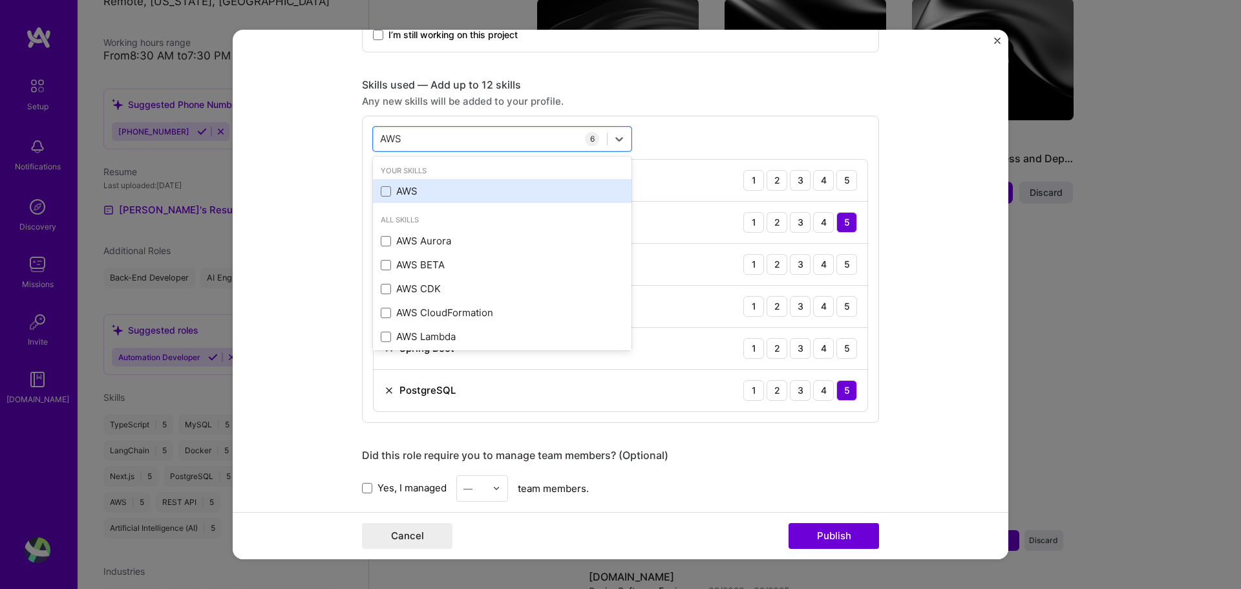
click at [423, 189] on div "AWS" at bounding box center [502, 191] width 243 height 14
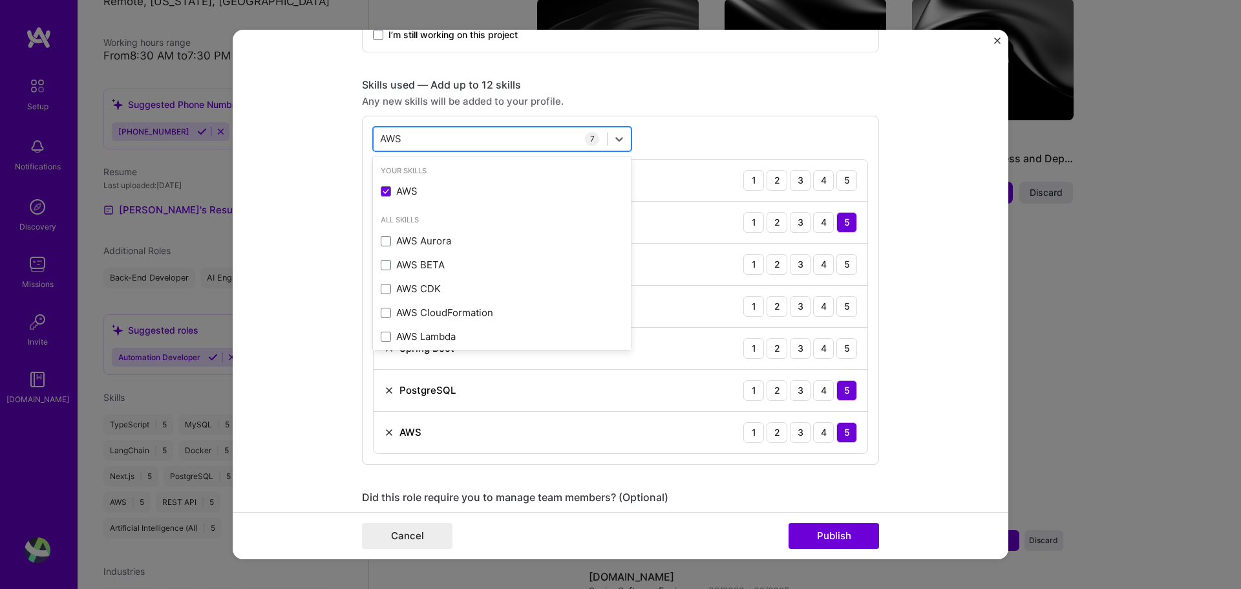
click at [451, 148] on div "AWS AWS" at bounding box center [490, 138] width 233 height 21
type input "A"
click at [442, 334] on div "AWS Lambda" at bounding box center [502, 337] width 243 height 14
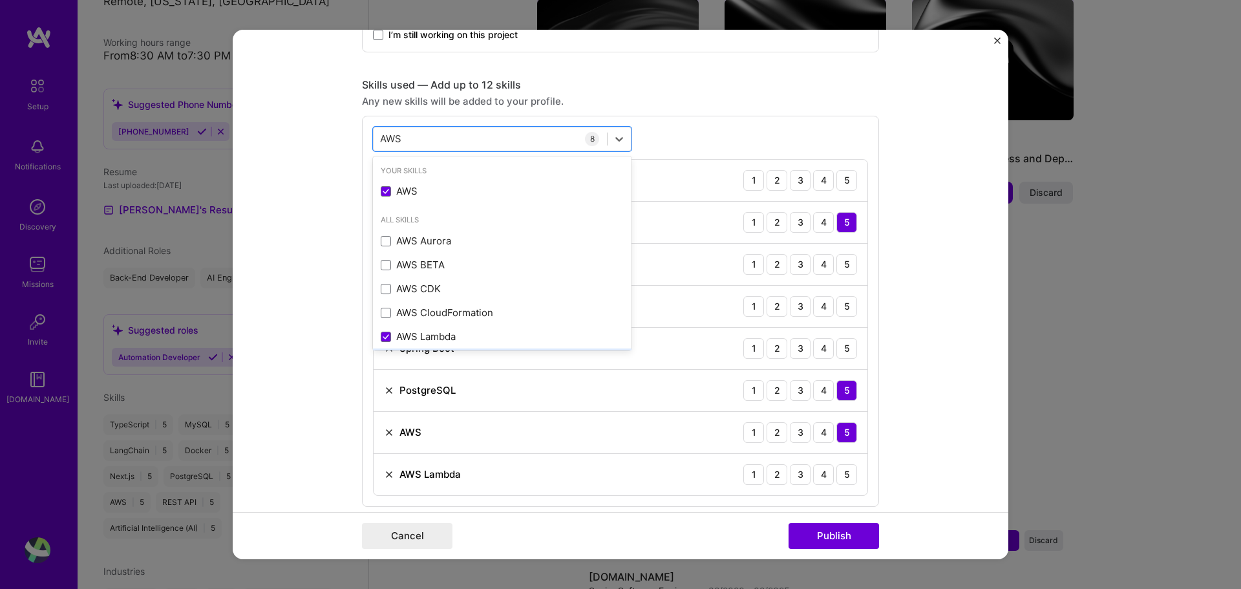
scroll to position [54, 0]
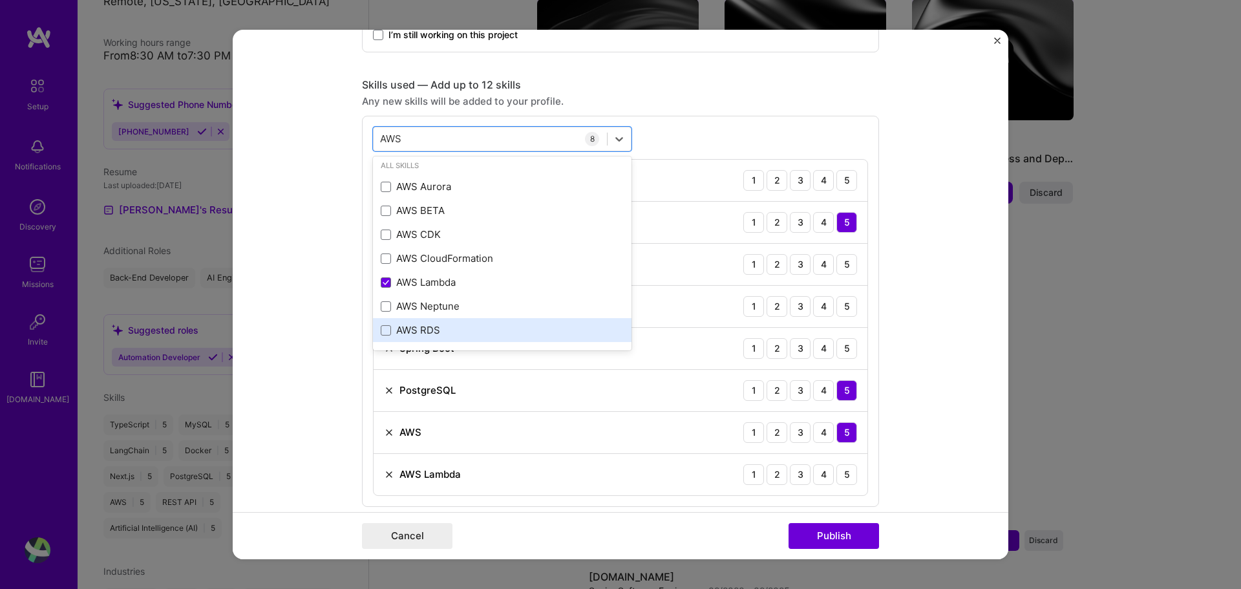
click at [469, 332] on div "AWS RDS" at bounding box center [502, 330] width 243 height 14
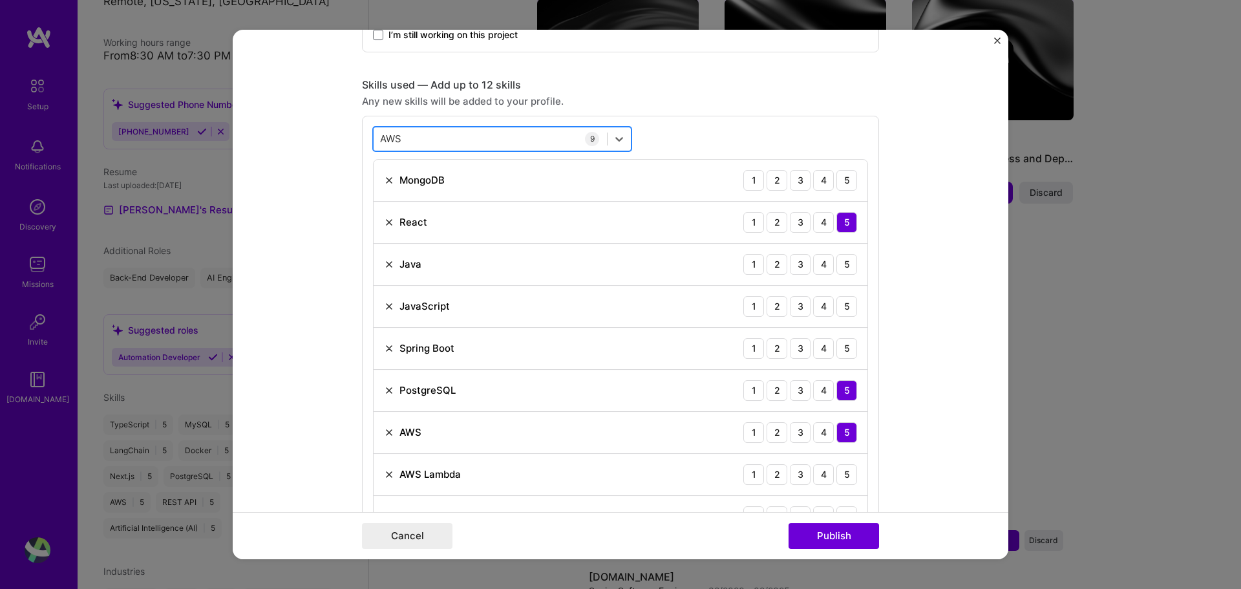
click at [477, 137] on div "AWS AWS" at bounding box center [490, 138] width 233 height 21
type input "A"
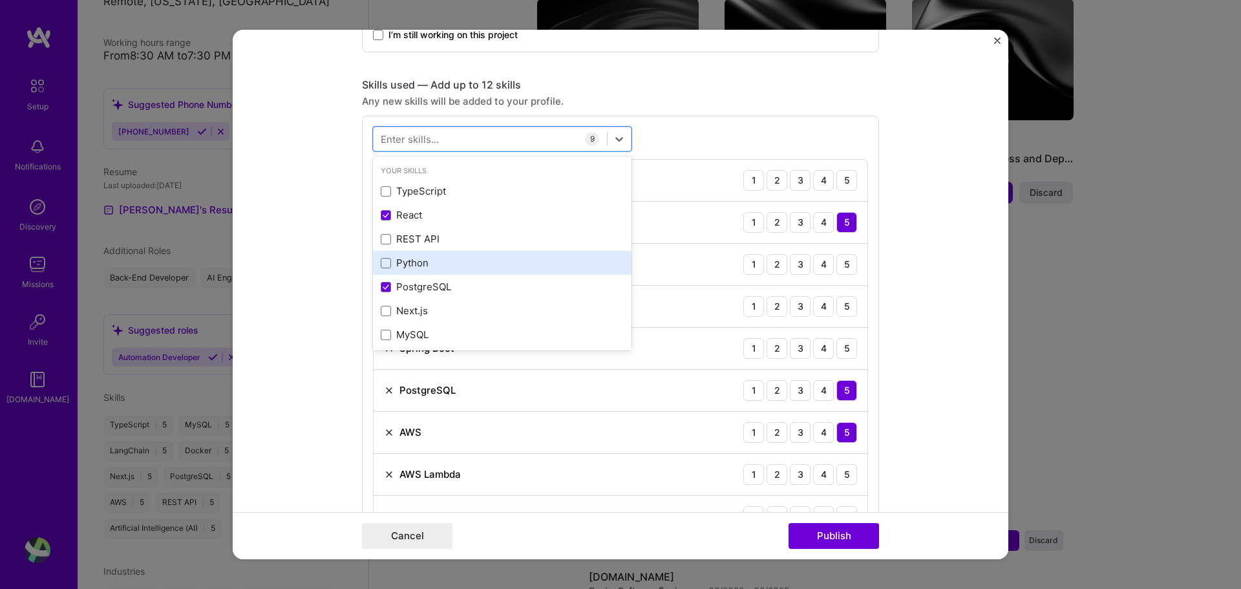
click at [436, 270] on div "Python" at bounding box center [502, 263] width 243 height 14
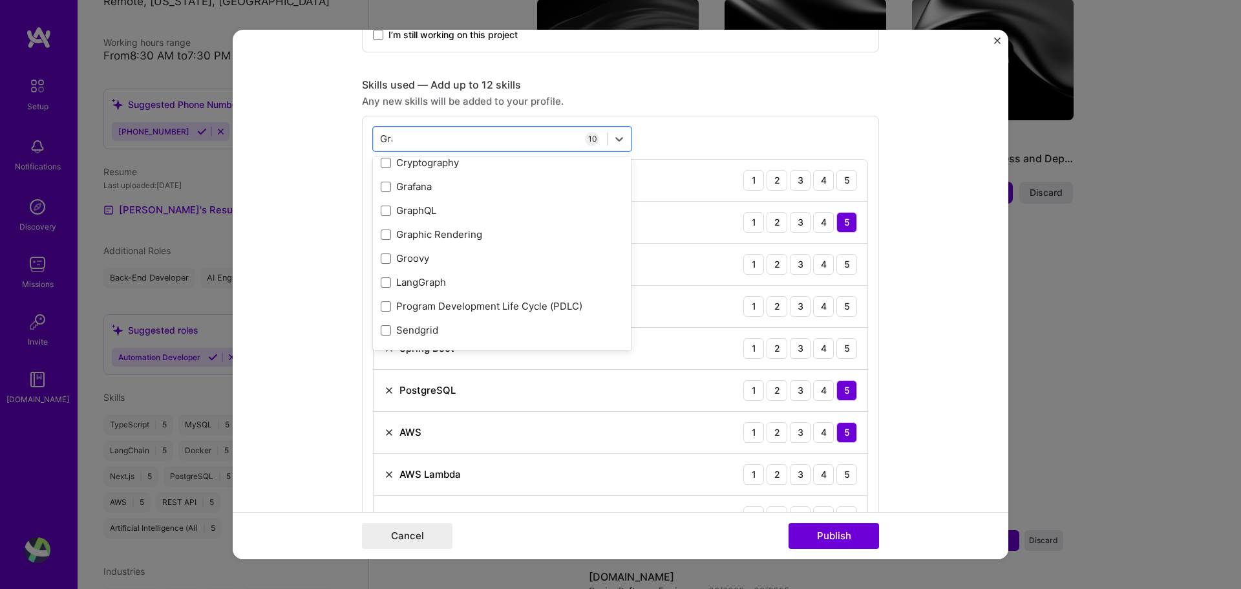
scroll to position [28, 0]
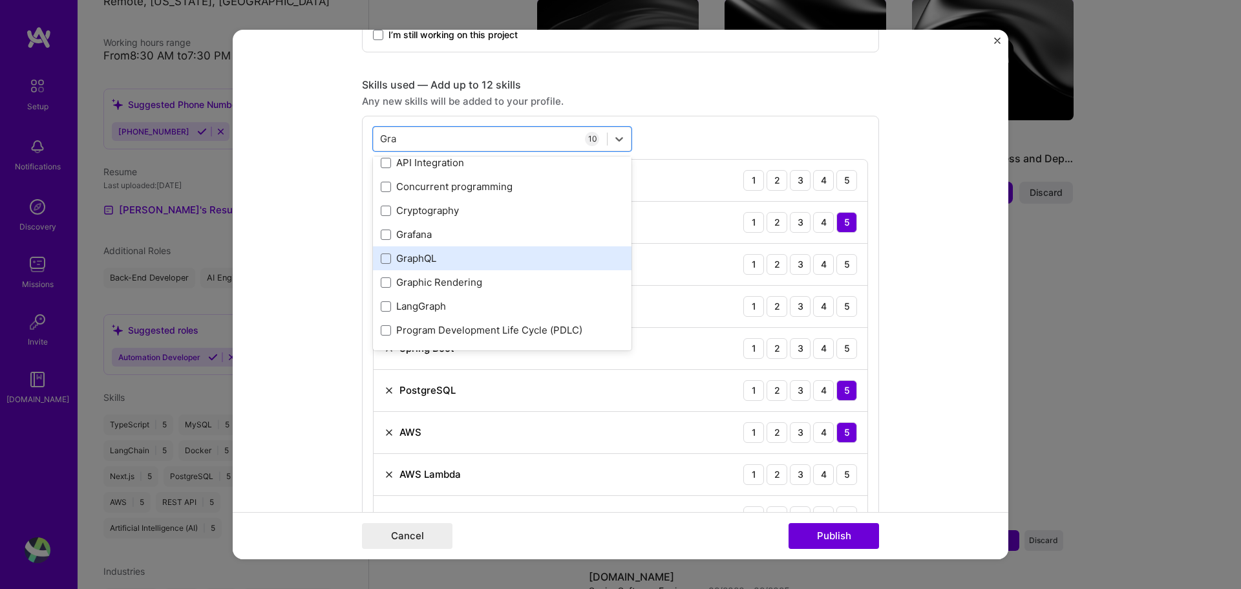
click at [436, 259] on div "GraphQL" at bounding box center [502, 259] width 243 height 14
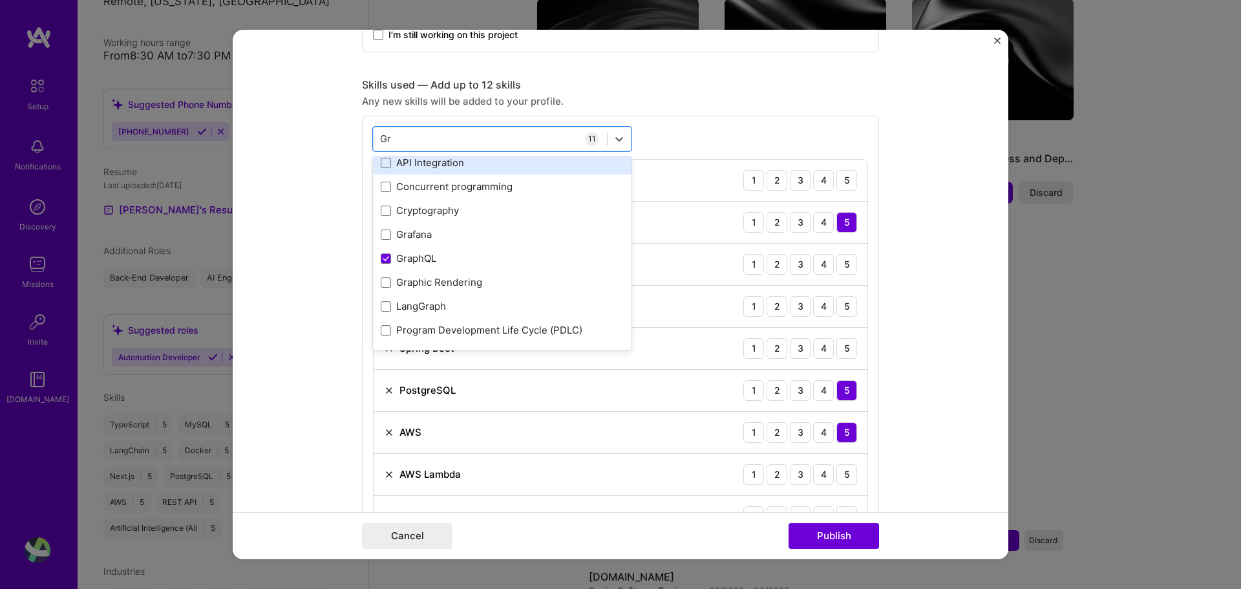
type input "G"
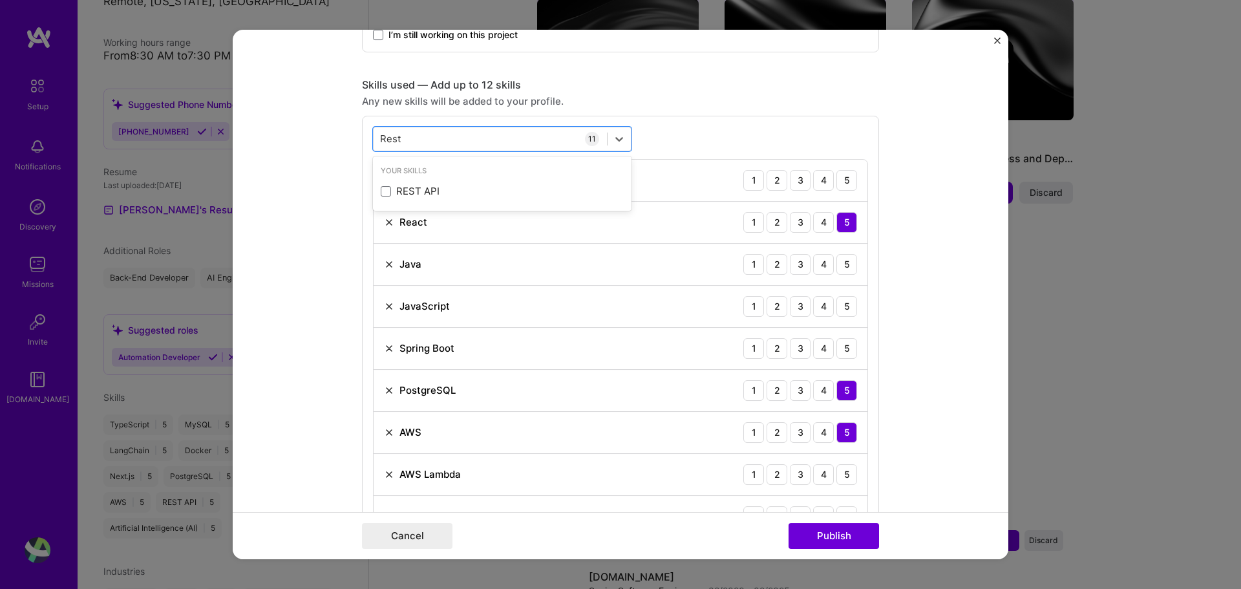
scroll to position [0, 0]
click at [475, 195] on div "REST API" at bounding box center [502, 191] width 243 height 14
type input "Rest"
click at [927, 329] on form "Editing suggested project This project is suggested based on your LinkedIn, res…" at bounding box center [621, 295] width 776 height 530
click at [826, 181] on div "4" at bounding box center [823, 180] width 21 height 21
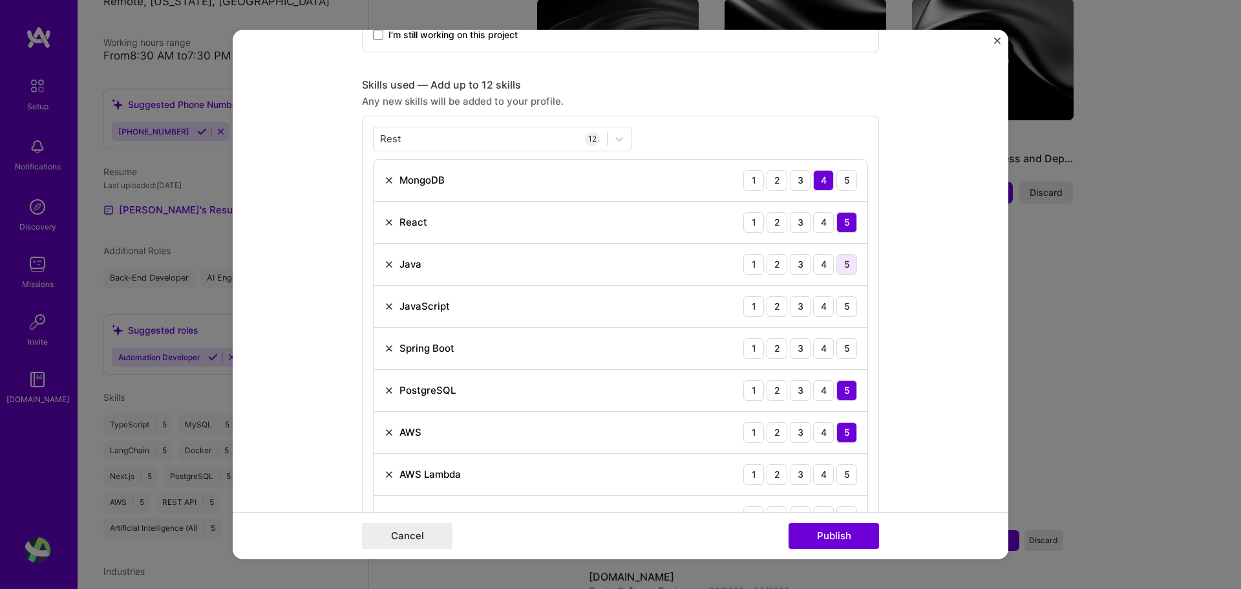
click at [841, 263] on div "5" at bounding box center [847, 264] width 21 height 21
click at [837, 308] on div "5" at bounding box center [847, 306] width 21 height 21
click at [837, 353] on div "5" at bounding box center [847, 348] width 21 height 21
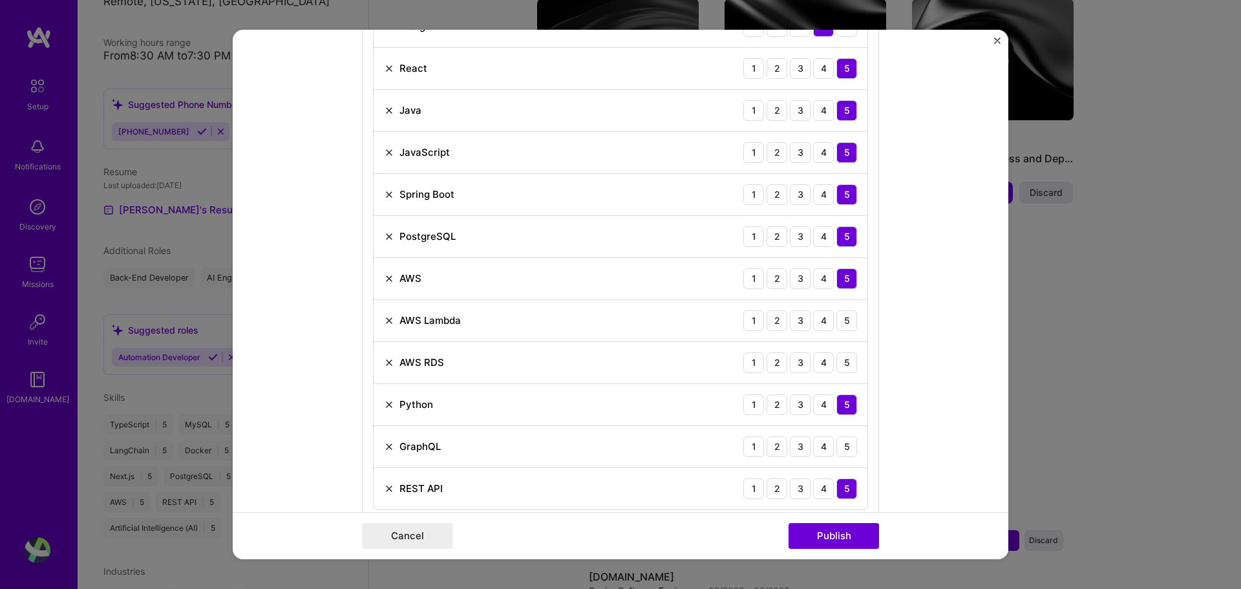
scroll to position [753, 0]
click at [841, 316] on div "5" at bounding box center [847, 319] width 21 height 21
click at [837, 363] on div "5" at bounding box center [847, 361] width 21 height 21
click at [839, 444] on div "5" at bounding box center [847, 445] width 21 height 21
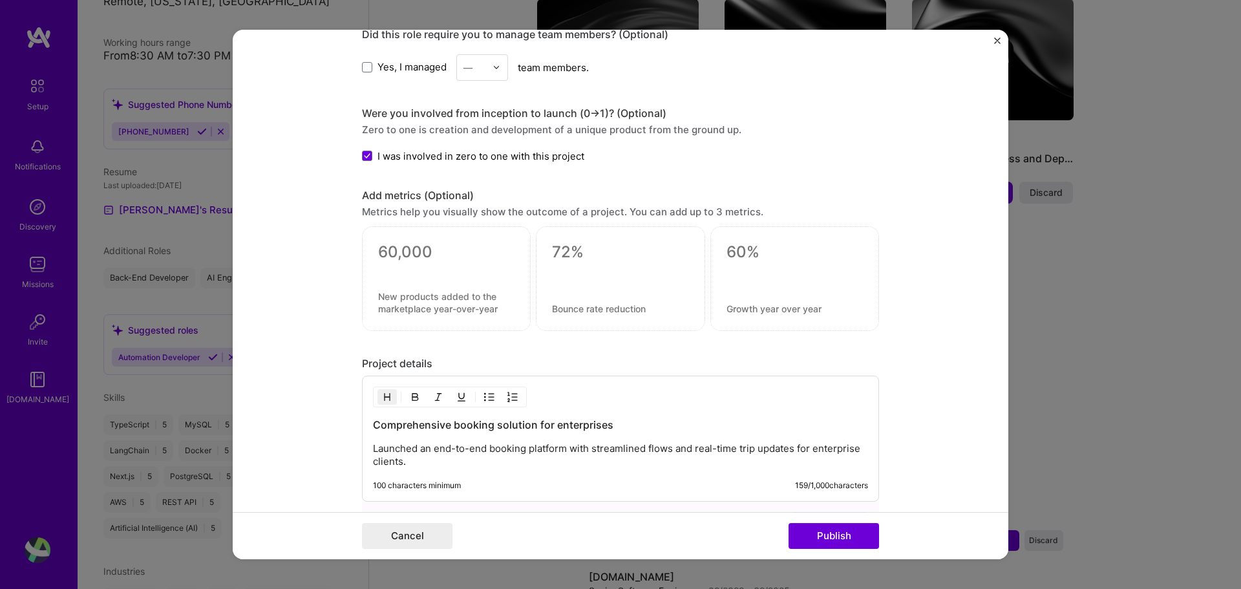
scroll to position [1374, 0]
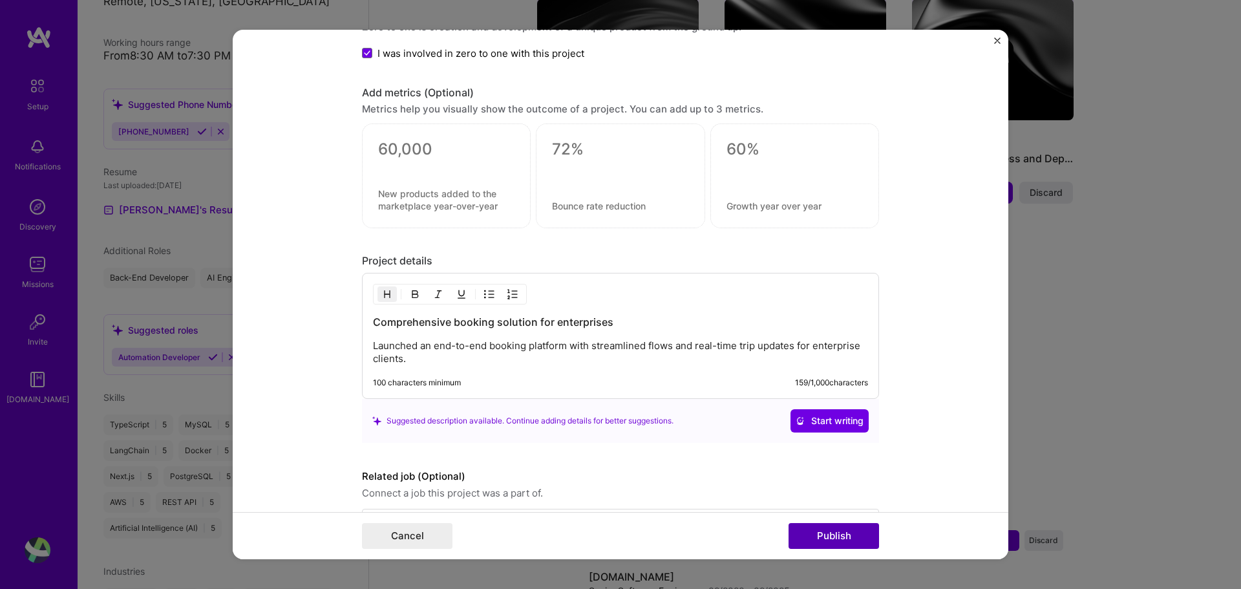
click at [842, 542] on button "Publish" at bounding box center [834, 536] width 91 height 26
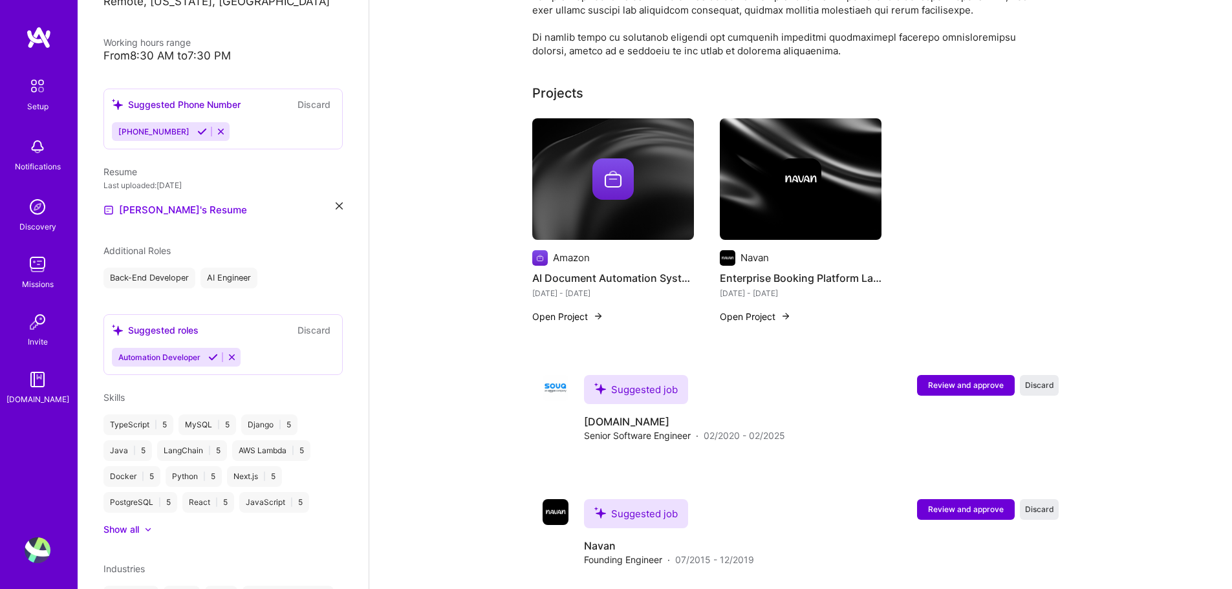
scroll to position [460, 0]
click at [1033, 222] on div "Amazon AI Document Automation System [DATE] - [DATE] Open Project Navan Enterpr…" at bounding box center [800, 229] width 537 height 220
click at [621, 286] on div "[DATE] - [DATE]" at bounding box center [613, 293] width 162 height 14
click at [627, 270] on h4 "AI Document Automation System" at bounding box center [613, 278] width 162 height 17
click at [599, 270] on h4 "AI Document Automation System" at bounding box center [613, 278] width 162 height 17
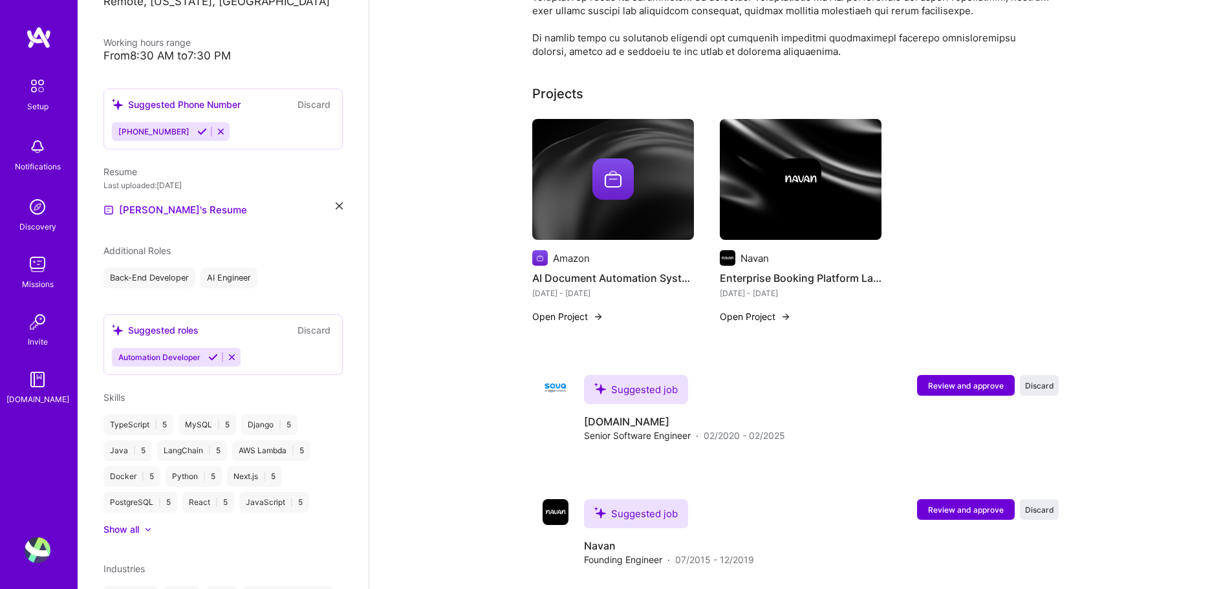
click at [593, 270] on h4 "AI Document Automation System" at bounding box center [613, 278] width 162 height 17
click at [542, 250] on img at bounding box center [540, 258] width 16 height 16
click at [555, 270] on h4 "AI Document Automation System" at bounding box center [613, 278] width 162 height 17
click at [564, 306] on div "Amazon AI Document Automation System [DATE] - [DATE] Open Project" at bounding box center [613, 229] width 162 height 220
click at [571, 310] on button "Open Project" at bounding box center [567, 317] width 71 height 14
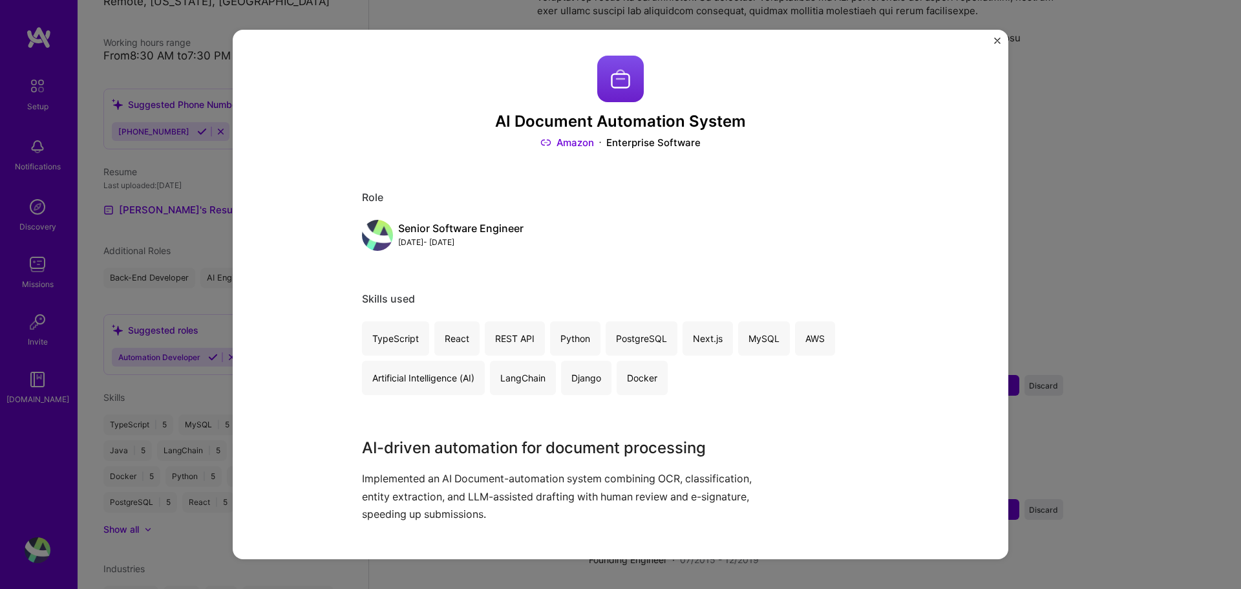
click at [420, 230] on div "Senior Software Engineer" at bounding box center [460, 229] width 125 height 14
click at [439, 215] on div "Role Senior Software Engineer [DATE] - [DATE]" at bounding box center [620, 221] width 517 height 60
click at [558, 142] on link "Amazon" at bounding box center [568, 143] width 54 height 14
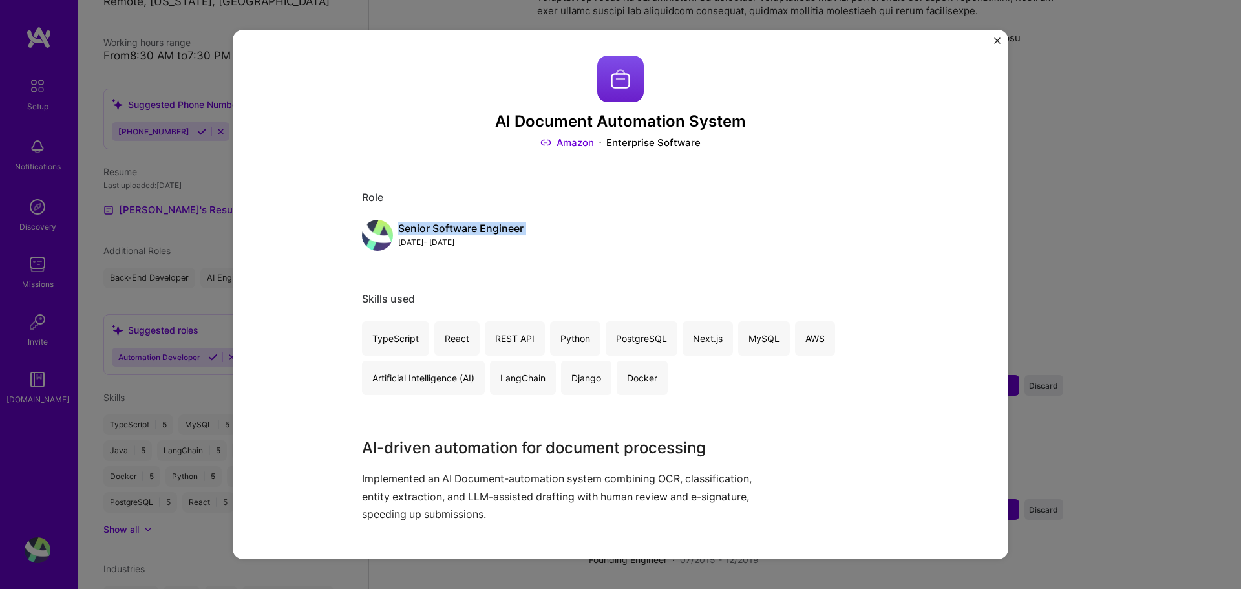
click at [855, 206] on div "Role Senior Software Engineer [DATE] - [DATE]" at bounding box center [620, 221] width 517 height 60
click at [1179, 389] on div "AI Document Automation System Amazon Enterprise Software Role Senior Software E…" at bounding box center [620, 294] width 1241 height 589
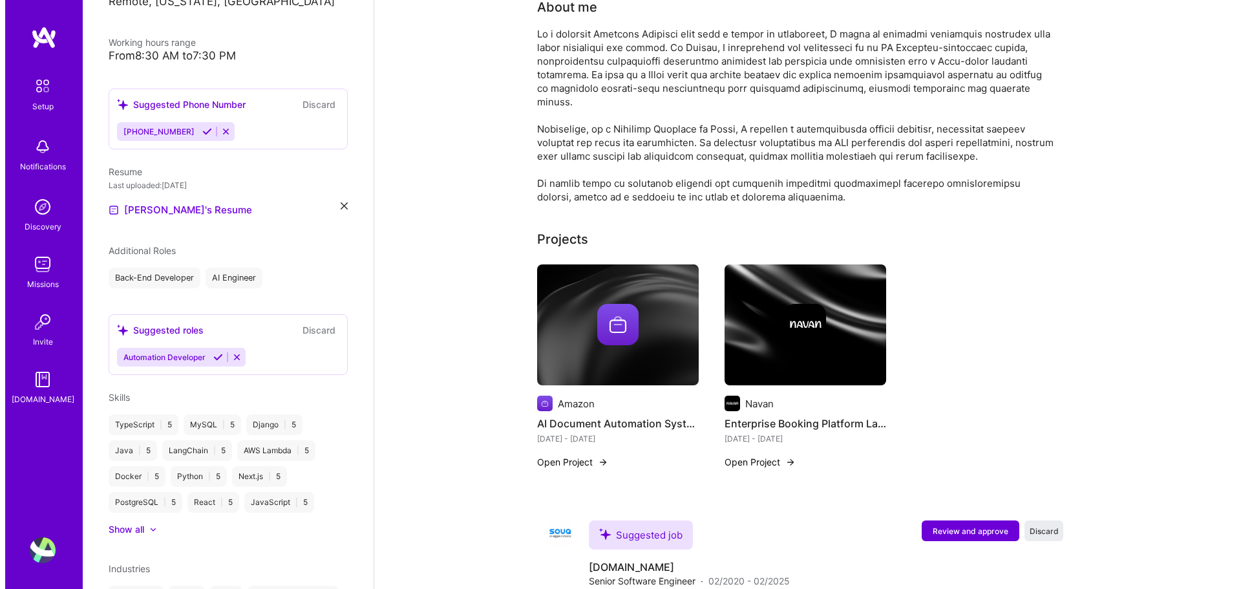
scroll to position [305, 0]
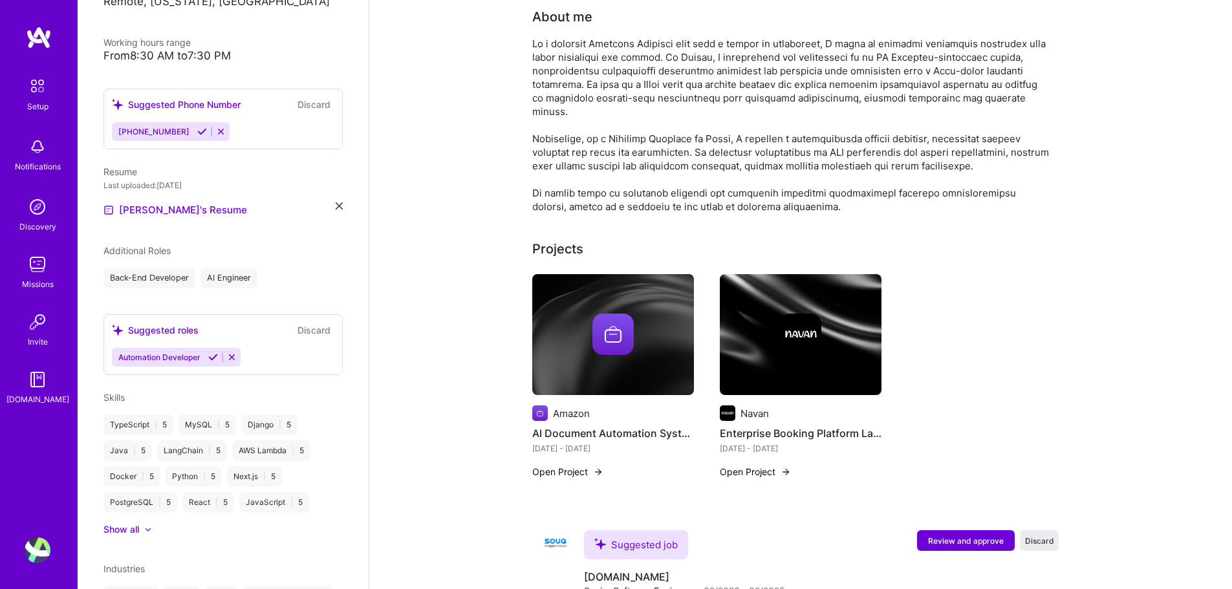
click at [623, 314] on img at bounding box center [612, 334] width 41 height 41
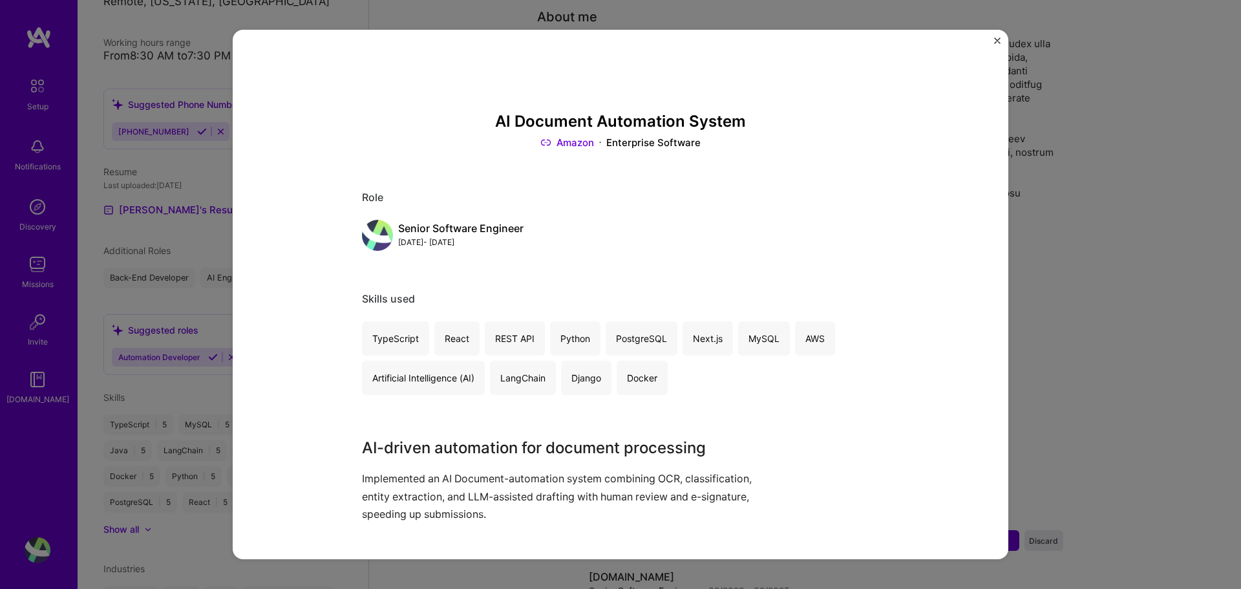
click at [656, 122] on h3 "AI Document Automation System" at bounding box center [620, 122] width 517 height 19
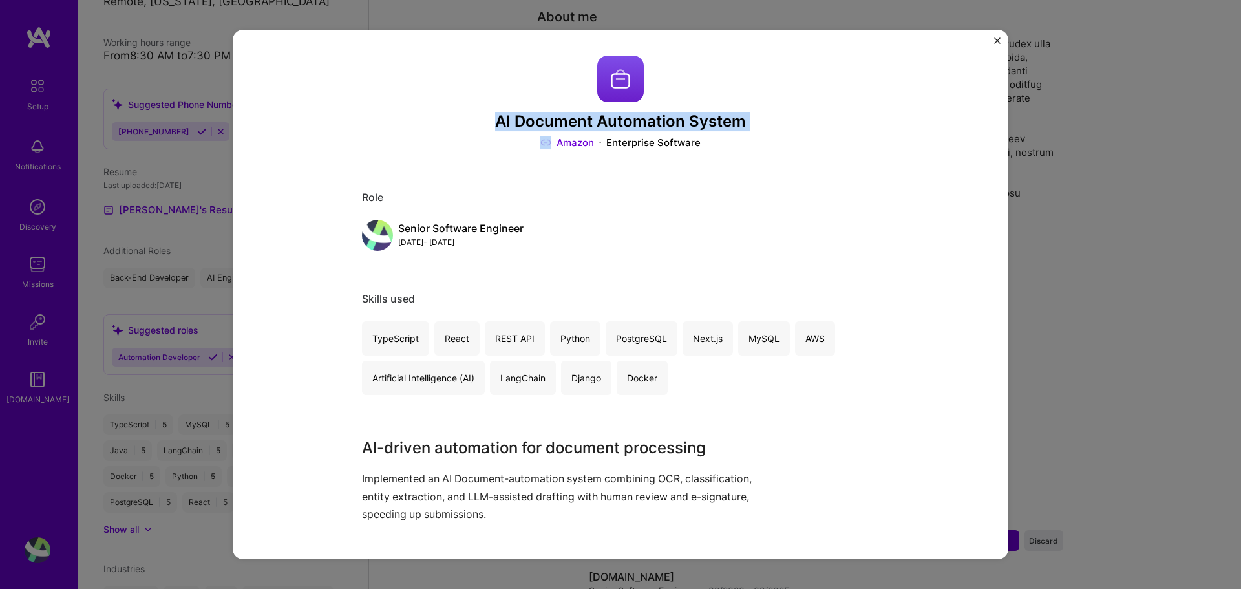
click at [656, 122] on h3 "AI Document Automation System" at bounding box center [620, 122] width 517 height 19
click at [560, 220] on div "Senior Software Engineer [DATE] - [DATE]" at bounding box center [620, 235] width 517 height 31
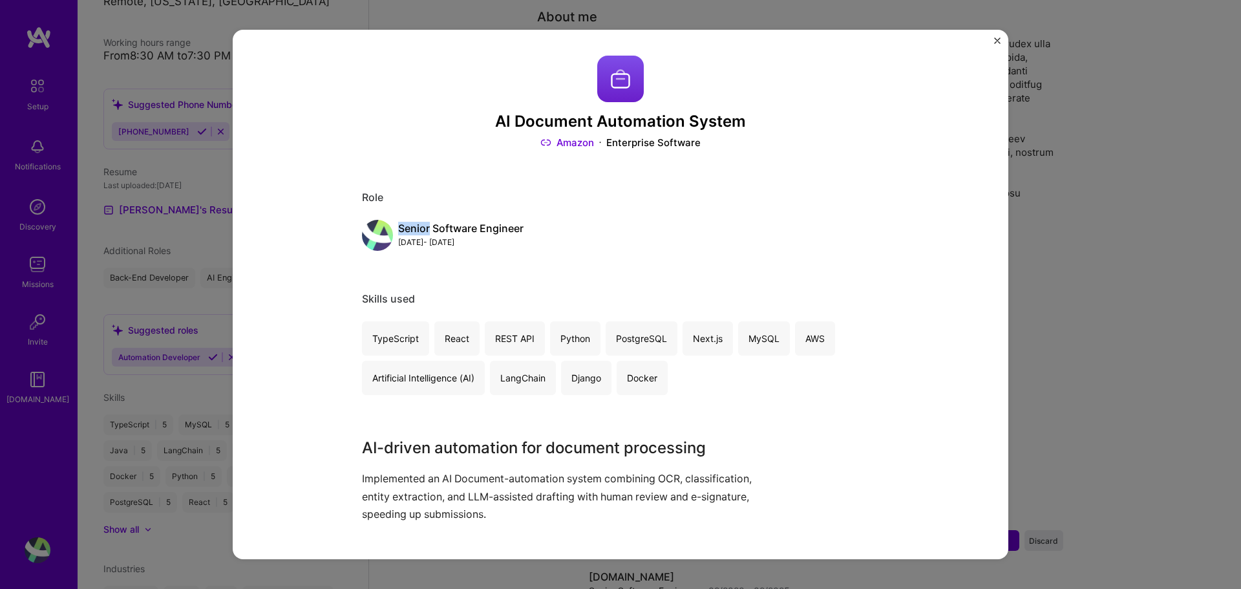
click at [560, 220] on div "Senior Software Engineer [DATE] - [DATE]" at bounding box center [620, 235] width 517 height 31
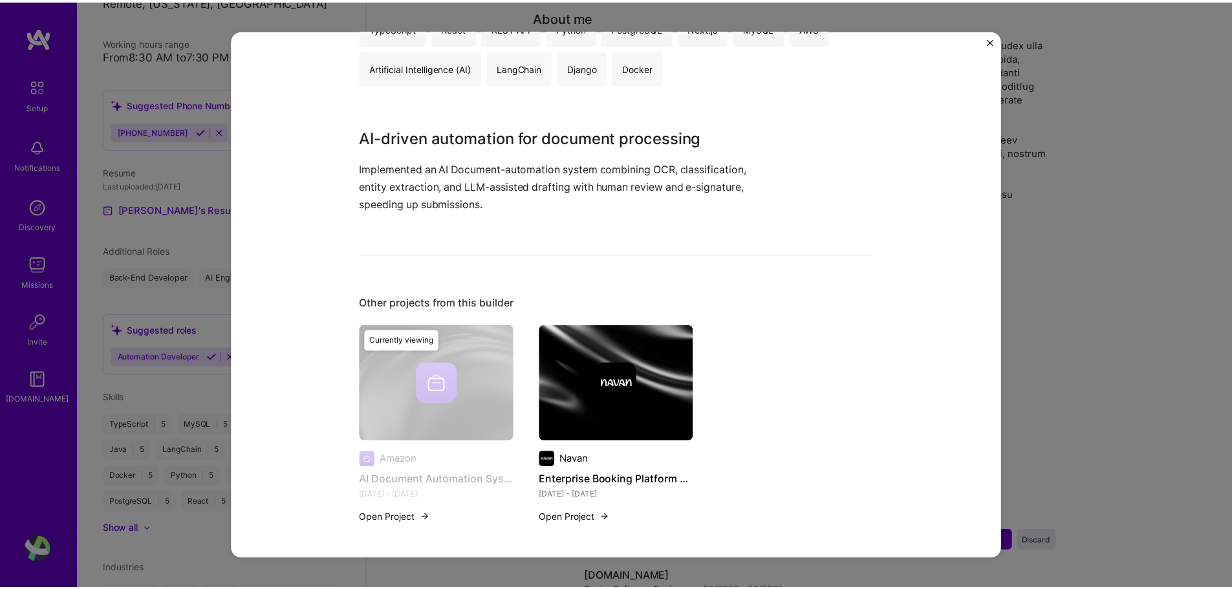
scroll to position [317, 0]
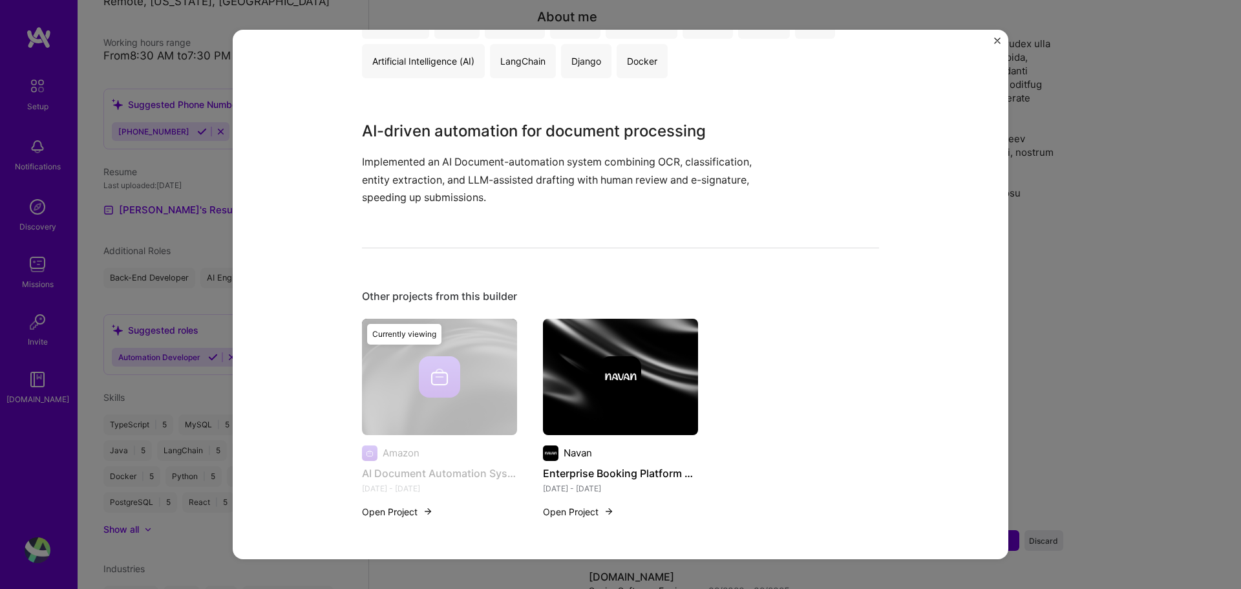
click at [393, 332] on div "Currently viewing" at bounding box center [404, 334] width 74 height 21
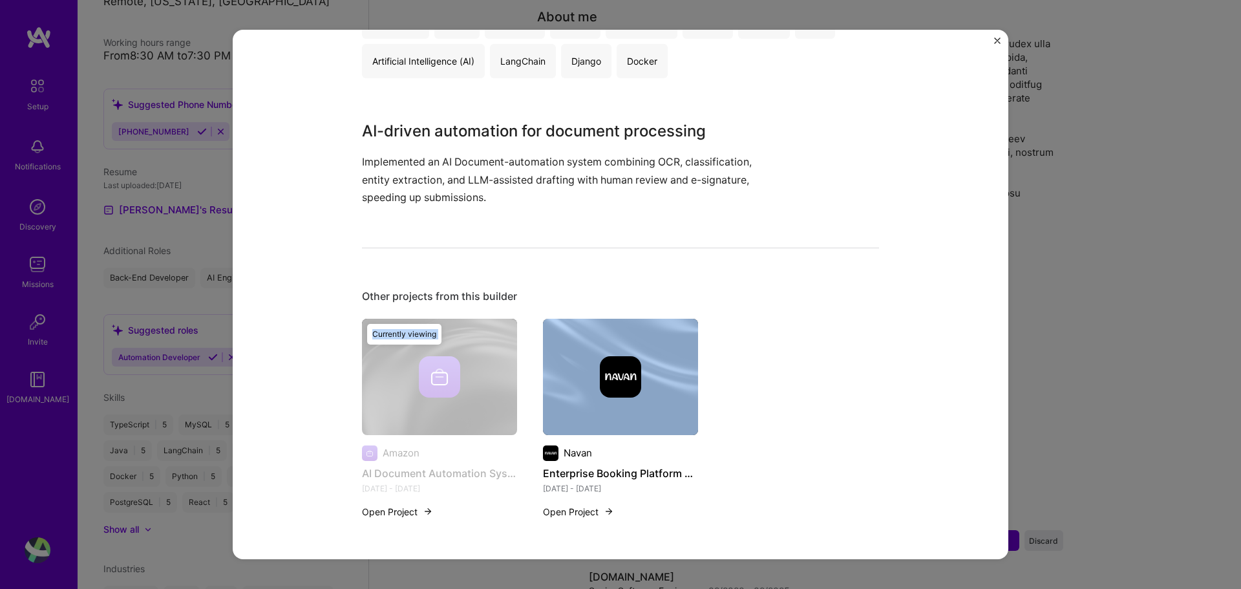
click at [393, 332] on div "Currently viewing" at bounding box center [404, 334] width 74 height 21
click at [871, 341] on div "Amazon AI Document Automation System [DATE] - [DATE] Open Project Currently vie…" at bounding box center [620, 426] width 517 height 215
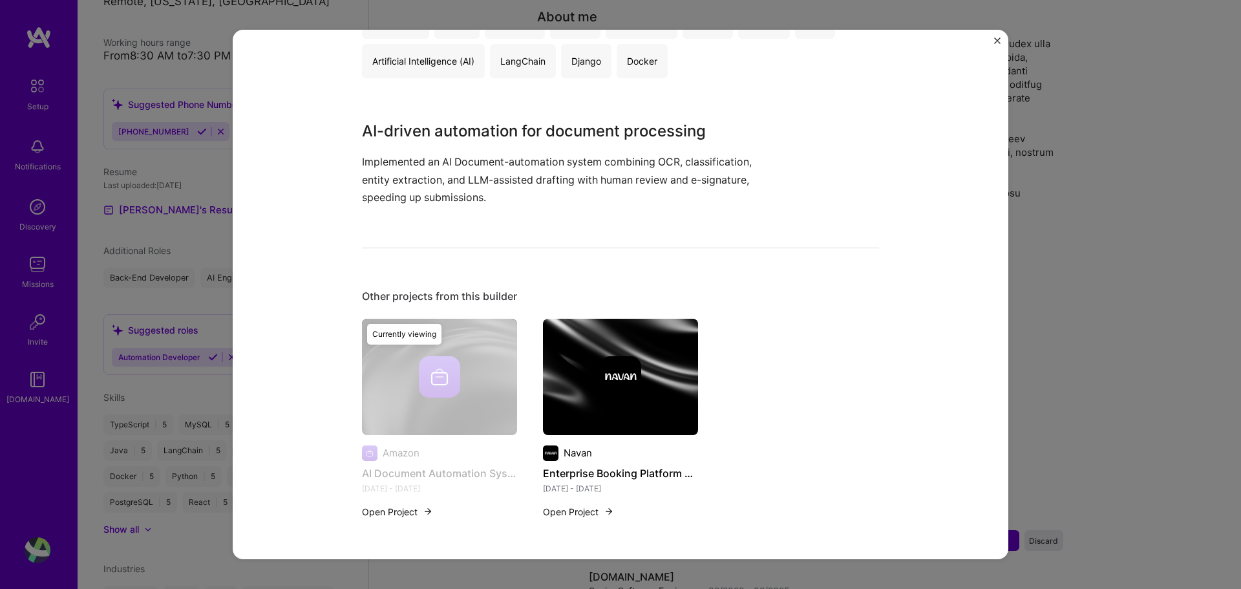
click at [1103, 330] on div "AI Document Automation System Amazon Enterprise Software Role Senior Software E…" at bounding box center [620, 294] width 1241 height 589
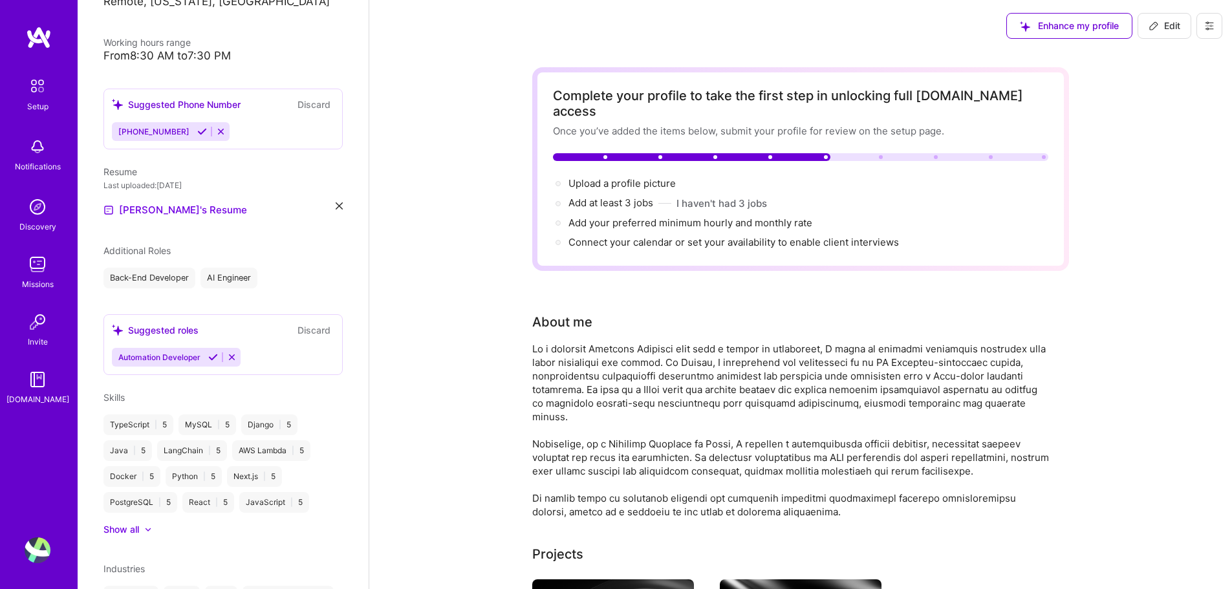
click at [1157, 25] on icon at bounding box center [1153, 26] width 10 height 10
select select "US"
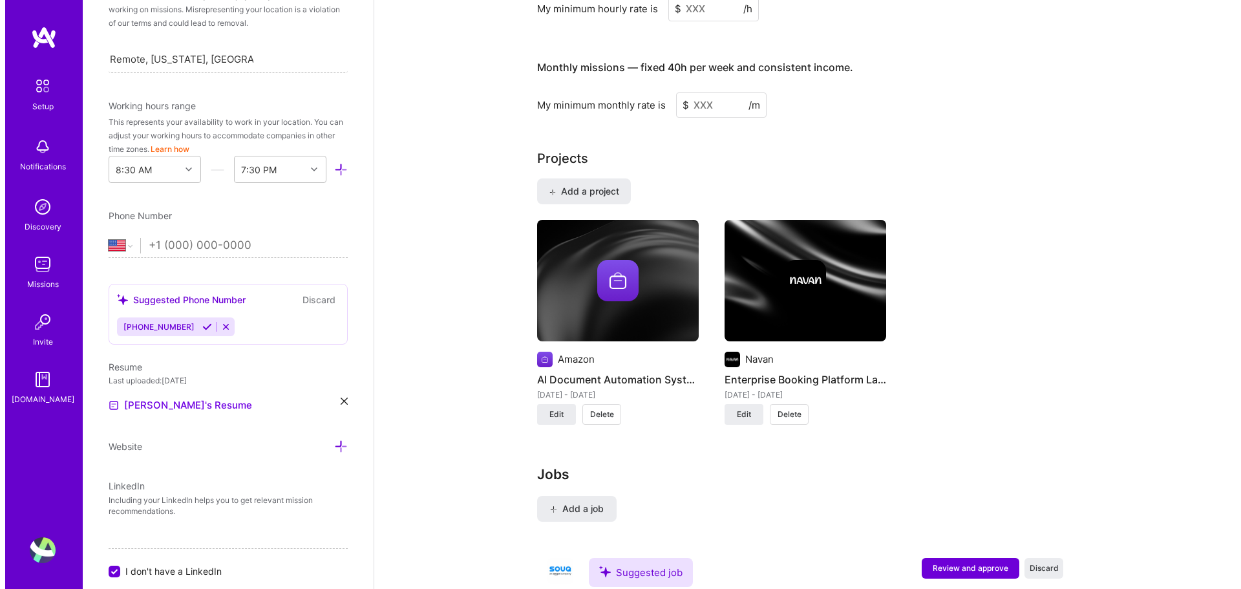
scroll to position [1009, 0]
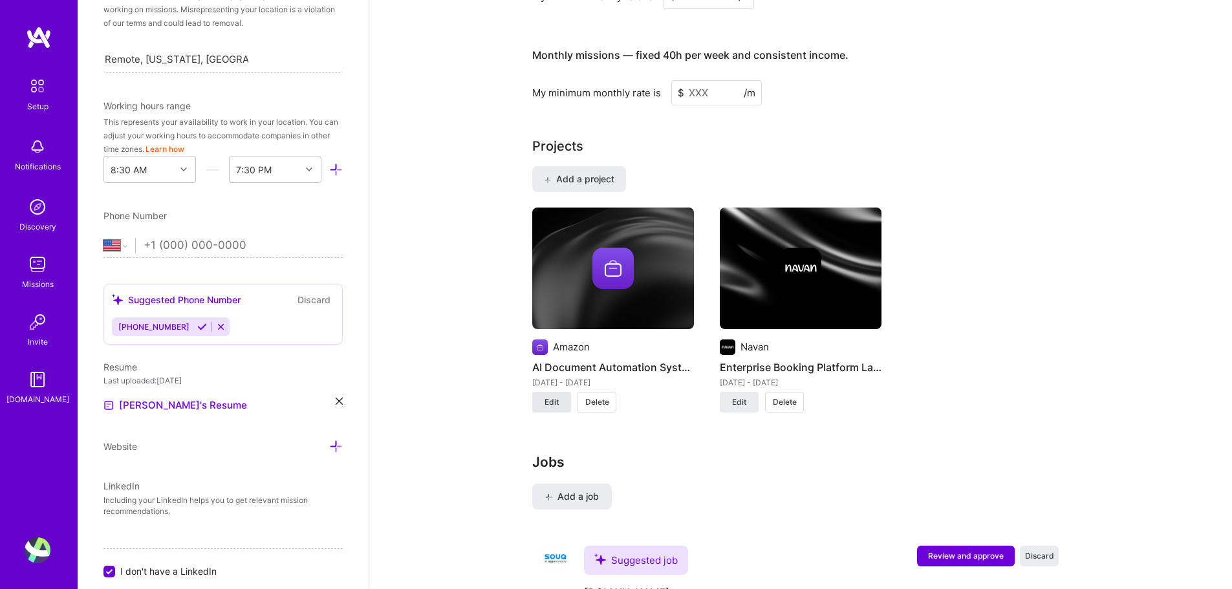
click at [547, 396] on span "Edit" at bounding box center [551, 402] width 14 height 12
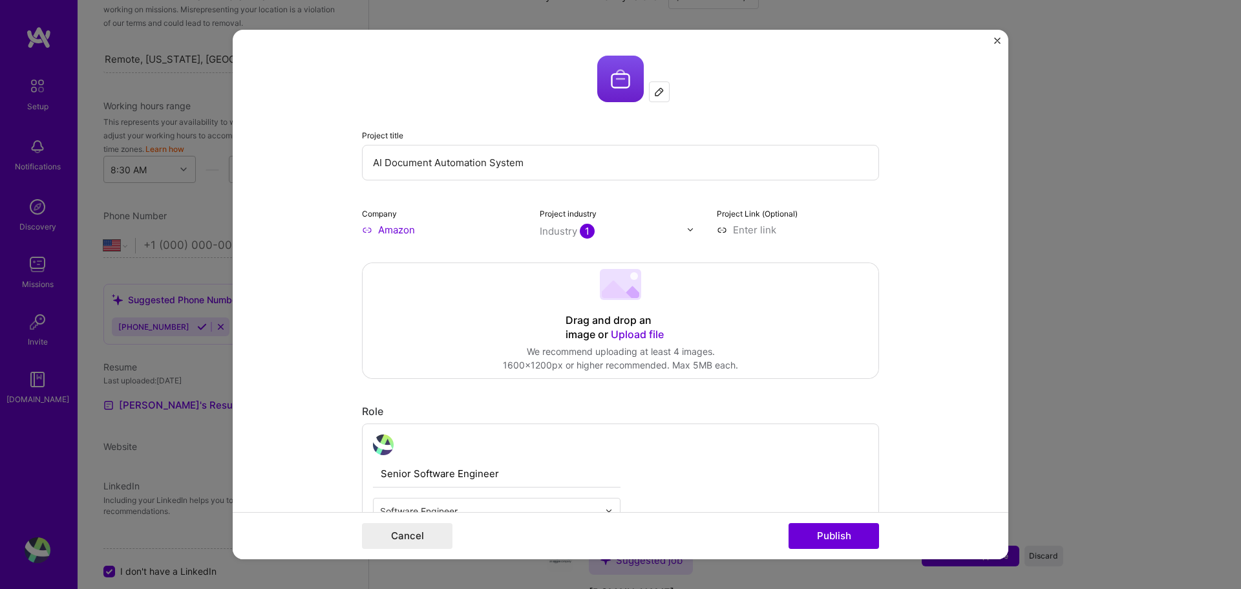
click at [396, 232] on input "Amazon" at bounding box center [443, 230] width 162 height 14
click at [527, 172] on input "AI Document Automation System" at bounding box center [620, 163] width 517 height 36
click at [657, 95] on img at bounding box center [659, 92] width 10 height 10
click at [519, 336] on div "Drag and drop an image or Upload file Upload file We recommend uploading at lea…" at bounding box center [621, 320] width 516 height 115
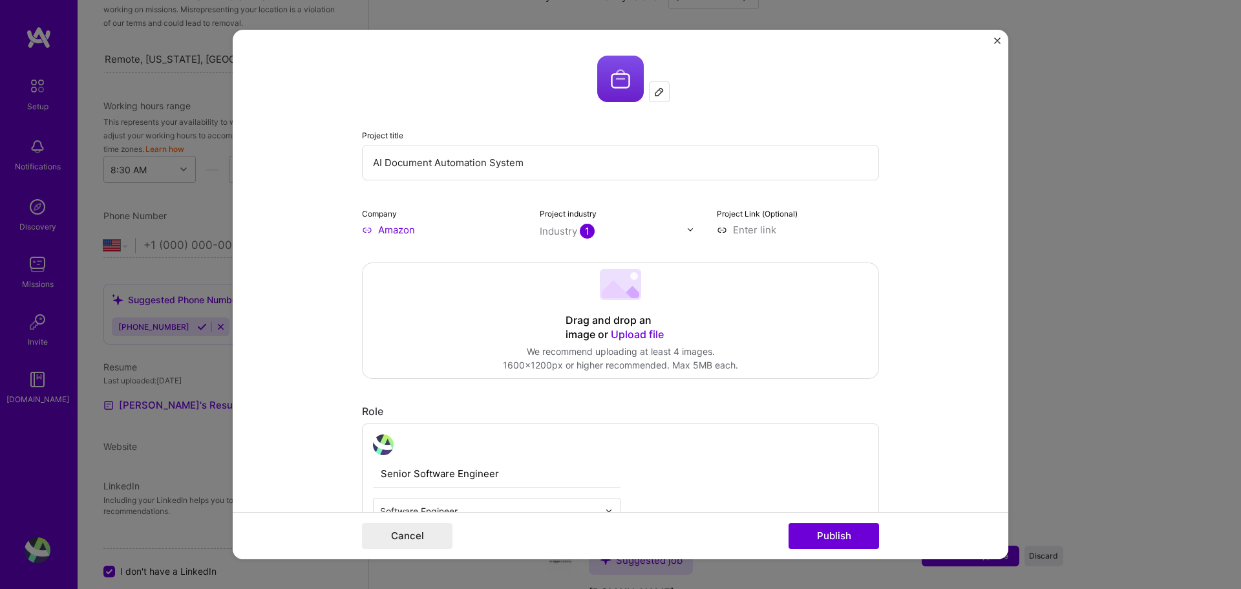
click at [447, 231] on input "Amazon" at bounding box center [443, 230] width 162 height 14
type input "A"
type input "Amazon"
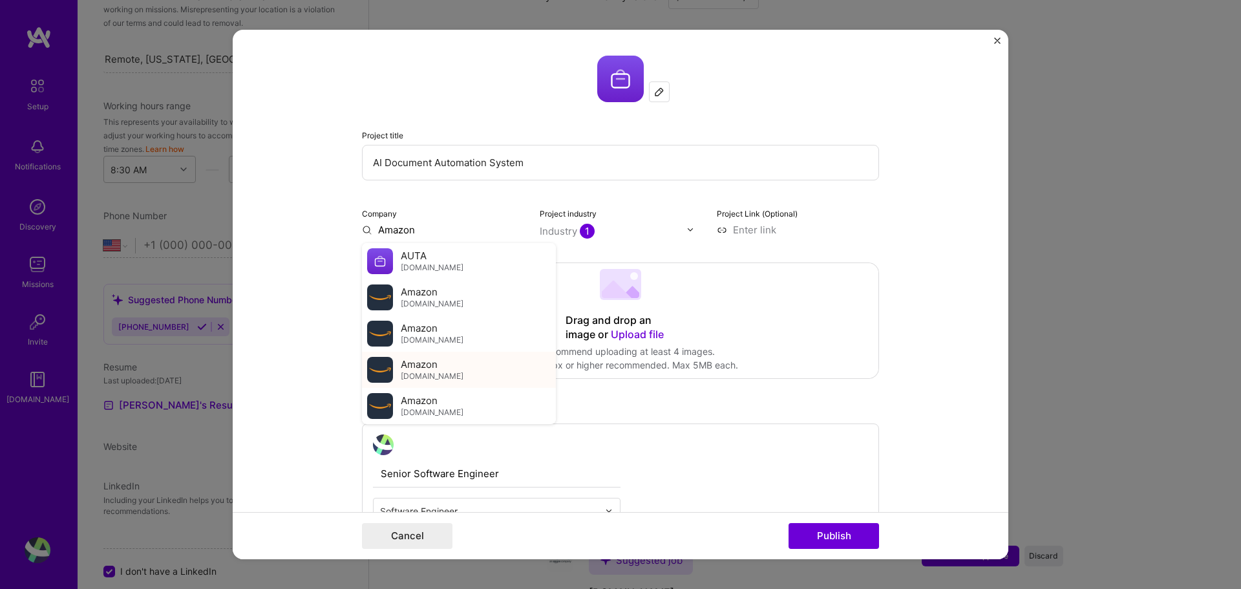
click at [464, 367] on div "Amazon [DOMAIN_NAME]" at bounding box center [459, 370] width 194 height 36
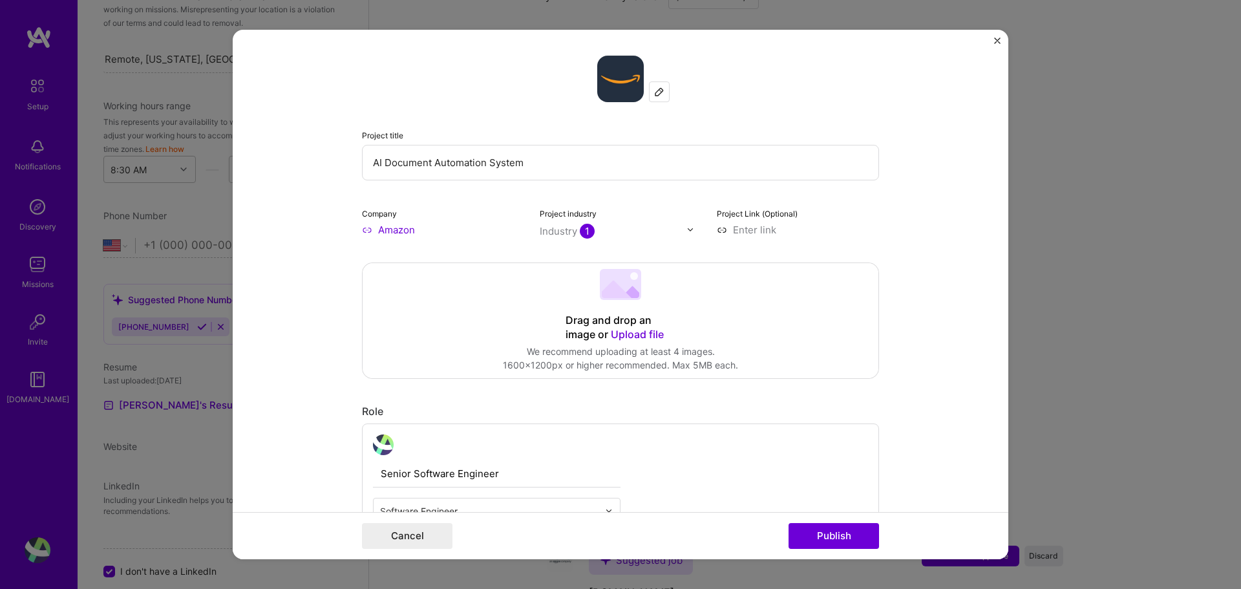
click at [314, 334] on form "Project title AI Document Automation System Company Amazon Project industry Ind…" at bounding box center [621, 295] width 776 height 530
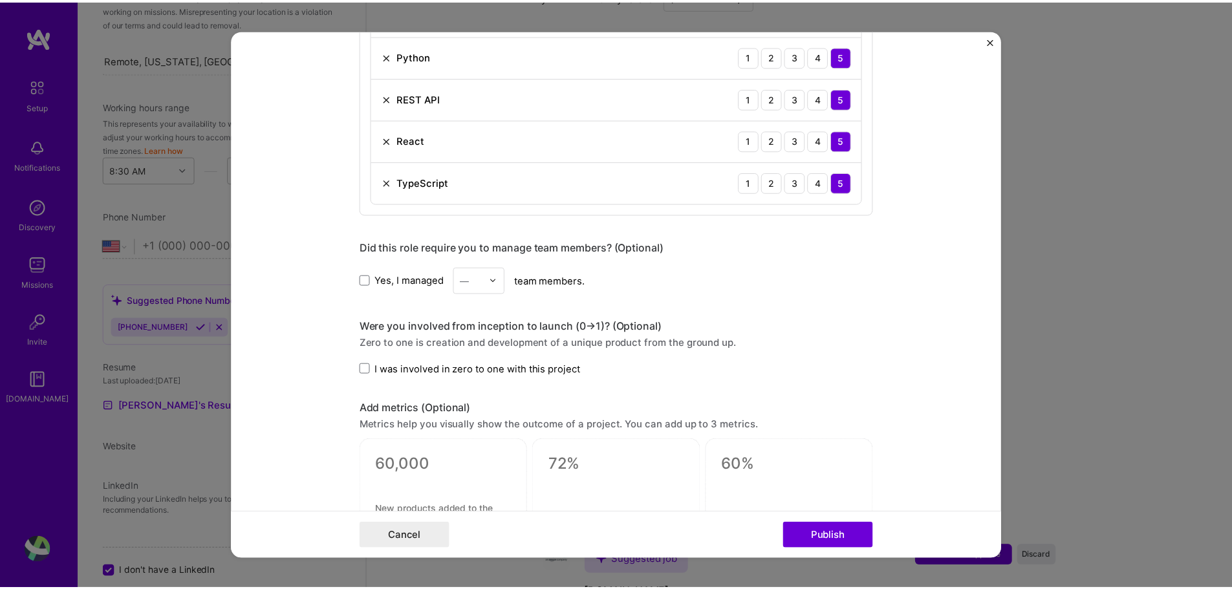
scroll to position [1164, 0]
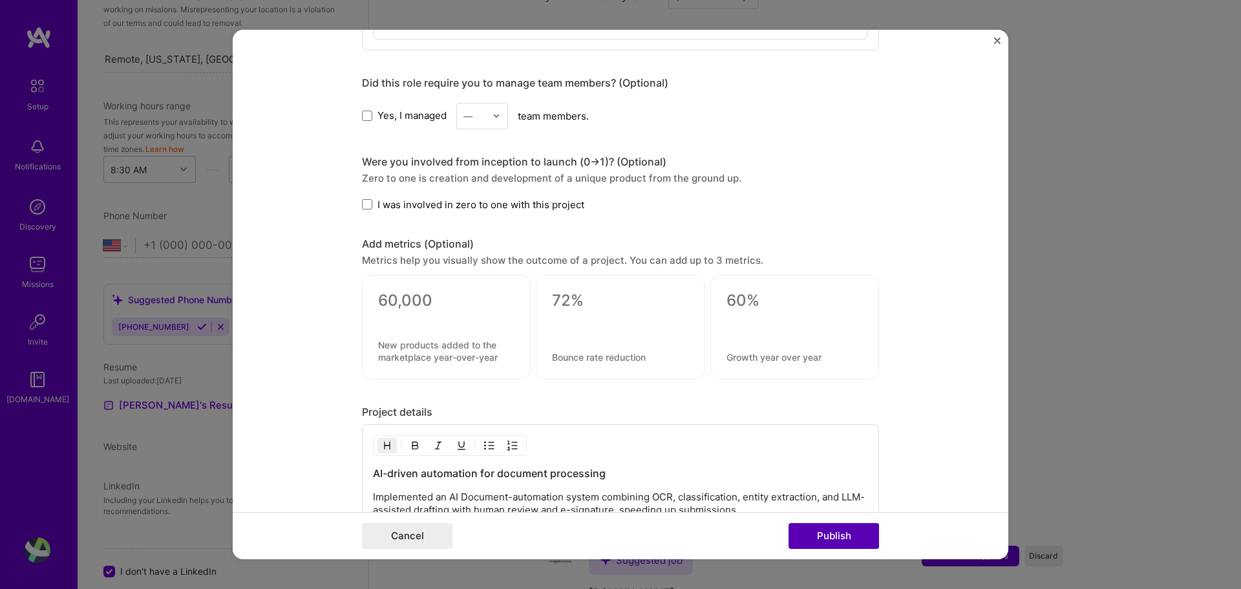
click at [822, 544] on button "Publish" at bounding box center [834, 536] width 91 height 26
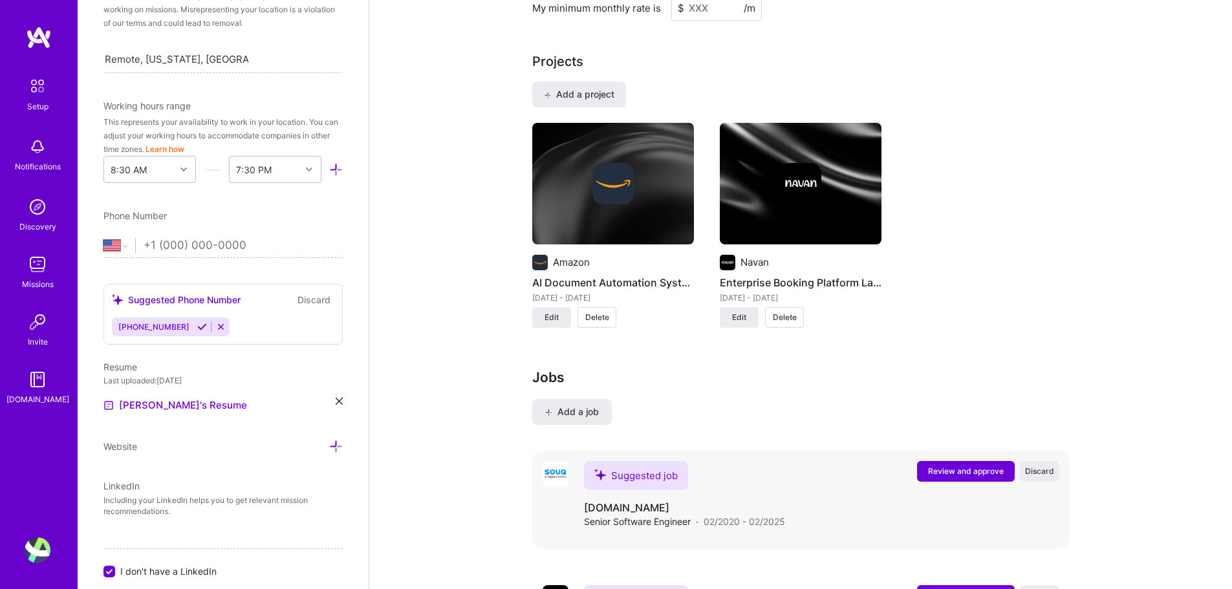
scroll to position [1193, 0]
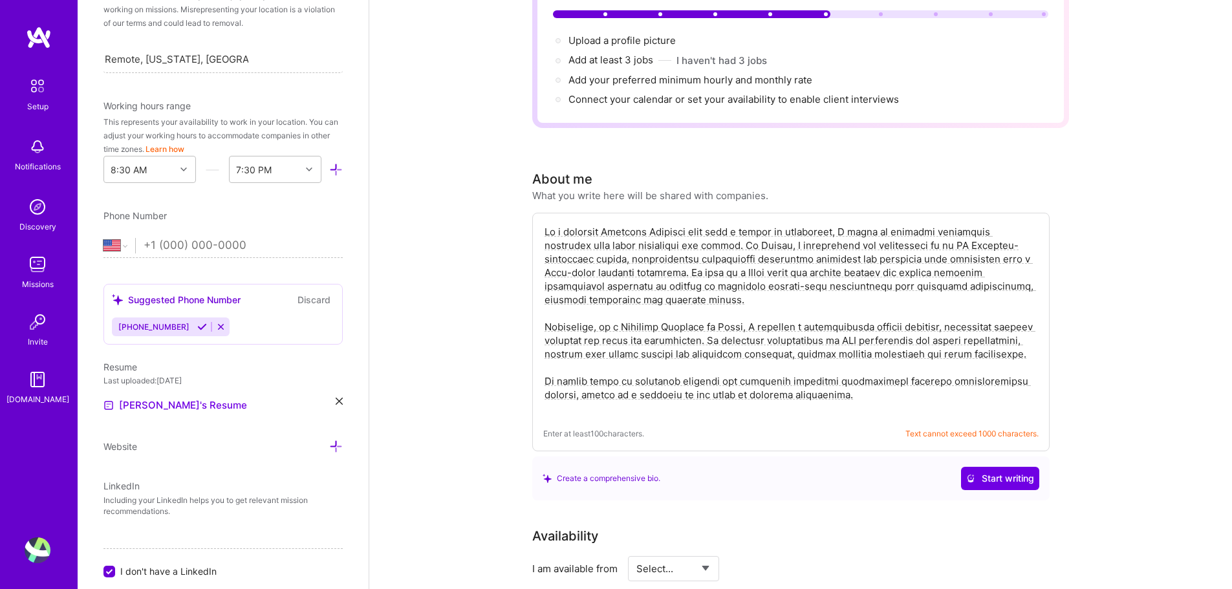
scroll to position [0, 0]
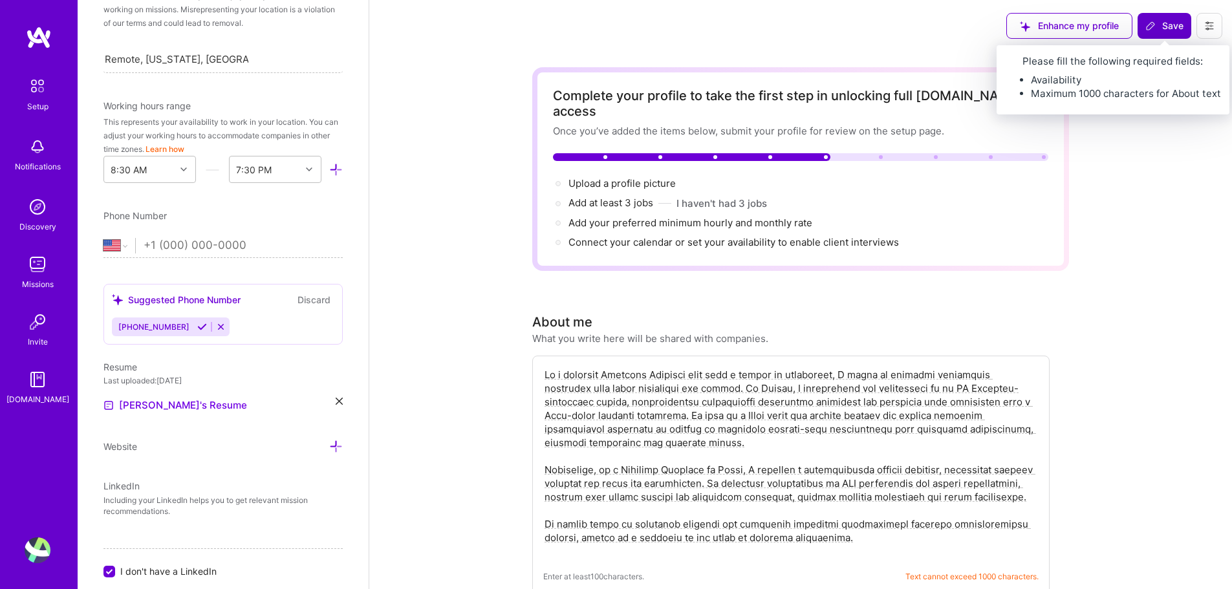
click at [1157, 33] on button "Save" at bounding box center [1164, 26] width 54 height 26
click at [1169, 26] on span "Save" at bounding box center [1164, 25] width 38 height 13
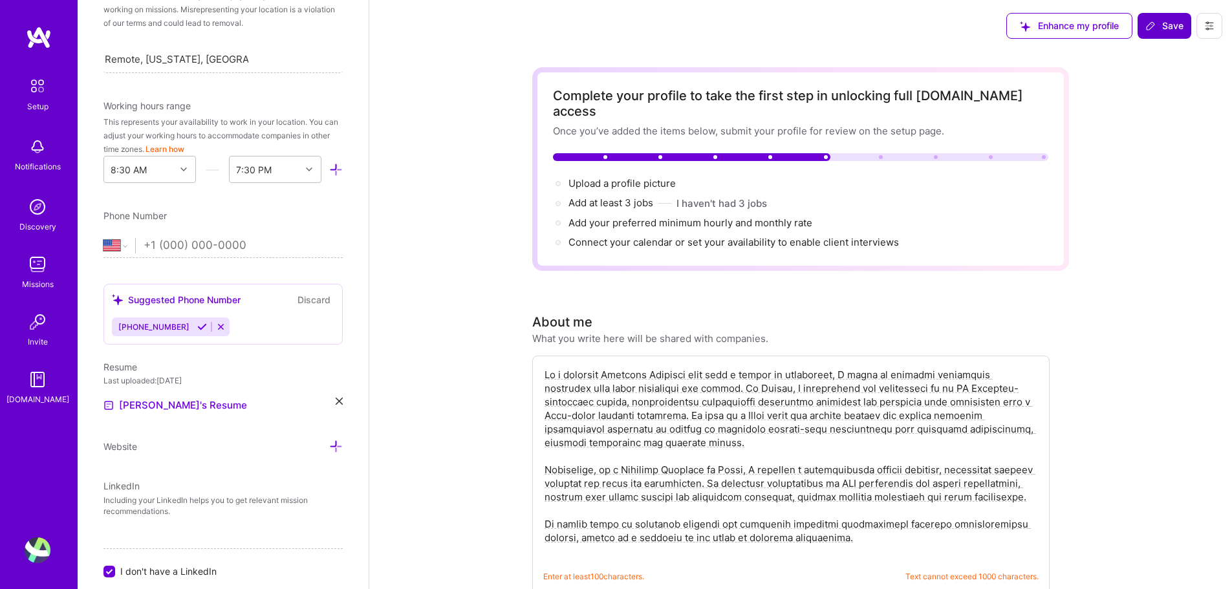
click at [1169, 26] on span "Save" at bounding box center [1164, 25] width 38 height 13
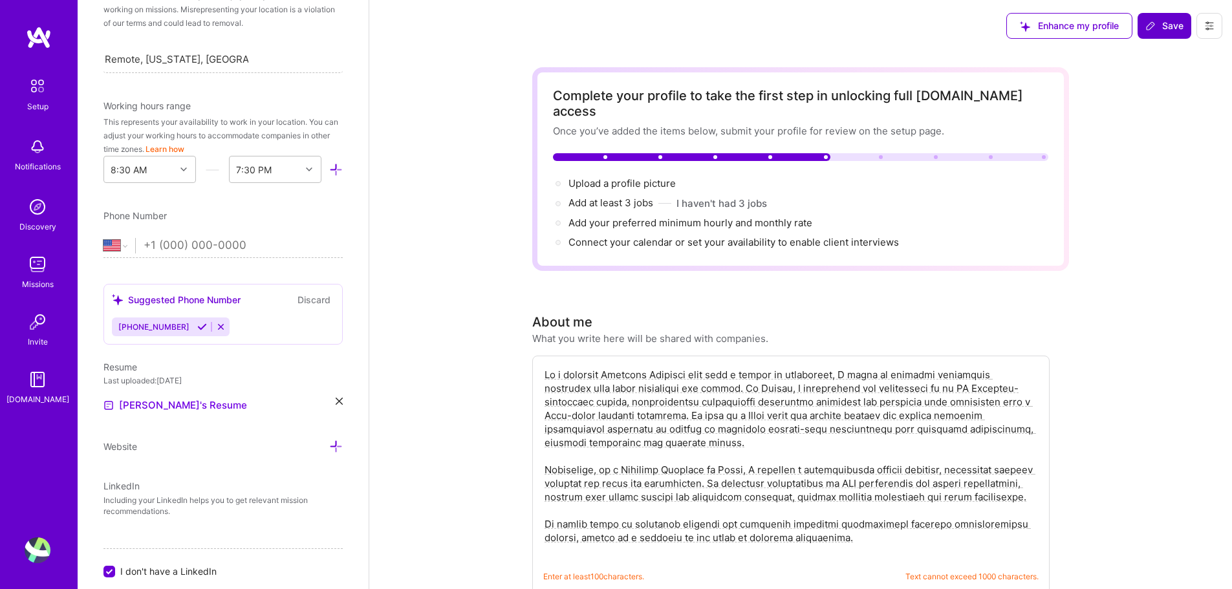
click at [1169, 26] on span "Save" at bounding box center [1164, 25] width 38 height 13
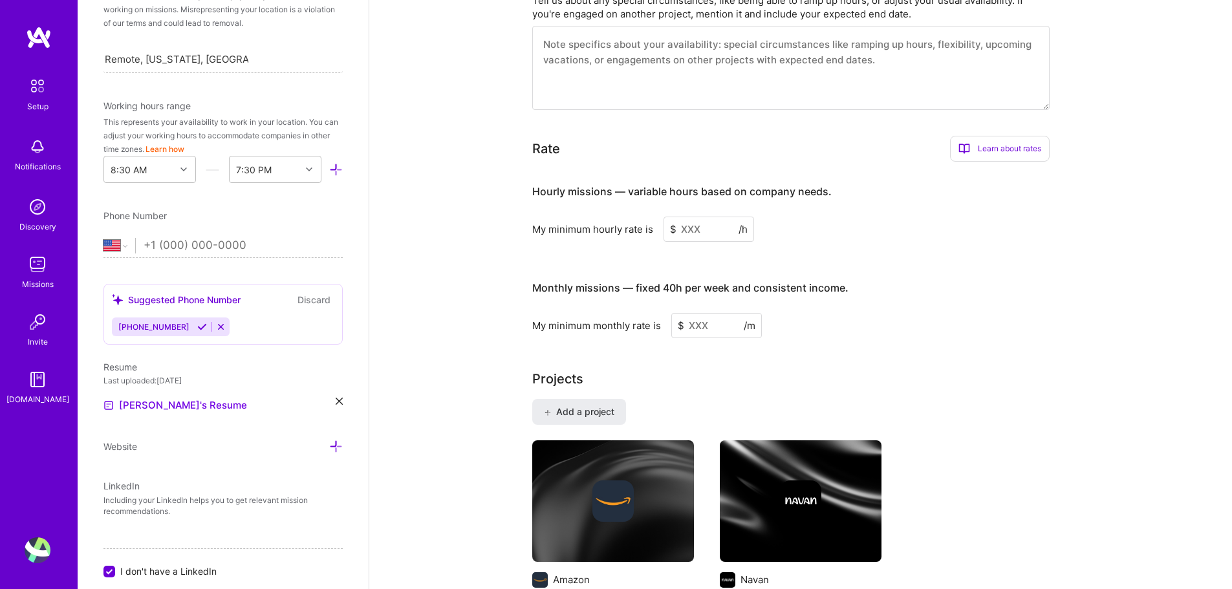
scroll to position [310, 0]
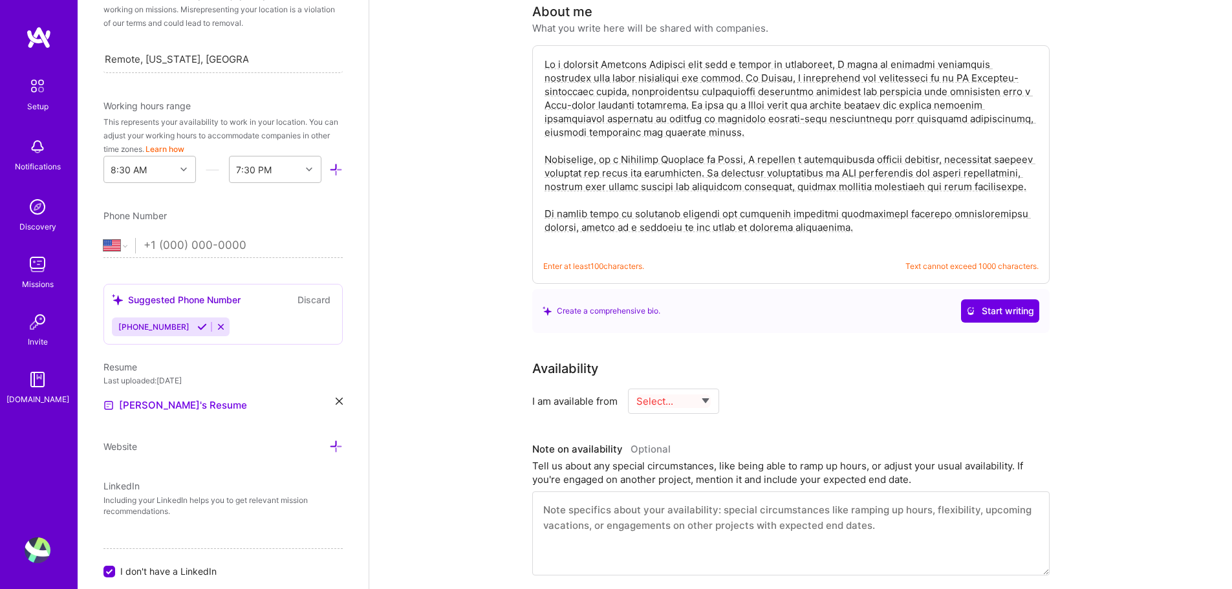
click at [973, 198] on textarea at bounding box center [790, 152] width 495 height 193
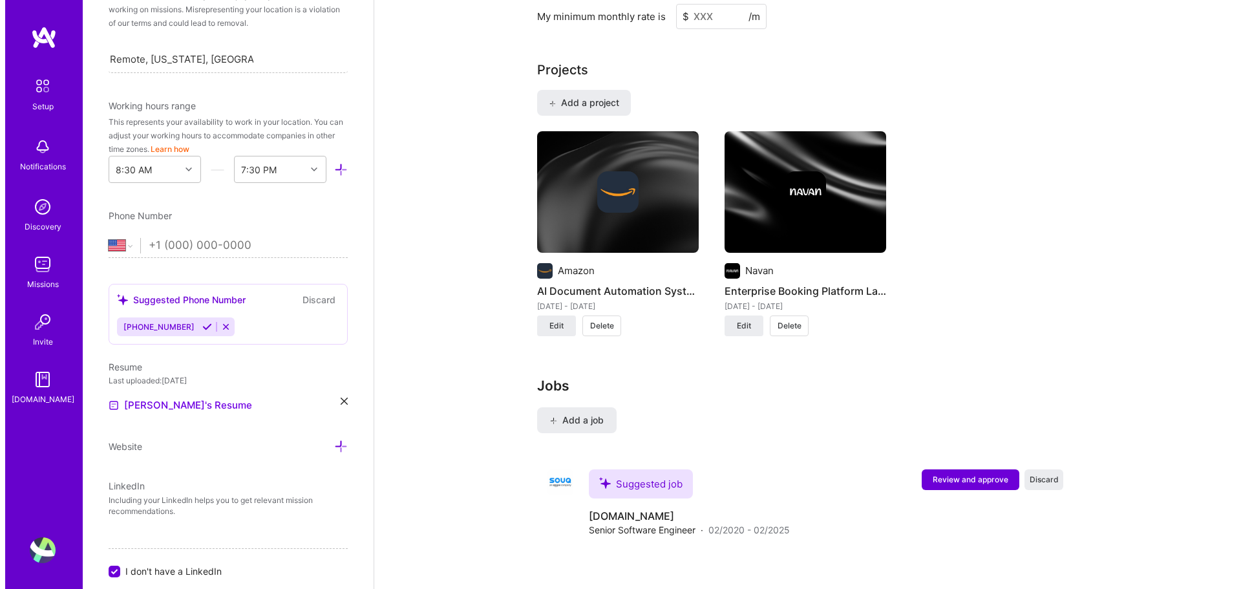
scroll to position [1193, 0]
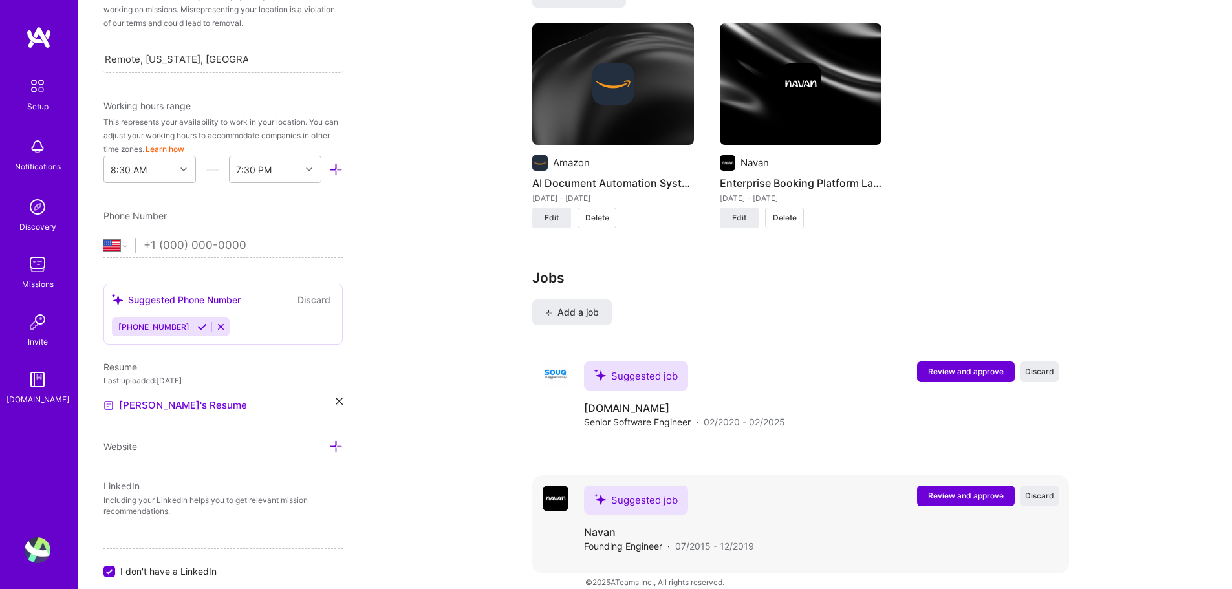
click at [974, 489] on button "Review and approve" at bounding box center [966, 496] width 98 height 21
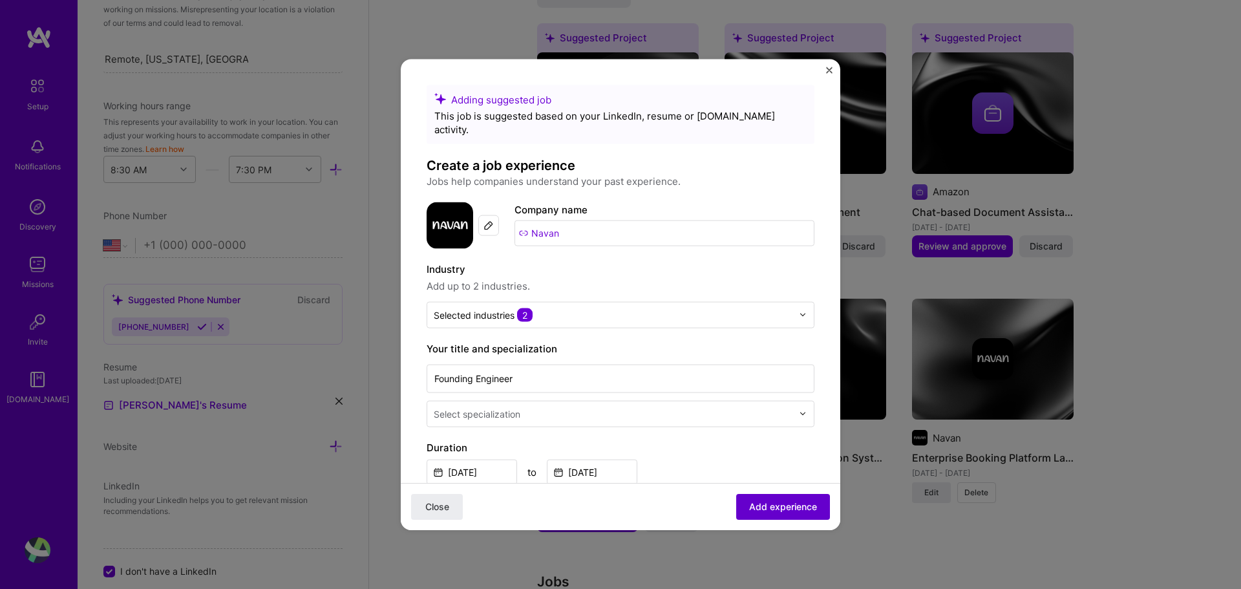
click at [803, 504] on span "Add experience" at bounding box center [783, 506] width 68 height 13
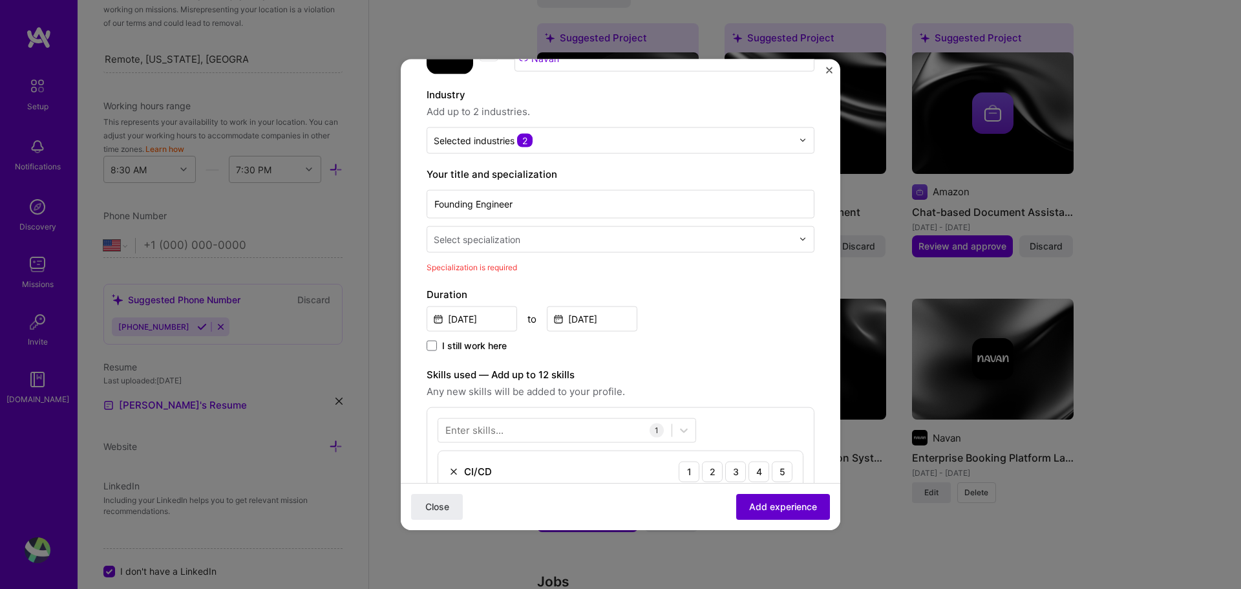
scroll to position [268, 0]
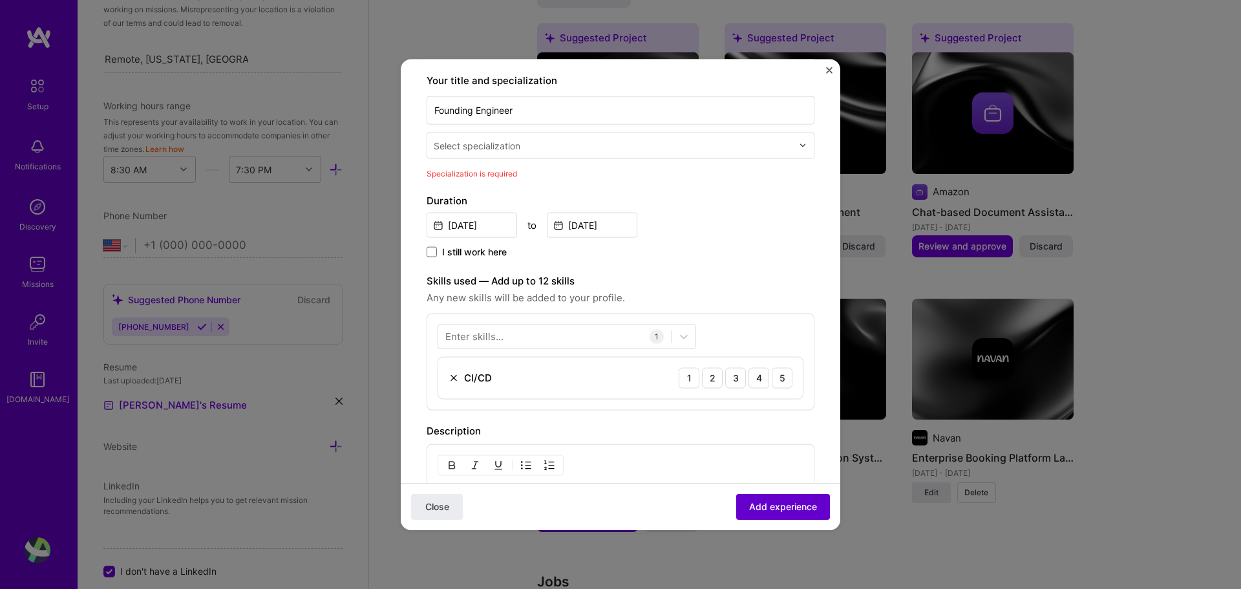
click at [803, 504] on span "Add experience" at bounding box center [783, 506] width 68 height 13
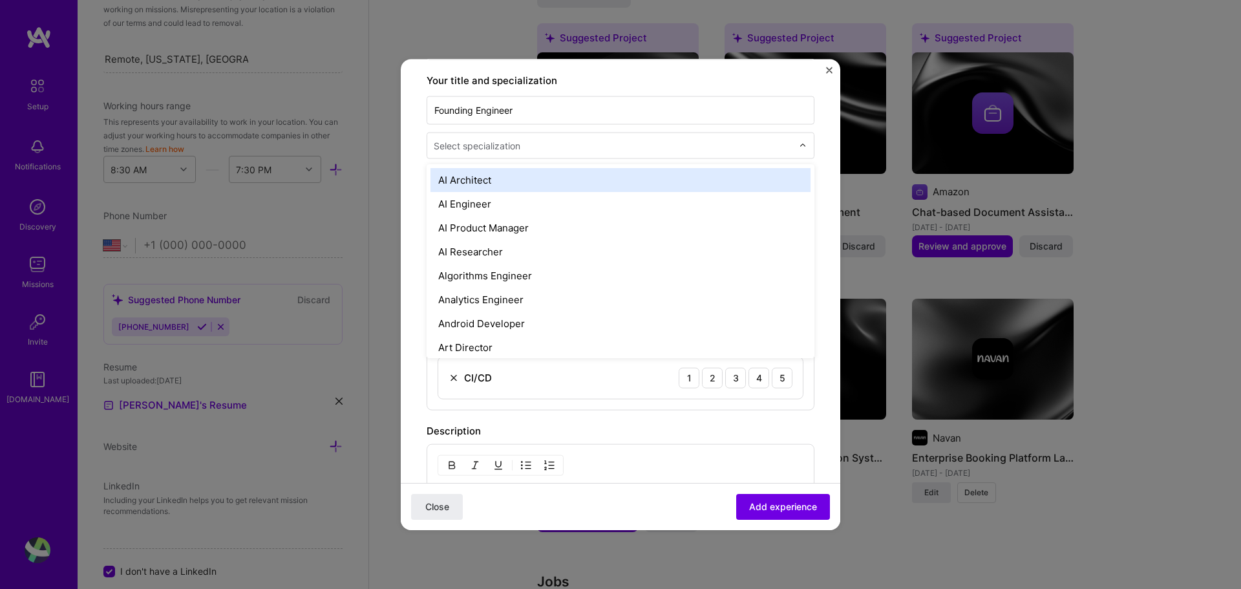
click at [576, 142] on div "Select specialization" at bounding box center [613, 145] width 372 height 25
click at [578, 138] on input "text" at bounding box center [614, 145] width 361 height 14
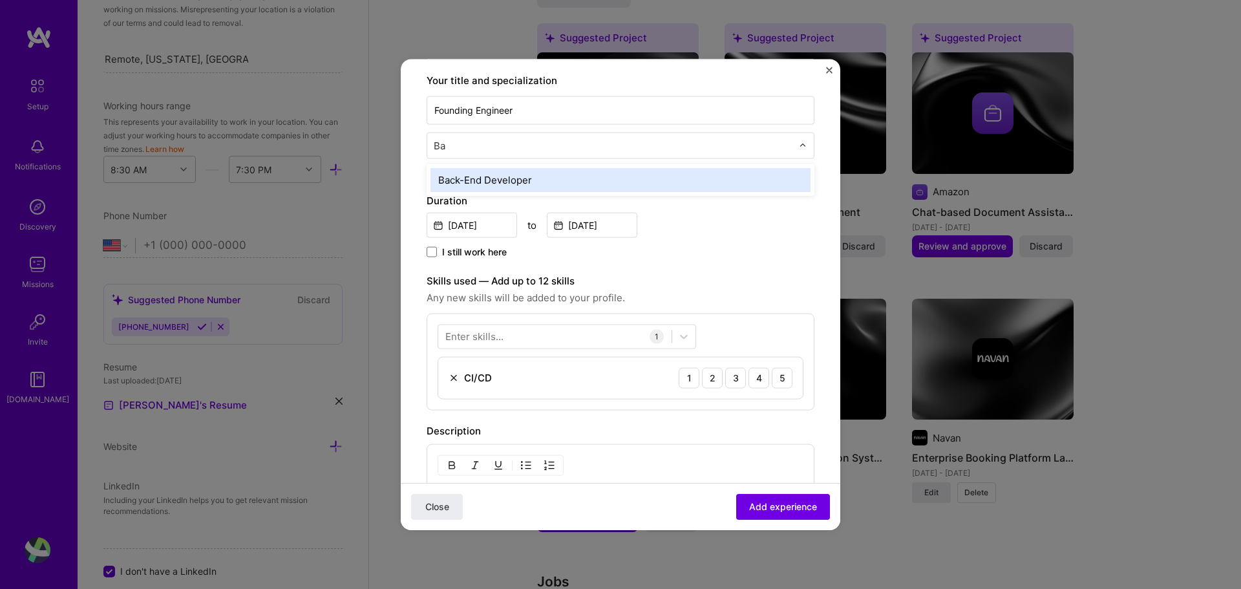
type input "B"
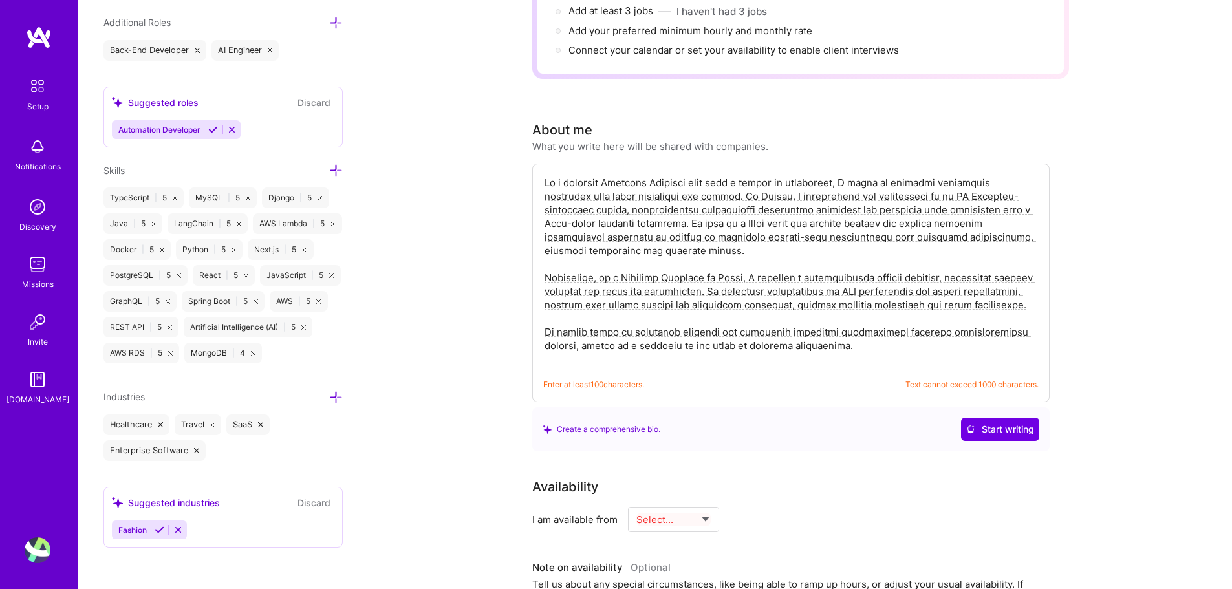
scroll to position [0, 0]
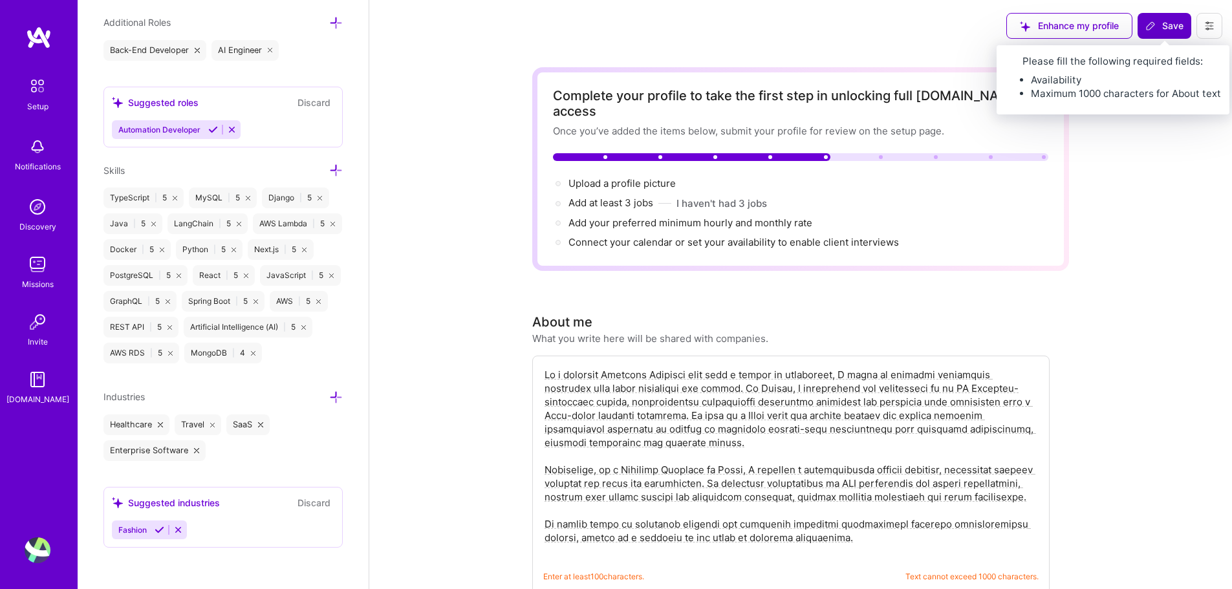
click at [1156, 28] on span "Save" at bounding box center [1164, 25] width 38 height 13
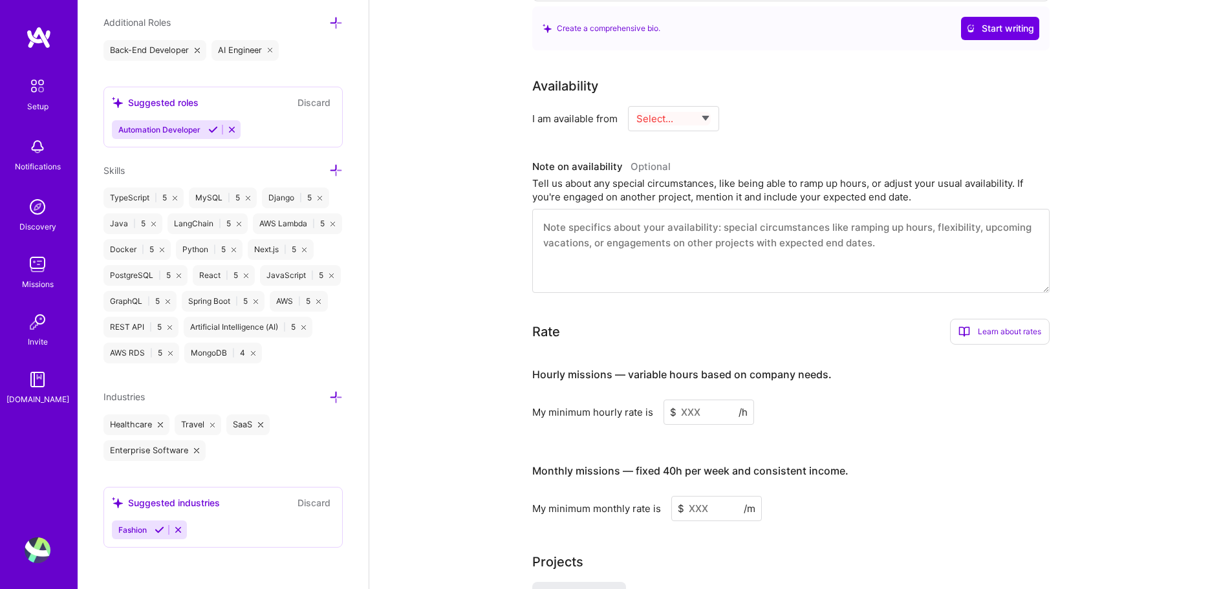
scroll to position [466, 0]
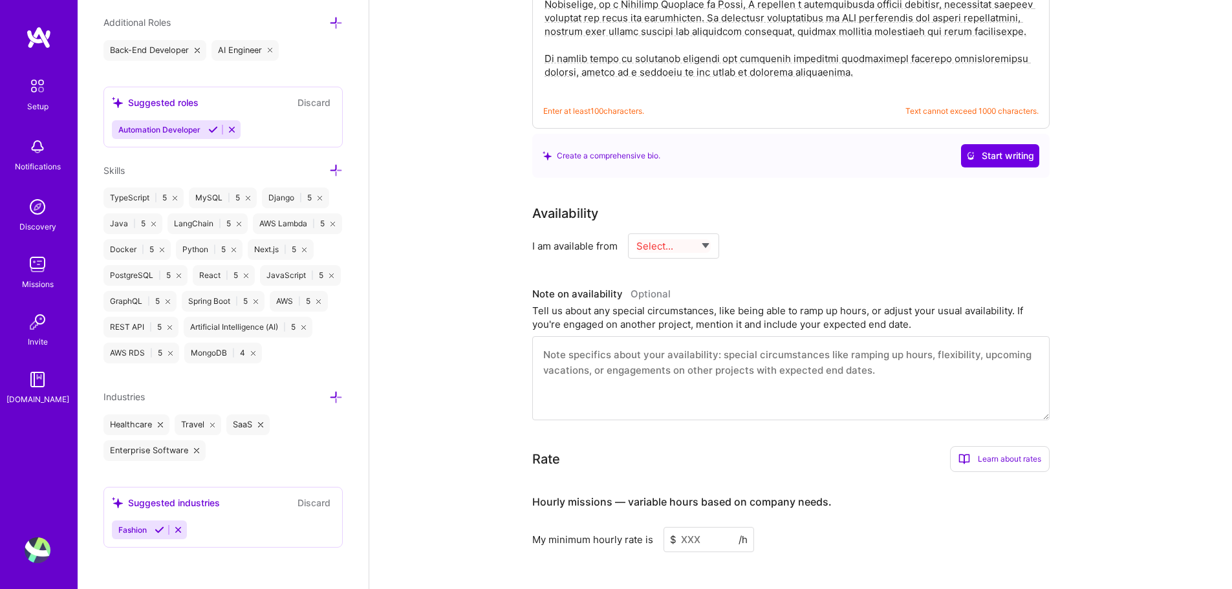
select select "Right Now"
click at [636, 230] on select "Select... Right Now Future Date Not Available" at bounding box center [673, 246] width 74 height 33
click at [780, 237] on input at bounding box center [792, 245] width 78 height 25
type input "40"
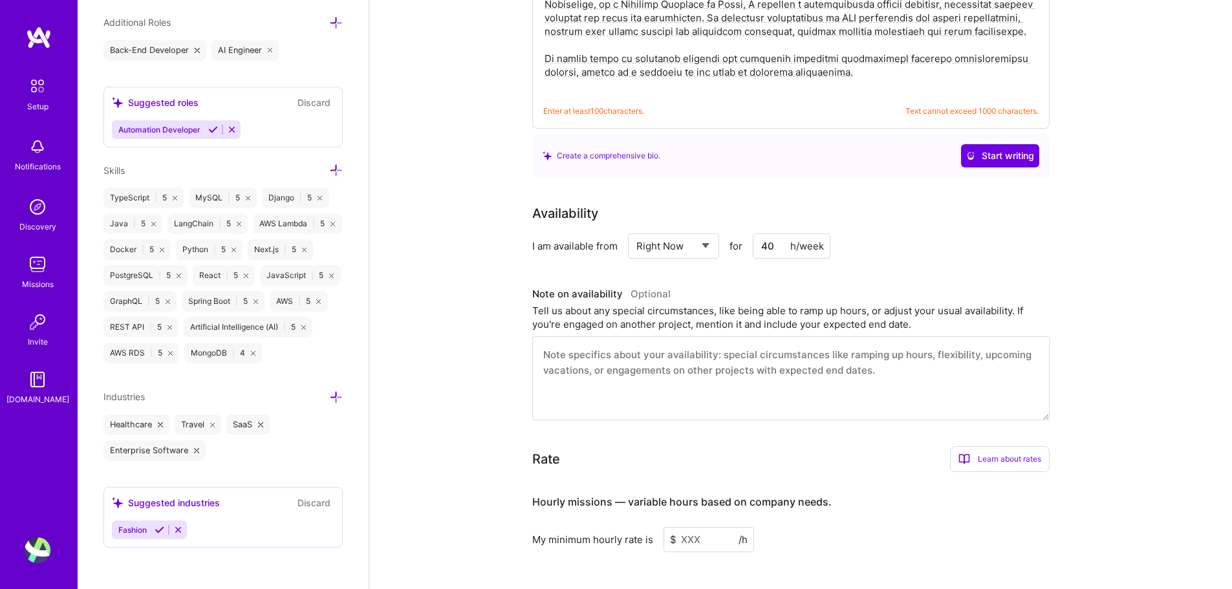
click at [992, 208] on div "Availability I am available from Select... Right Now Future Date Not Available …" at bounding box center [790, 231] width 517 height 55
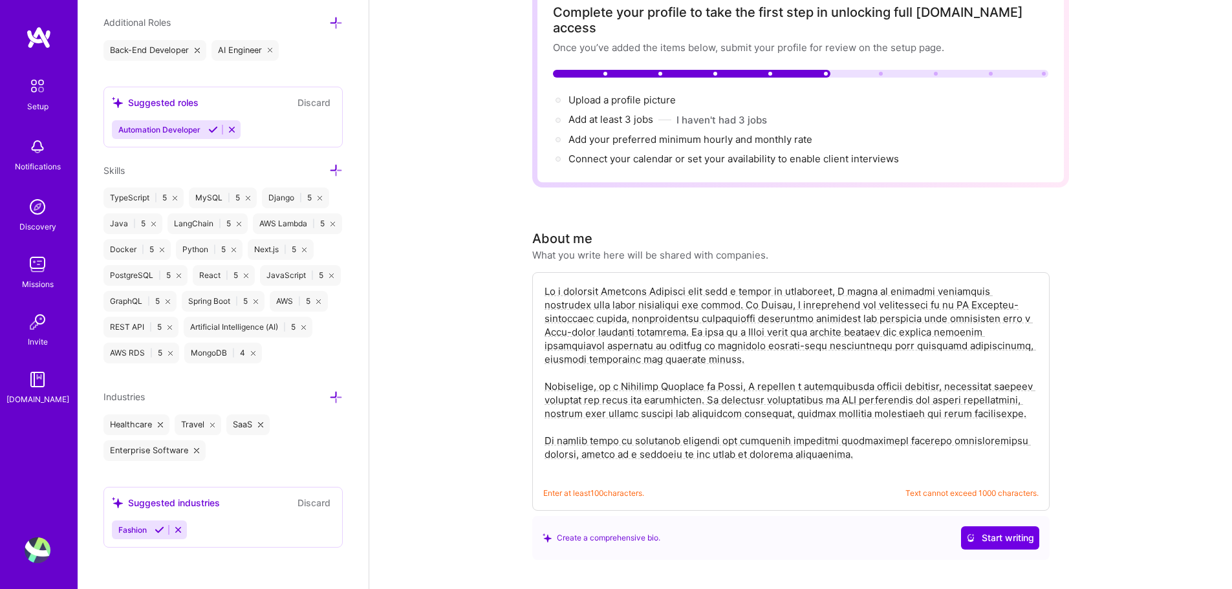
scroll to position [0, 0]
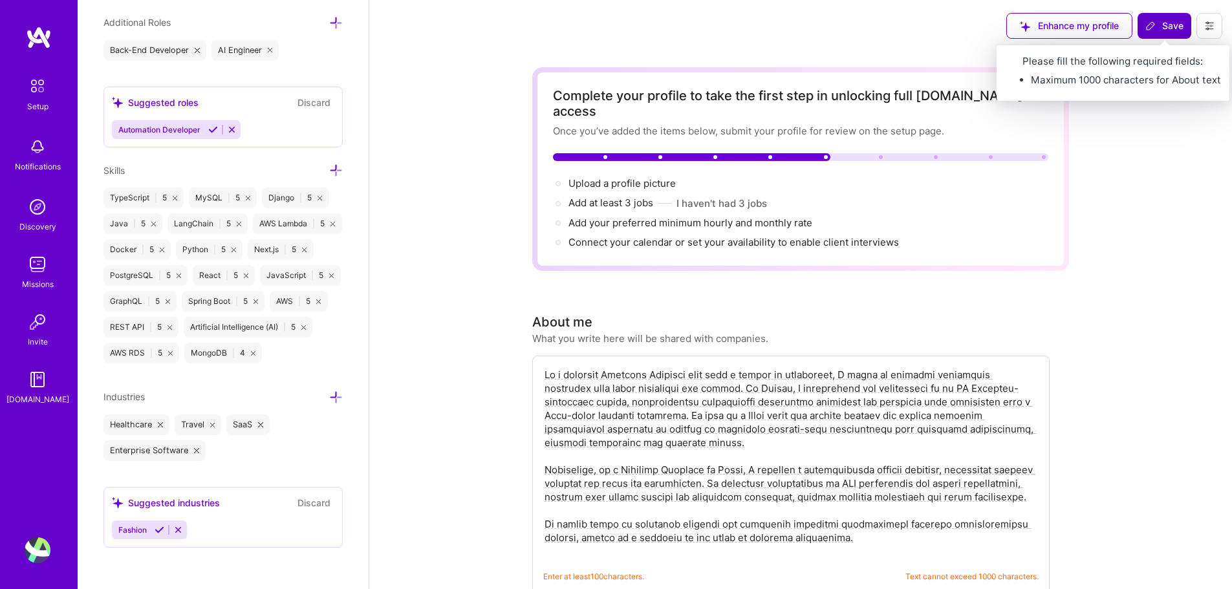
click at [1172, 17] on button "Save" at bounding box center [1164, 26] width 54 height 26
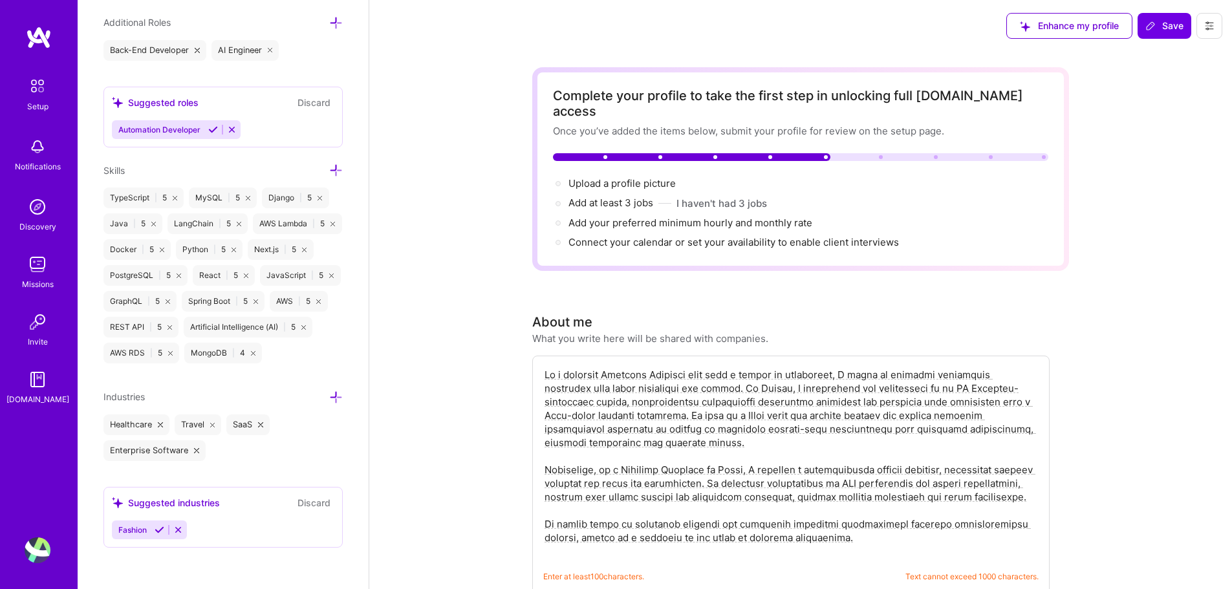
scroll to position [155, 0]
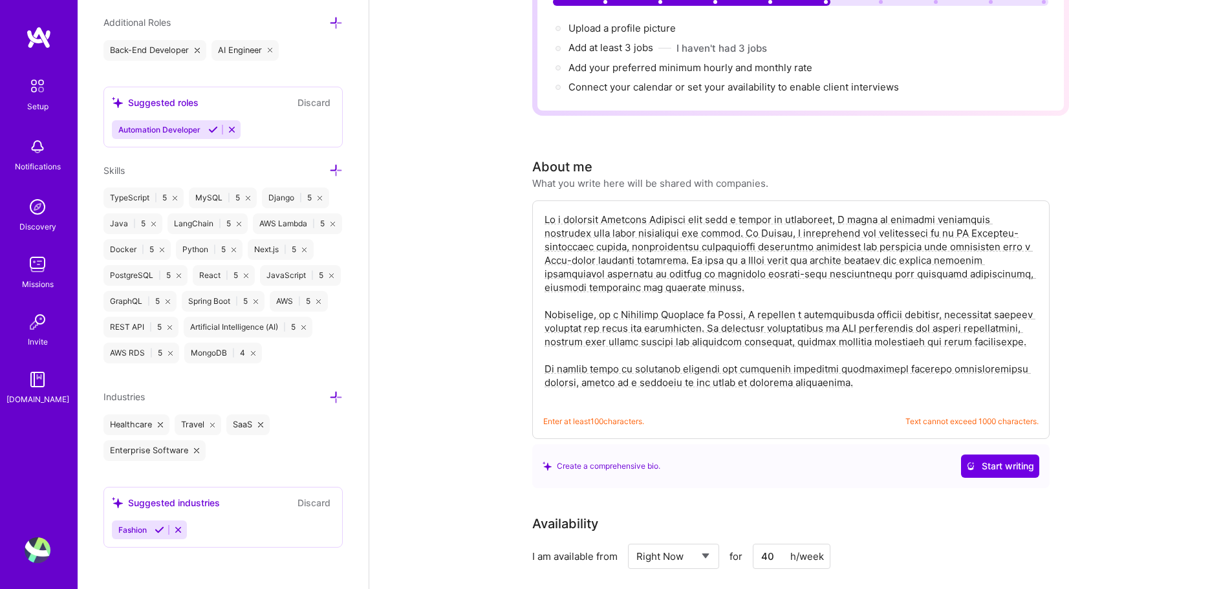
click at [830, 374] on textarea at bounding box center [790, 307] width 495 height 193
click at [688, 326] on textarea at bounding box center [790, 307] width 495 height 193
click at [695, 336] on textarea at bounding box center [790, 307] width 495 height 193
click at [989, 460] on span "Start writing" at bounding box center [1000, 466] width 68 height 13
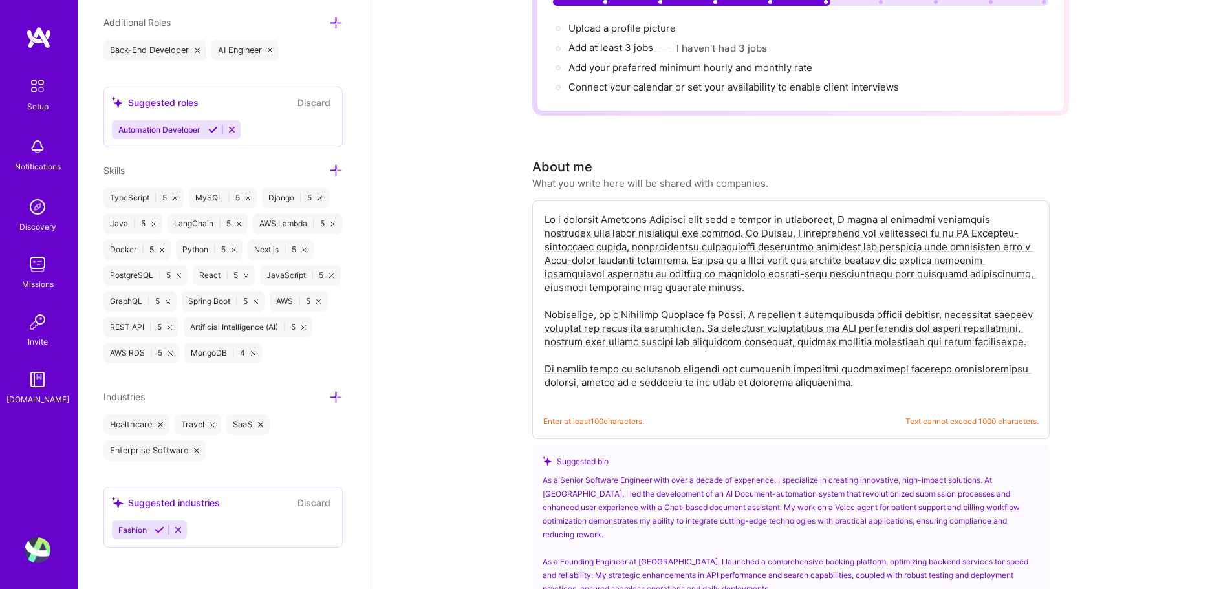
click at [686, 473] on div "As a Senior Software Engineer with over a decade of experience, I specialize in…" at bounding box center [790, 561] width 497 height 177
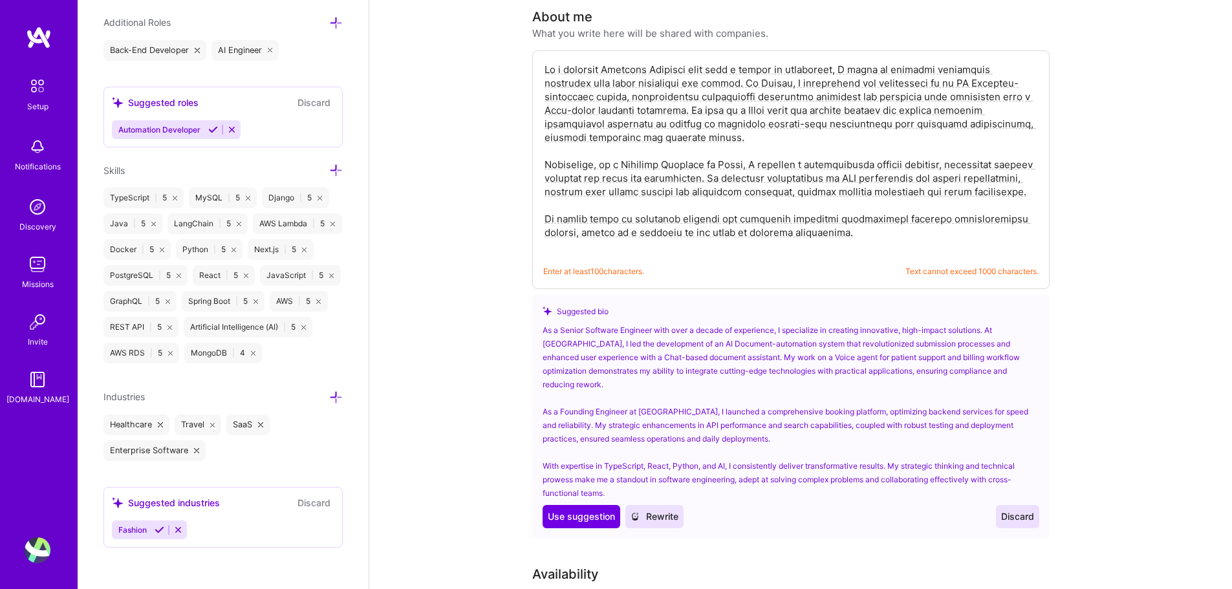
scroll to position [388, 0]
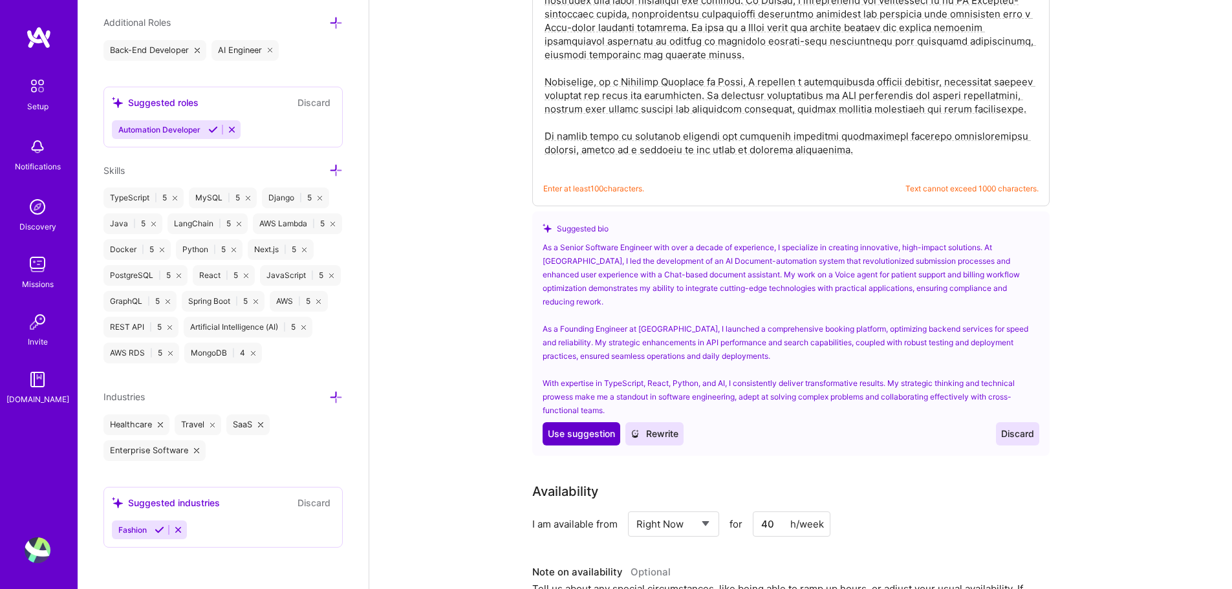
click at [576, 427] on span "Use suggestion" at bounding box center [581, 433] width 67 height 13
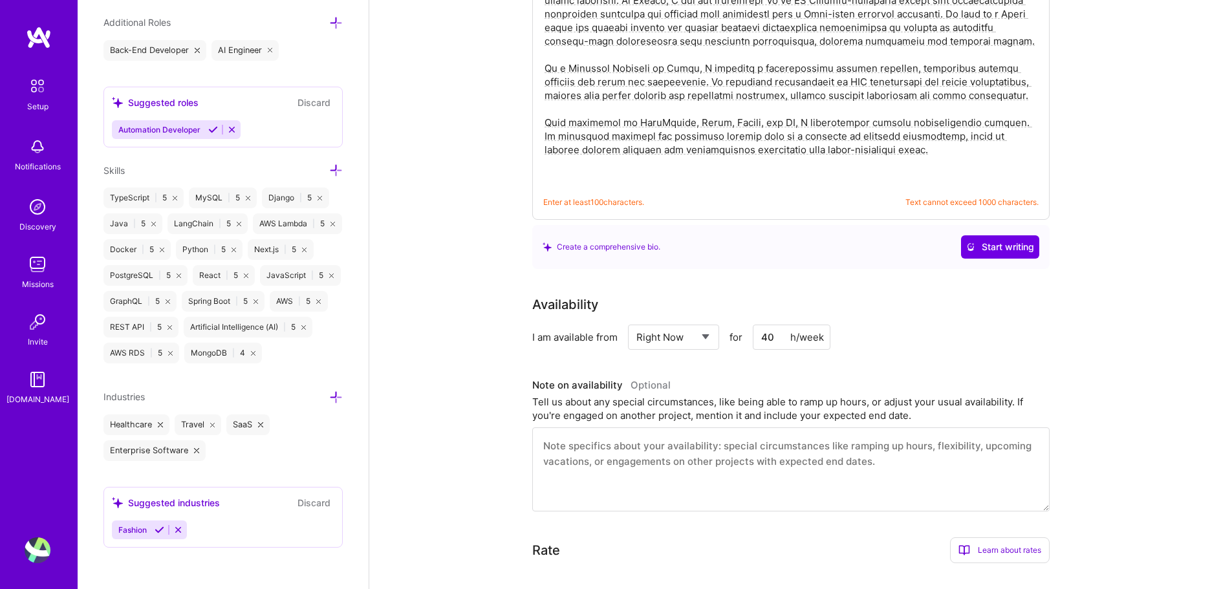
click at [958, 295] on div "Availability" at bounding box center [790, 304] width 517 height 19
click at [623, 195] on span "Enter at least 100 characters." at bounding box center [593, 202] width 101 height 14
click at [694, 195] on div "Enter at least 100 characters. Text cannot exceed 1000 characters." at bounding box center [790, 202] width 495 height 14
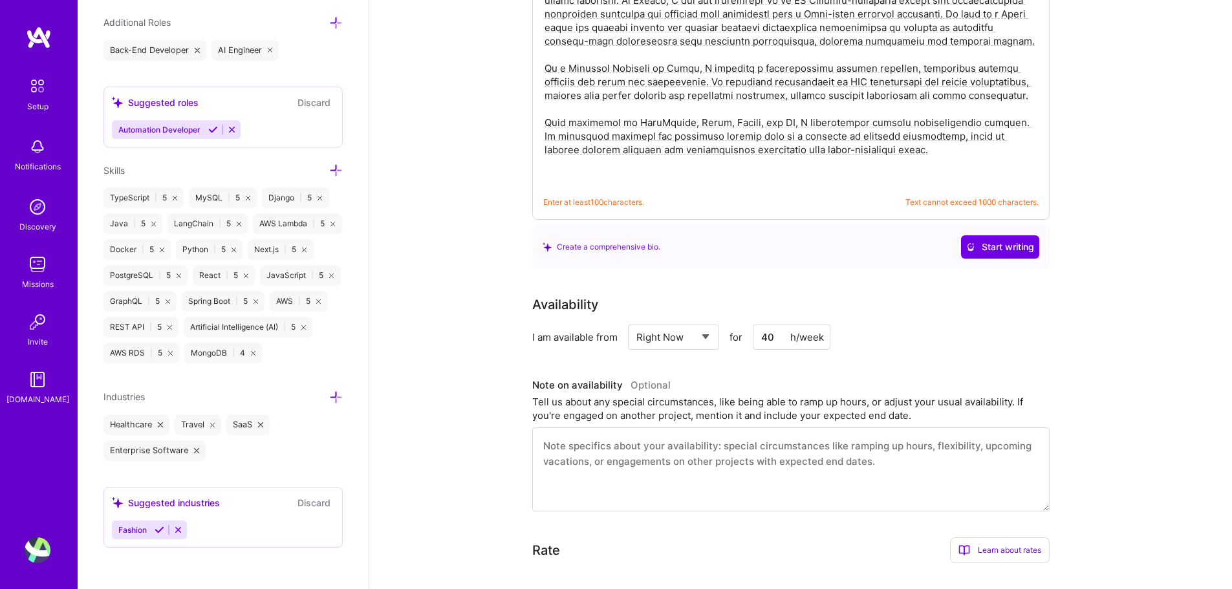
scroll to position [310, 0]
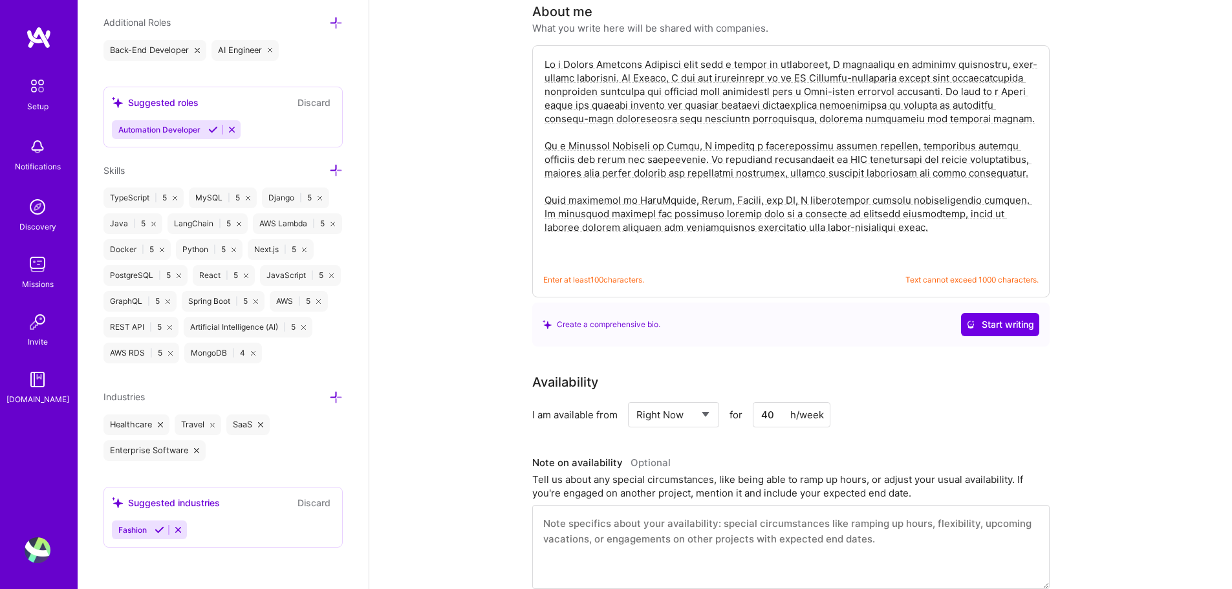
click at [668, 176] on textarea at bounding box center [790, 159] width 495 height 206
click at [906, 242] on textarea at bounding box center [790, 159] width 495 height 206
click at [650, 176] on textarea at bounding box center [790, 159] width 495 height 206
click at [647, 180] on textarea at bounding box center [790, 159] width 495 height 206
drag, startPoint x: 641, startPoint y: 186, endPoint x: 501, endPoint y: 48, distance: 196.6
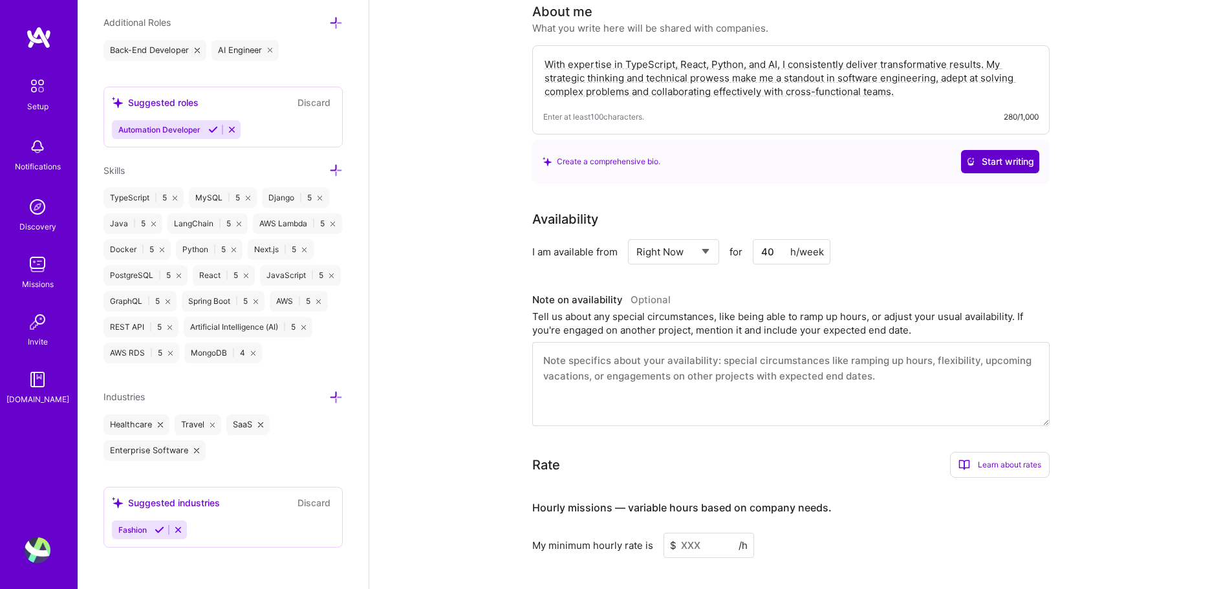
type textarea "With expertise in TypeScript, React, Python, and AI, I consistently deliver tra…"
click at [994, 153] on button "Start writing" at bounding box center [1000, 161] width 78 height 23
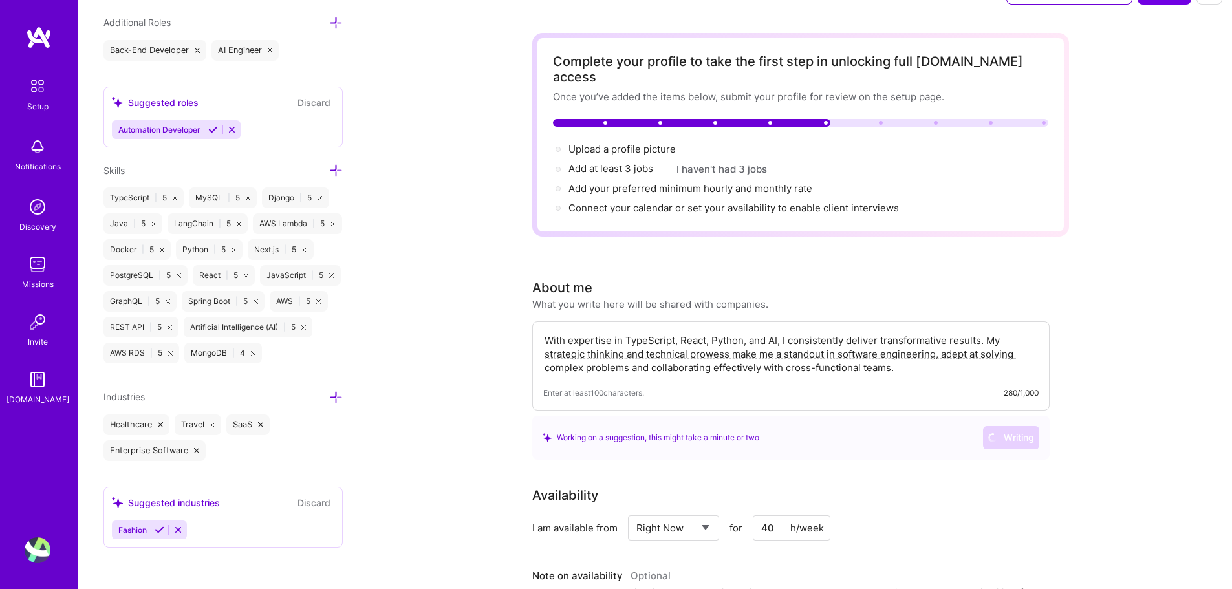
scroll to position [0, 0]
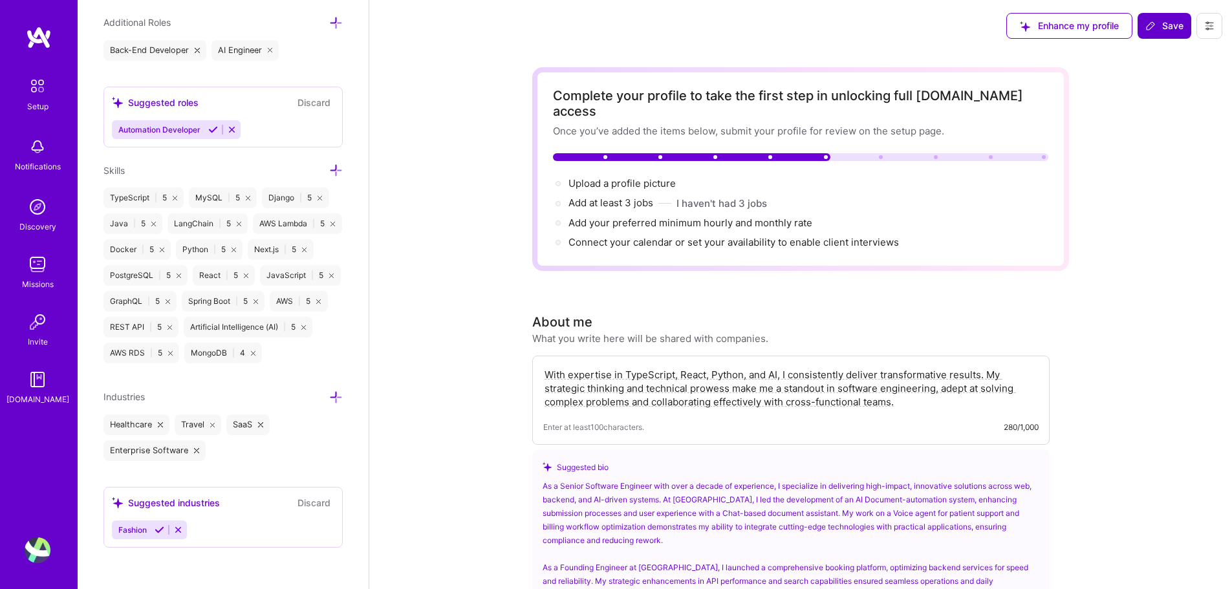
click at [1164, 28] on span "Save" at bounding box center [1164, 25] width 38 height 13
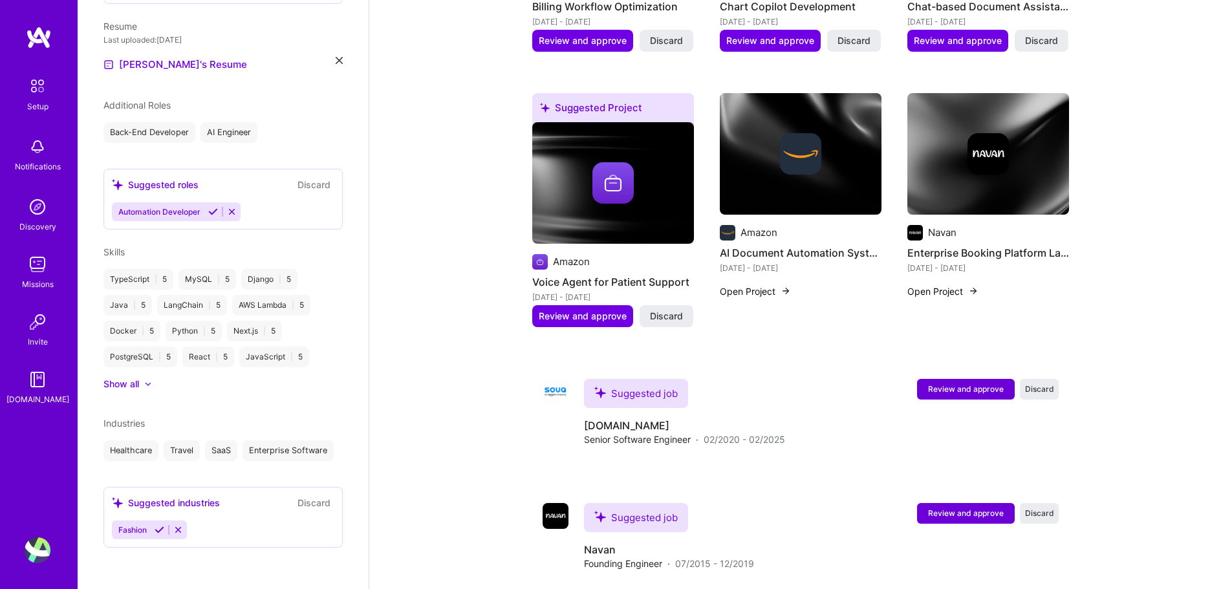
scroll to position [981, 0]
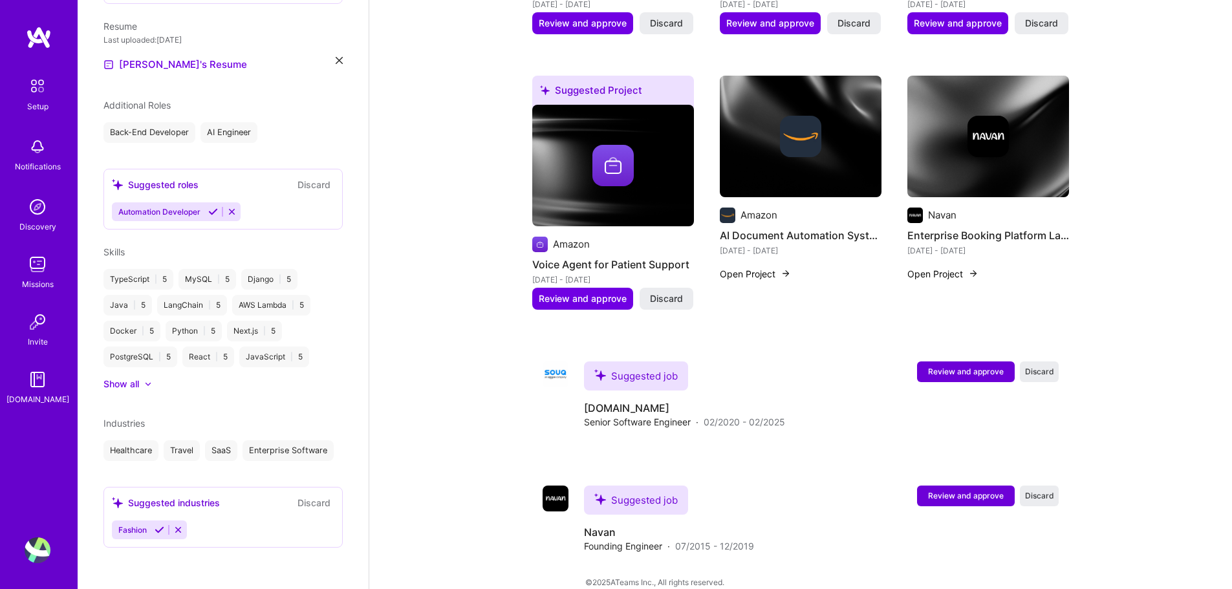
click at [220, 525] on div "Fashion" at bounding box center [223, 529] width 222 height 19
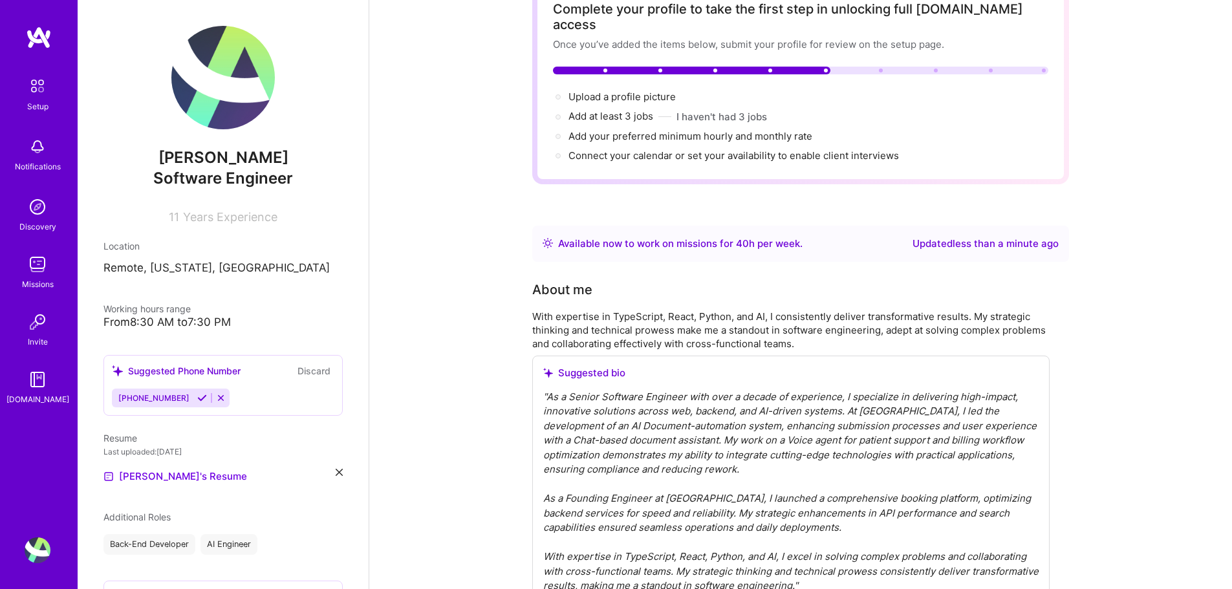
scroll to position [0, 0]
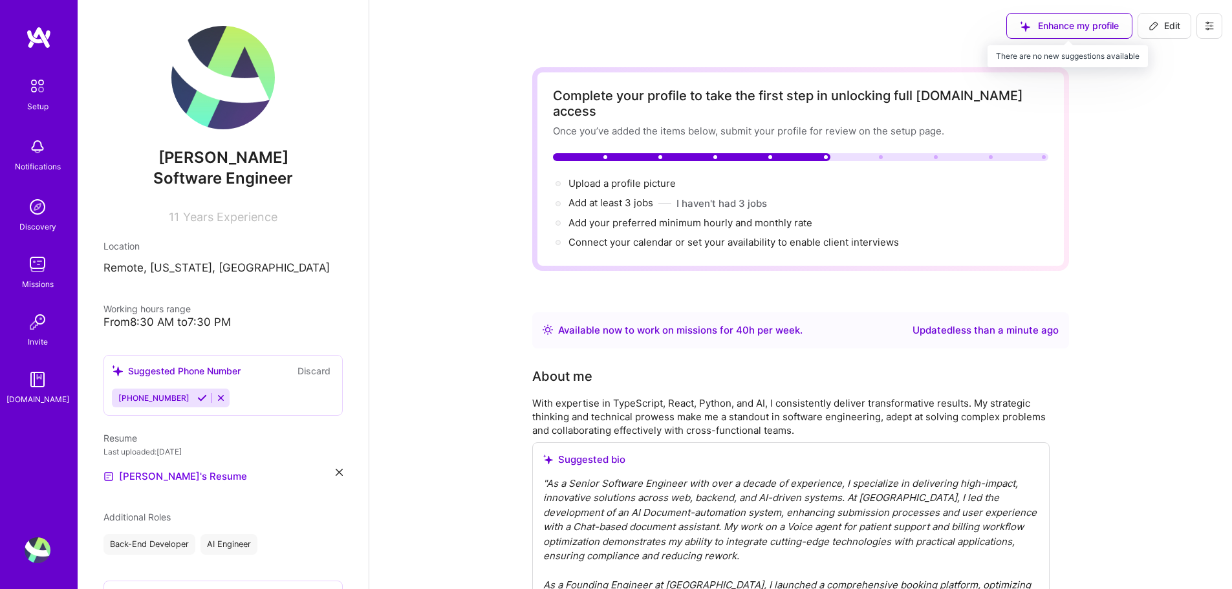
click at [1113, 25] on div "Enhance my profile" at bounding box center [1069, 26] width 126 height 26
click at [766, 197] on button "I haven't had 3 jobs" at bounding box center [721, 204] width 91 height 14
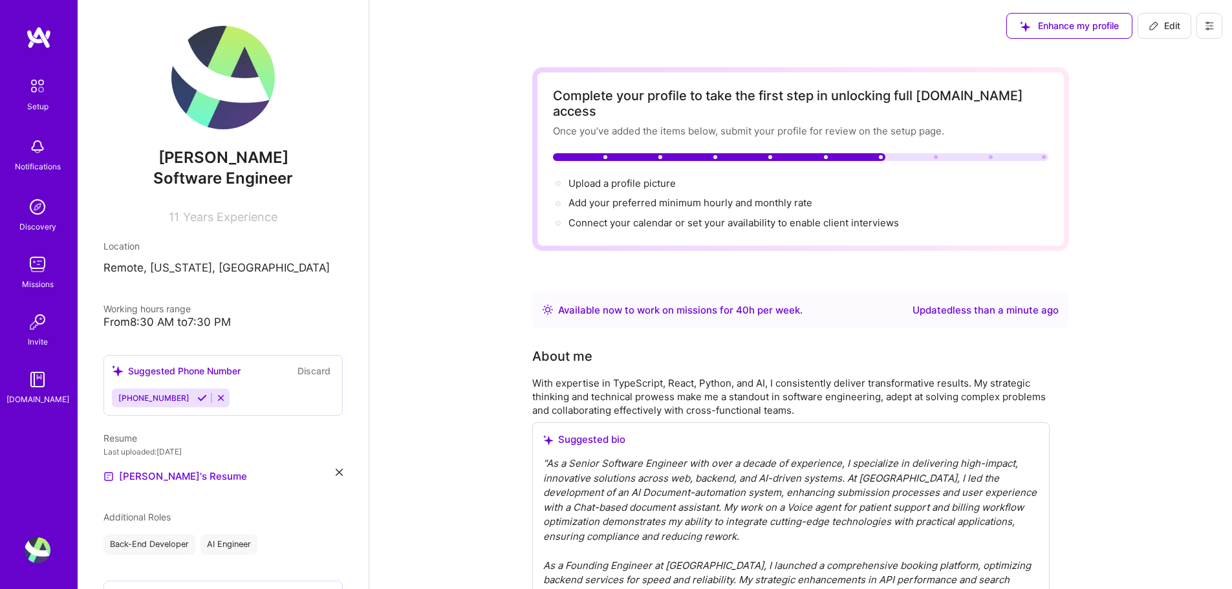
click at [213, 103] on img at bounding box center [222, 77] width 103 height 103
click at [648, 197] on span "Add your preferred minimum hourly and monthly rate →" at bounding box center [695, 203] width 255 height 12
select select "US"
select select "Right Now"
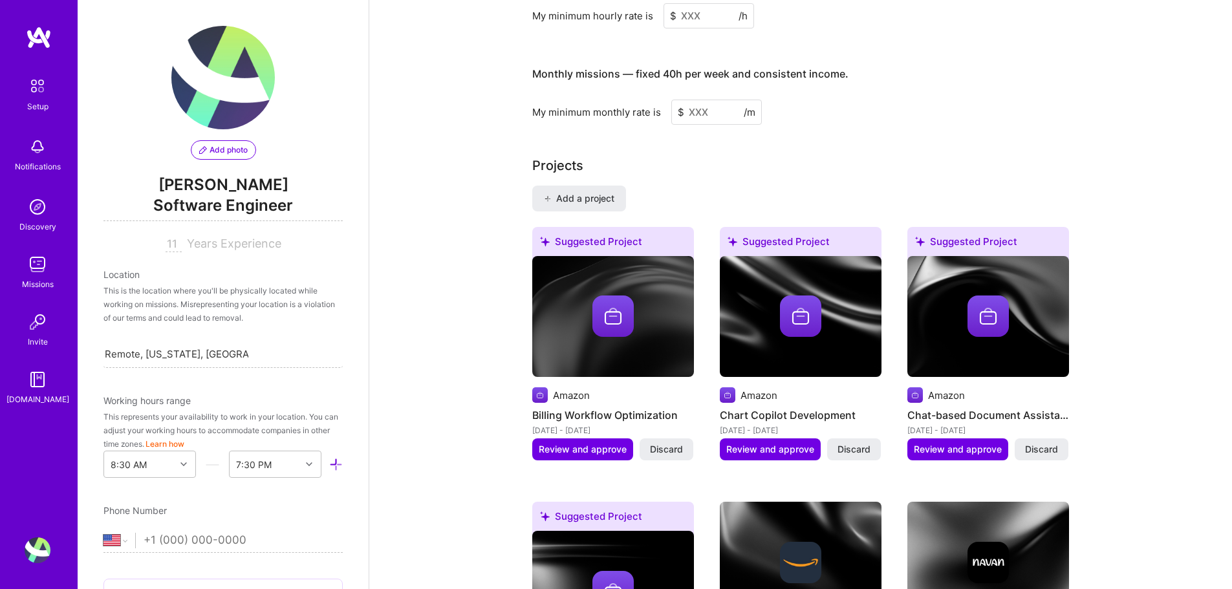
scroll to position [745, 0]
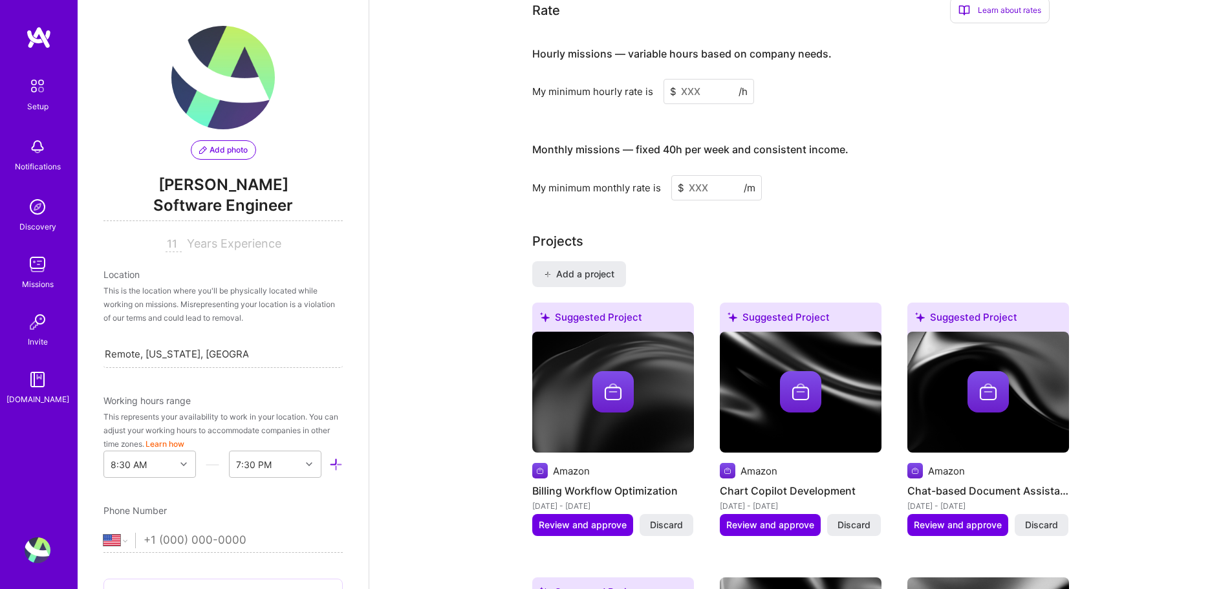
click at [697, 175] on input at bounding box center [716, 187] width 91 height 25
type input "60"
click at [965, 131] on h3 "Monthly missions — fixed 40h per week and consistent income." at bounding box center [790, 150] width 517 height 40
click at [717, 79] on input at bounding box center [708, 91] width 91 height 25
type input "60"
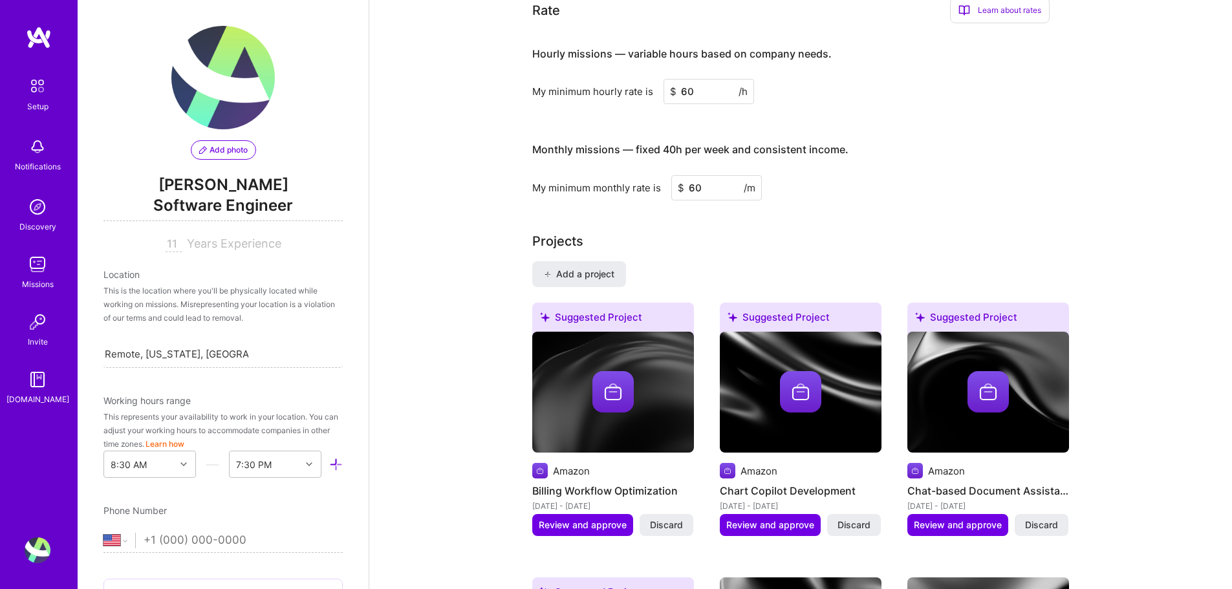
click at [950, 145] on h3 "Monthly missions — fixed 40h per week and consistent income." at bounding box center [790, 150] width 517 height 40
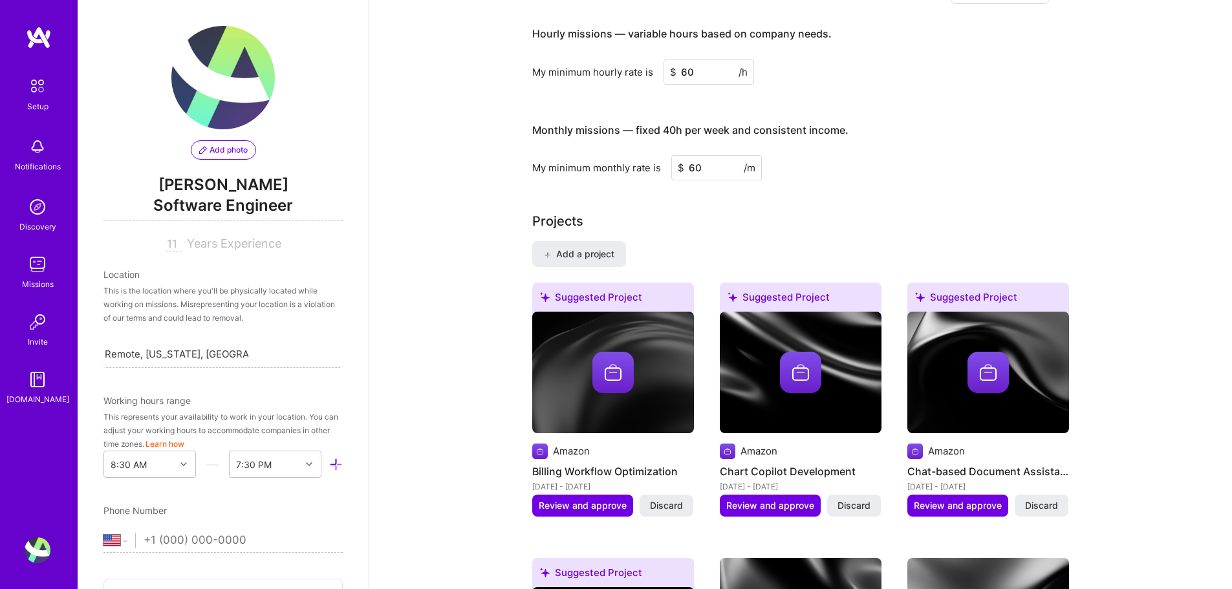
scroll to position [590, 0]
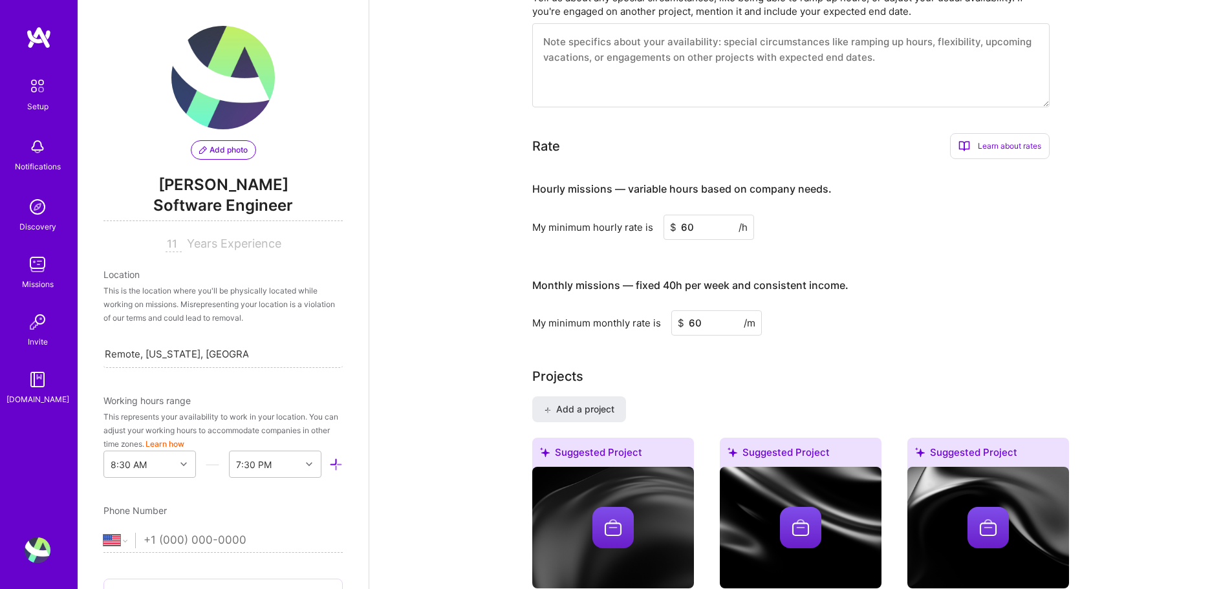
click at [713, 215] on input "60" at bounding box center [708, 227] width 91 height 25
click at [699, 310] on input "60" at bounding box center [716, 322] width 91 height 25
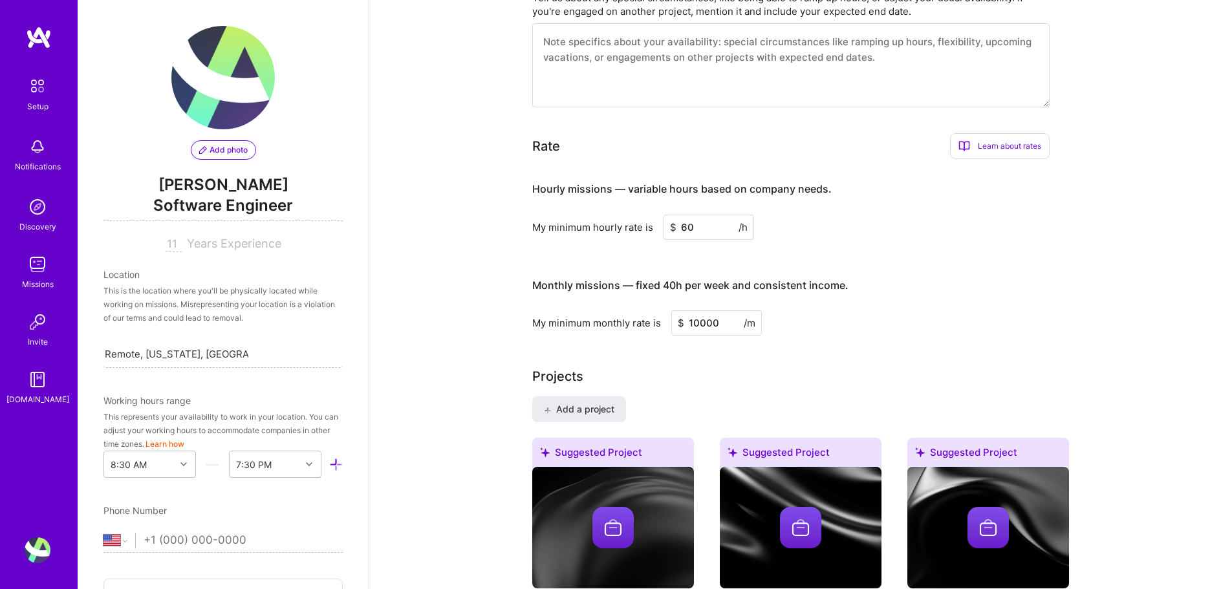
type input "10000"
click at [931, 266] on h3 "Monthly missions — fixed 40h per week and consistent income." at bounding box center [790, 286] width 517 height 40
click at [696, 215] on input "60" at bounding box center [708, 227] width 91 height 25
click at [917, 277] on h3 "Monthly missions — fixed 40h per week and consistent income." at bounding box center [790, 286] width 517 height 40
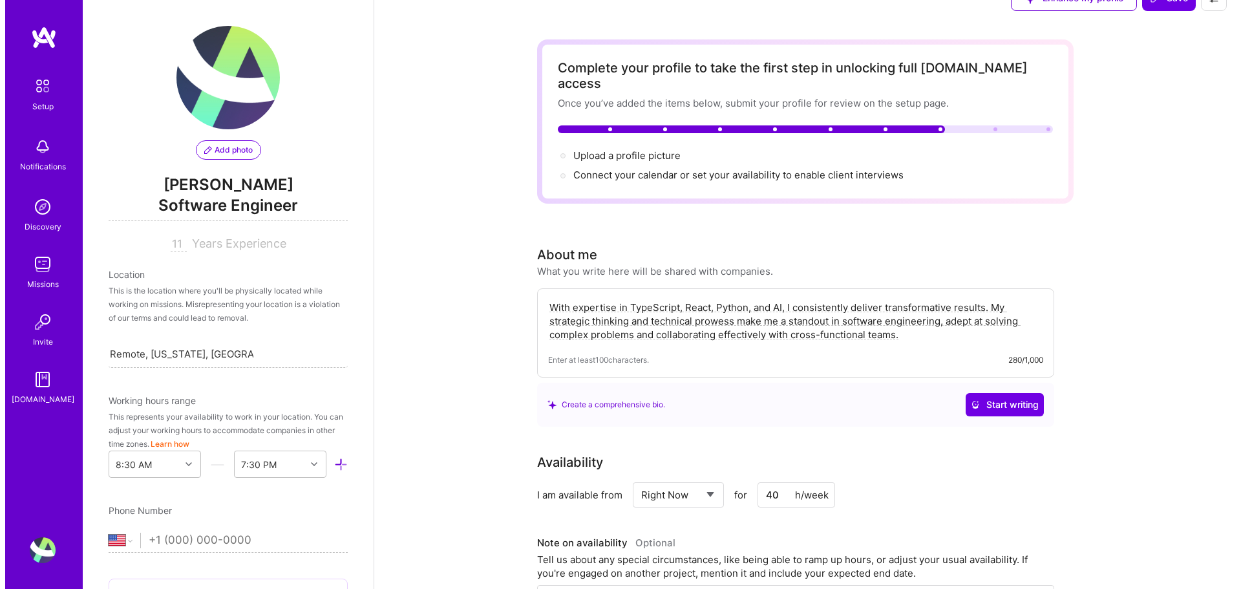
scroll to position [0, 0]
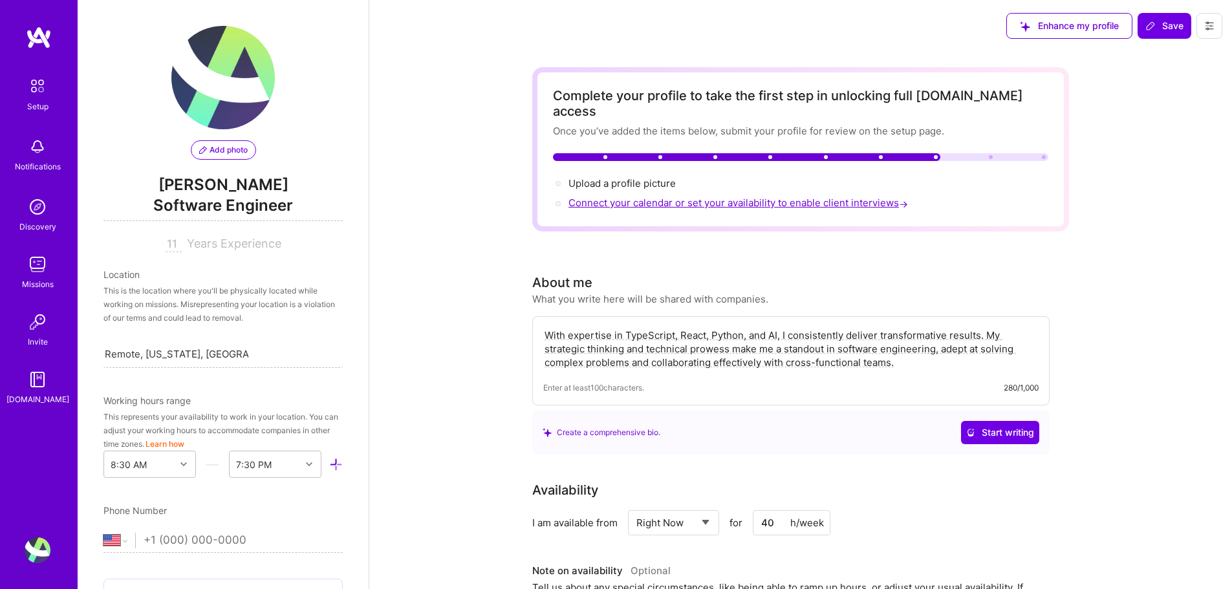
click at [757, 197] on span "Connect your calendar or set your availability to enable client interviews →" at bounding box center [739, 203] width 342 height 12
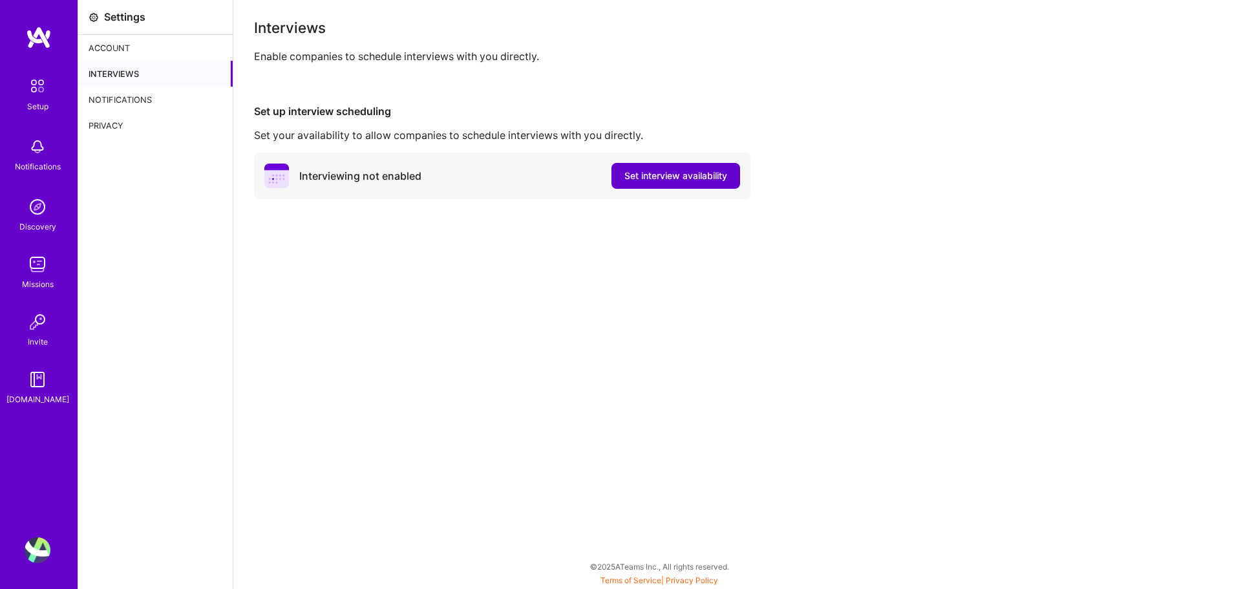
click at [716, 184] on button "Set interview availability" at bounding box center [676, 176] width 129 height 26
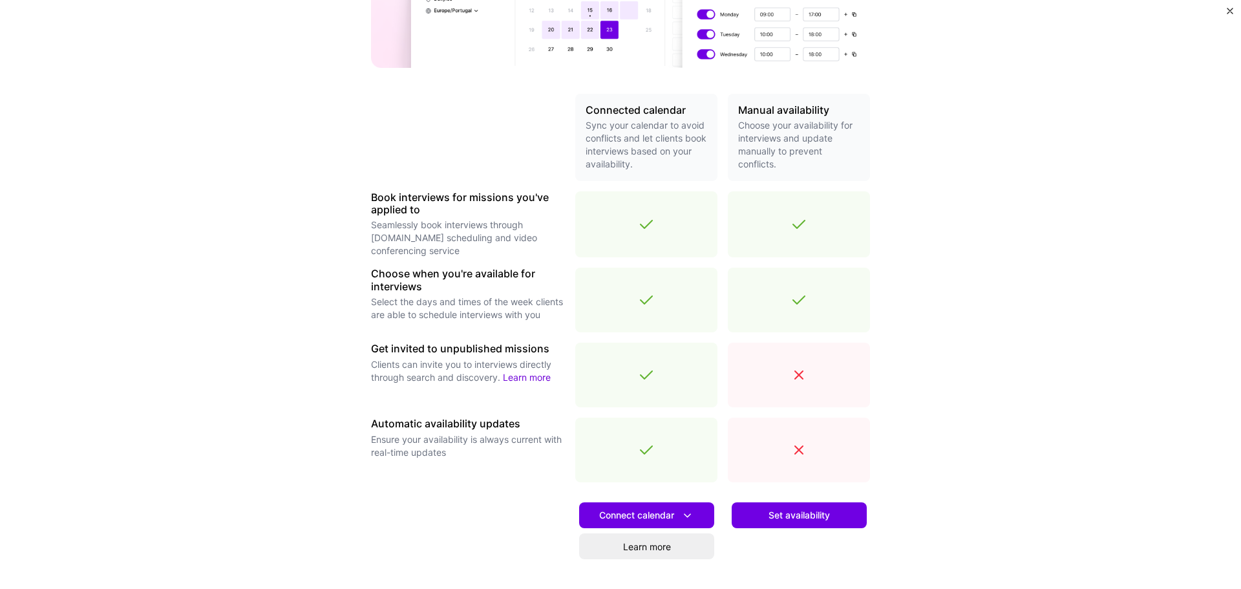
scroll to position [317, 0]
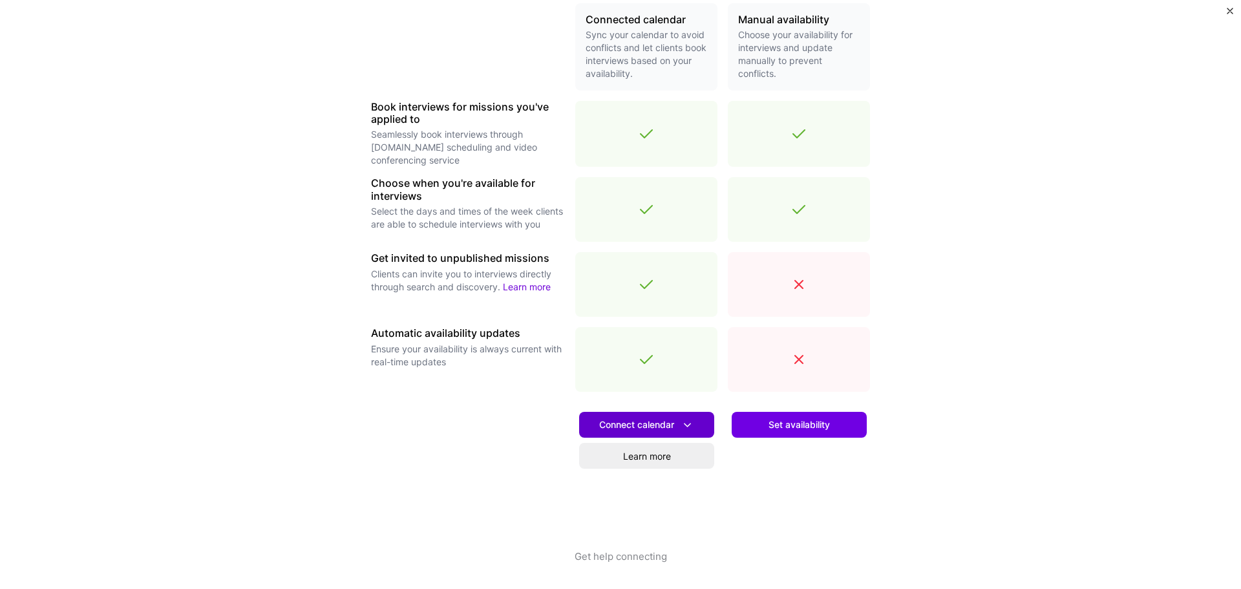
click at [686, 427] on icon at bounding box center [688, 425] width 14 height 14
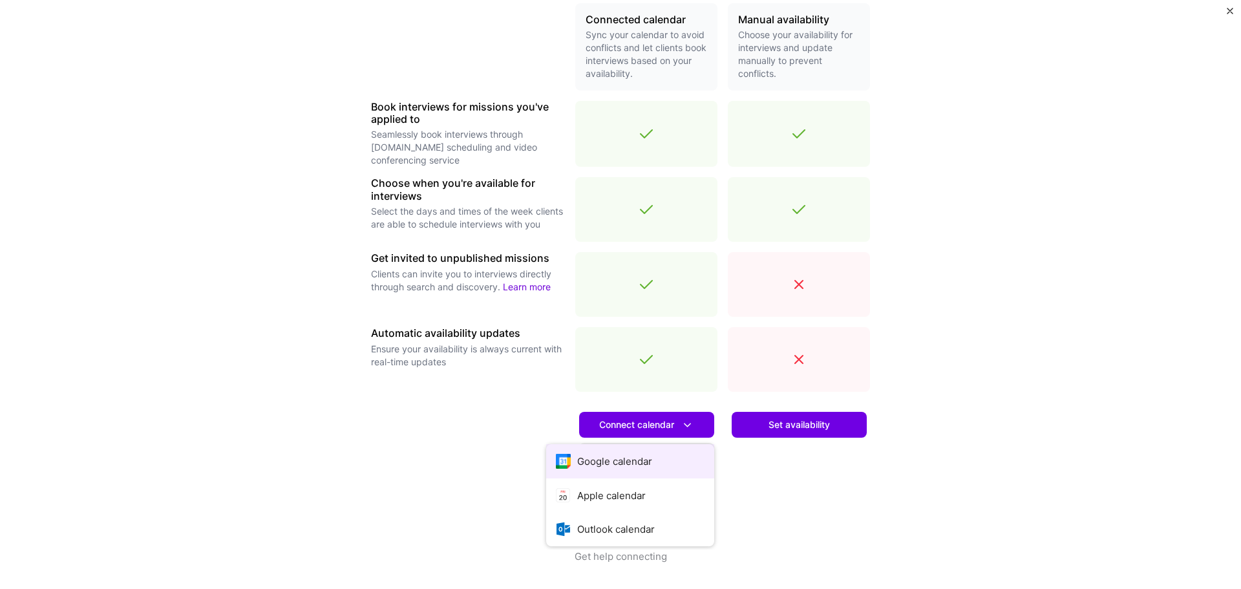
click at [634, 466] on button "Google calendar" at bounding box center [630, 461] width 168 height 34
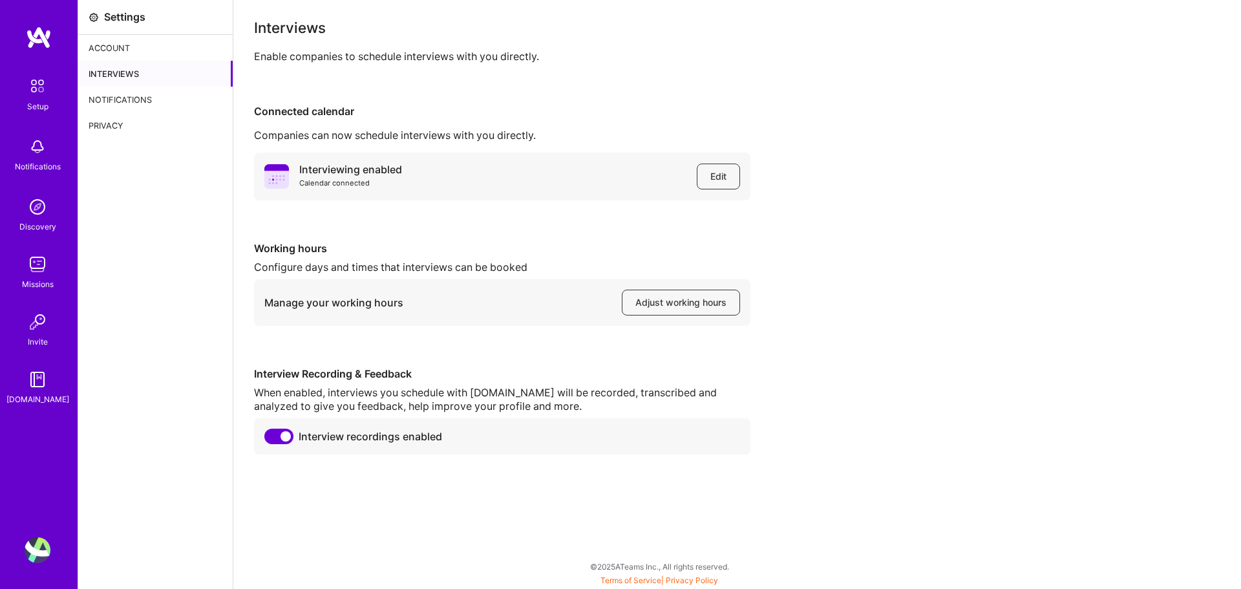
click at [370, 448] on div "Interview recordings enabled" at bounding box center [502, 436] width 497 height 36
click at [358, 183] on div "Calendar connected" at bounding box center [350, 184] width 103 height 14
click at [373, 141] on div "Companies can now schedule interviews with you directly." at bounding box center [737, 136] width 967 height 14
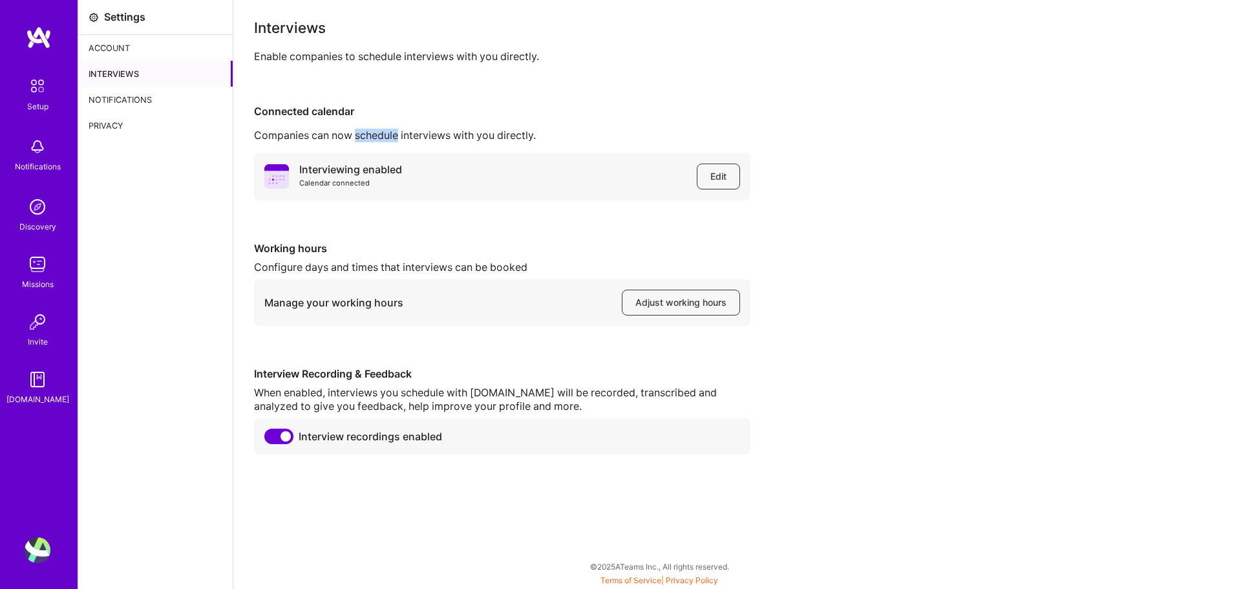
click at [373, 141] on div "Companies can now schedule interviews with you directly." at bounding box center [737, 136] width 967 height 14
click at [363, 174] on div "Interviewing enabled" at bounding box center [350, 170] width 103 height 14
click at [703, 180] on button "Edit" at bounding box center [718, 177] width 43 height 26
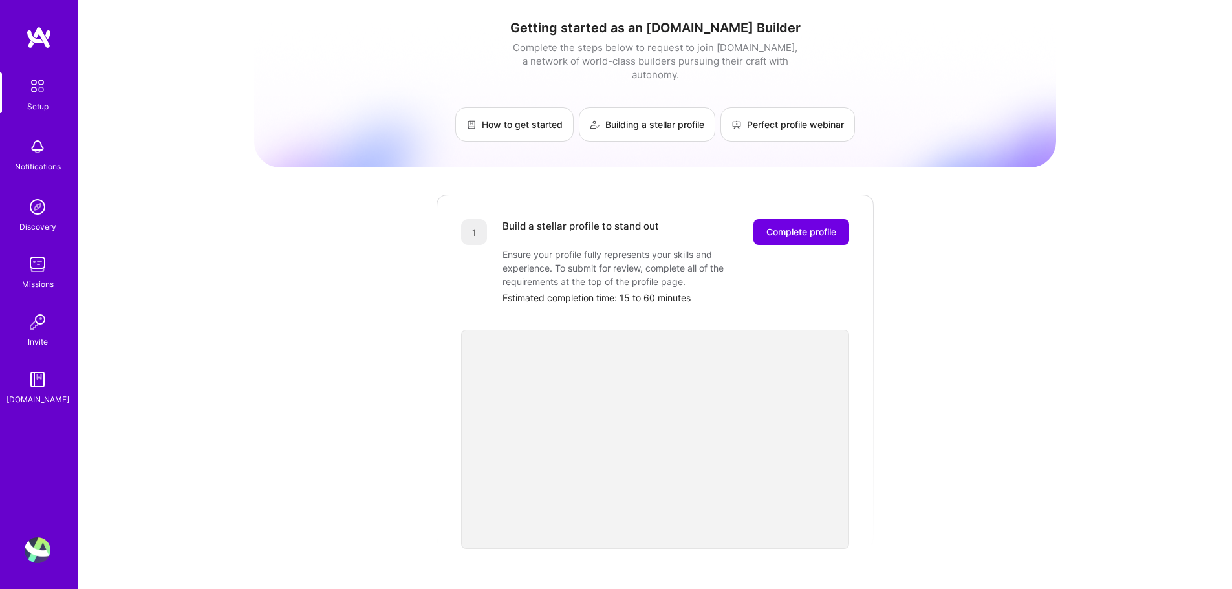
click at [982, 335] on div "Getting started as an A.Team Builder Complete the steps below to request to joi…" at bounding box center [655, 505] width 802 height 991
click at [822, 226] on span "Complete profile" at bounding box center [801, 232] width 70 height 13
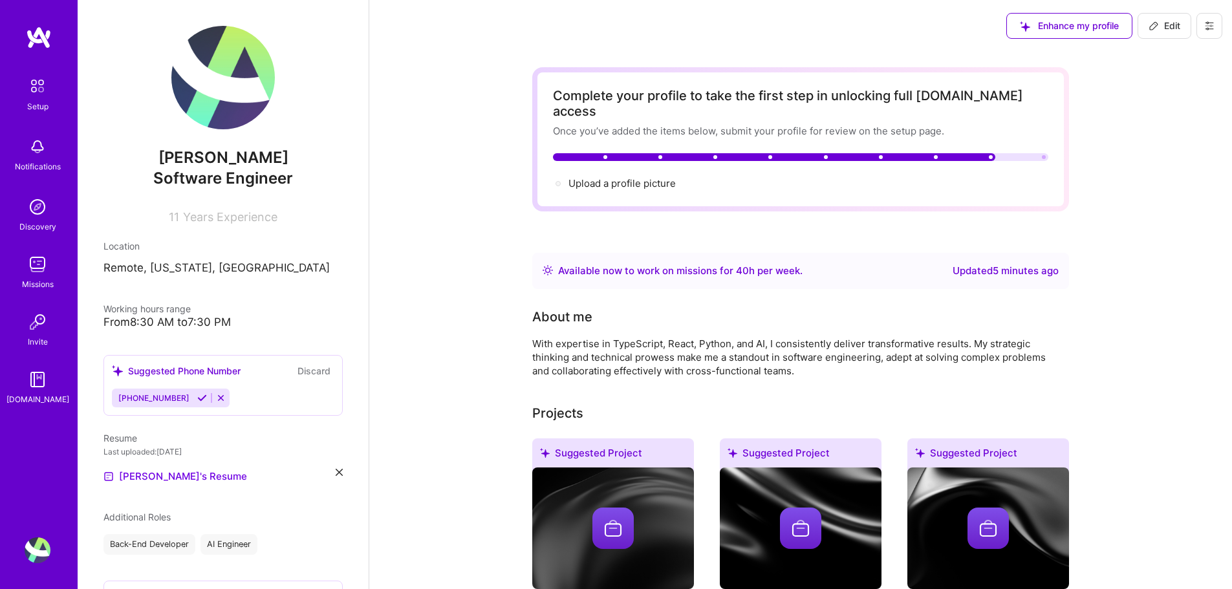
click at [1040, 153] on div at bounding box center [800, 157] width 495 height 8
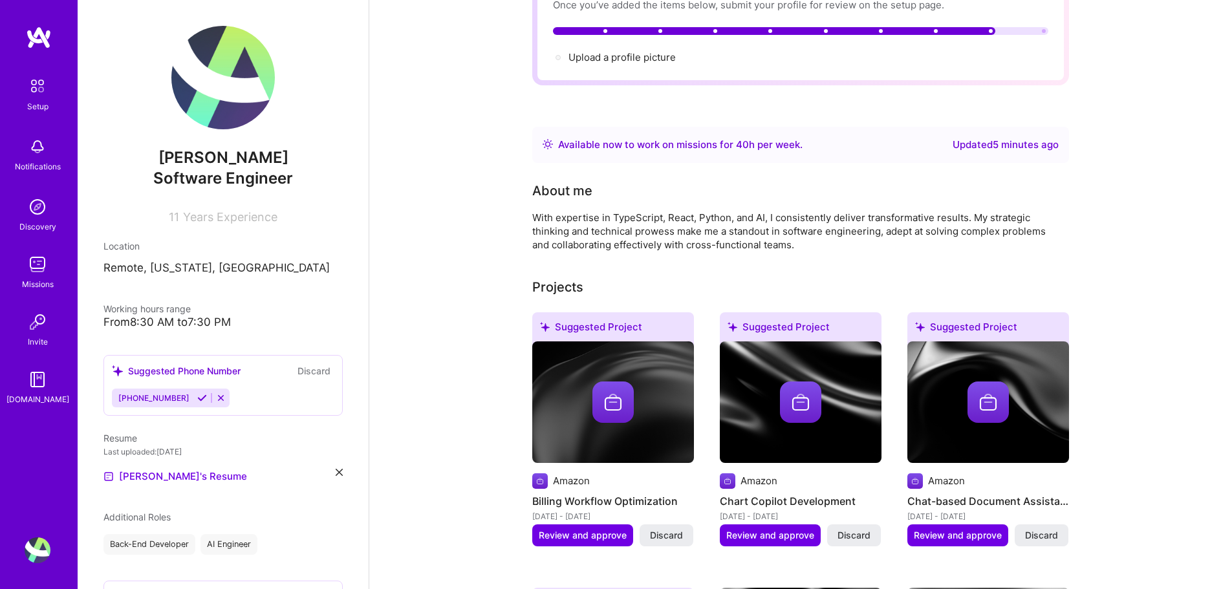
scroll to position [233, 0]
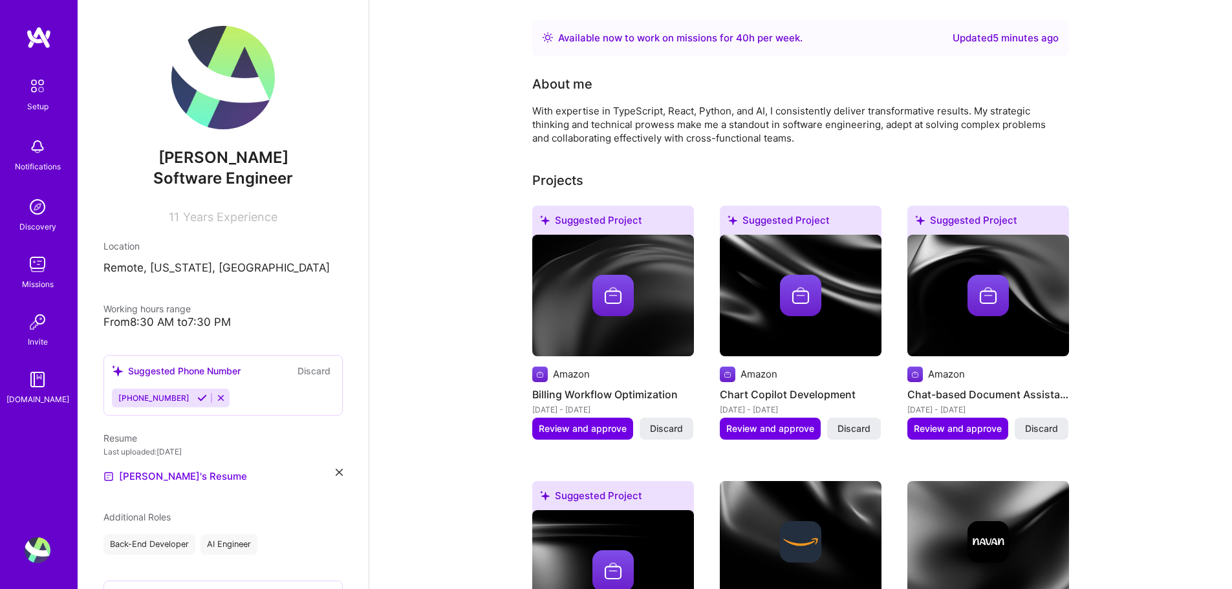
click at [236, 45] on img at bounding box center [222, 77] width 103 height 103
click at [212, 145] on div "Michael Chung Software Engineer 11 Years Experience" at bounding box center [222, 125] width 239 height 198
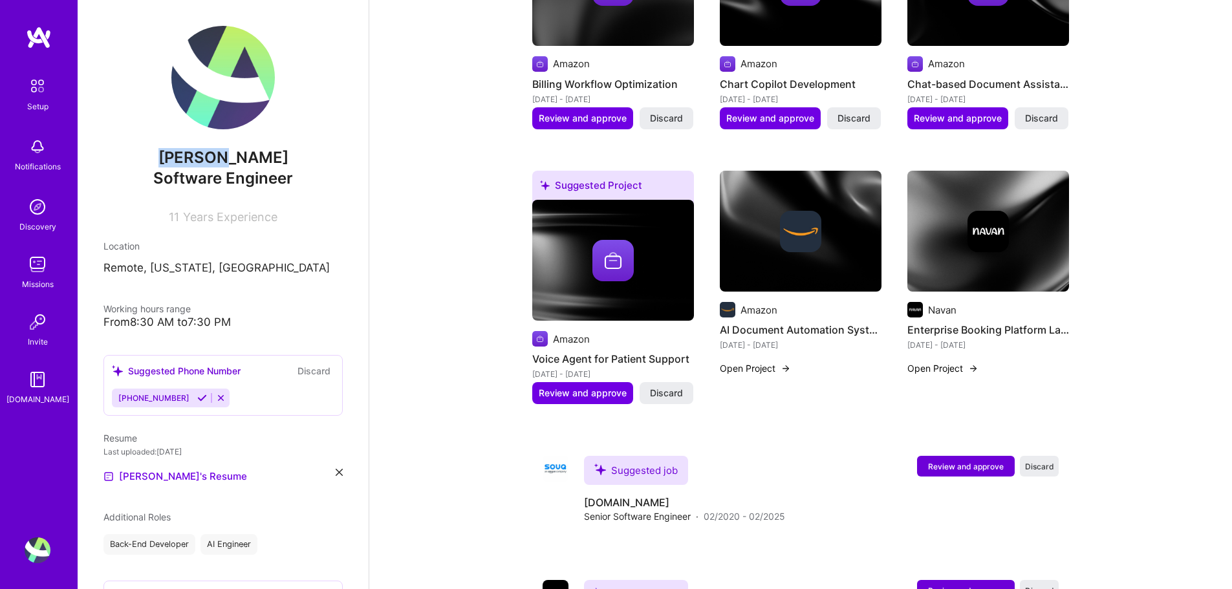
scroll to position [638, 0]
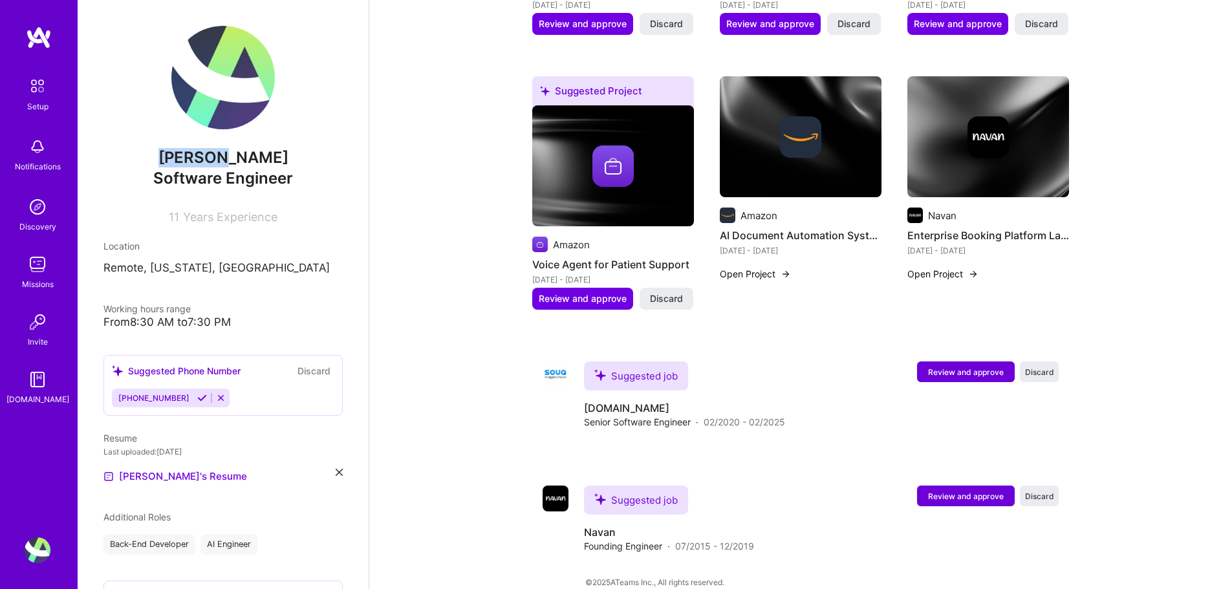
click at [42, 328] on img at bounding box center [38, 322] width 26 height 26
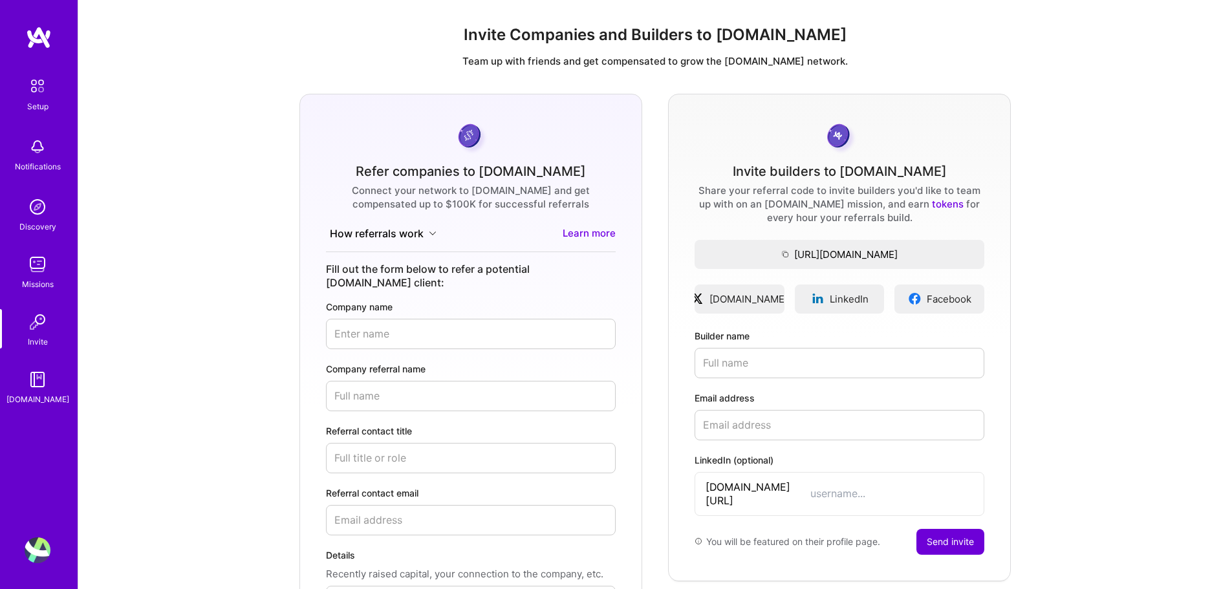
click at [39, 49] on div "Setup Notifications Discovery Missions Invite A.Guide" at bounding box center [39, 272] width 78 height 493
click at [41, 42] on img at bounding box center [39, 37] width 26 height 23
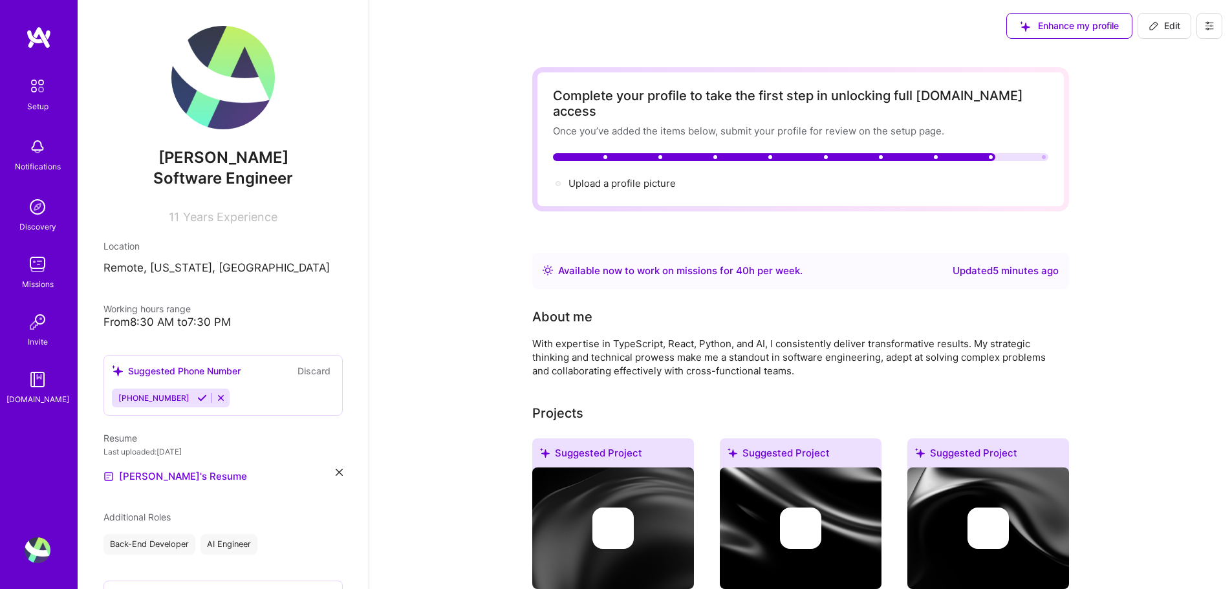
click at [39, 219] on img at bounding box center [38, 207] width 26 height 26
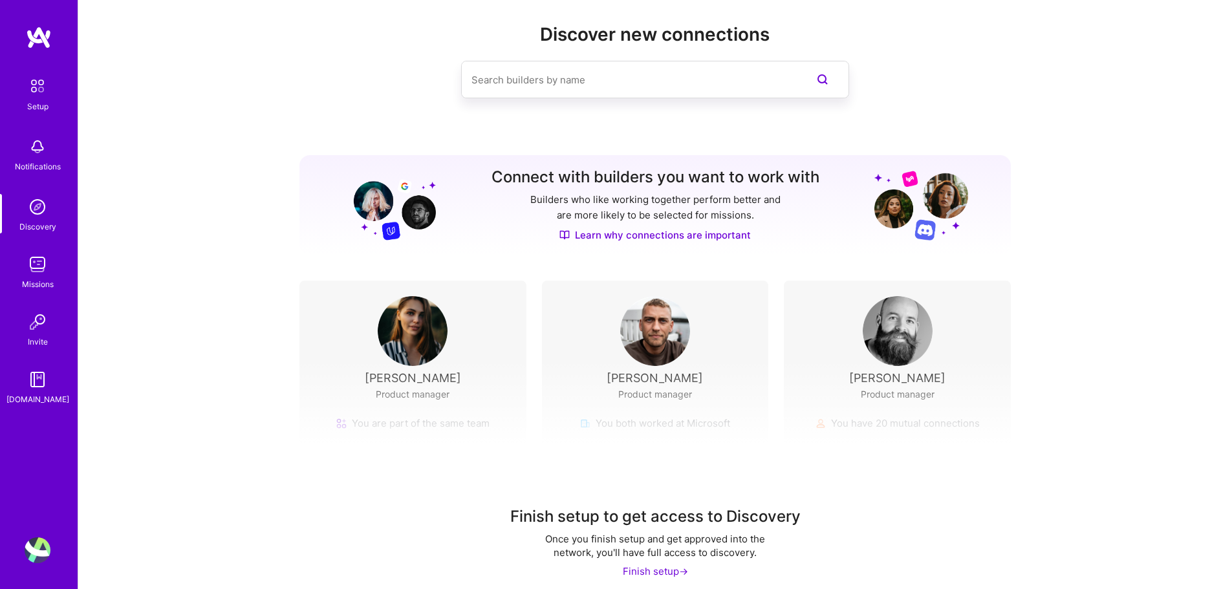
scroll to position [29, 0]
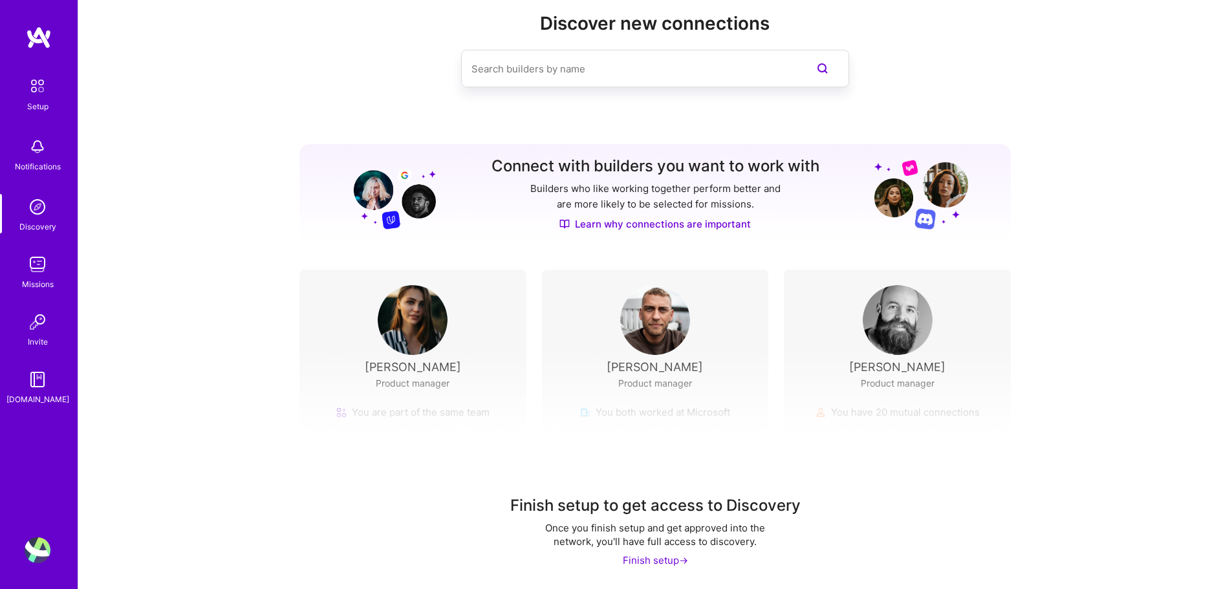
click at [681, 345] on img at bounding box center [655, 320] width 70 height 70
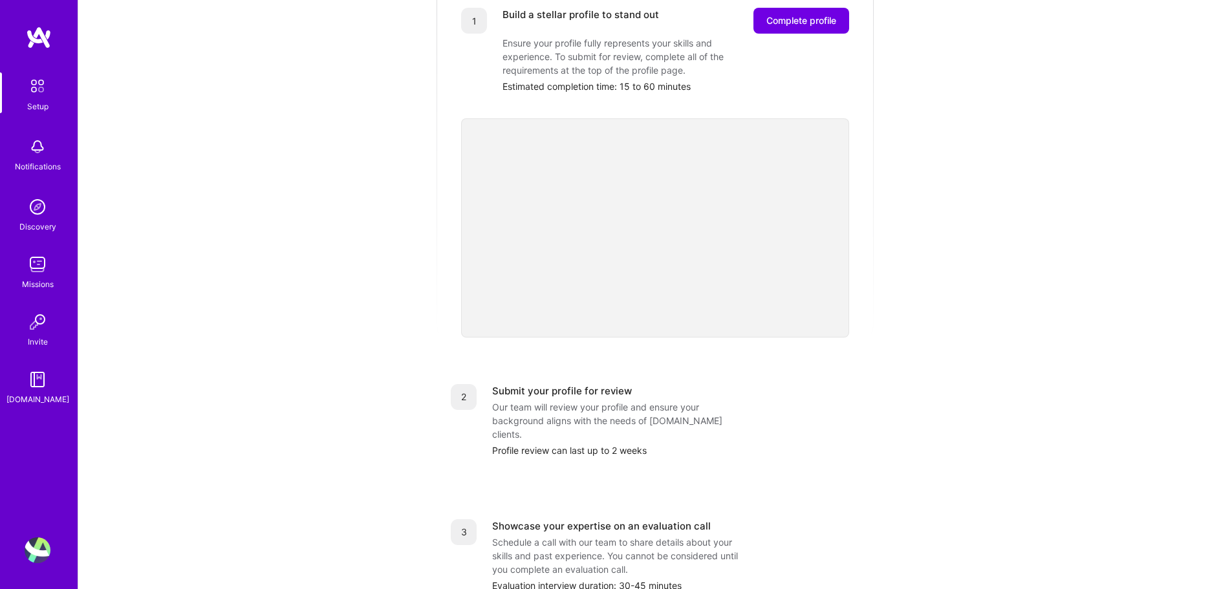
scroll to position [310, 0]
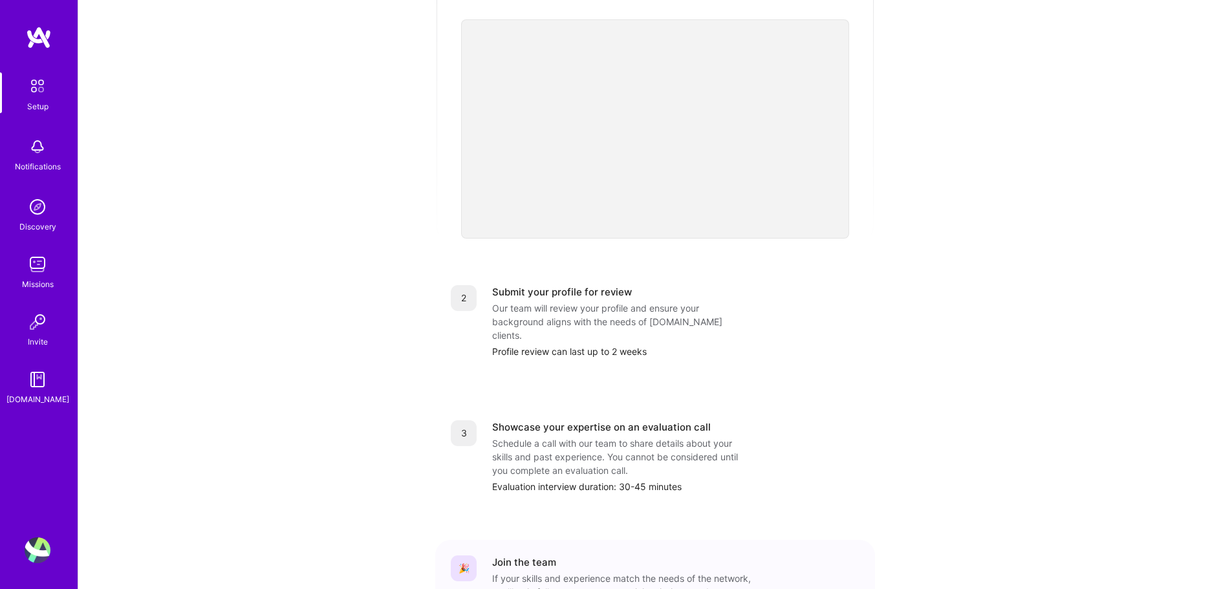
click at [538, 310] on div "Our team will review your profile and ensure your background aligns with the ne…" at bounding box center [621, 321] width 259 height 41
click at [640, 345] on div "Profile review can last up to 2 weeks" at bounding box center [675, 352] width 367 height 14
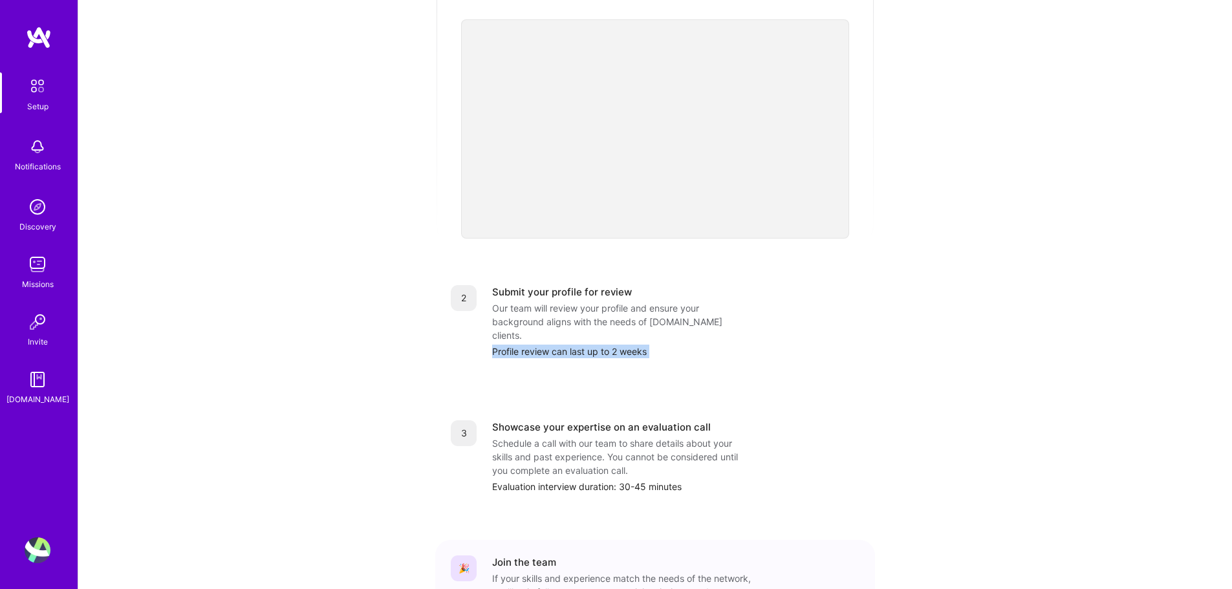
click at [640, 345] on div "Profile review can last up to 2 weeks" at bounding box center [675, 352] width 367 height 14
click at [917, 368] on div "Getting started as an A.Team Builder Complete the steps below to request to joi…" at bounding box center [655, 194] width 802 height 991
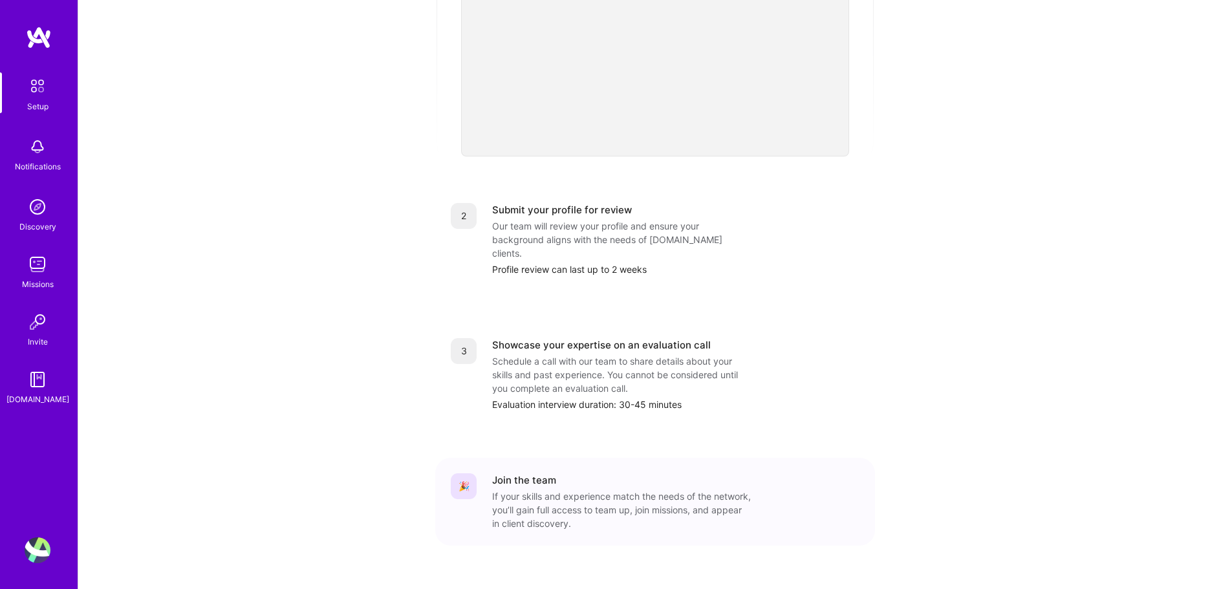
scroll to position [394, 0]
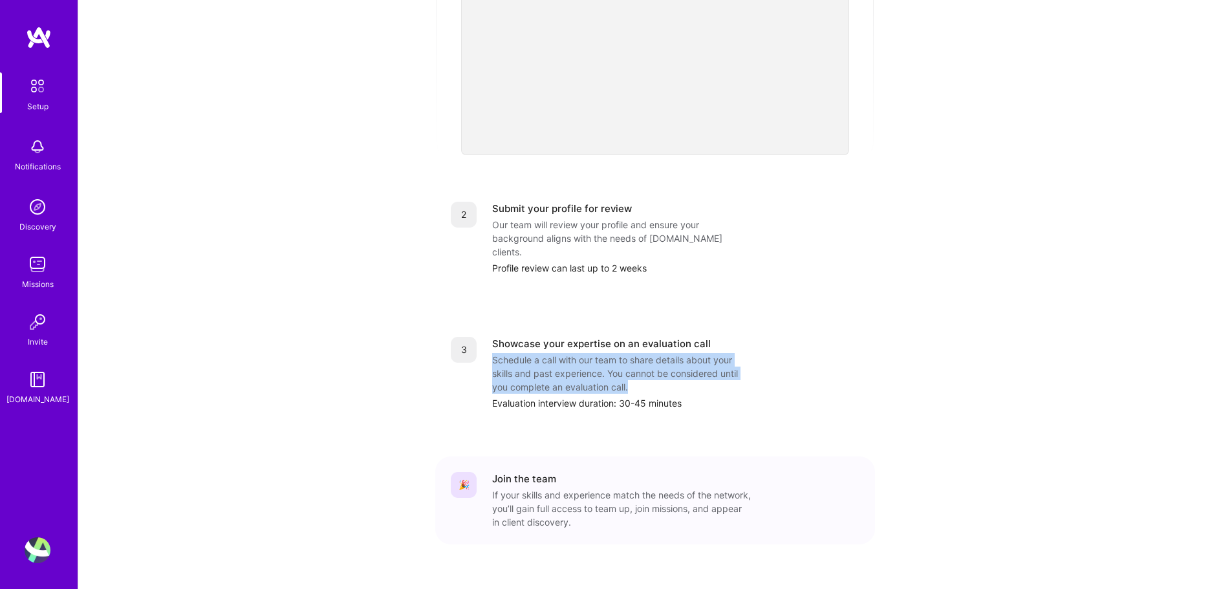
drag, startPoint x: 652, startPoint y: 361, endPoint x: 490, endPoint y: 337, distance: 164.0
click at [490, 337] on div "3 Showcase your expertise on an evaluation call Schedule a call with our team t…" at bounding box center [655, 373] width 409 height 73
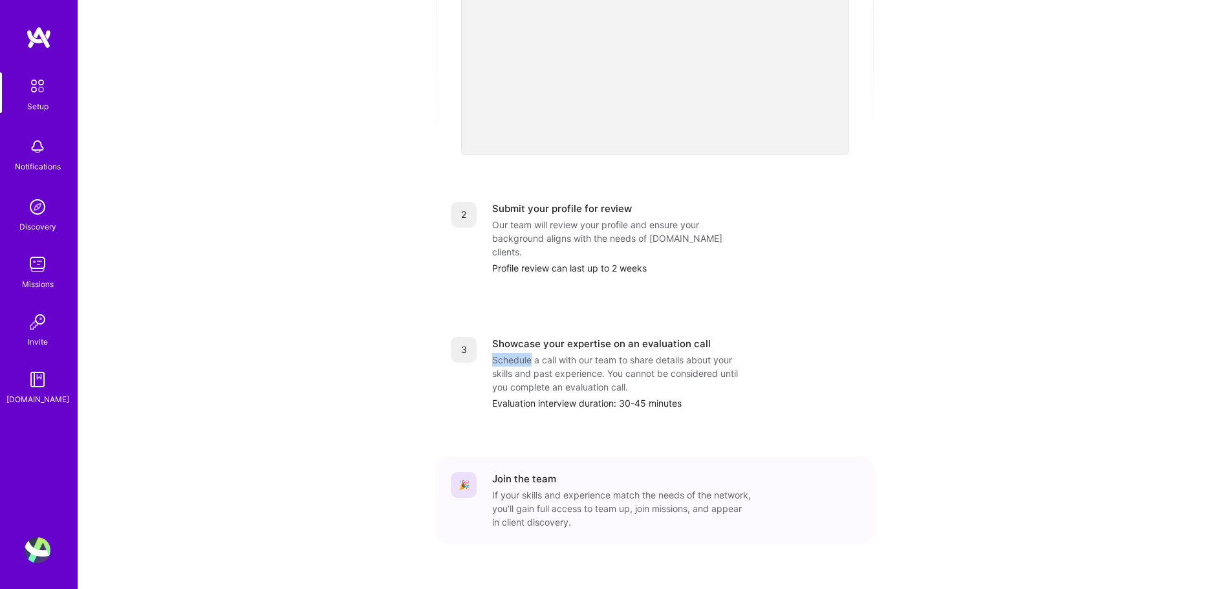
click at [490, 337] on div "3 Showcase your expertise on an evaluation call Schedule a call with our team t…" at bounding box center [655, 373] width 409 height 73
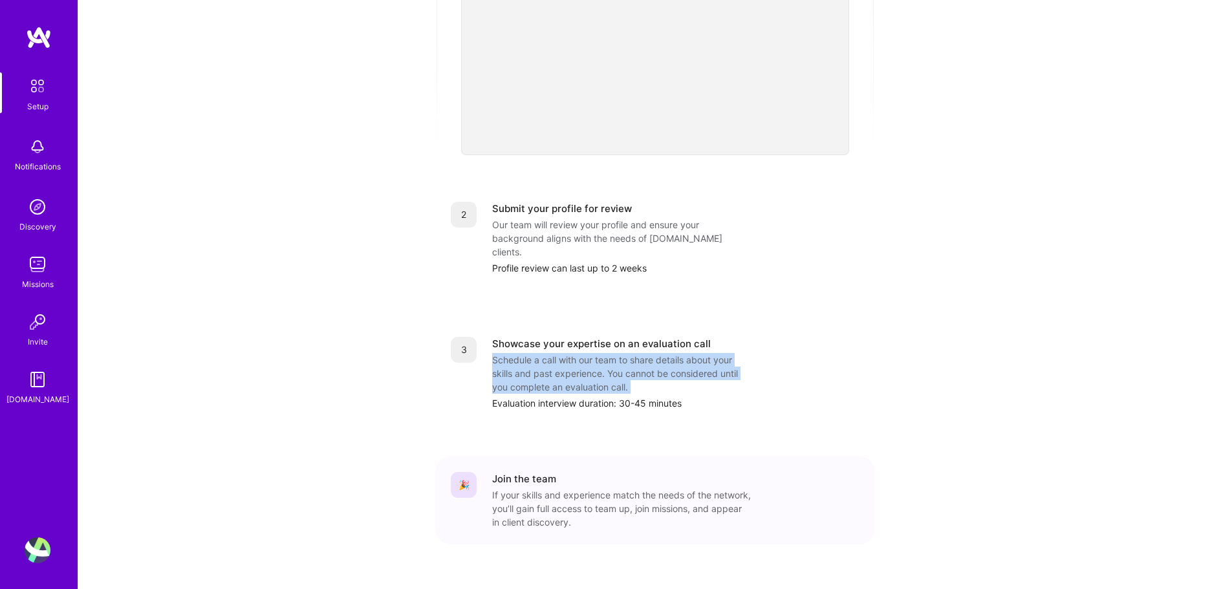
click at [490, 337] on div "3 Showcase your expertise on an evaluation call Schedule a call with our team t…" at bounding box center [655, 373] width 409 height 73
click at [562, 353] on div "Schedule a call with our team to share details about your skills and past exper…" at bounding box center [621, 373] width 259 height 41
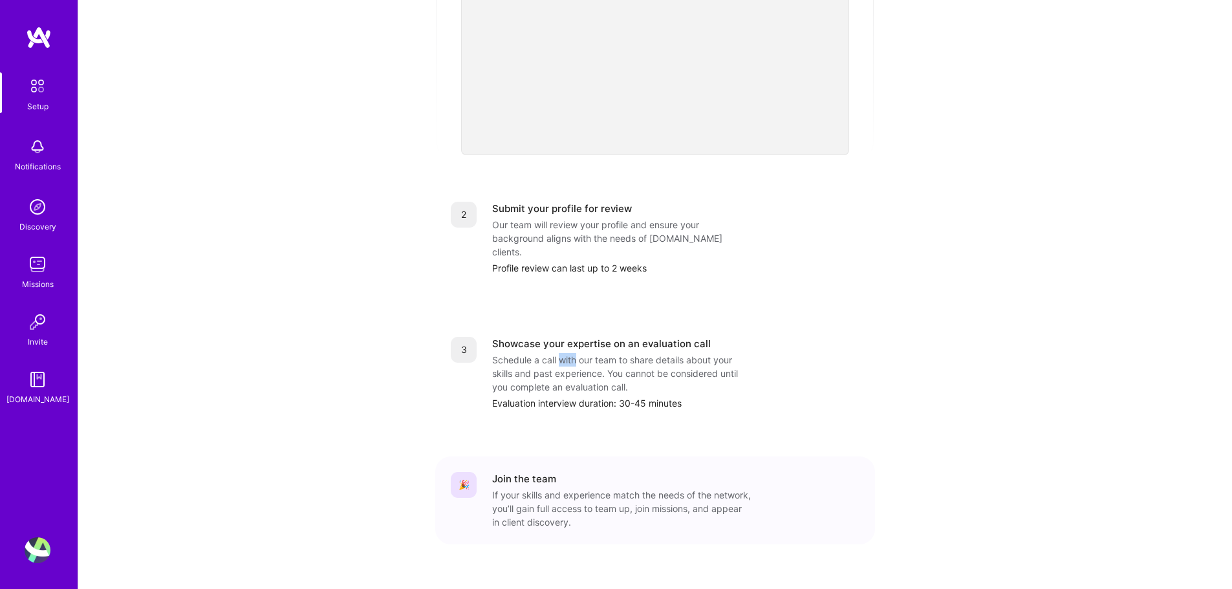
click at [562, 353] on div "Schedule a call with our team to share details about your skills and past exper…" at bounding box center [621, 373] width 259 height 41
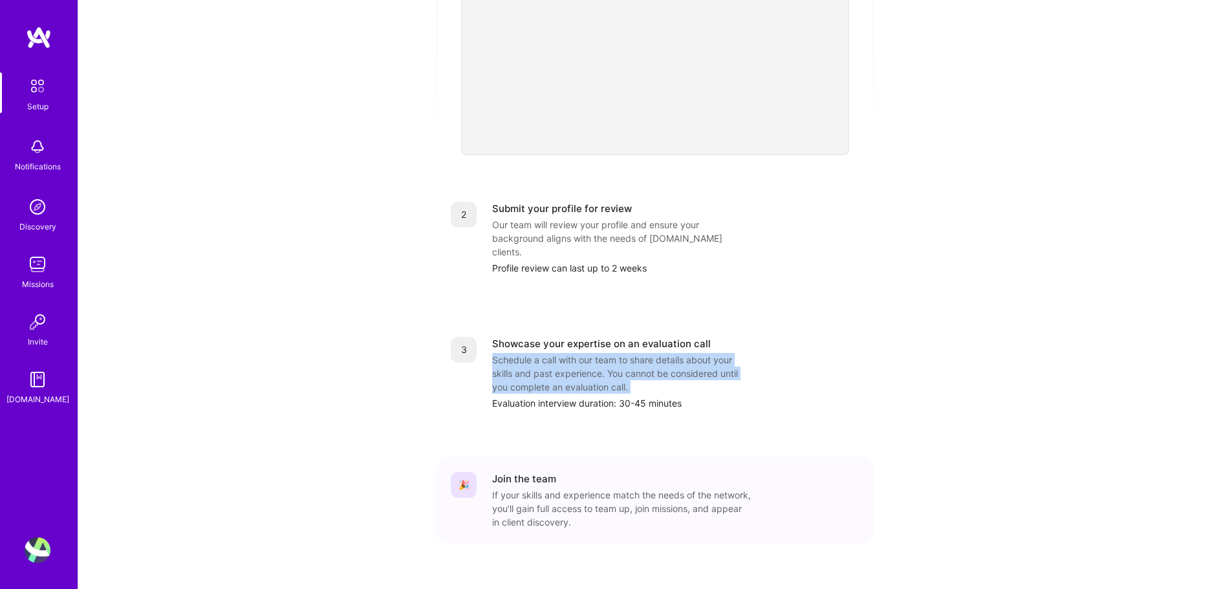
click at [562, 353] on div "Schedule a call with our team to share details about your skills and past exper…" at bounding box center [621, 373] width 259 height 41
click at [751, 348] on div "Showcase your expertise on an evaluation call Schedule a call with our team to …" at bounding box center [675, 373] width 367 height 73
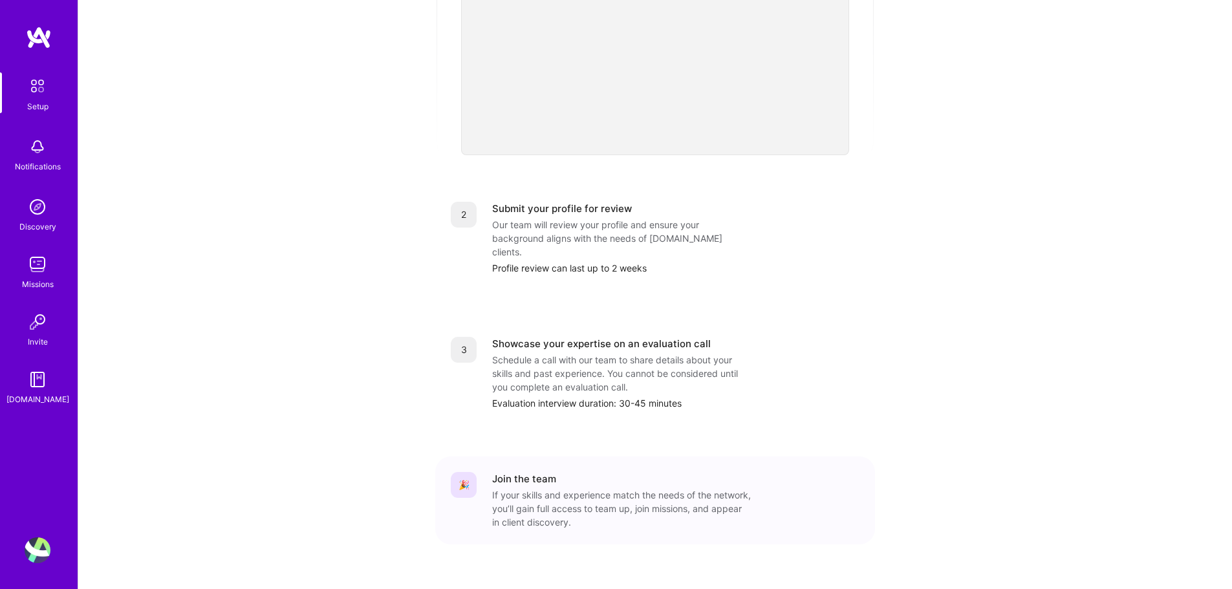
click at [672, 353] on div "Schedule a call with our team to share details about your skills and past exper…" at bounding box center [621, 373] width 259 height 41
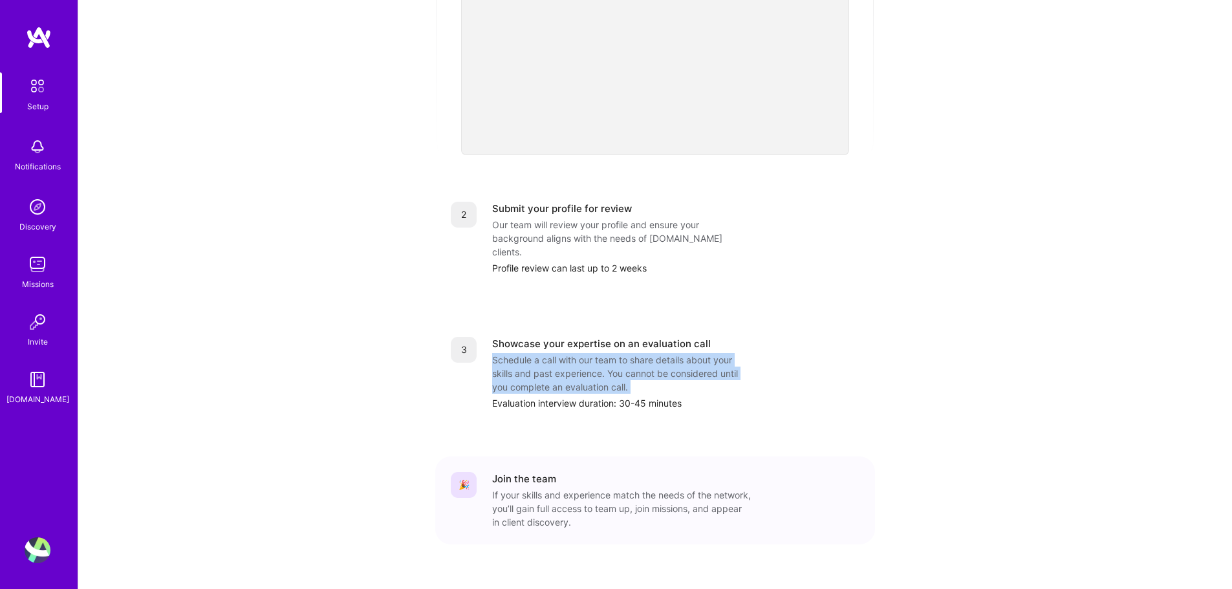
click at [672, 353] on div "Schedule a call with our team to share details about your skills and past exper…" at bounding box center [621, 373] width 259 height 41
click at [854, 396] on div "Evaluation interview duration: 30-45 minutes" at bounding box center [675, 403] width 367 height 14
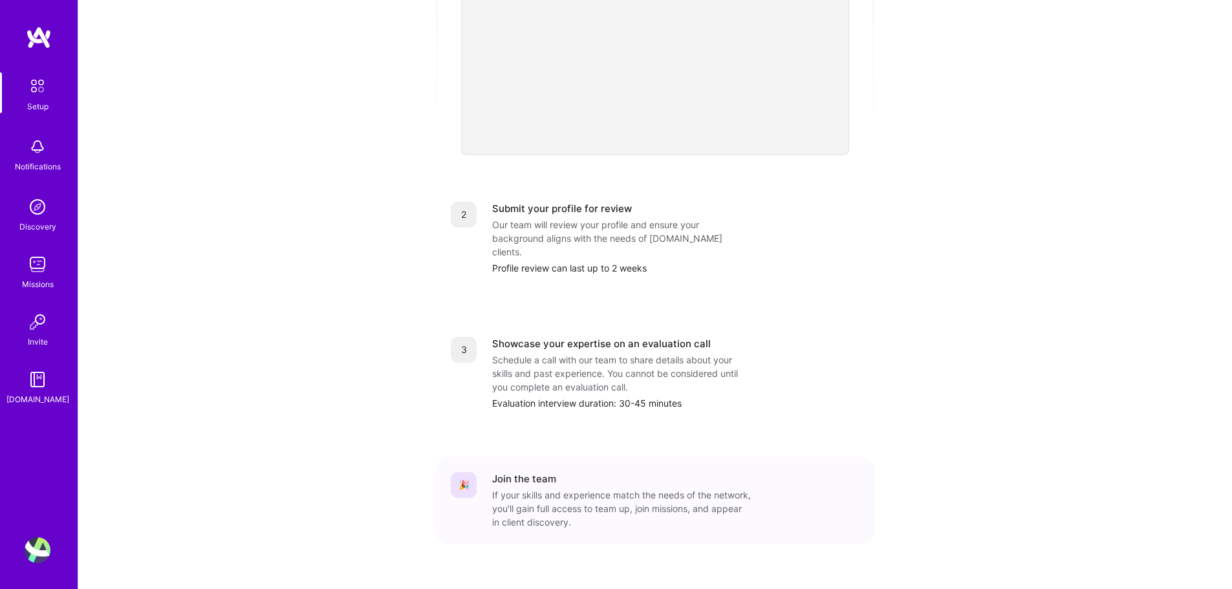
click at [601, 353] on div "Schedule a call with our team to share details about your skills and past exper…" at bounding box center [621, 373] width 259 height 41
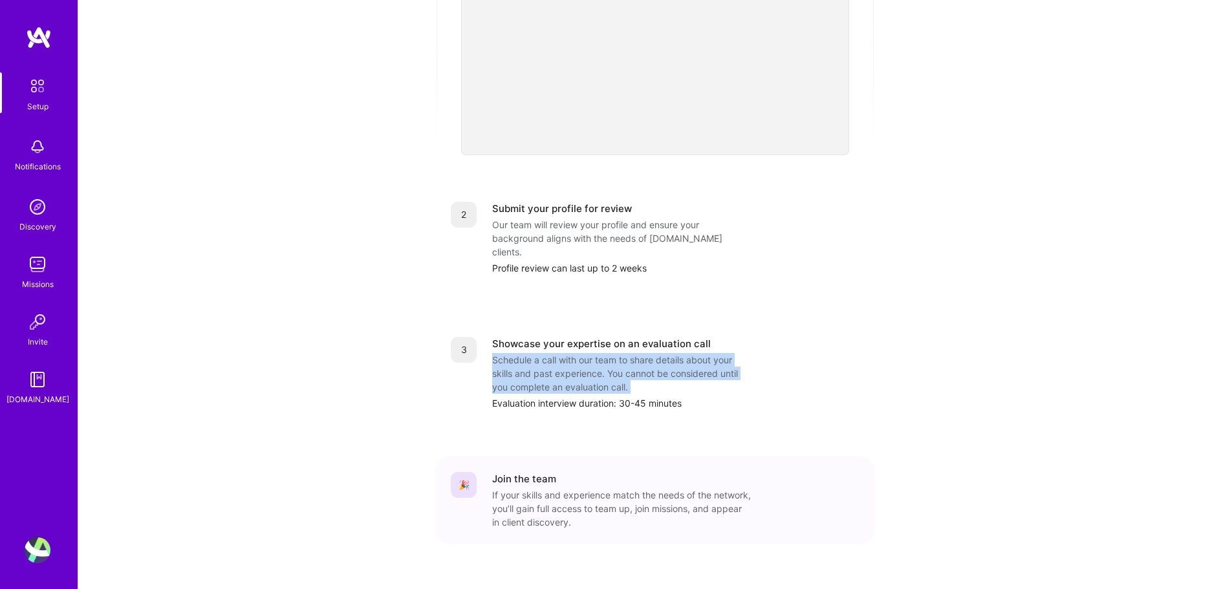
click at [601, 353] on div "Schedule a call with our team to share details about your skills and past exper…" at bounding box center [621, 373] width 259 height 41
click at [598, 396] on div "Evaluation interview duration: 30-45 minutes" at bounding box center [675, 403] width 367 height 14
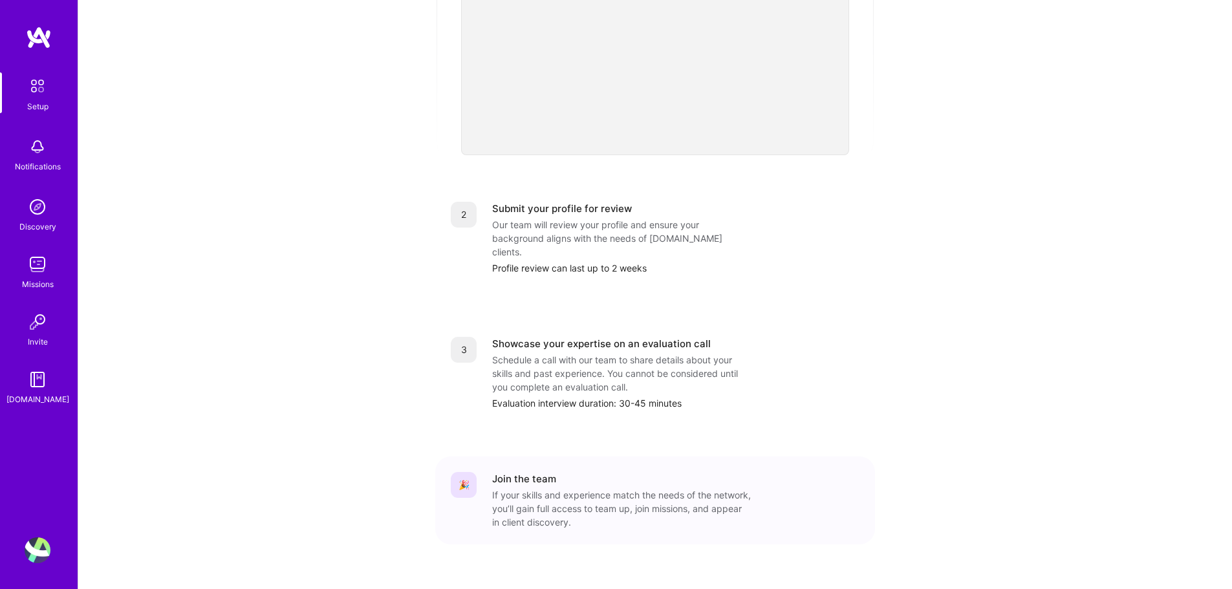
click at [595, 396] on div "Evaluation interview duration: 30-45 minutes" at bounding box center [675, 403] width 367 height 14
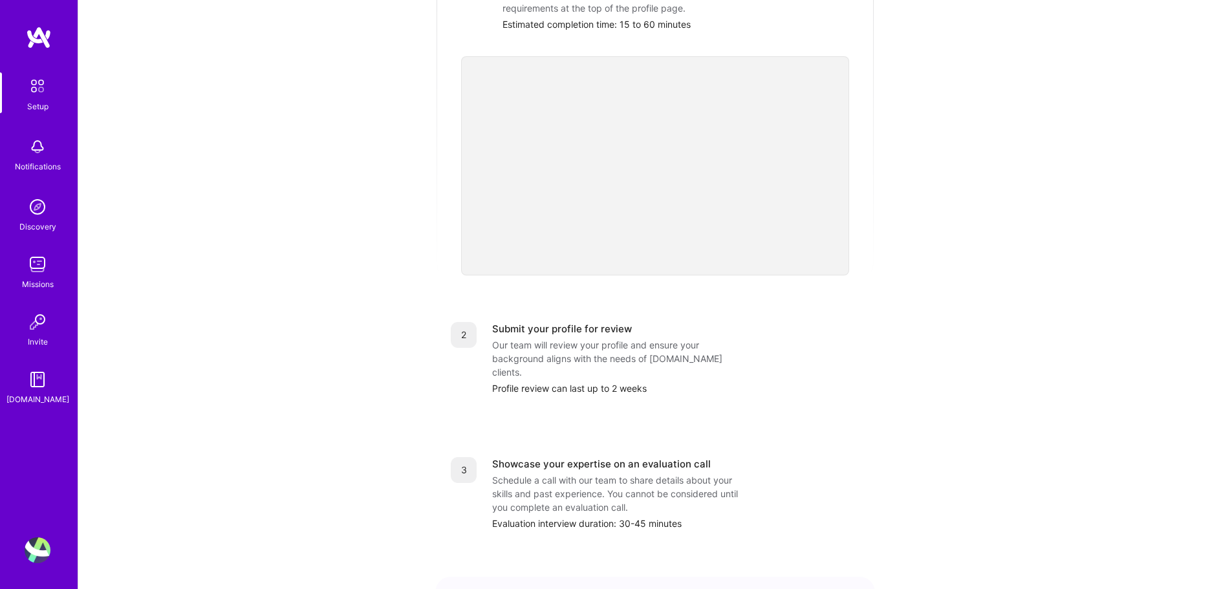
scroll to position [161, 0]
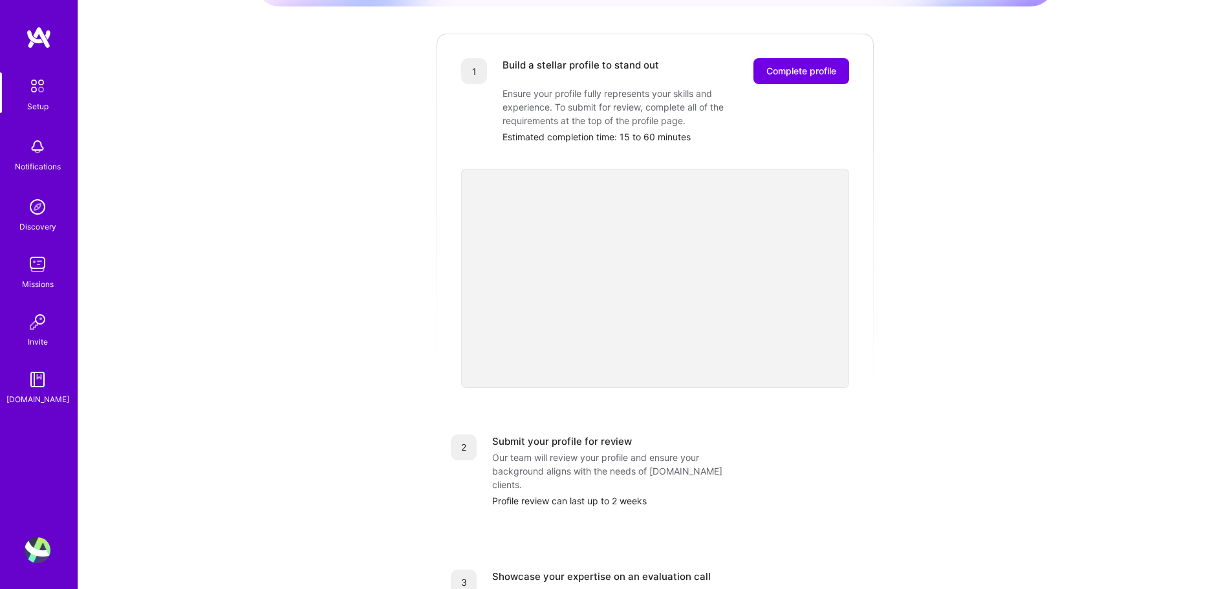
click at [1023, 351] on div "Getting started as an A.Team Builder Complete the steps below to request to joi…" at bounding box center [655, 344] width 802 height 991
click at [603, 451] on div "Our team will review your profile and ensure your background aligns with the ne…" at bounding box center [621, 471] width 259 height 41
click at [589, 494] on div "Profile review can last up to 2 weeks" at bounding box center [675, 501] width 367 height 14
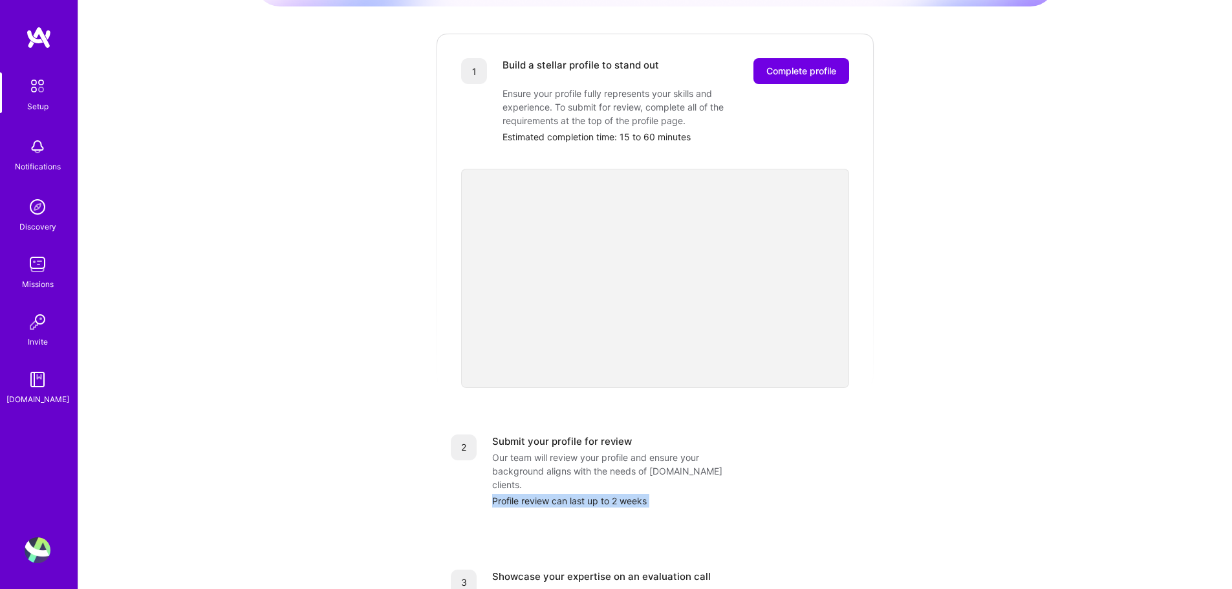
click at [589, 494] on div "Profile review can last up to 2 weeks" at bounding box center [675, 501] width 367 height 14
click at [617, 451] on div "Our team will review your profile and ensure your background aligns with the ne…" at bounding box center [621, 471] width 259 height 41
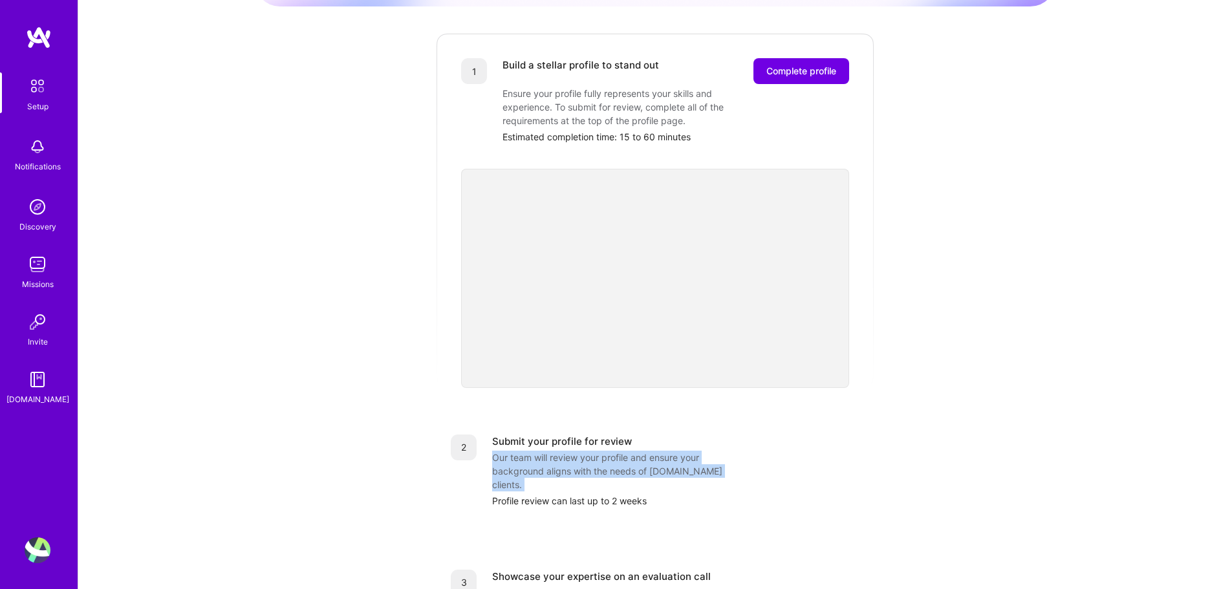
click at [617, 451] on div "Our team will review your profile and ensure your background aligns with the ne…" at bounding box center [621, 471] width 259 height 41
click at [683, 451] on div "Our team will review your profile and ensure your background aligns with the ne…" at bounding box center [621, 471] width 259 height 41
click at [743, 451] on div "Our team will review your profile and ensure your background aligns with the ne…" at bounding box center [621, 471] width 259 height 41
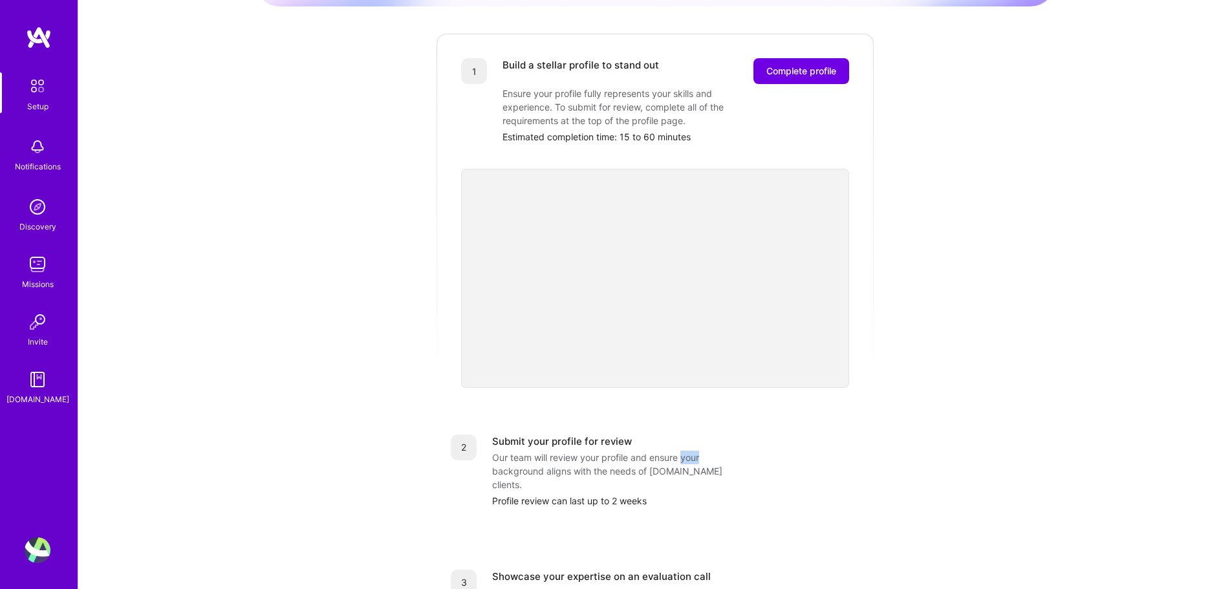
click at [743, 451] on div "Our team will review your profile and ensure your background aligns with the ne…" at bounding box center [621, 471] width 259 height 41
click at [987, 438] on div "Getting started as an A.Team Builder Complete the steps below to request to joi…" at bounding box center [655, 344] width 802 height 991
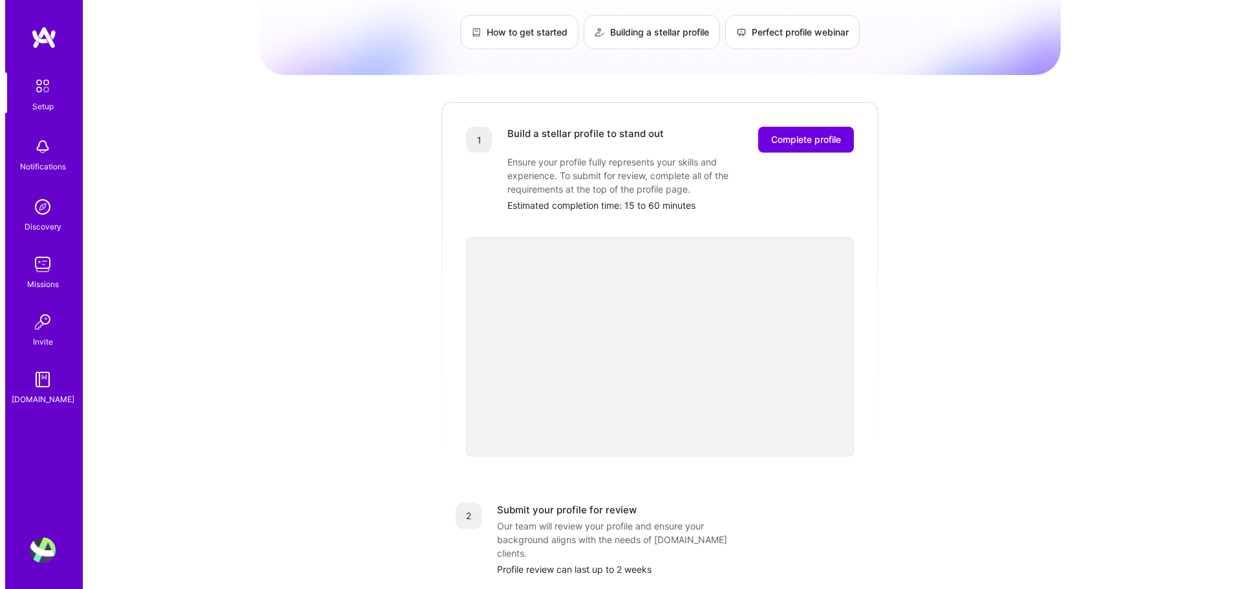
scroll to position [0, 0]
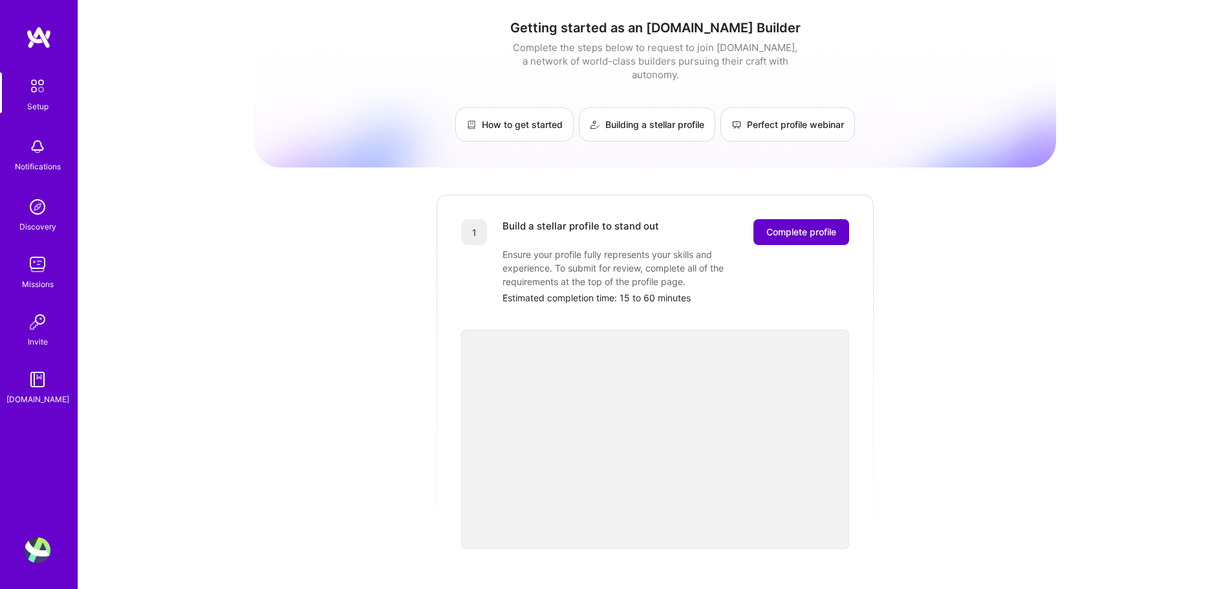
click at [791, 226] on span "Complete profile" at bounding box center [801, 232] width 70 height 13
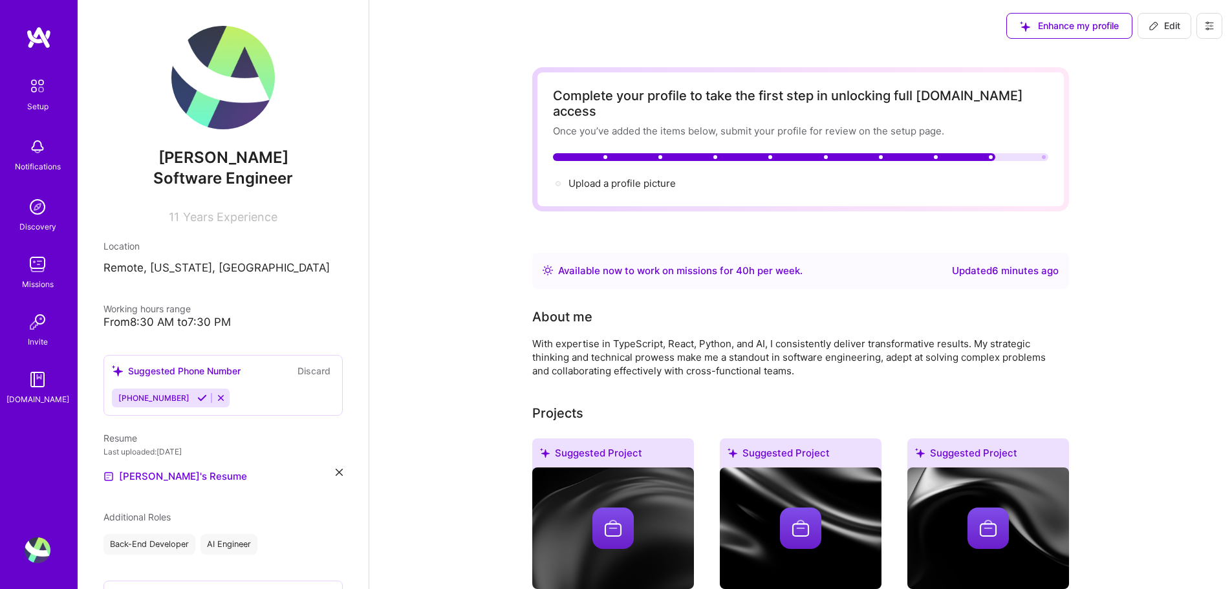
click at [751, 263] on div "Available now to work on missions for 40 h per week ." at bounding box center [680, 271] width 244 height 16
click at [913, 263] on div "Available now to work on missions for 40 h per week . Updated 6 minutes ago" at bounding box center [800, 271] width 516 height 16
drag, startPoint x: 872, startPoint y: 255, endPoint x: 540, endPoint y: 257, distance: 331.7
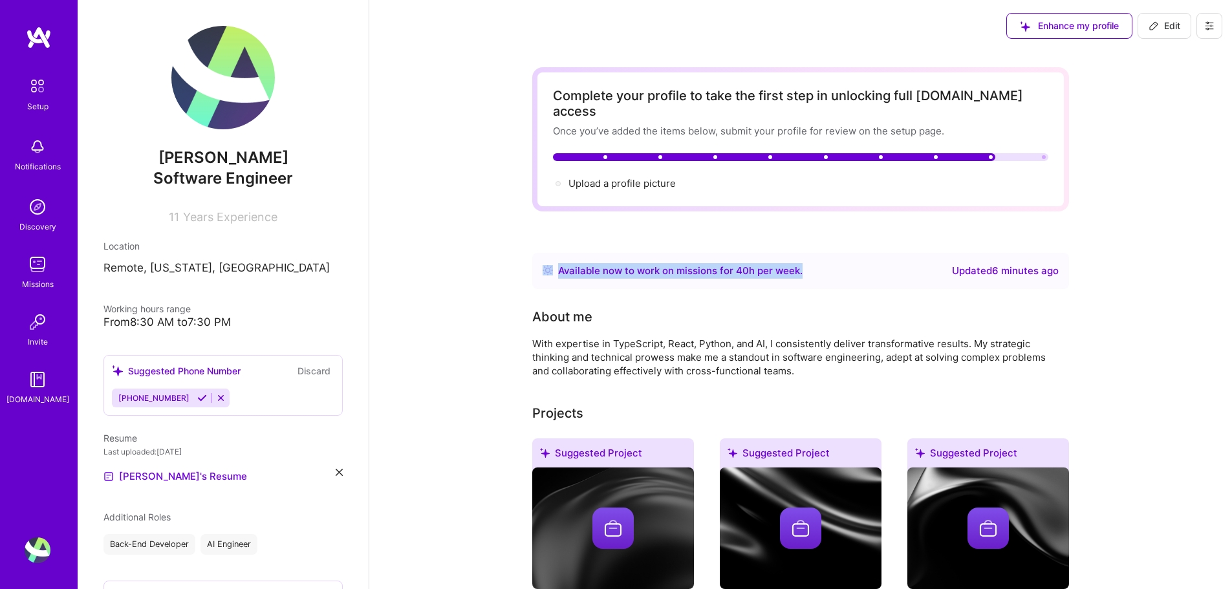
click at [540, 257] on div "Available now to work on missions for 40 h per week . Updated 6 minutes ago" at bounding box center [800, 271] width 537 height 36
click at [755, 263] on div "Available now to work on missions for 40 h per week ." at bounding box center [680, 271] width 244 height 16
click at [1038, 153] on div at bounding box center [800, 157] width 495 height 8
click at [1048, 138] on div "Complete your profile to take the first step in unlocking full A.Team access On…" at bounding box center [800, 139] width 537 height 144
click at [627, 177] on span "Upload a profile picture →" at bounding box center [627, 183] width 119 height 12
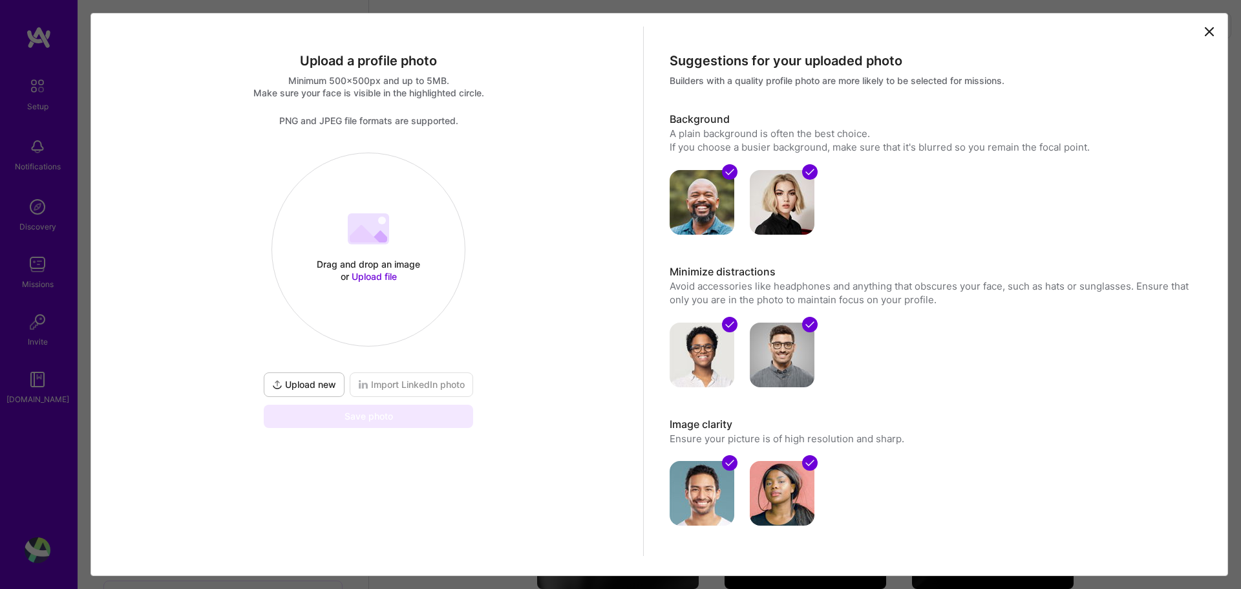
click at [734, 374] on div at bounding box center [935, 347] width 530 height 80
click at [710, 352] on img at bounding box center [702, 355] width 65 height 65
click at [744, 348] on div at bounding box center [935, 347] width 530 height 80
click at [727, 208] on img at bounding box center [702, 202] width 65 height 65
click at [756, 191] on img at bounding box center [782, 202] width 65 height 65
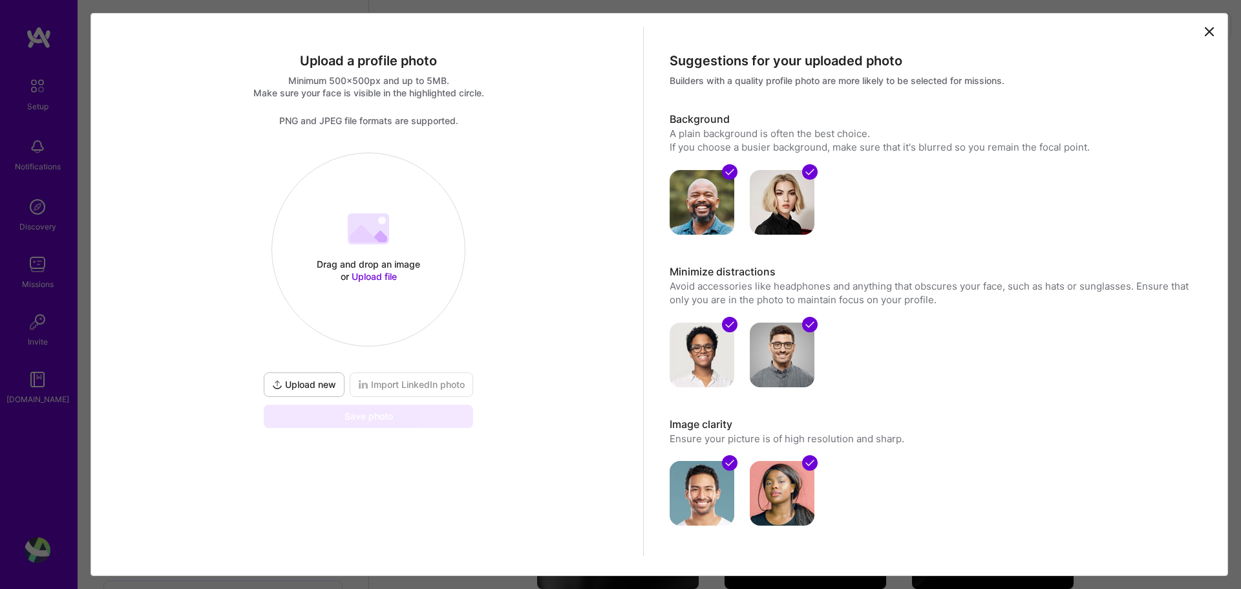
click at [713, 193] on img at bounding box center [702, 202] width 65 height 65
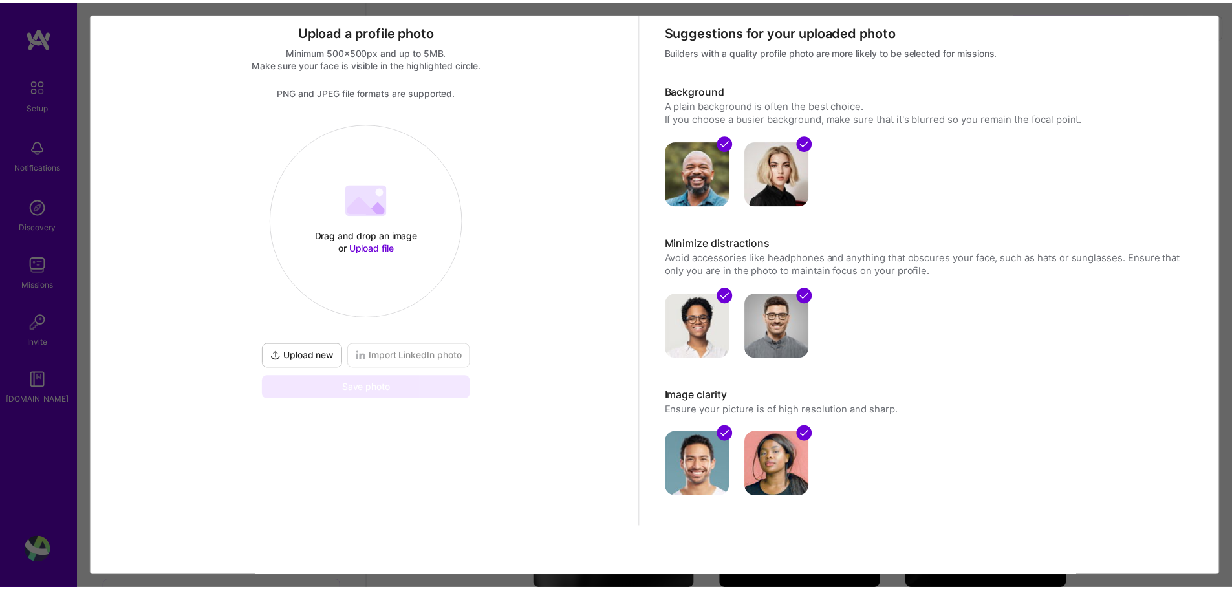
scroll to position [30, 0]
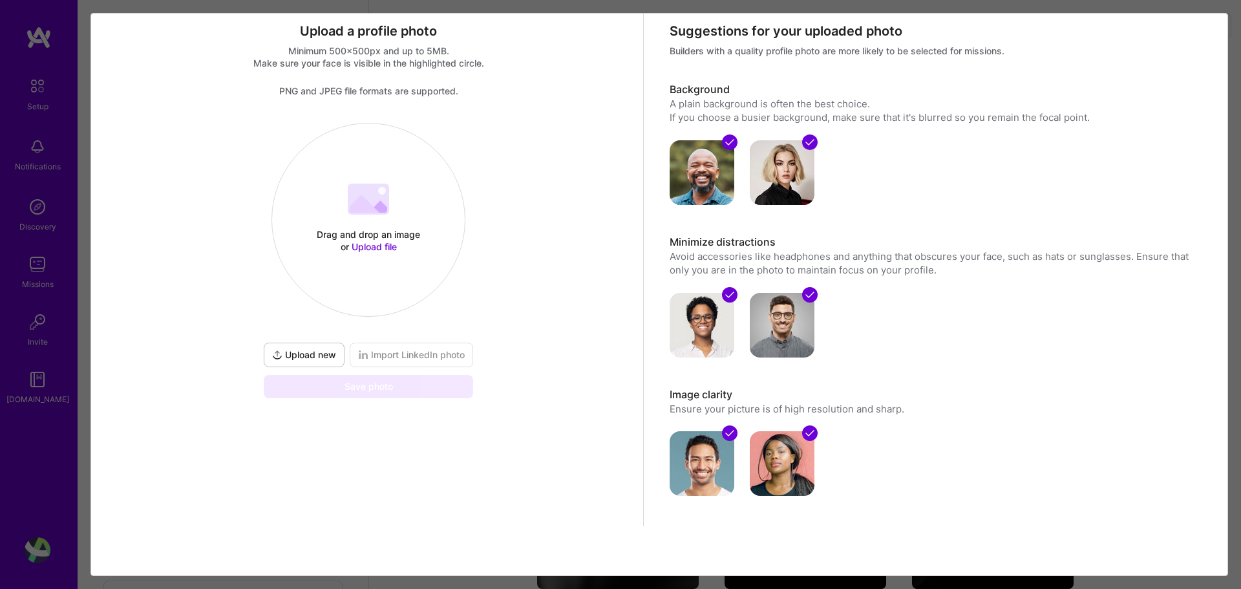
drag, startPoint x: 638, startPoint y: 34, endPoint x: 182, endPoint y: 67, distance: 457.1
click at [633, 34] on div "Upload a profile photo Minimum 500x500px and up to 5MB. Make sure your face is …" at bounding box center [369, 262] width 550 height 530
drag, startPoint x: 155, startPoint y: 70, endPoint x: 69, endPoint y: 94, distance: 89.4
click at [154, 70] on div "Minimum 500x500px and up to 5MB. Make sure your face is visible in the highligh…" at bounding box center [369, 71] width 530 height 52
click at [58, 97] on div "Upload a profile photo Minimum 500x500px and up to 5MB. Make sure your face is …" at bounding box center [620, 294] width 1241 height 589
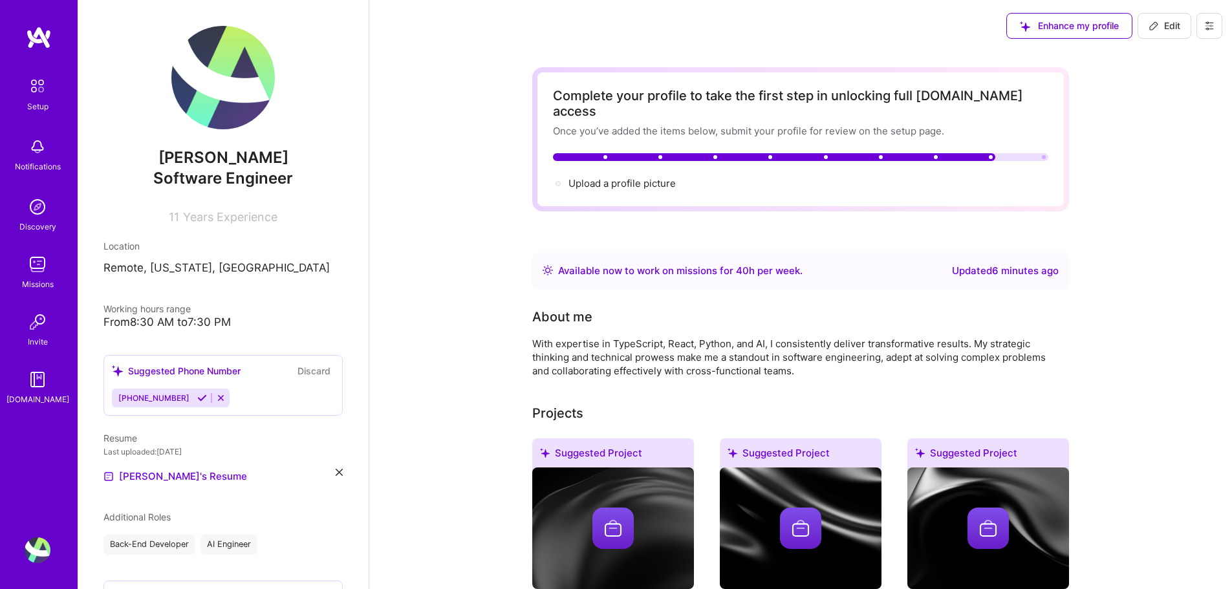
click at [731, 263] on div "Available now to work on missions for 40 h per week ." at bounding box center [680, 271] width 244 height 16
click at [1199, 25] on button at bounding box center [1209, 26] width 26 height 26
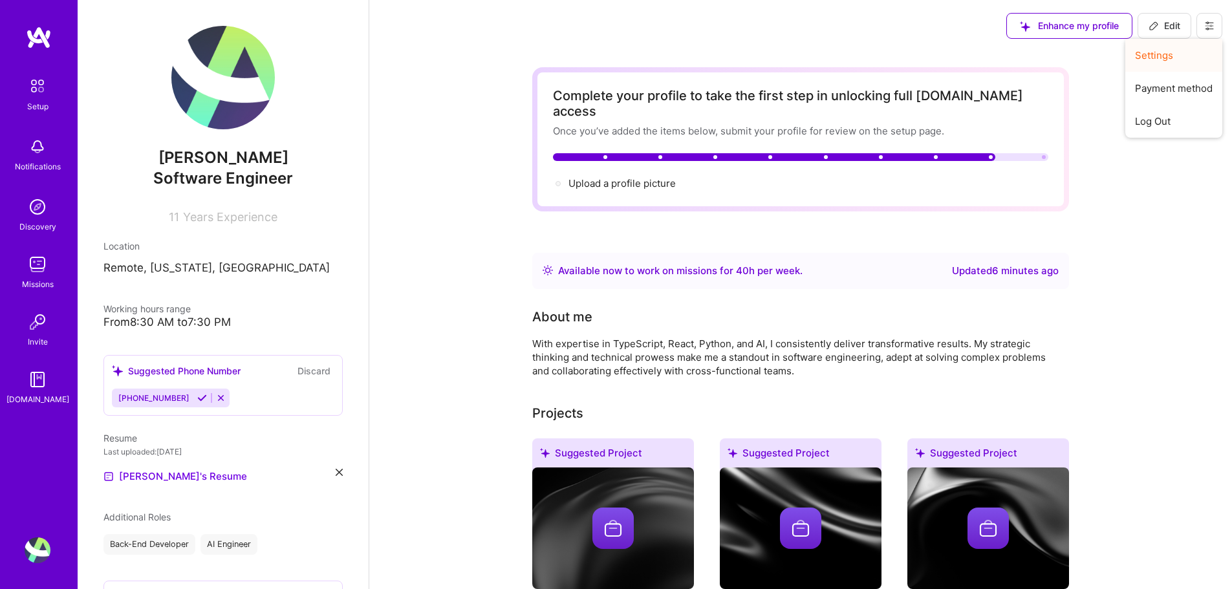
click at [1184, 55] on button "Settings" at bounding box center [1173, 55] width 97 height 33
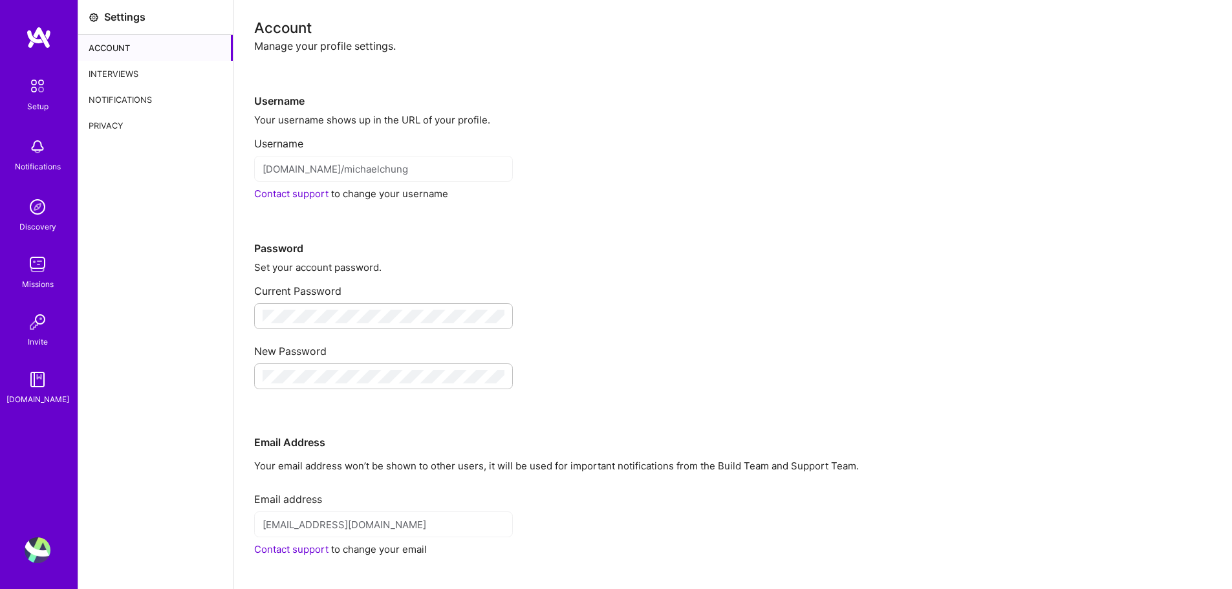
click at [346, 177] on div "platform.a.team/michaelchung" at bounding box center [383, 169] width 259 height 26
click at [390, 156] on div "platform.a.team/michaelchung" at bounding box center [383, 169] width 259 height 26
click at [356, 305] on div at bounding box center [383, 316] width 259 height 26
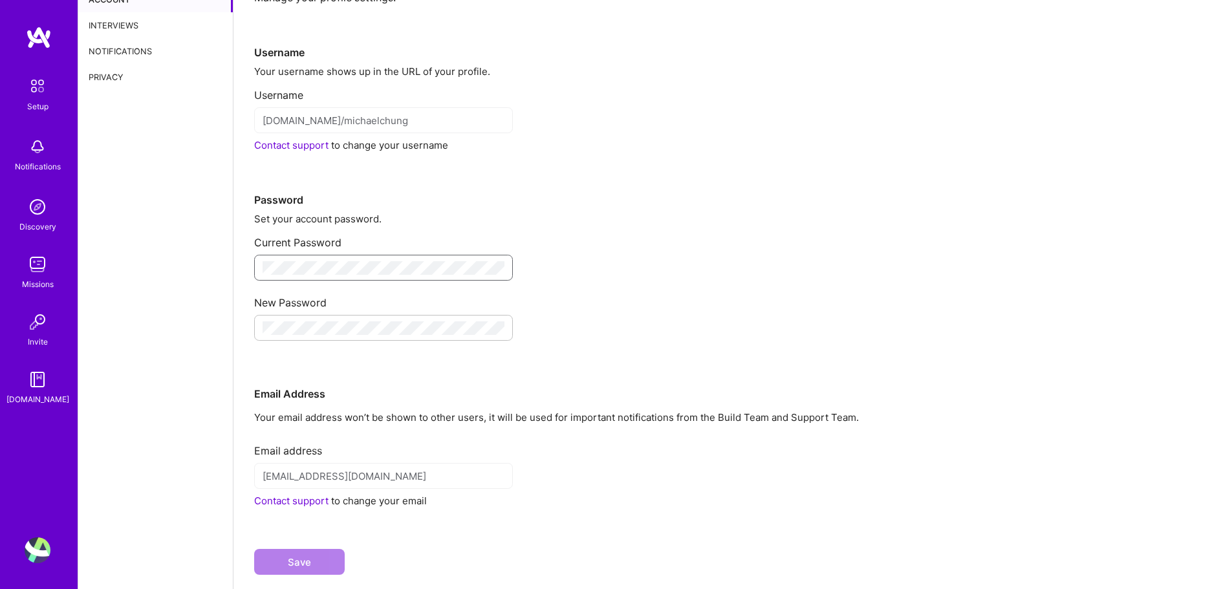
scroll to position [76, 0]
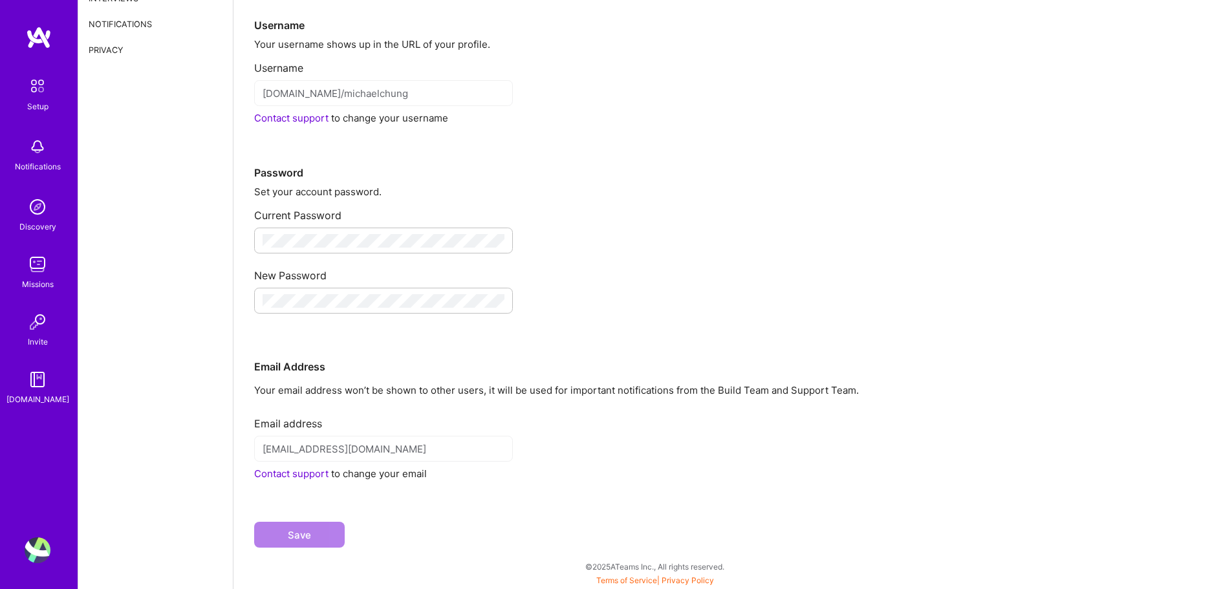
click at [702, 488] on div "Save" at bounding box center [732, 524] width 957 height 88
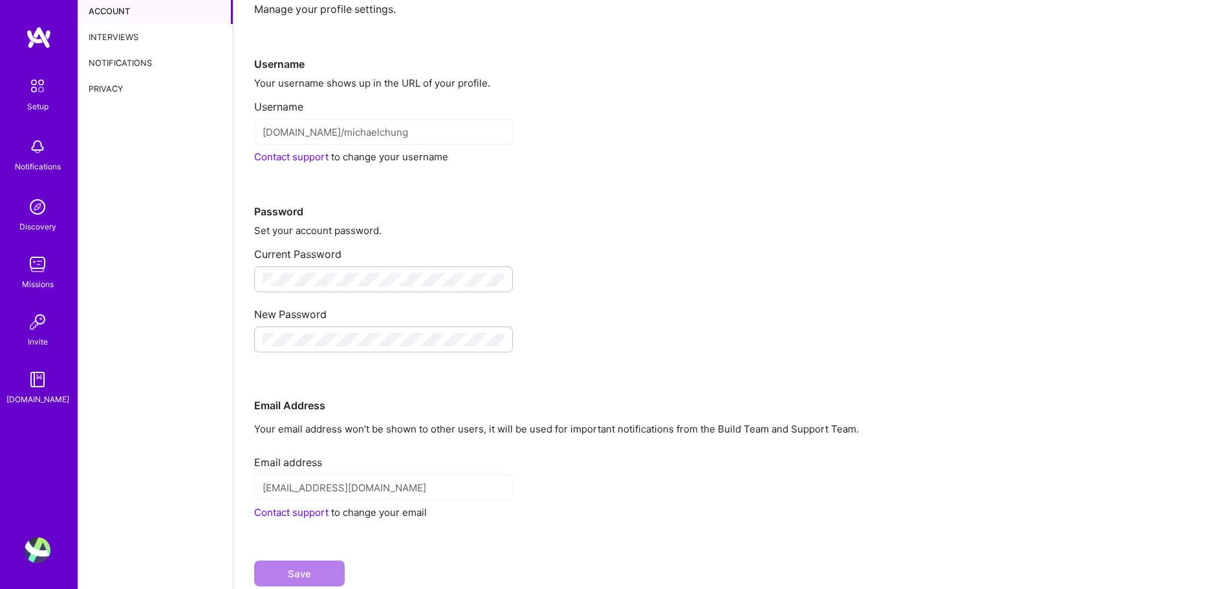
scroll to position [0, 0]
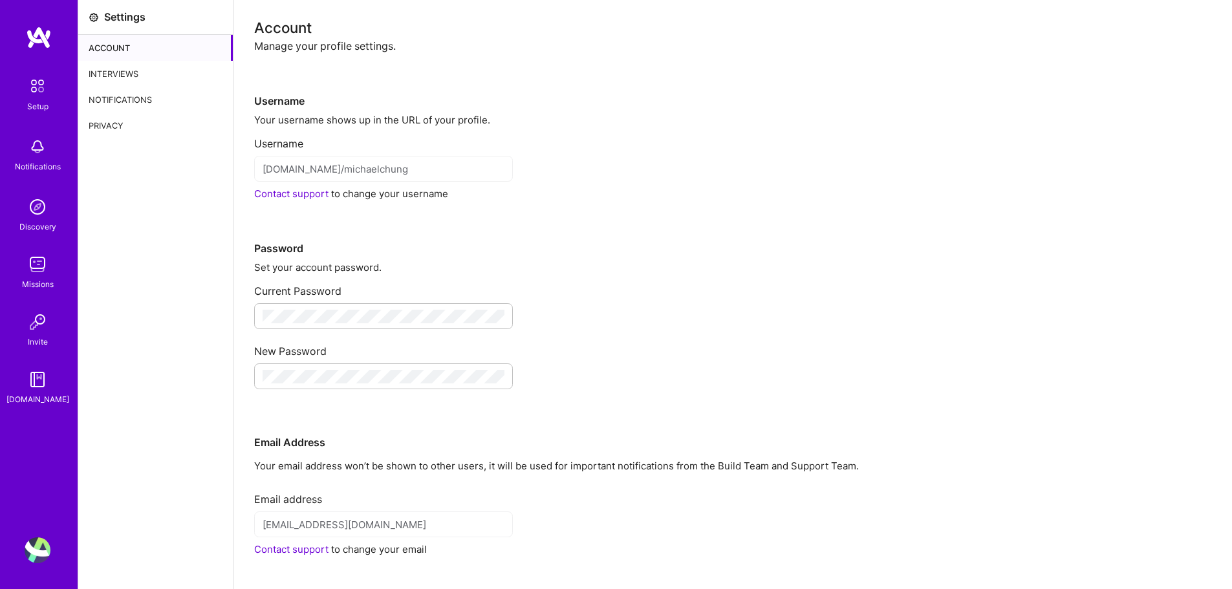
click at [118, 85] on div "Interviews" at bounding box center [155, 74] width 155 height 26
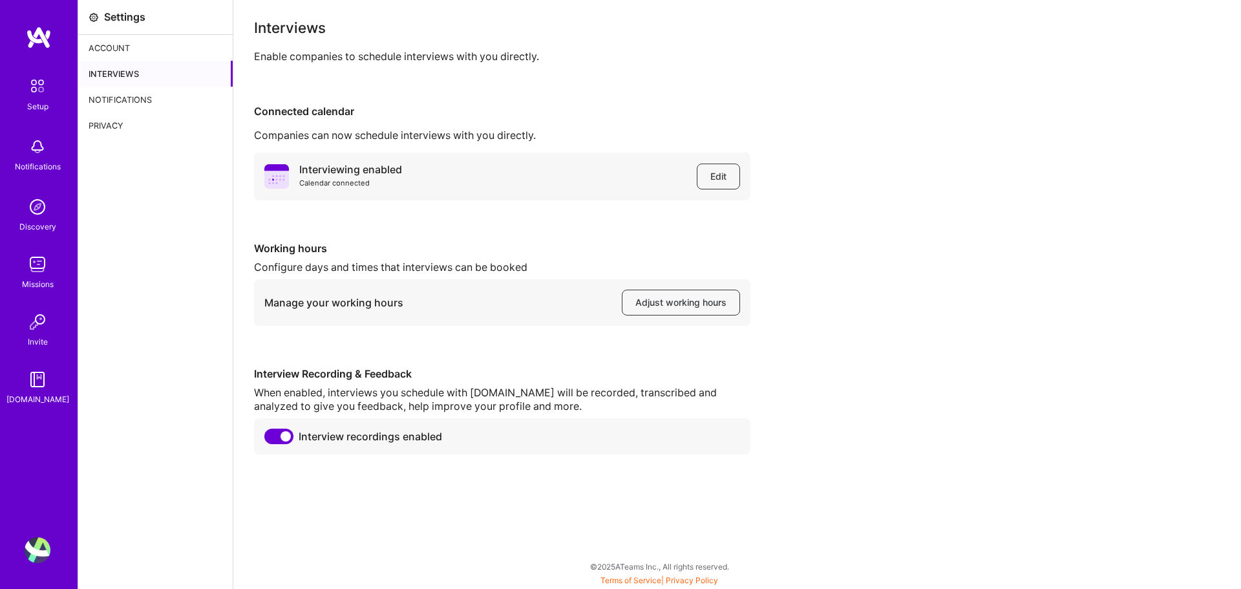
click at [418, 166] on div "Interviewing enabled Calendar connected Edit" at bounding box center [502, 177] width 497 height 48
click at [407, 292] on div "Manage your working hours Adjust working hours" at bounding box center [502, 302] width 497 height 47
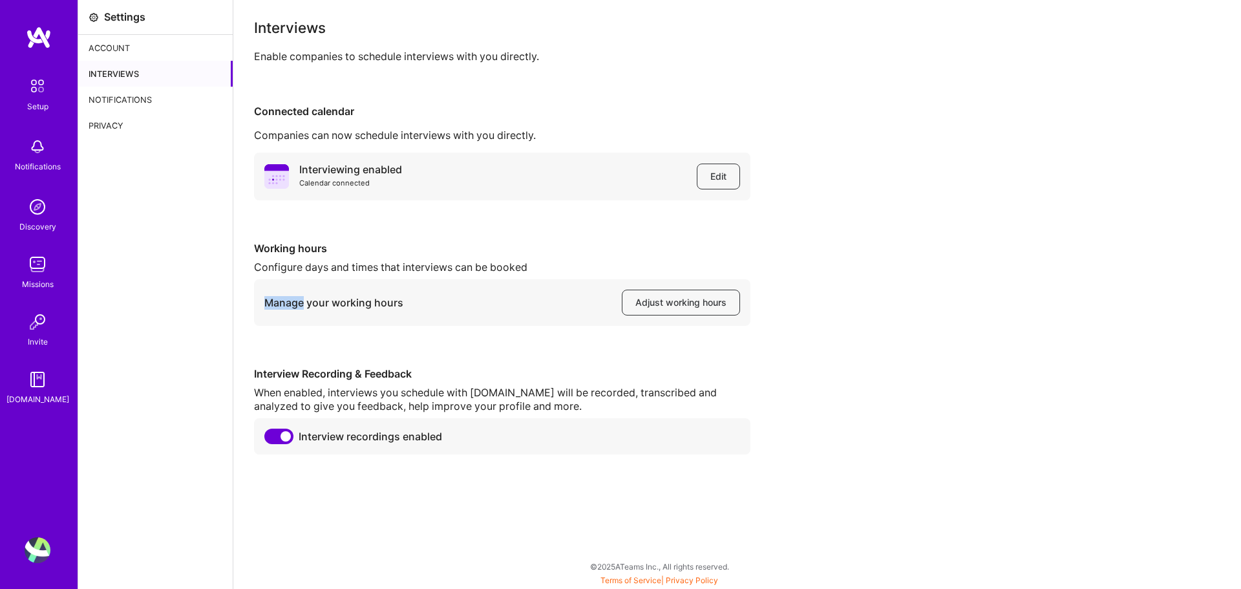
click at [407, 292] on div "Manage your working hours Adjust working hours" at bounding box center [502, 302] width 497 height 47
click at [116, 115] on div "Privacy" at bounding box center [155, 126] width 155 height 26
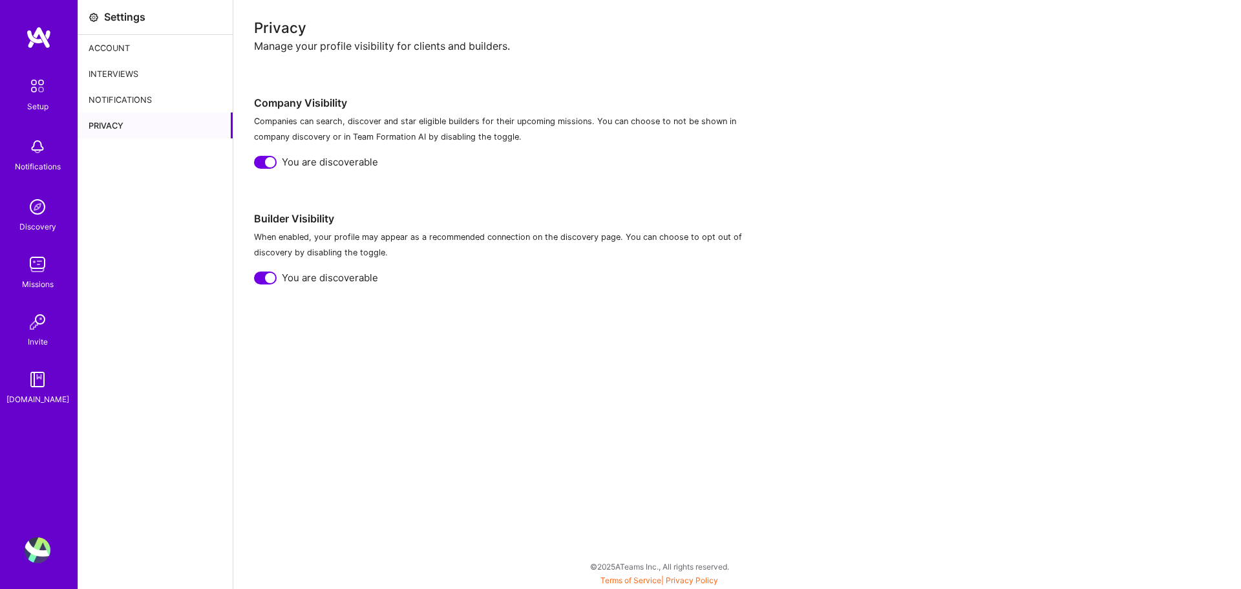
click at [128, 102] on div "Notifications" at bounding box center [155, 100] width 155 height 26
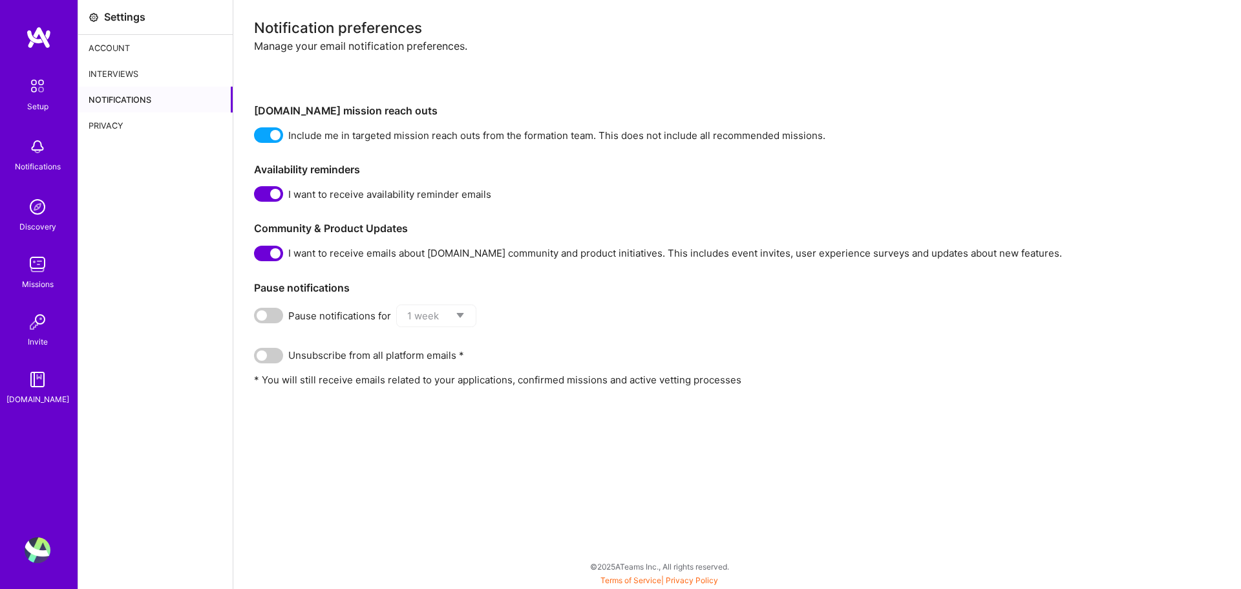
click at [136, 76] on div "Interviews" at bounding box center [155, 74] width 155 height 26
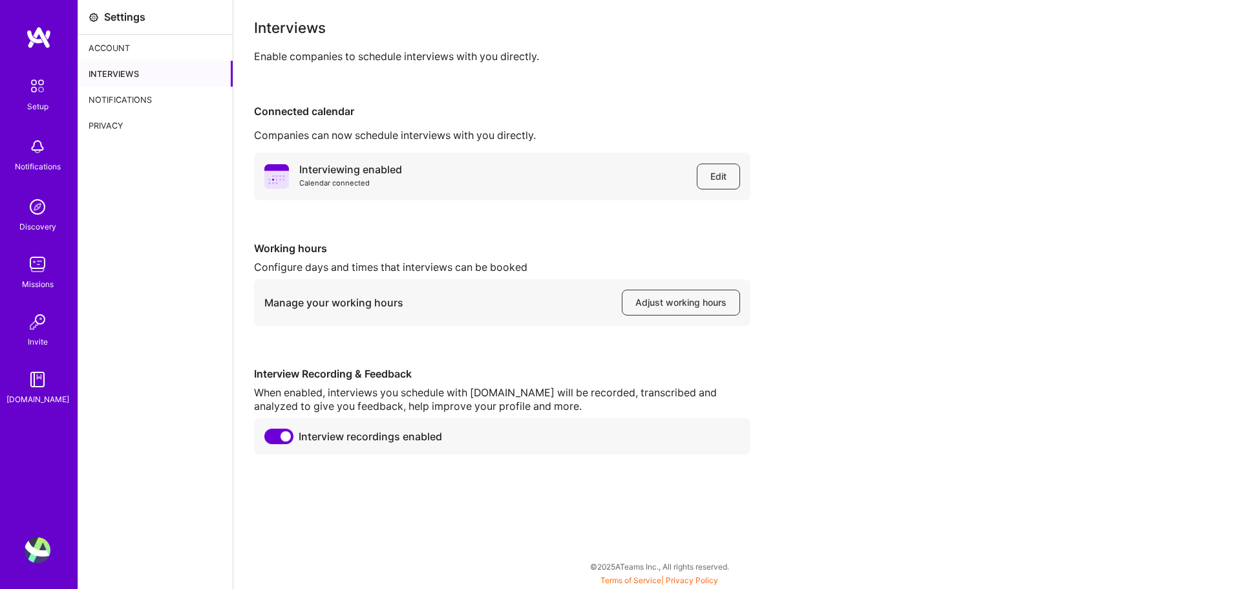
click at [134, 88] on div "Notifications" at bounding box center [155, 100] width 155 height 26
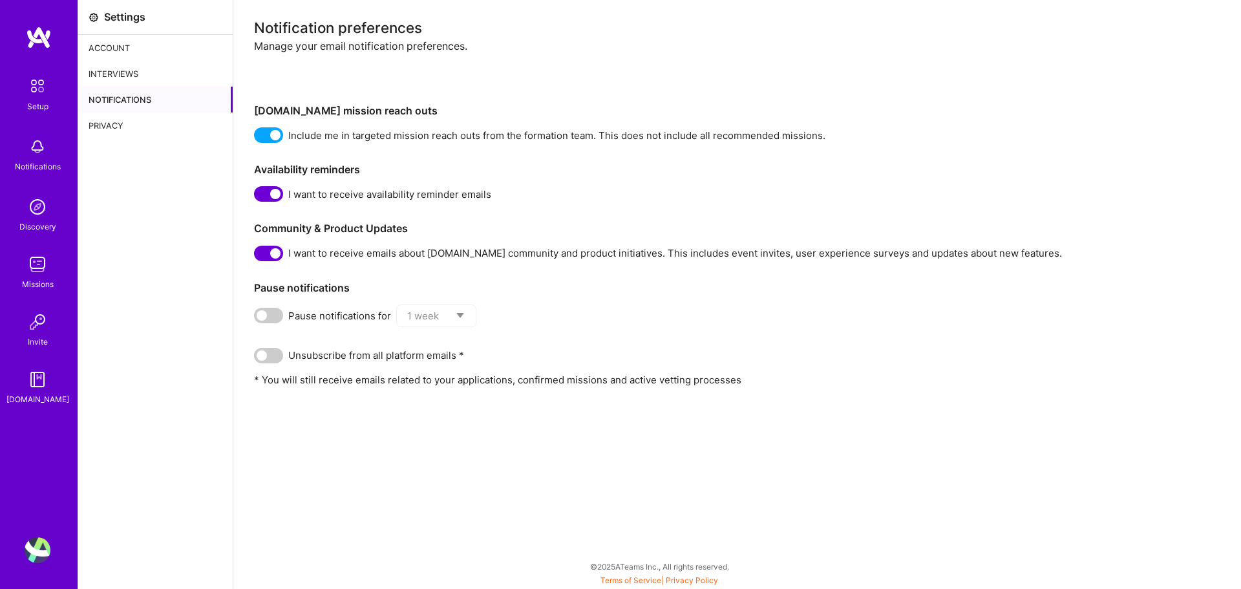
click at [113, 150] on div "Settings Account Interviews Notifications Privacy" at bounding box center [155, 294] width 155 height 589
click at [139, 56] on div "Account" at bounding box center [155, 48] width 155 height 26
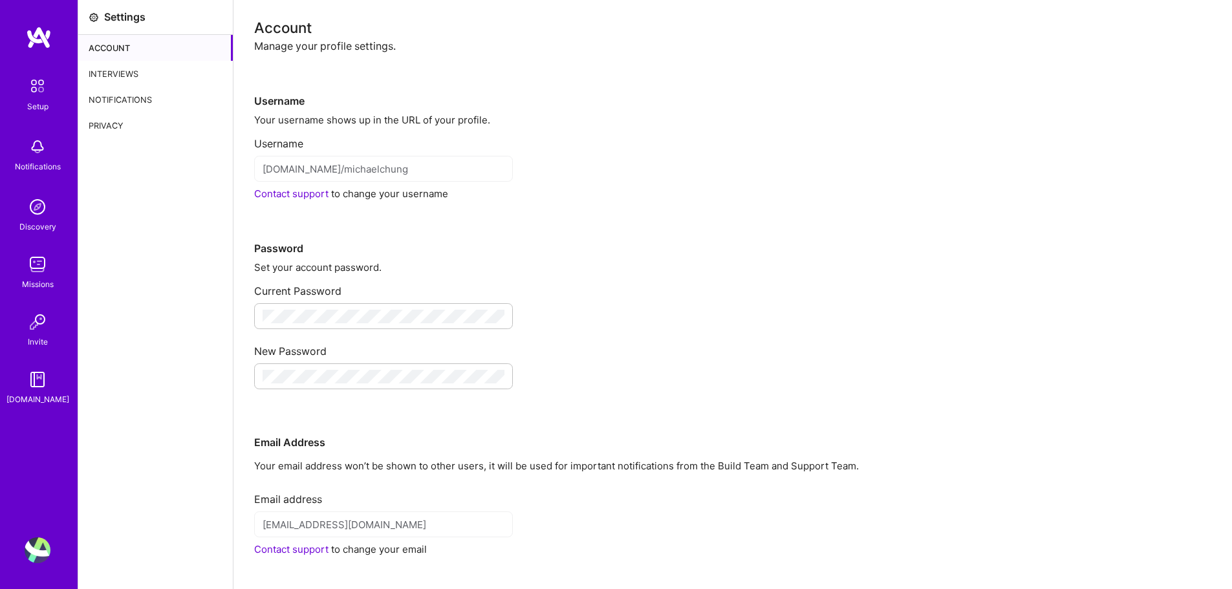
click at [356, 266] on div "Set your account password." at bounding box center [732, 268] width 957 height 14
drag, startPoint x: 356, startPoint y: 266, endPoint x: 261, endPoint y: 188, distance: 123.1
click at [353, 265] on div "Set your account password." at bounding box center [732, 268] width 957 height 14
click at [129, 66] on div "Interviews" at bounding box center [155, 74] width 155 height 26
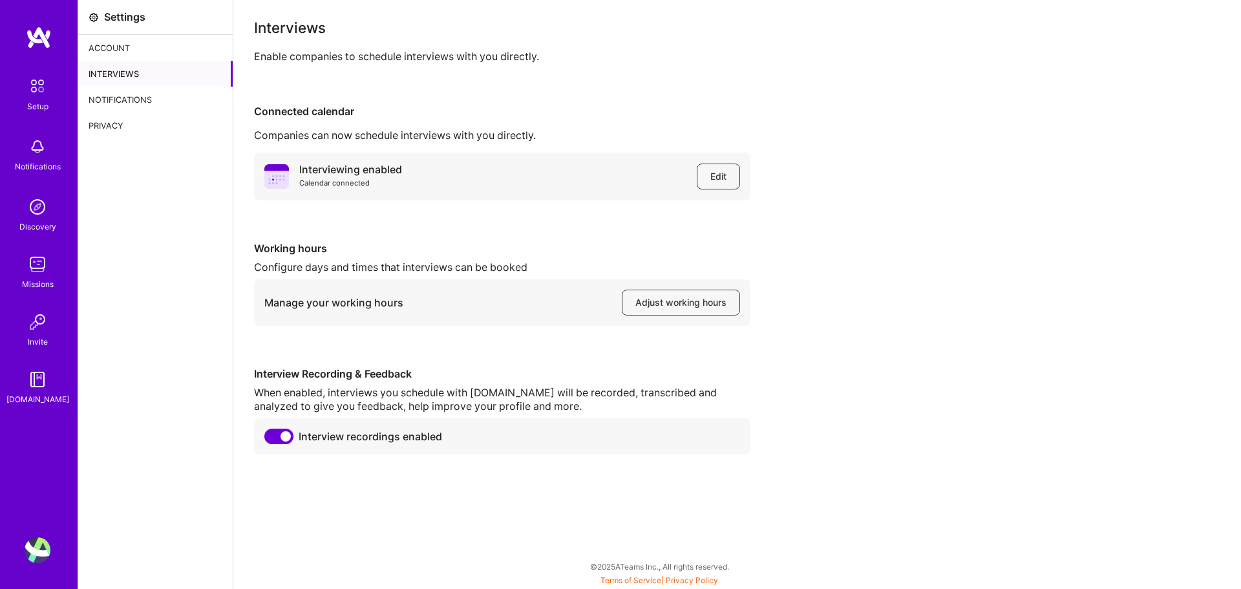
click at [33, 94] on img at bounding box center [37, 85] width 27 height 27
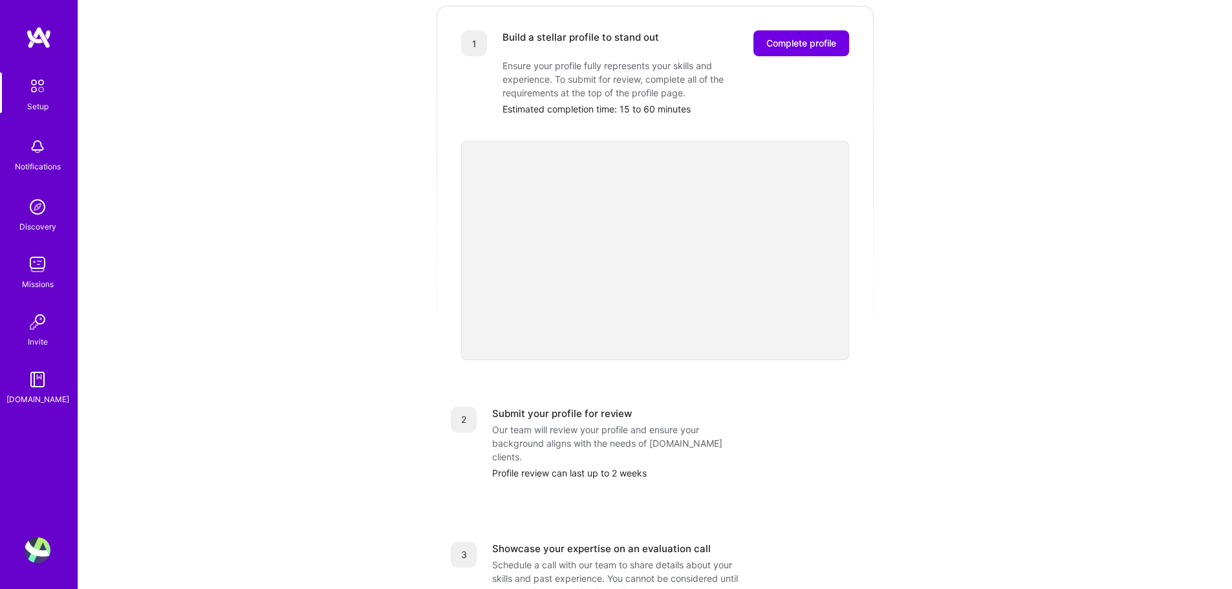
scroll to position [155, 0]
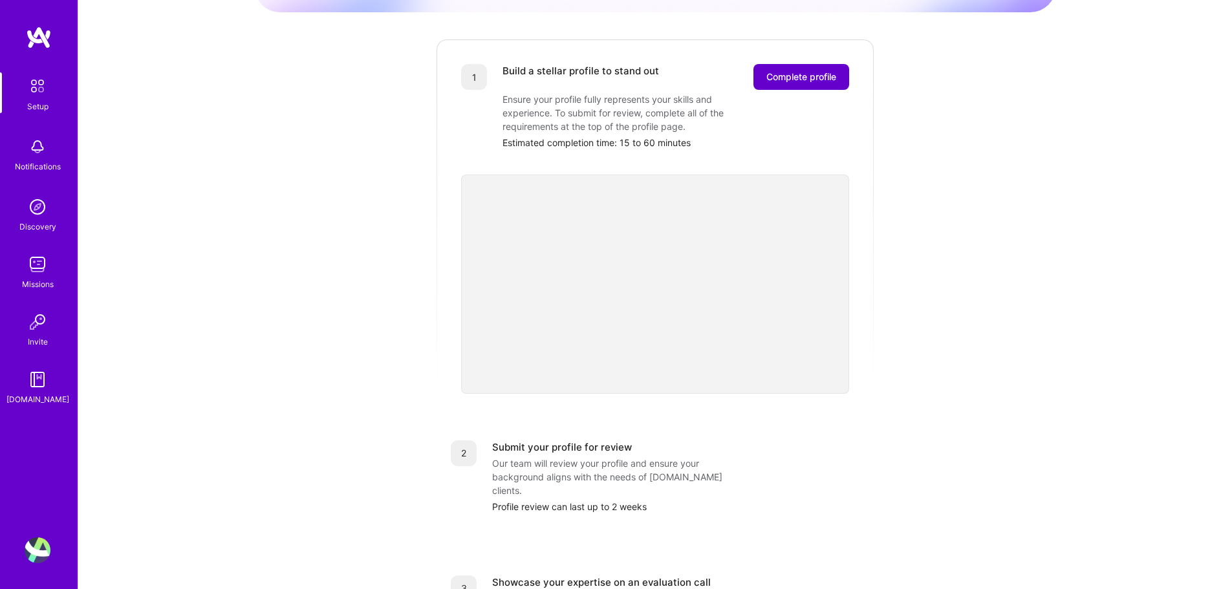
click at [804, 70] on span "Complete profile" at bounding box center [801, 76] width 70 height 13
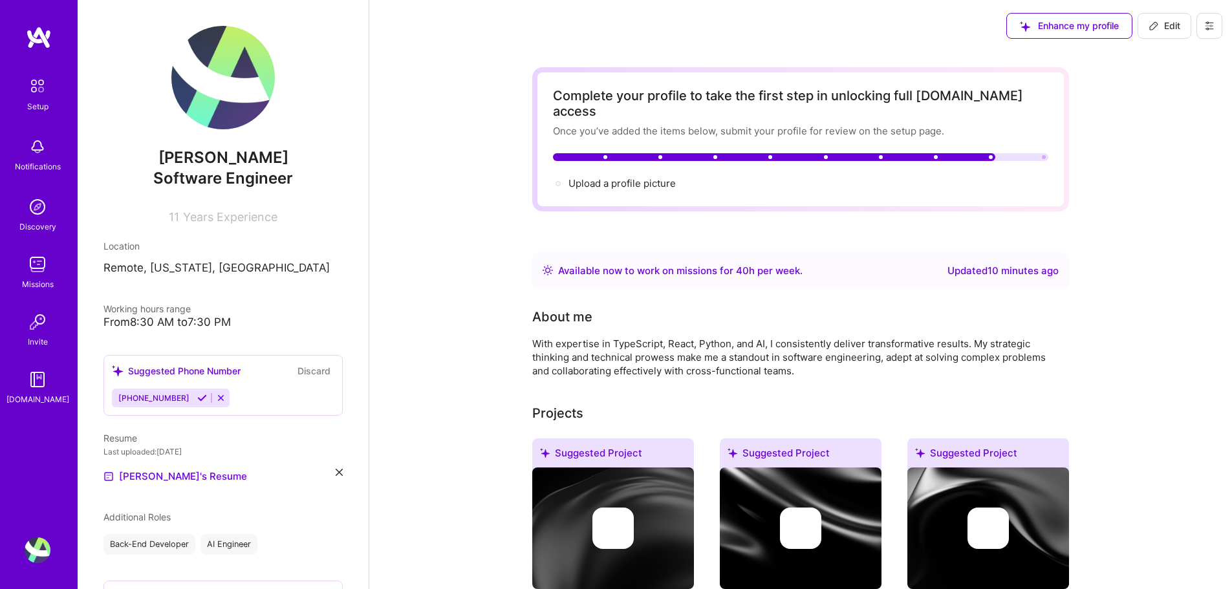
click at [201, 124] on img at bounding box center [222, 77] width 103 height 103
click at [1188, 12] on div "Enhance my profile Edit" at bounding box center [1113, 26] width 235 height 52
click at [1177, 18] on button "Edit" at bounding box center [1164, 26] width 54 height 26
select select "US"
select select "Right Now"
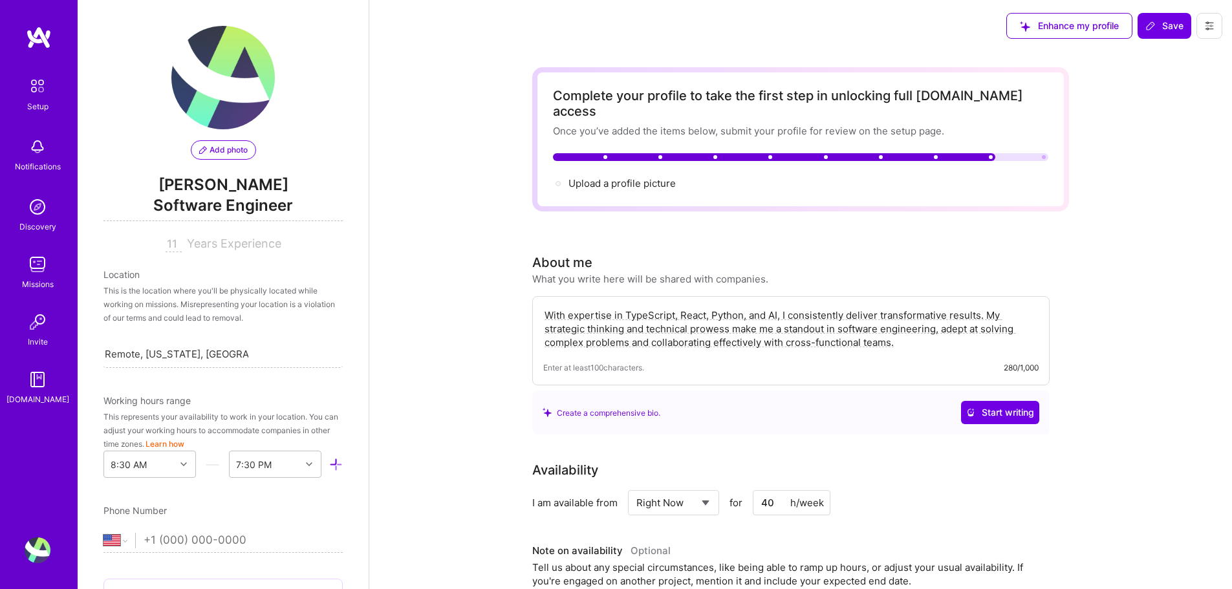
click at [250, 65] on img at bounding box center [222, 77] width 103 height 103
click at [230, 153] on span "Add photo" at bounding box center [223, 150] width 48 height 12
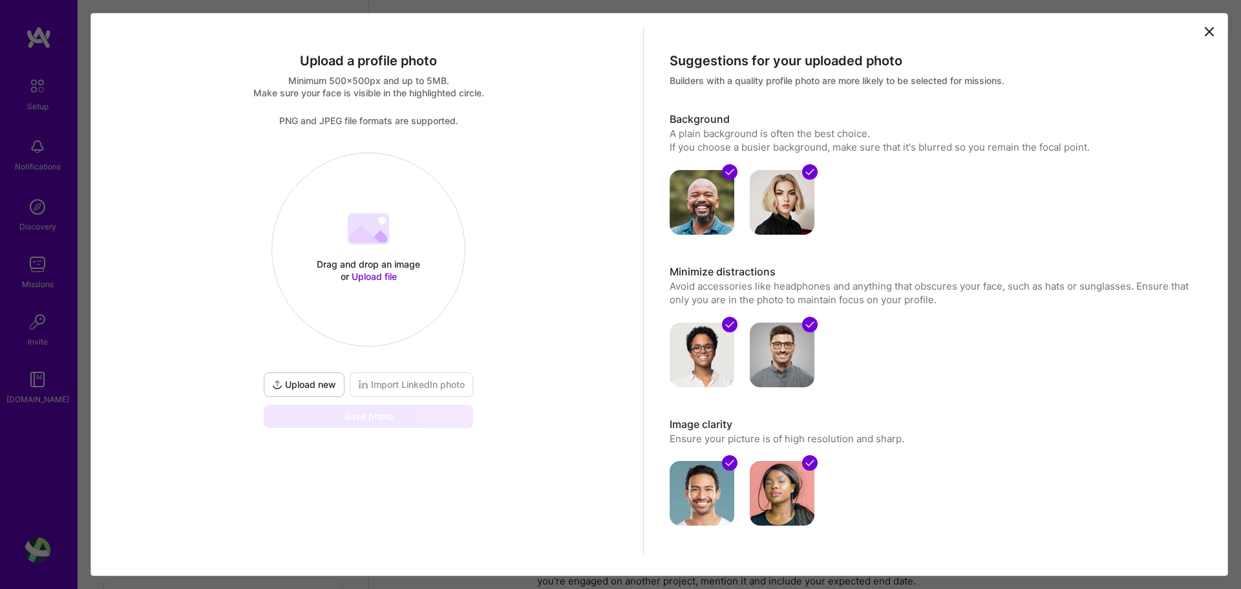
click at [316, 252] on div "Drag and drop an image or Upload file Upload file" at bounding box center [368, 249] width 193 height 137
click at [1005, 429] on h3 "Image clarity" at bounding box center [935, 425] width 530 height 14
click at [1203, 32] on icon at bounding box center [1210, 32] width 16 height 16
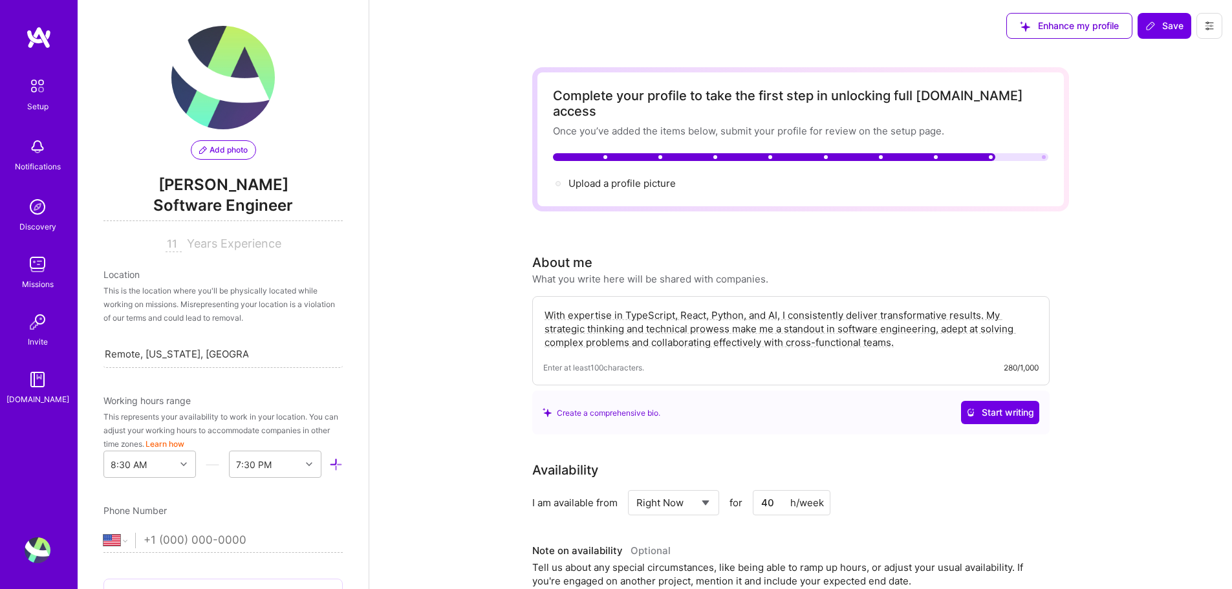
click at [32, 45] on img at bounding box center [39, 37] width 26 height 23
click at [34, 42] on img at bounding box center [39, 37] width 26 height 23
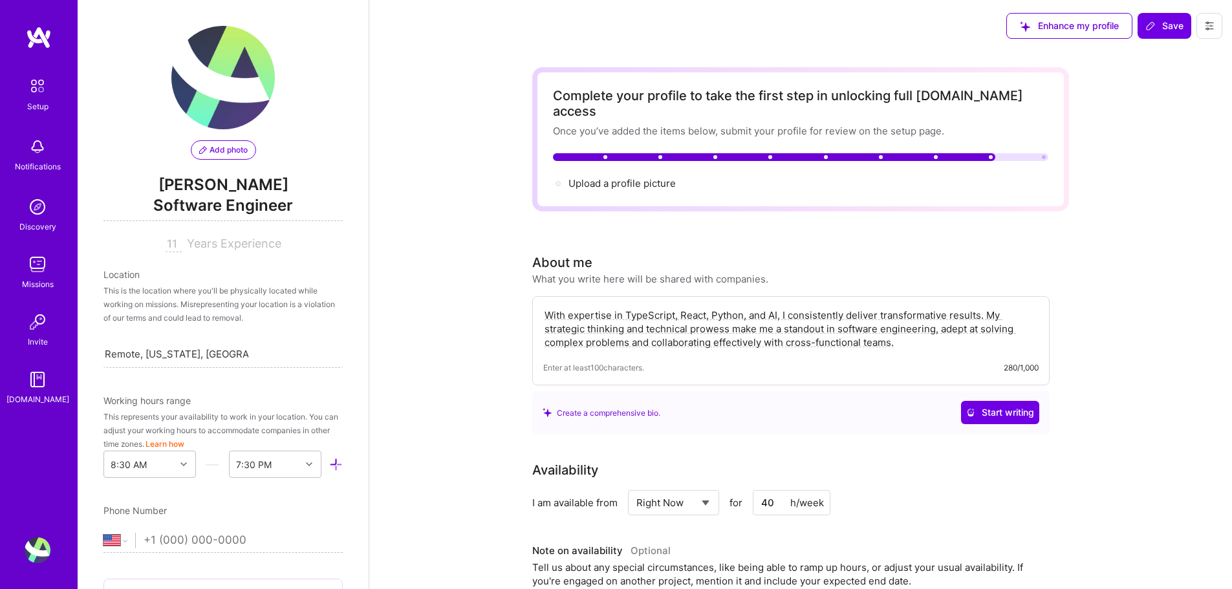
click at [212, 84] on img at bounding box center [222, 77] width 103 height 103
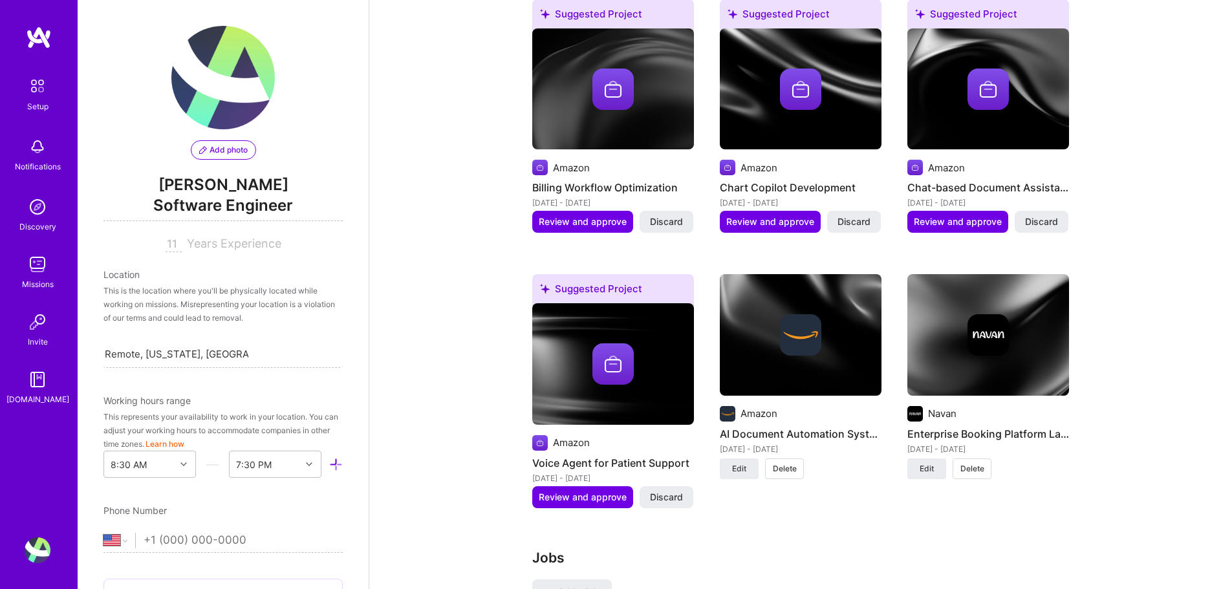
scroll to position [1289, 0]
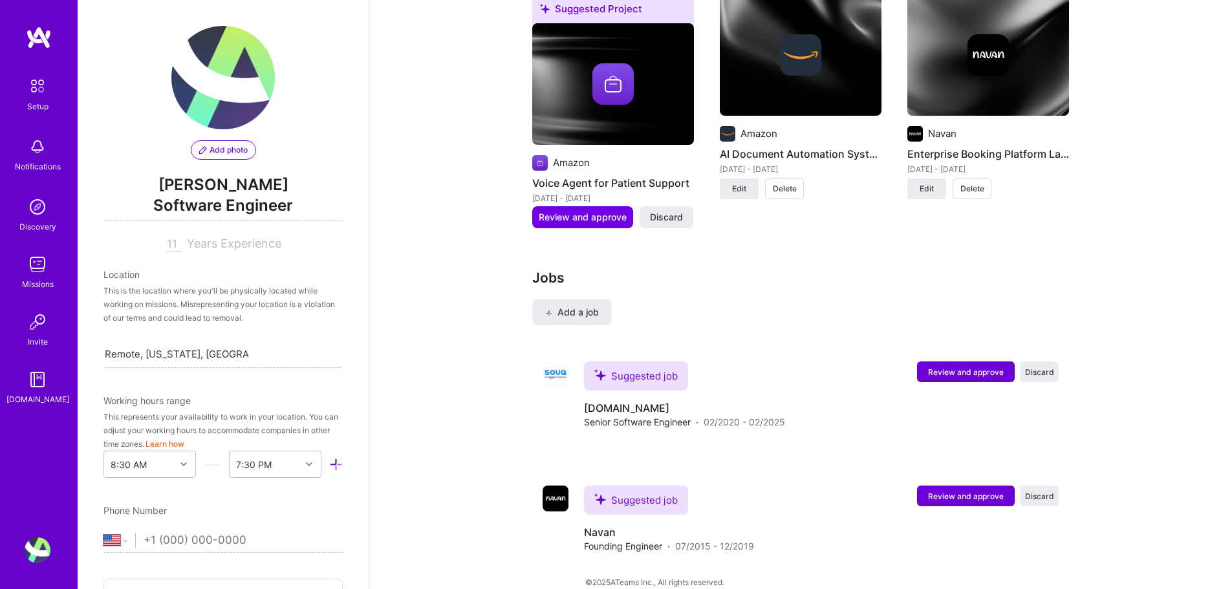
click at [132, 292] on div "This is the location where you'll be physically located while working on missio…" at bounding box center [222, 304] width 239 height 41
click at [259, 297] on div "This is the location where you'll be physically located while working on missio…" at bounding box center [222, 304] width 239 height 41
click at [219, 333] on div "Location This is the location where you'll be physically located while working …" at bounding box center [222, 318] width 239 height 100
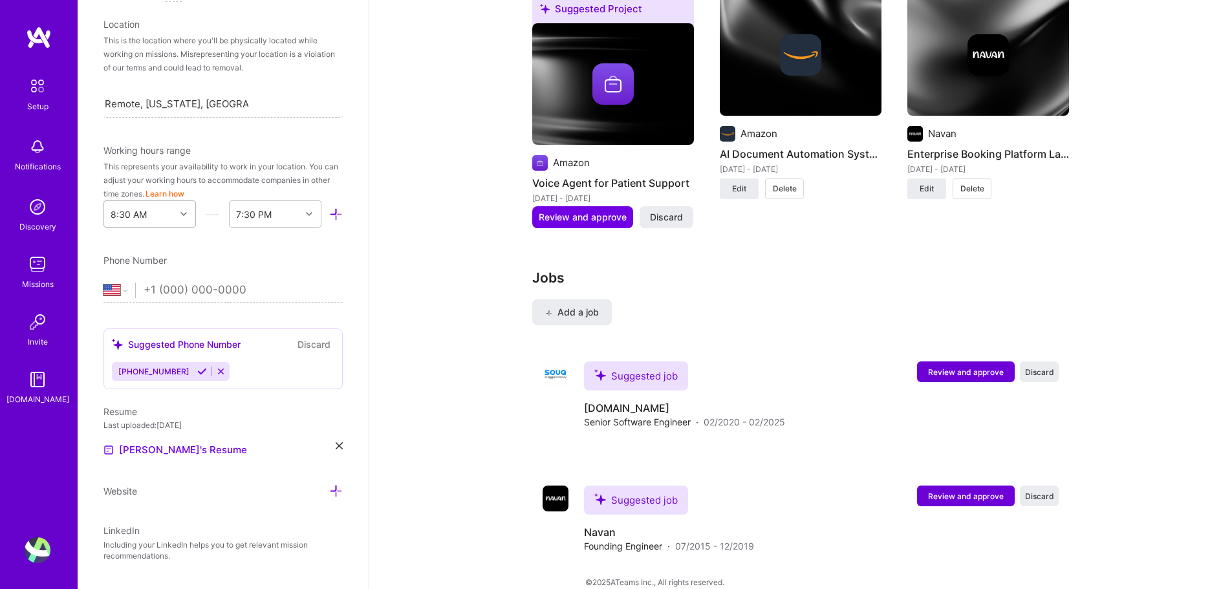
scroll to position [310, 0]
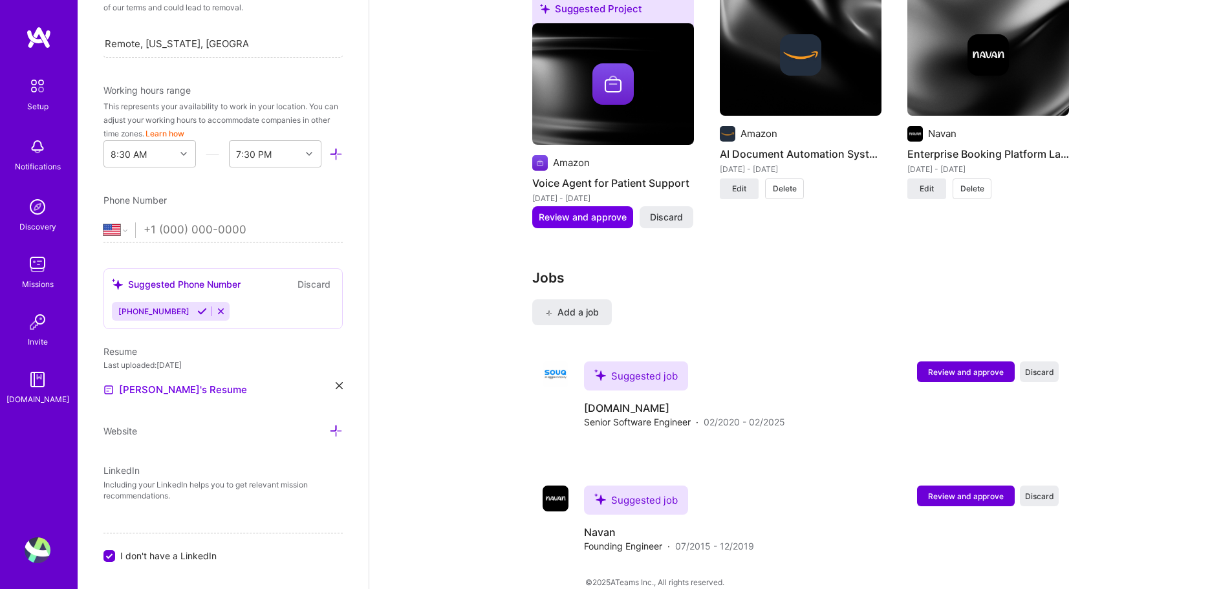
click at [195, 228] on input "tel" at bounding box center [243, 230] width 199 height 38
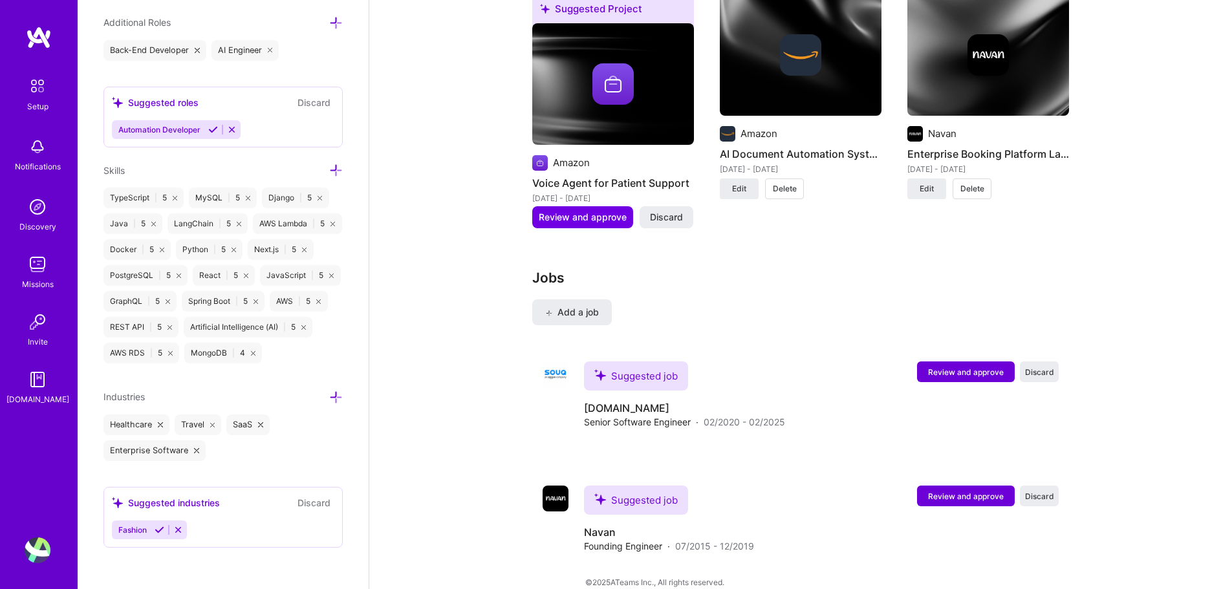
scroll to position [692, 0]
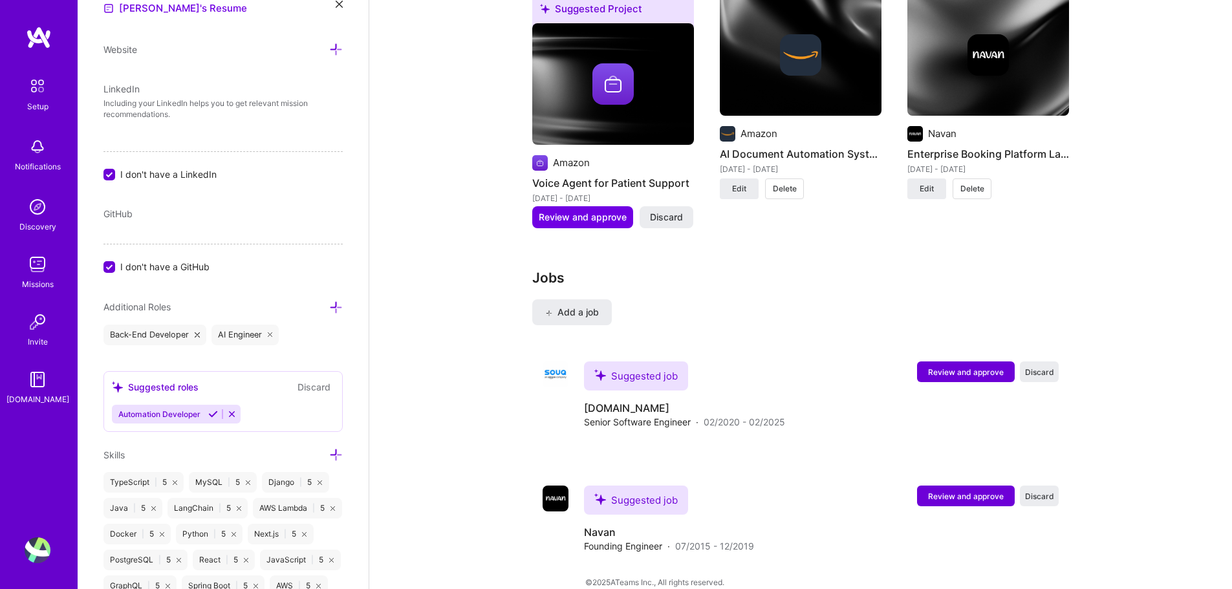
click at [140, 263] on span "I don't have a GitHub" at bounding box center [164, 267] width 89 height 14
click at [116, 263] on input "I don't have a GitHub" at bounding box center [111, 268] width 12 height 12
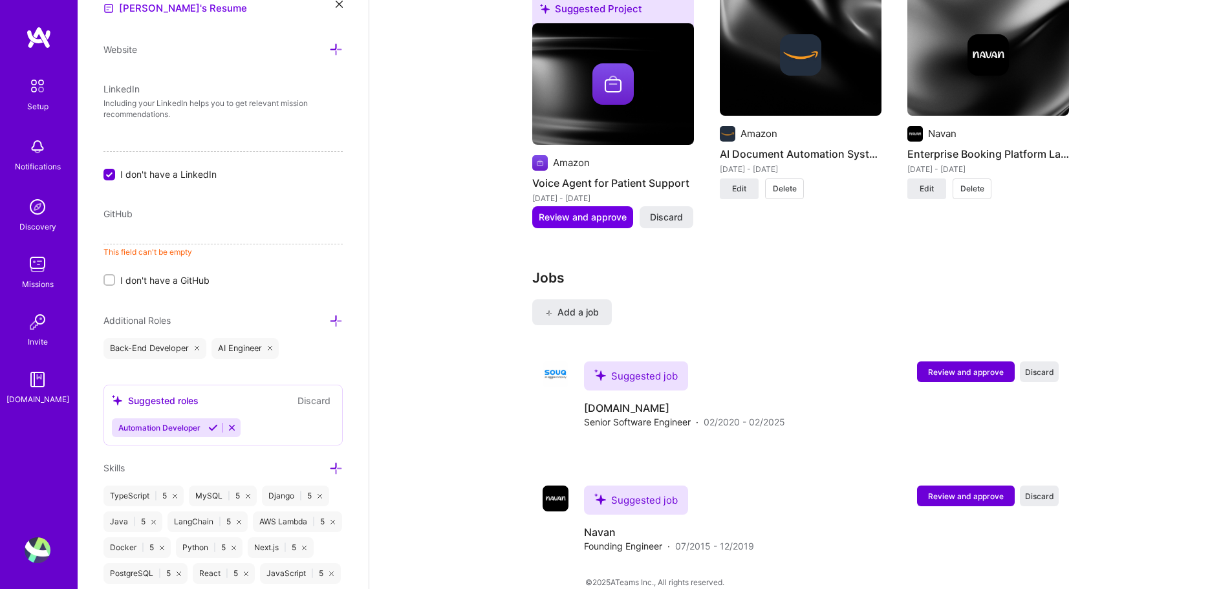
drag, startPoint x: 181, startPoint y: 225, endPoint x: 179, endPoint y: 231, distance: 6.8
click at [182, 226] on input at bounding box center [222, 234] width 239 height 21
click at [179, 231] on input at bounding box center [222, 234] width 239 height 21
type input "https://github.com/stacksculptor"
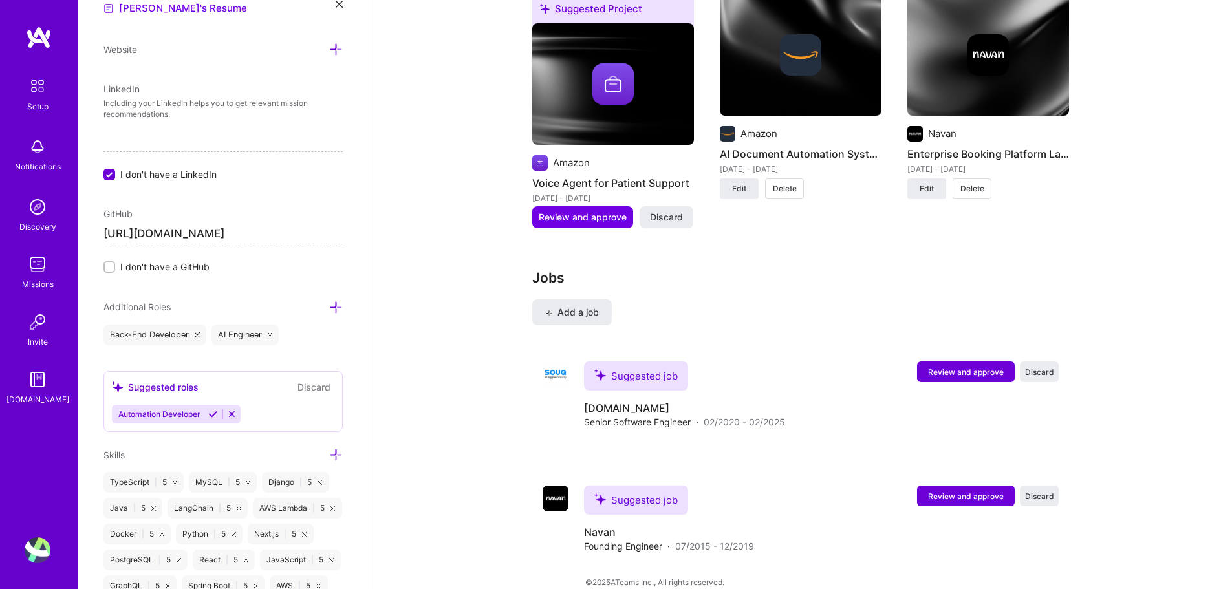
click at [183, 259] on div "GitHub https://github.com/stacksculptor I don't have a GitHub" at bounding box center [222, 240] width 239 height 67
click at [195, 228] on input "https://github.com/stacksculptor" at bounding box center [222, 234] width 239 height 21
click at [247, 193] on div "Add photo Michael Chung Software Engineer 11 Years Experience Location This is …" at bounding box center [223, 294] width 291 height 589
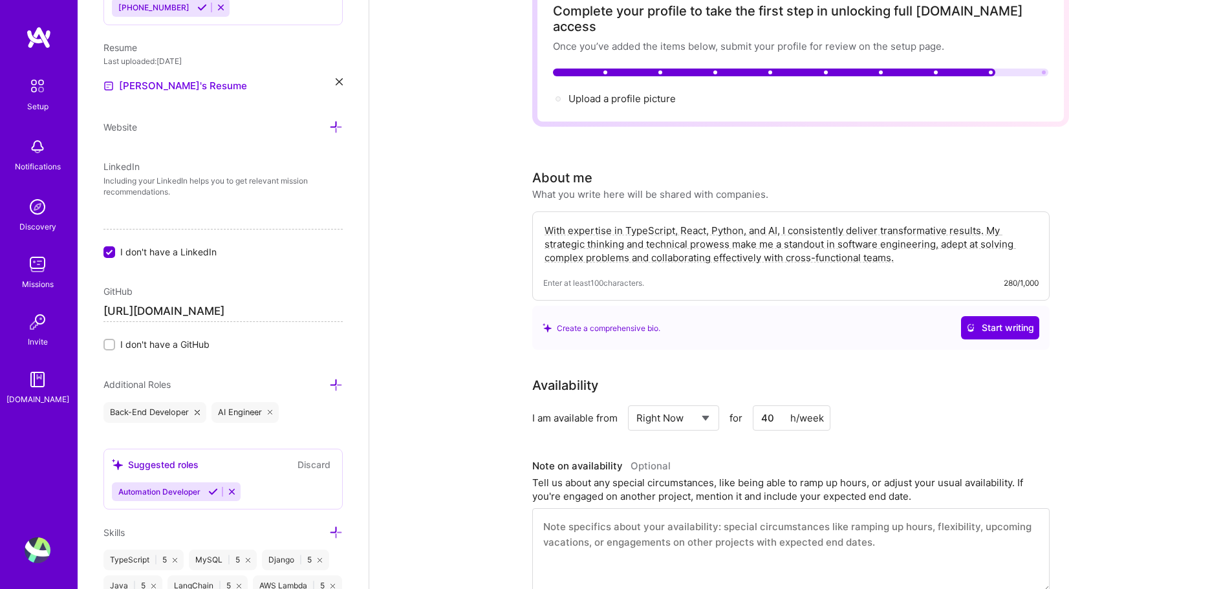
scroll to position [0, 0]
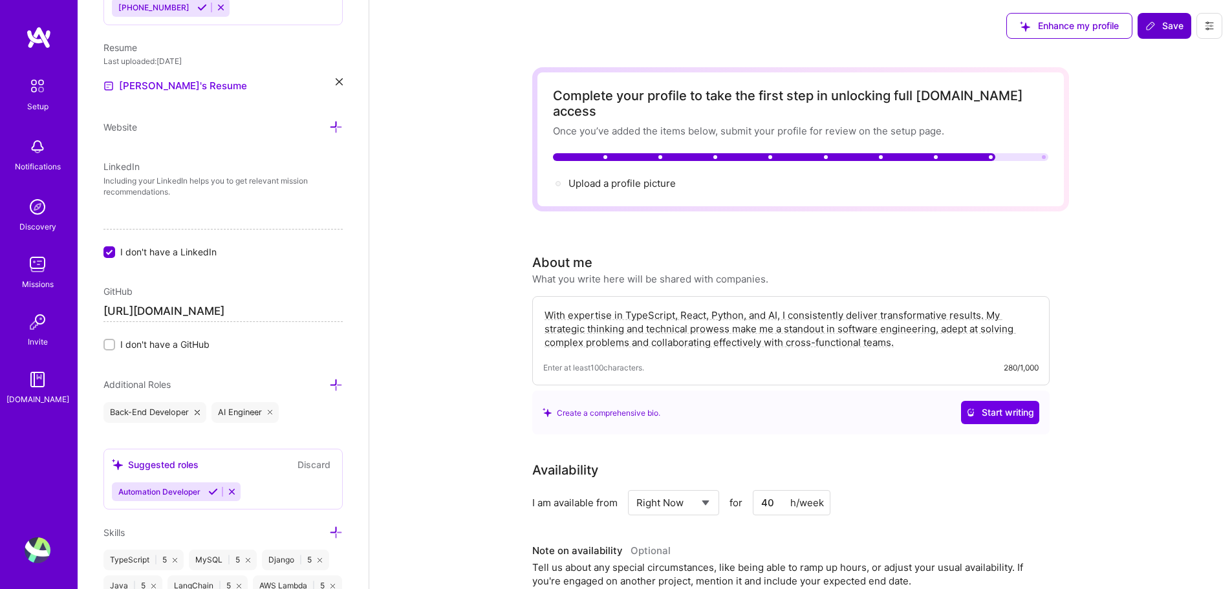
click at [1176, 28] on span "Save" at bounding box center [1164, 25] width 38 height 13
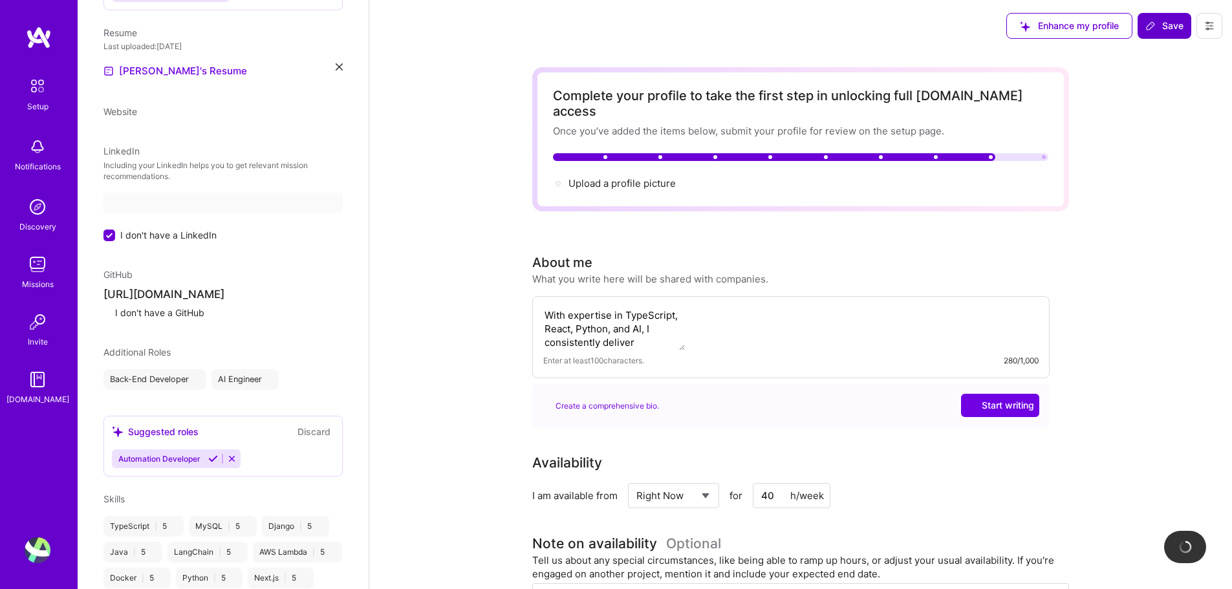
scroll to position [391, 0]
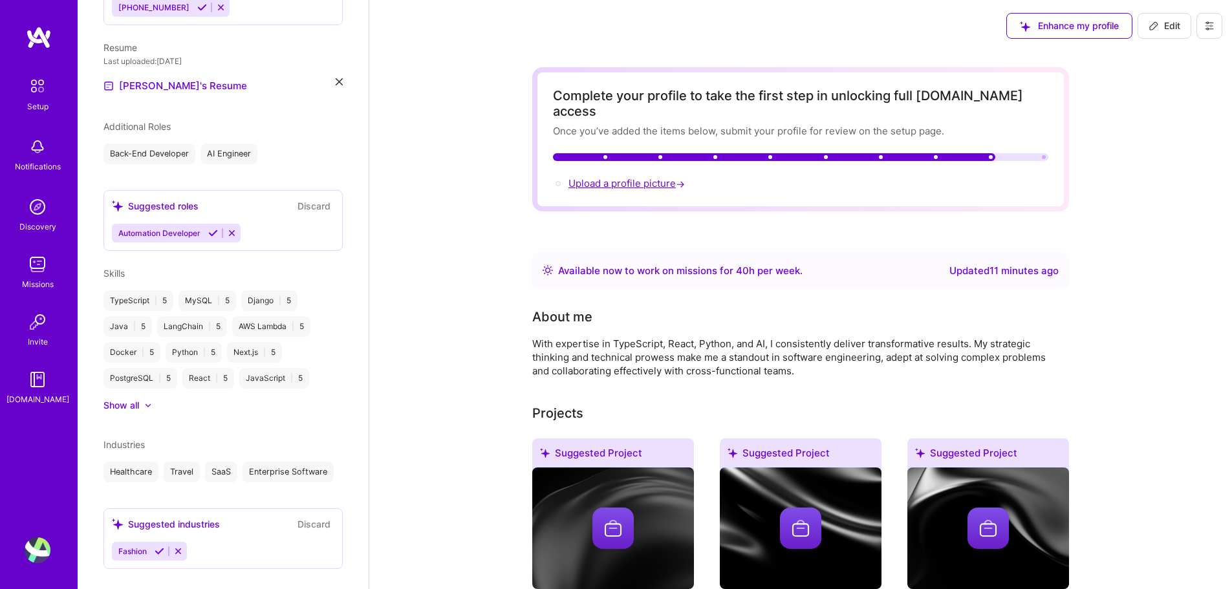
click at [586, 177] on span "Upload a profile picture →" at bounding box center [627, 183] width 119 height 12
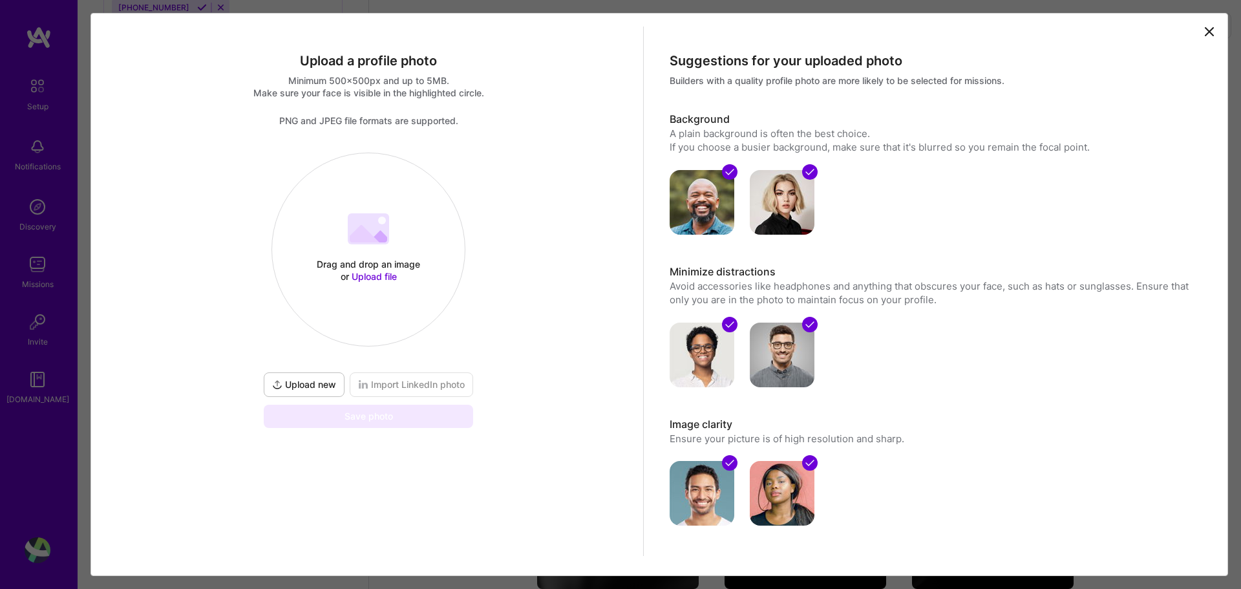
click at [374, 279] on span "Upload file" at bounding box center [374, 276] width 45 height 11
